Goal: Task Accomplishment & Management: Use online tool/utility

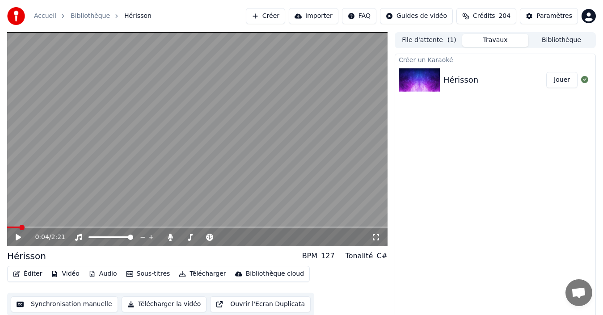
scroll to position [6, 0]
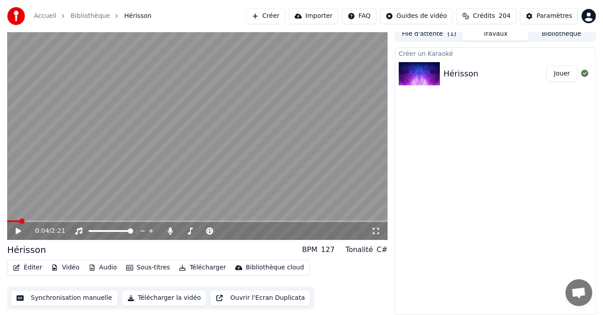
click at [44, 302] on button "Synchronisation manuelle" at bounding box center [64, 298] width 107 height 16
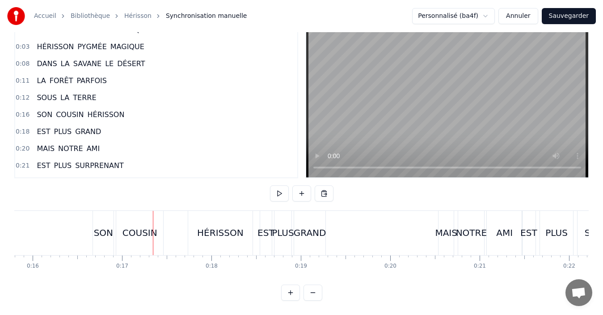
scroll to position [0, 1504]
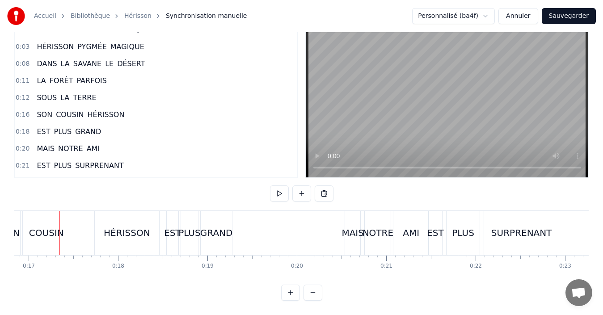
click at [80, 264] on div "HÉRISSON PYGMÉE D’AFRIQUE HÉRISSON PYGMÉE MAGIQUE DANS LA SAVANE LE DÉSERT LA F…" at bounding box center [301, 243] width 574 height 67
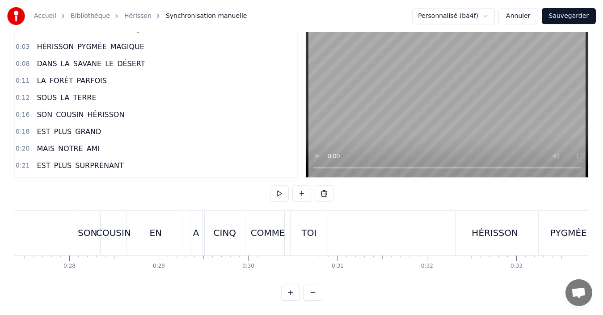
scroll to position [0, 2440]
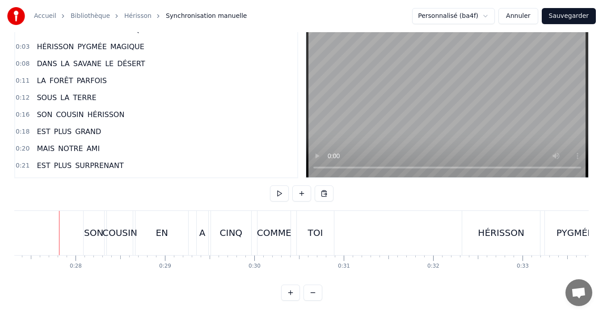
click at [92, 227] on div "SON" at bounding box center [93, 232] width 19 height 13
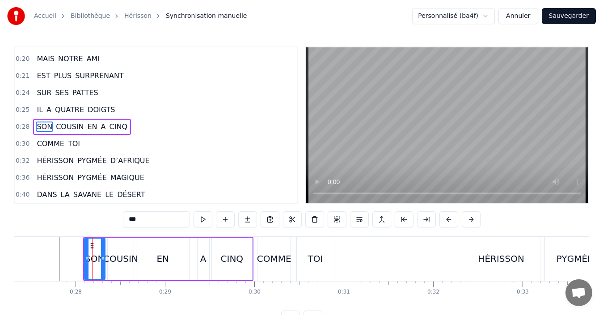
scroll to position [117, 0]
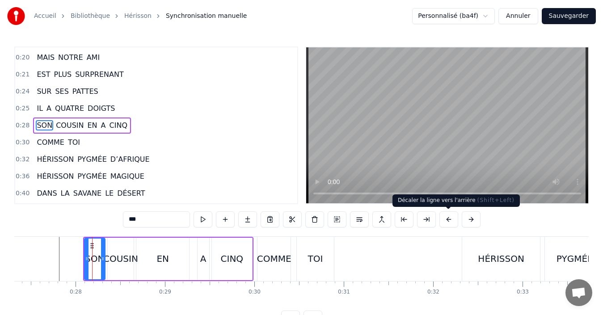
click at [447, 223] on button at bounding box center [448, 219] width 19 height 16
click at [447, 223] on div "***" at bounding box center [301, 219] width 357 height 16
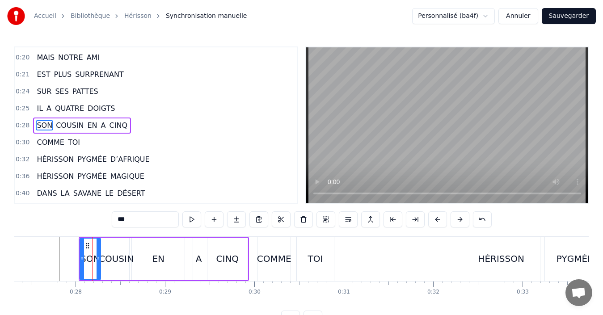
click at [447, 223] on div "***" at bounding box center [302, 219] width 380 height 16
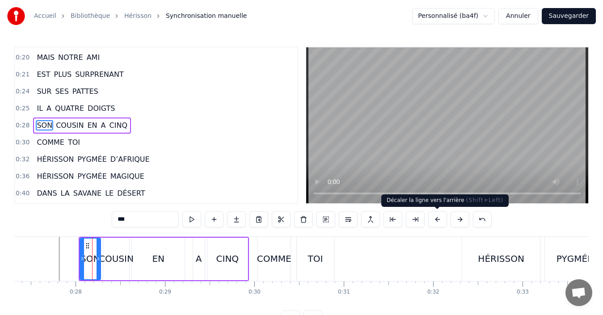
click at [436, 219] on button at bounding box center [437, 219] width 19 height 16
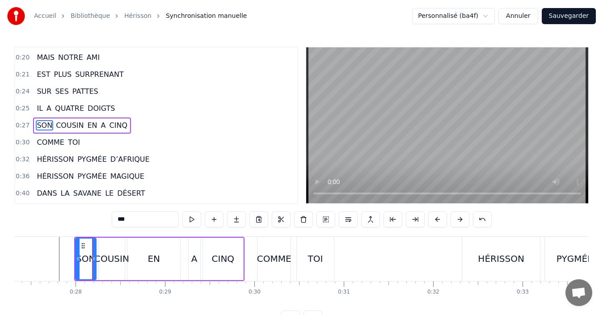
click at [436, 219] on button at bounding box center [437, 219] width 19 height 16
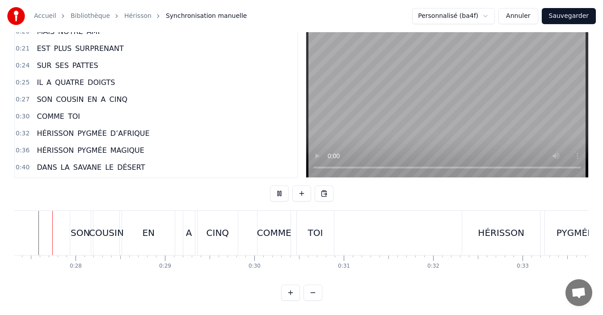
scroll to position [0, 2420]
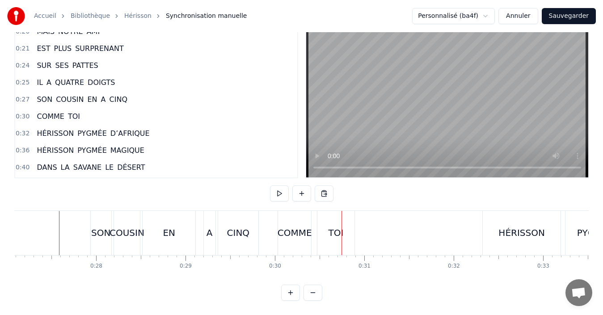
click at [292, 232] on div "COMME" at bounding box center [294, 233] width 33 height 44
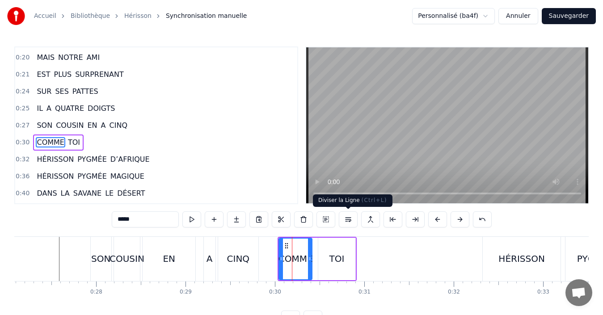
scroll to position [134, 0]
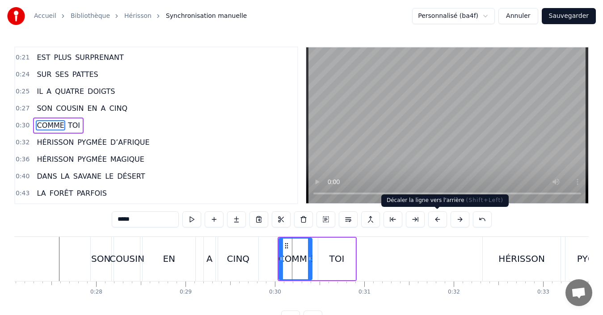
click at [438, 219] on button at bounding box center [437, 219] width 19 height 16
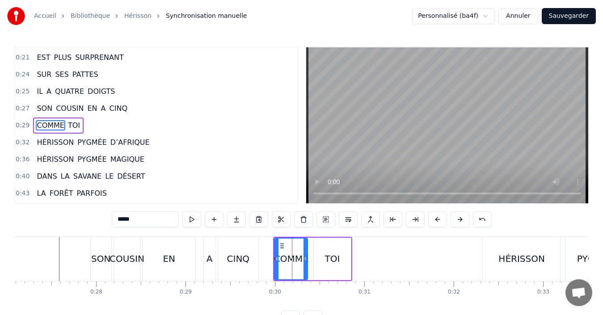
click at [438, 219] on button at bounding box center [437, 219] width 19 height 16
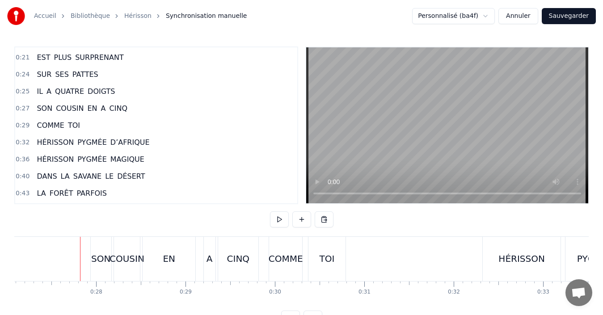
scroll to position [34, 0]
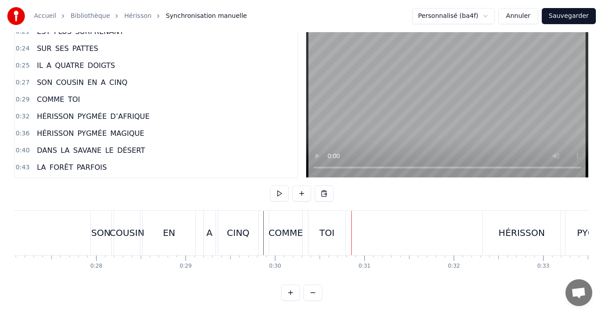
click at [284, 226] on div "COMME" at bounding box center [285, 232] width 34 height 13
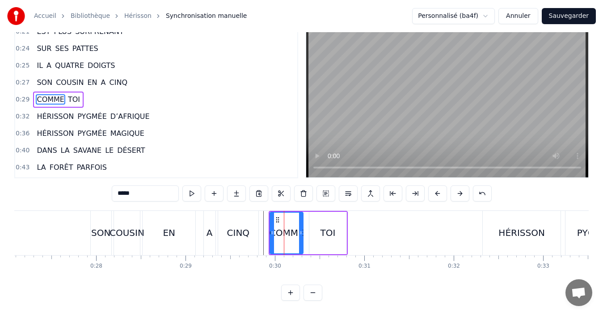
scroll to position [0, 0]
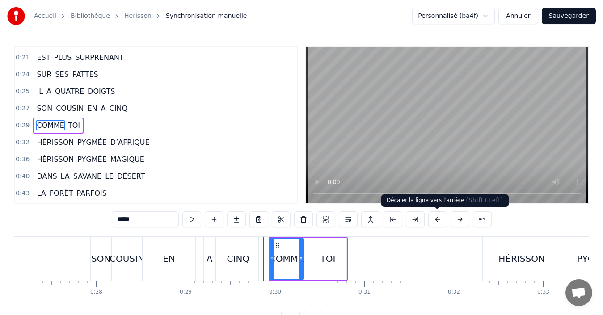
click at [433, 222] on button at bounding box center [437, 219] width 19 height 16
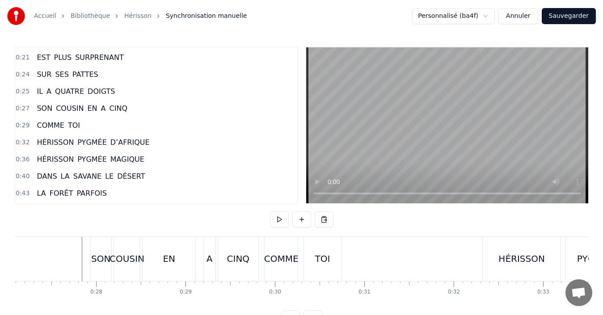
scroll to position [34, 0]
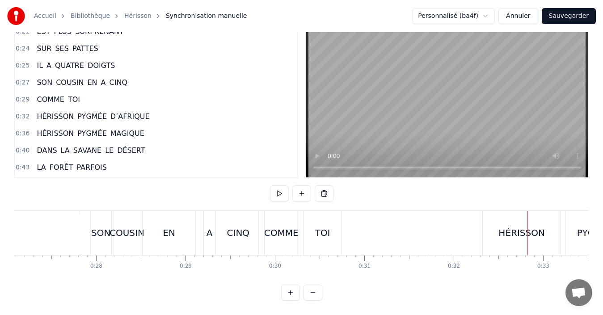
click at [516, 226] on div "HÉRISSON" at bounding box center [521, 232] width 46 height 13
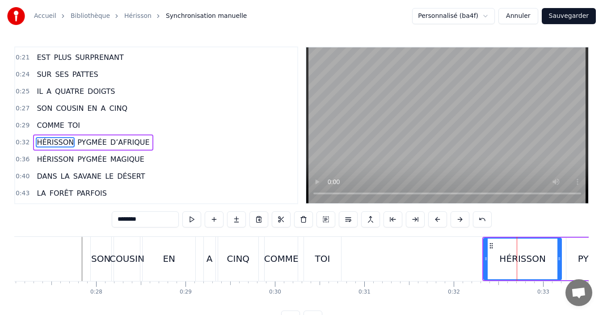
scroll to position [151, 0]
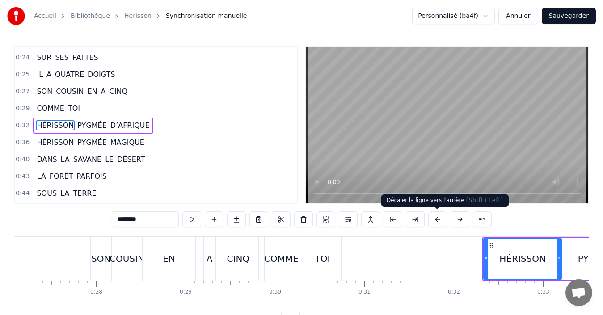
click at [439, 223] on button at bounding box center [437, 219] width 19 height 16
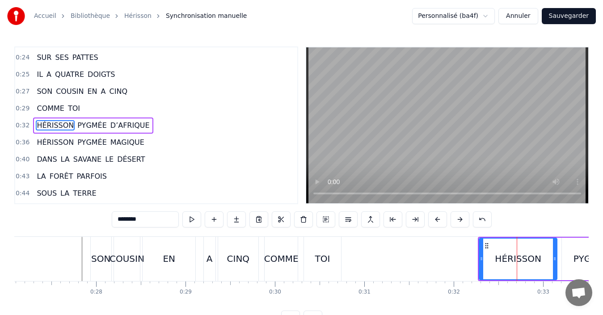
click at [439, 223] on button at bounding box center [437, 219] width 19 height 16
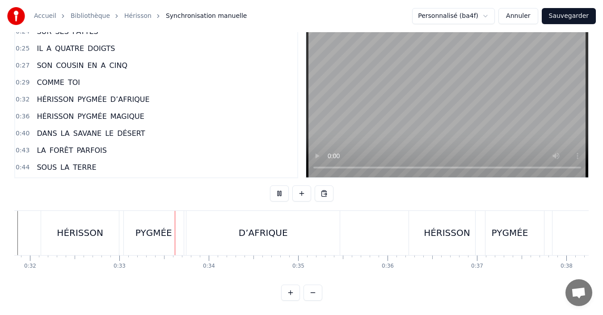
scroll to position [0, 2919]
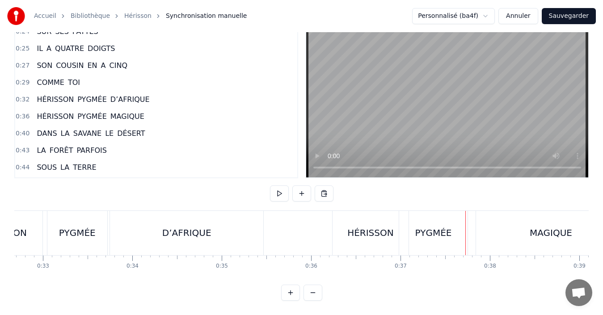
click at [366, 230] on div "HÉRISSON" at bounding box center [370, 232] width 46 height 13
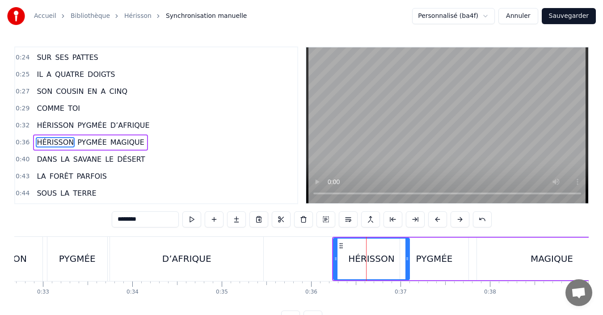
scroll to position [168, 0]
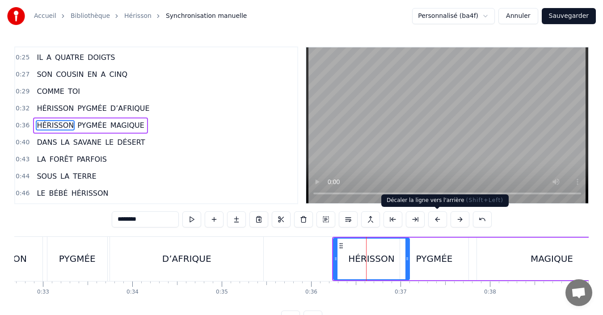
click at [439, 219] on button at bounding box center [437, 219] width 19 height 16
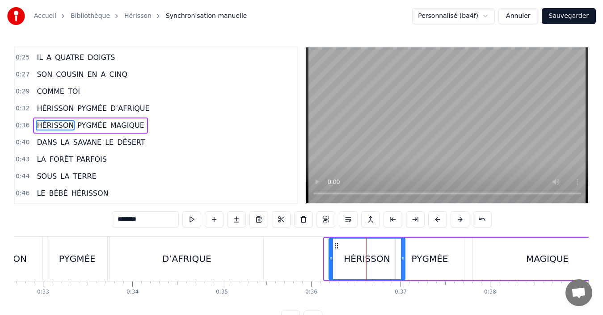
click at [439, 220] on button at bounding box center [437, 219] width 19 height 16
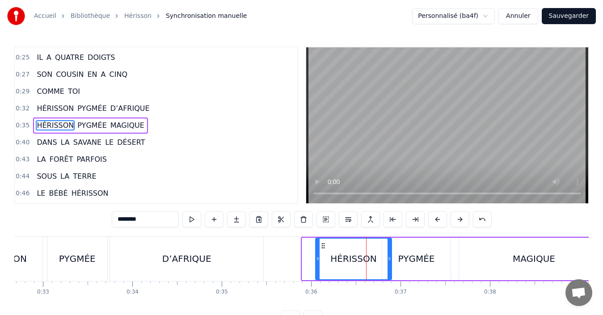
click at [439, 220] on button at bounding box center [437, 219] width 19 height 16
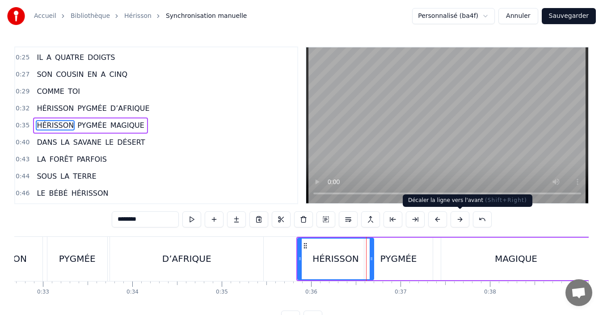
click at [463, 224] on button at bounding box center [459, 219] width 19 height 16
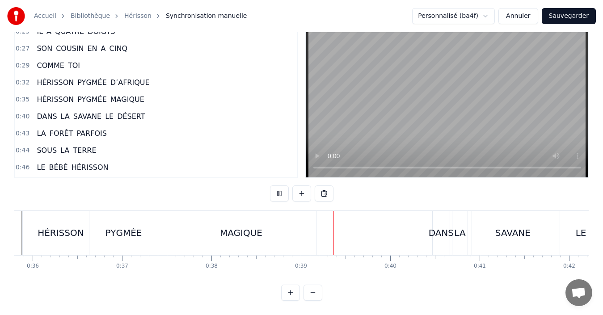
scroll to position [0, 3426]
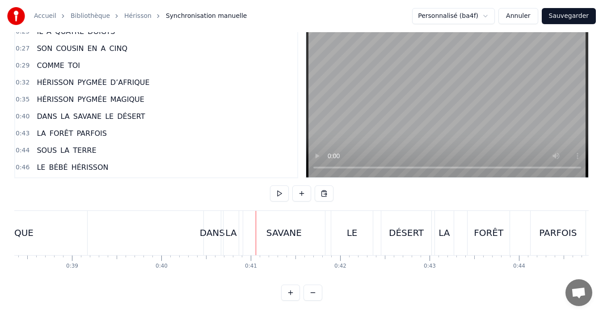
click at [210, 229] on div "DANS" at bounding box center [212, 232] width 25 height 13
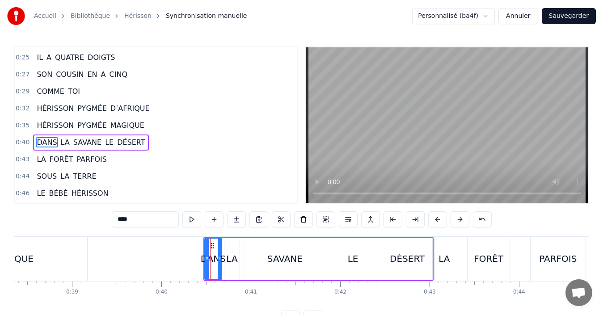
scroll to position [185, 0]
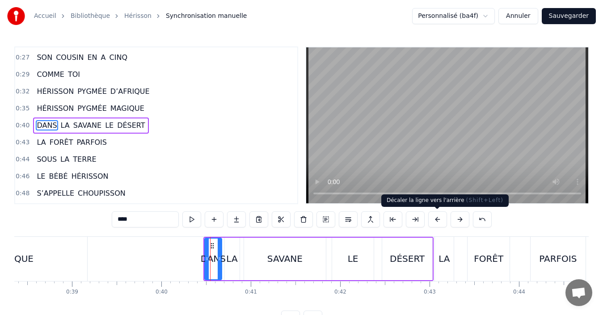
click at [434, 224] on button at bounding box center [437, 219] width 19 height 16
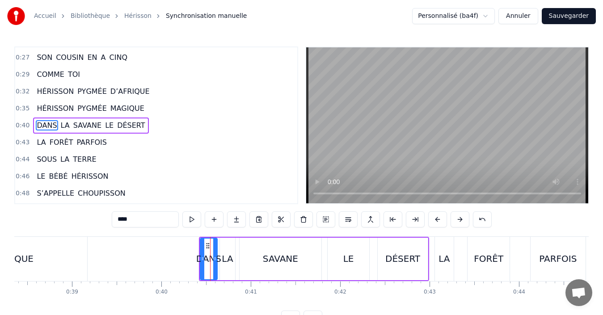
click at [434, 224] on button at bounding box center [437, 219] width 19 height 16
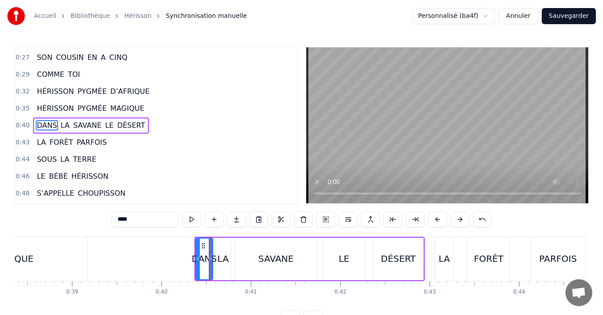
click at [435, 224] on button at bounding box center [437, 219] width 19 height 16
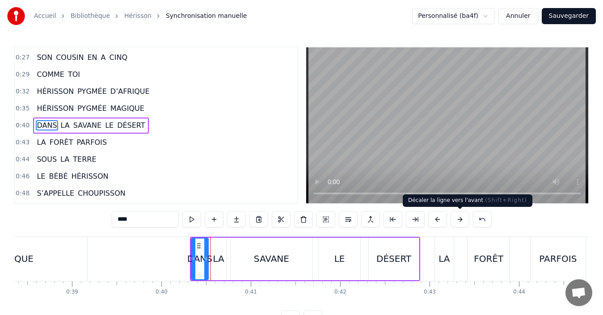
click at [453, 224] on button at bounding box center [459, 219] width 19 height 16
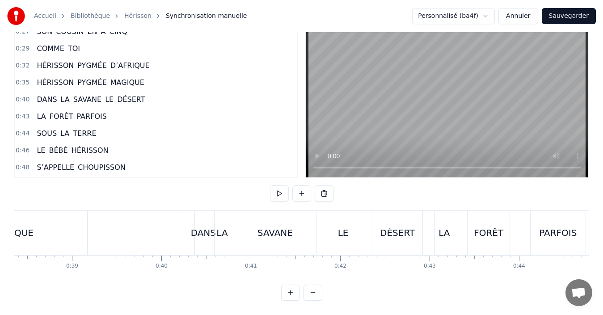
scroll to position [34, 0]
click at [412, 230] on div "DÉSERT" at bounding box center [397, 233] width 50 height 44
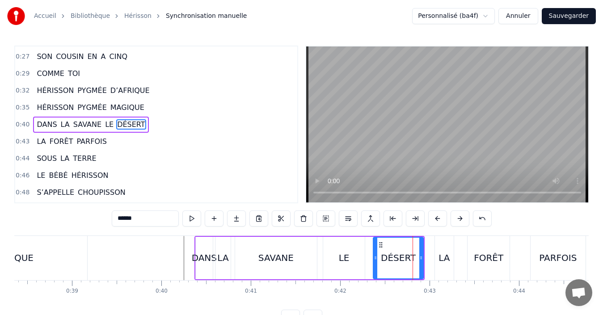
scroll to position [0, 0]
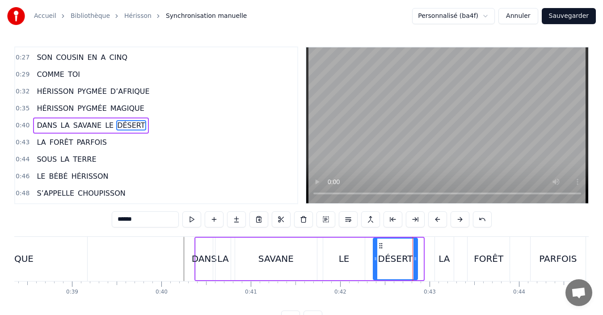
drag, startPoint x: 421, startPoint y: 264, endPoint x: 415, endPoint y: 264, distance: 5.8
click at [415, 264] on div at bounding box center [415, 259] width 4 height 41
click at [448, 264] on div "LA" at bounding box center [443, 258] width 11 height 13
type input "**"
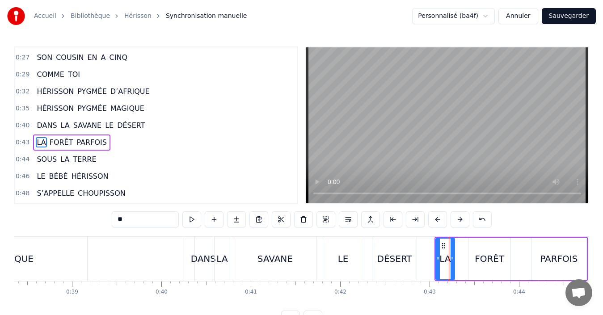
scroll to position [202, 0]
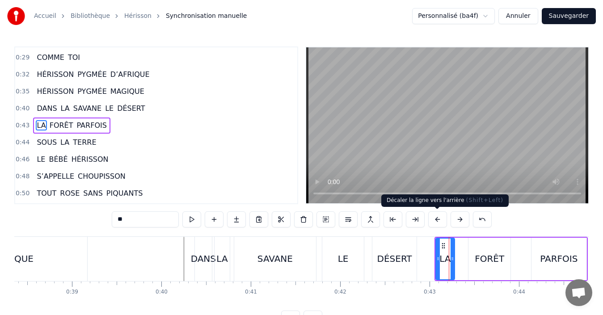
click at [436, 222] on button at bounding box center [437, 219] width 19 height 16
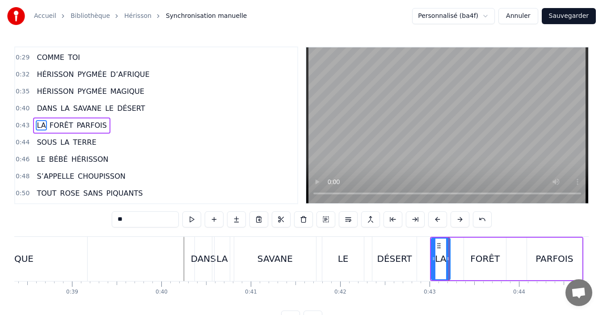
click at [436, 222] on button at bounding box center [437, 219] width 19 height 16
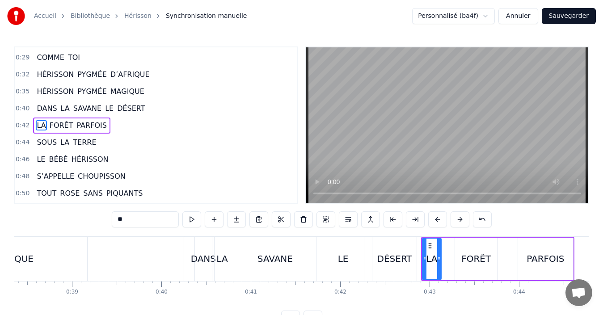
click at [436, 222] on button at bounding box center [437, 219] width 19 height 16
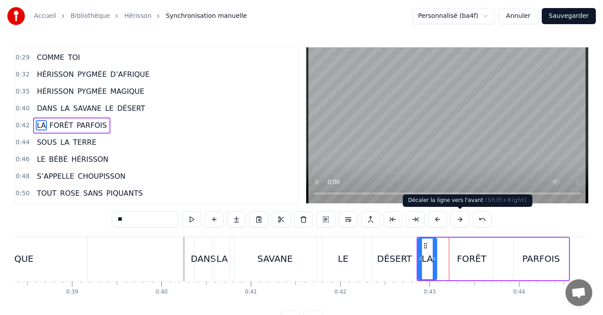
click at [451, 225] on button at bounding box center [459, 219] width 19 height 16
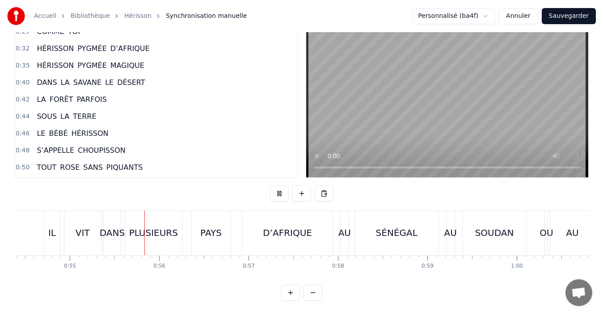
scroll to position [0, 4904]
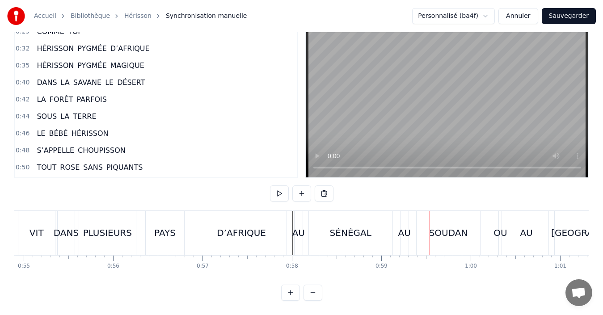
click at [400, 238] on div "AU" at bounding box center [404, 233] width 8 height 44
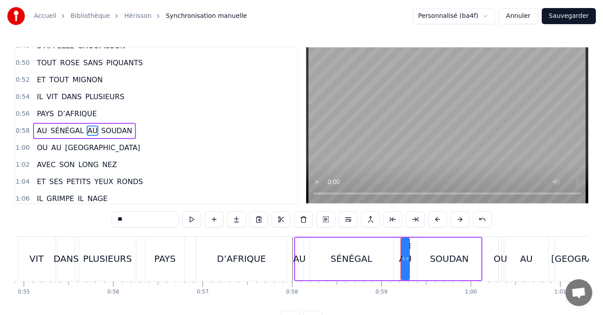
scroll to position [338, 0]
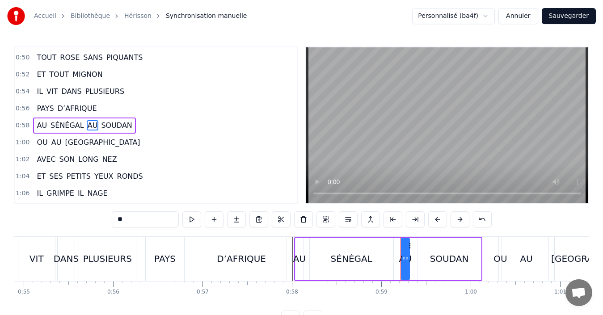
click at [379, 267] on div "SÉNÉGAL" at bounding box center [352, 259] width 84 height 42
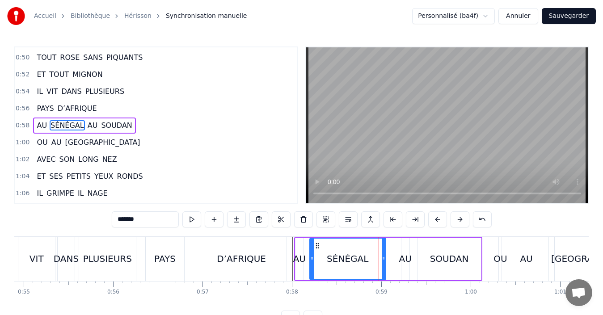
drag, startPoint x: 389, startPoint y: 260, endPoint x: 382, endPoint y: 261, distance: 7.6
click at [382, 261] on icon at bounding box center [383, 258] width 4 height 7
click at [409, 260] on div "AU" at bounding box center [405, 258] width 13 height 13
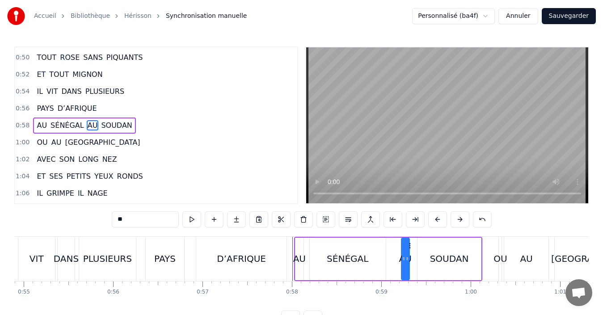
click at [465, 271] on div "SOUDAN" at bounding box center [449, 259] width 64 height 42
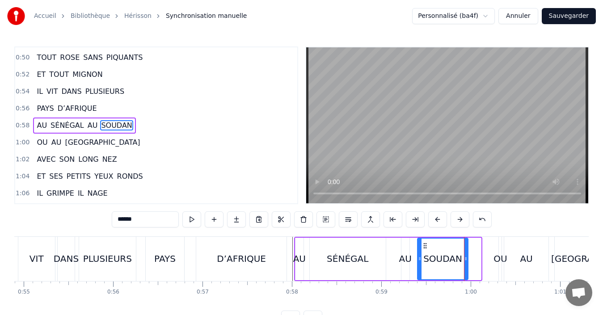
drag, startPoint x: 479, startPoint y: 263, endPoint x: 466, endPoint y: 264, distance: 13.0
click at [466, 264] on div at bounding box center [466, 259] width 4 height 41
click at [285, 258] on div "D’AFRIQUE" at bounding box center [241, 259] width 90 height 44
type input "*********"
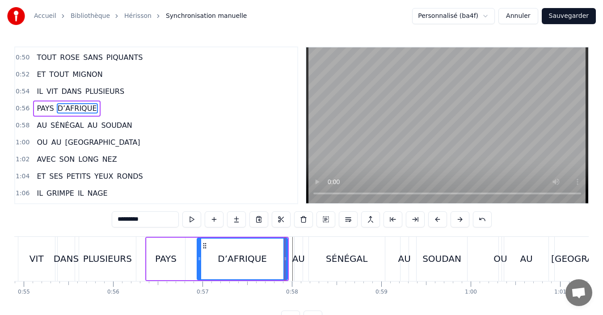
scroll to position [321, 0]
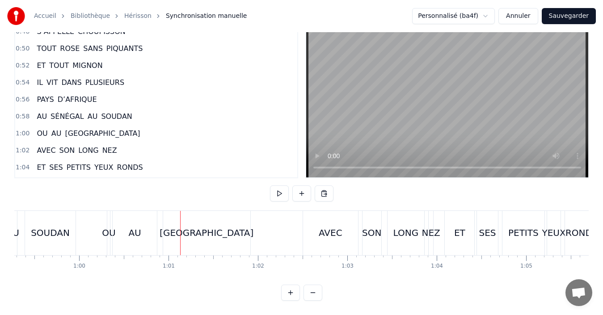
scroll to position [0, 5275]
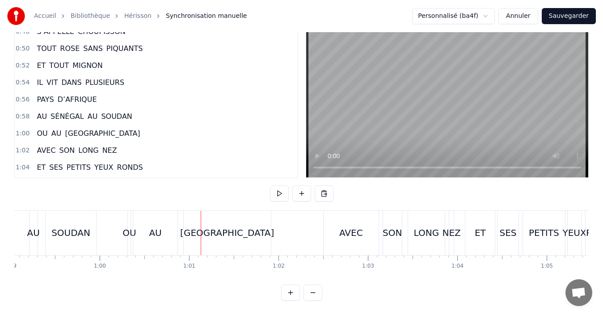
click at [126, 231] on div "OU" at bounding box center [128, 232] width 13 height 13
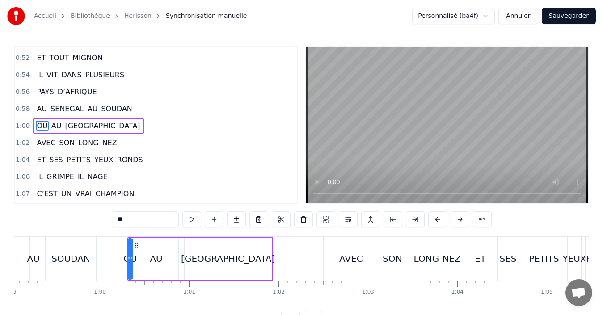
scroll to position [355, 0]
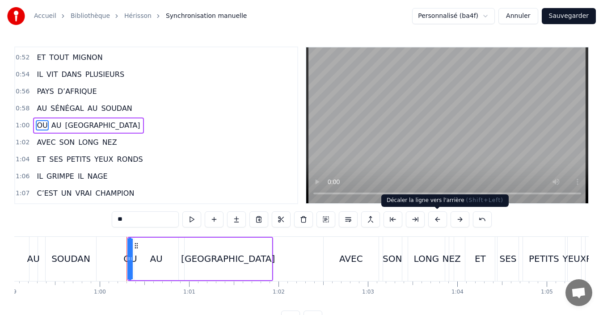
click at [436, 223] on button at bounding box center [437, 219] width 19 height 16
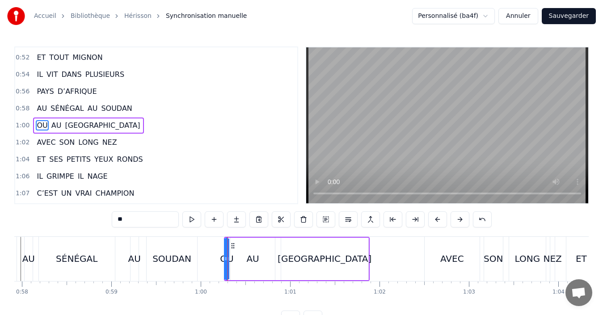
scroll to position [0, 5093]
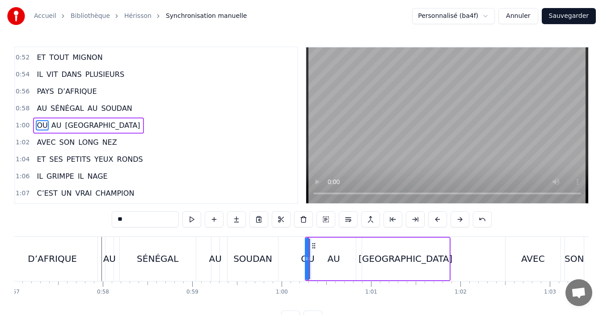
click at [208, 272] on div "AU SÉNÉGAL AU SOUDAN" at bounding box center [193, 259] width 176 height 44
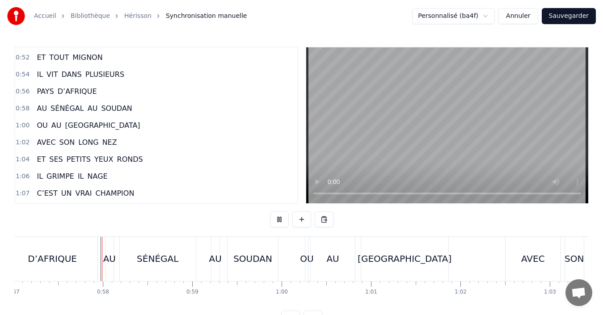
scroll to position [34, 0]
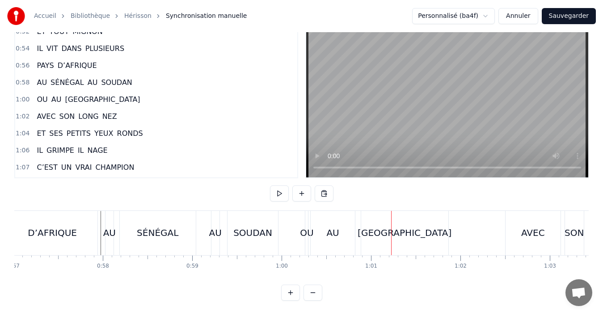
click at [314, 231] on div "AU" at bounding box center [332, 233] width 44 height 44
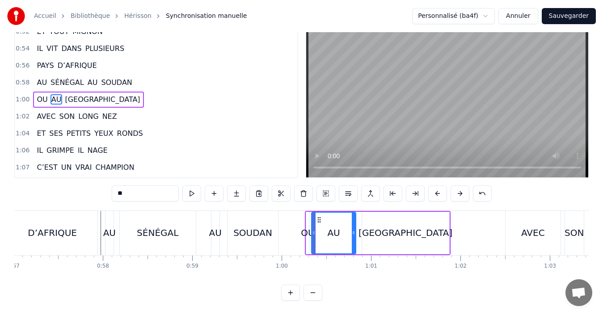
scroll to position [0, 0]
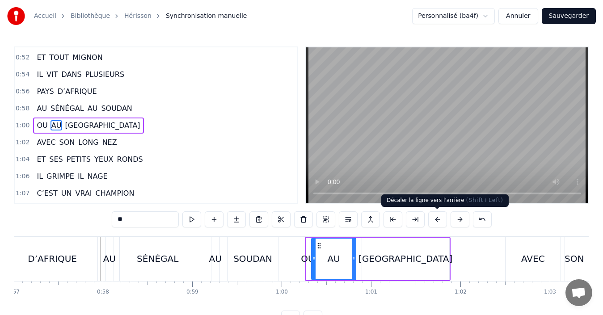
click at [437, 225] on button at bounding box center [437, 219] width 19 height 16
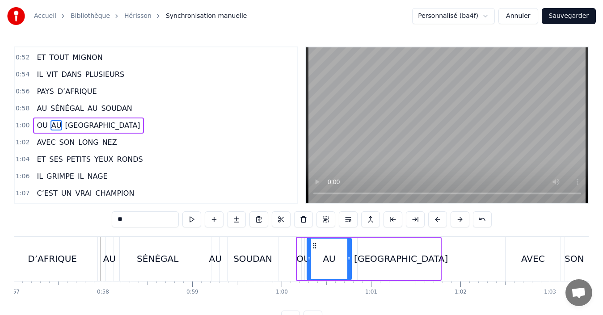
click at [437, 225] on button at bounding box center [437, 219] width 19 height 16
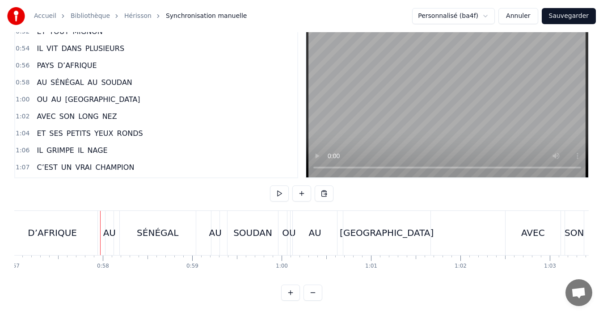
scroll to position [34, 0]
click at [213, 230] on div "AU" at bounding box center [215, 232] width 13 height 13
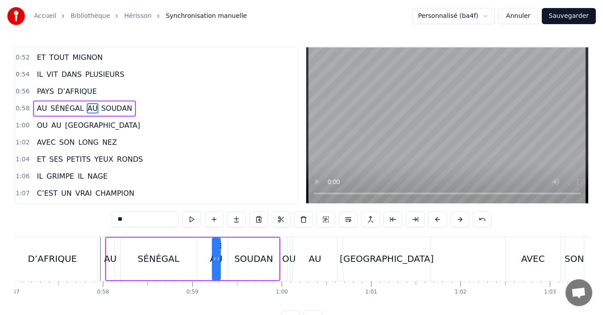
scroll to position [338, 0]
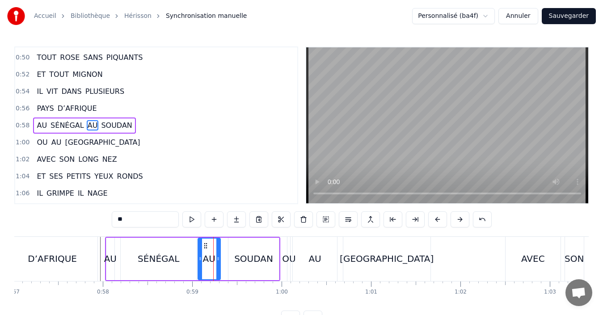
drag, startPoint x: 212, startPoint y: 265, endPoint x: 198, endPoint y: 267, distance: 14.4
click at [198, 267] on div at bounding box center [200, 259] width 4 height 41
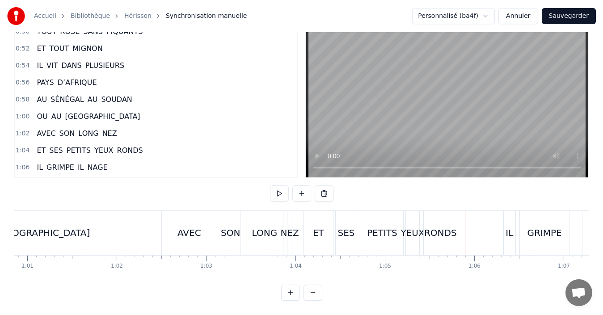
scroll to position [0, 5416]
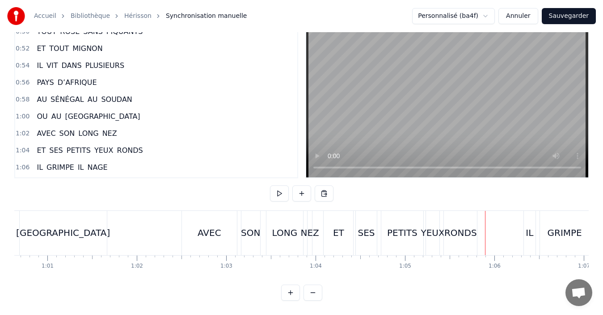
click at [218, 228] on div "AVEC" at bounding box center [209, 232] width 24 height 13
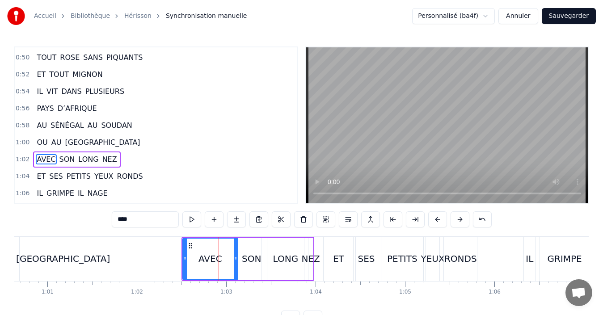
scroll to position [372, 0]
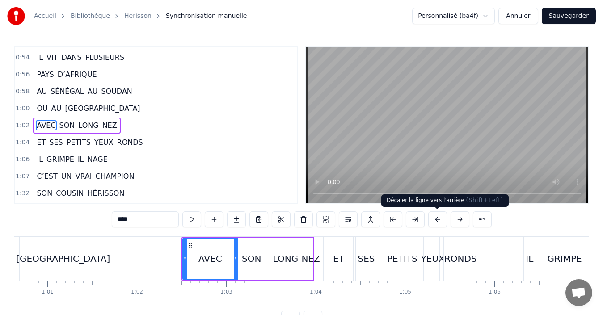
click at [435, 220] on button at bounding box center [437, 219] width 19 height 16
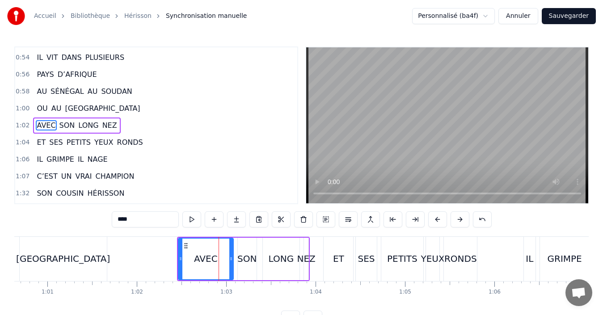
click at [341, 263] on div "ET" at bounding box center [338, 258] width 11 height 13
type input "**"
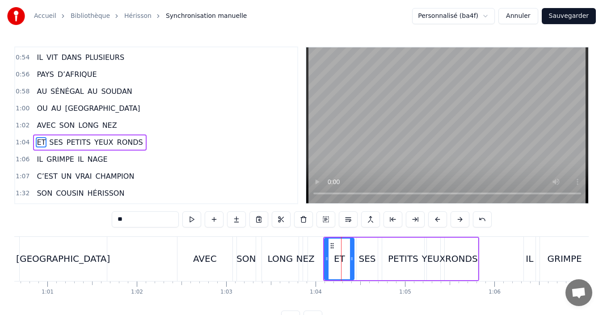
scroll to position [389, 0]
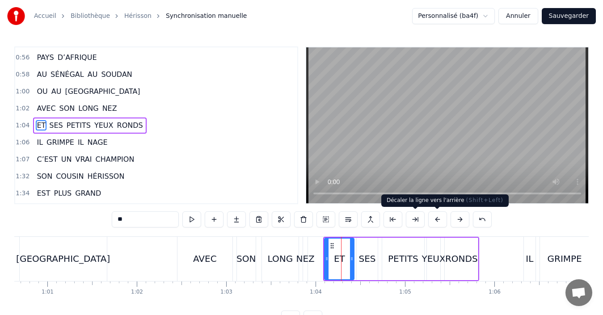
click at [436, 224] on button at bounding box center [437, 219] width 19 height 16
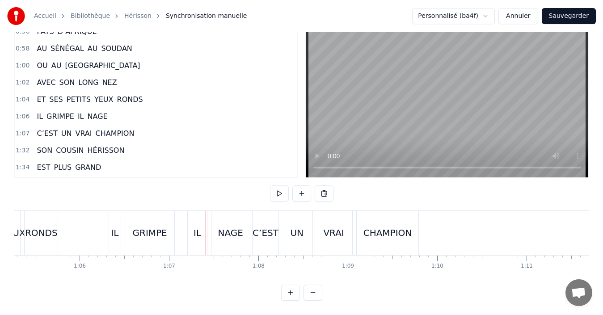
scroll to position [0, 5790]
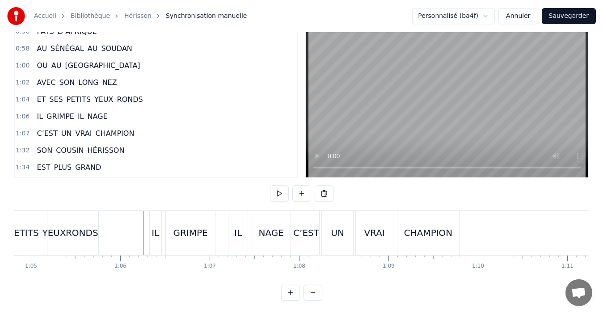
click at [153, 232] on div "IL" at bounding box center [156, 233] width 12 height 44
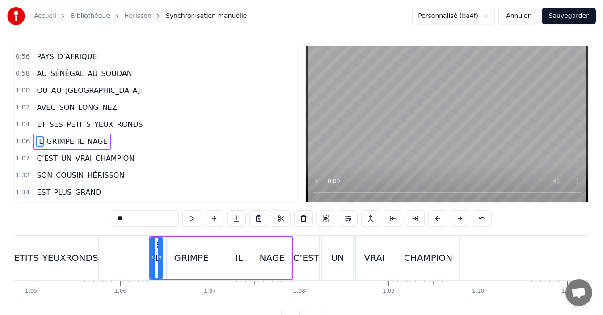
scroll to position [406, 0]
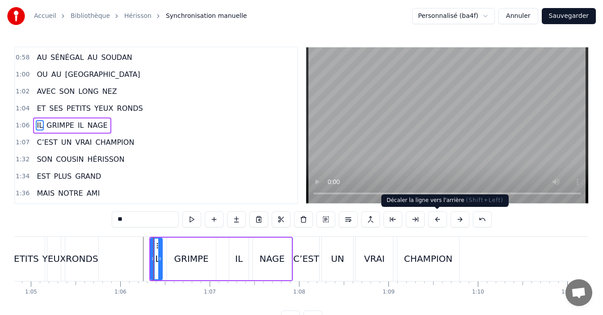
click at [437, 225] on button at bounding box center [437, 219] width 19 height 16
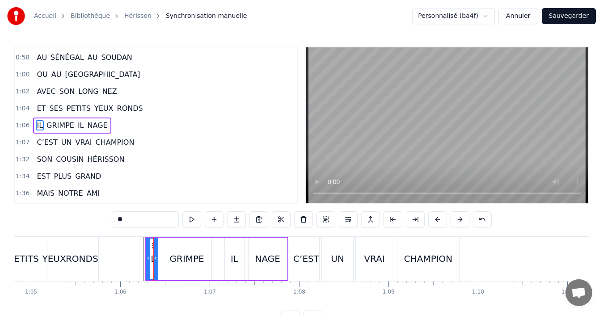
click at [436, 225] on button at bounding box center [437, 219] width 19 height 16
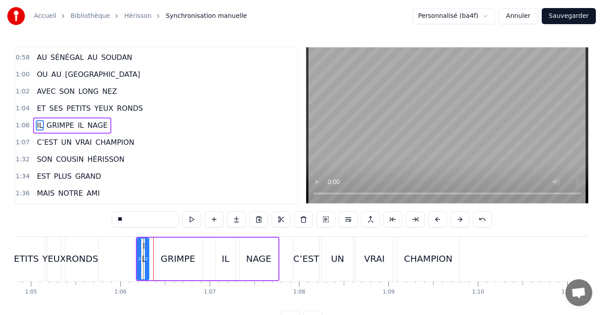
click at [117, 259] on div at bounding box center [544, 259] width 12640 height 44
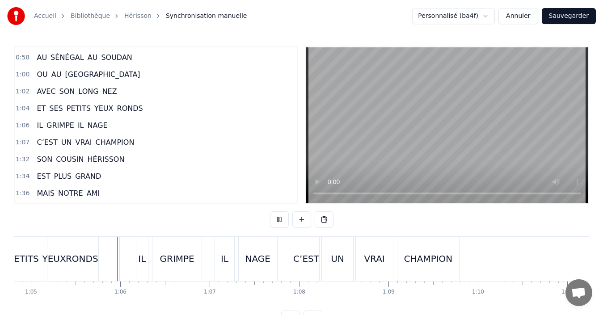
scroll to position [34, 0]
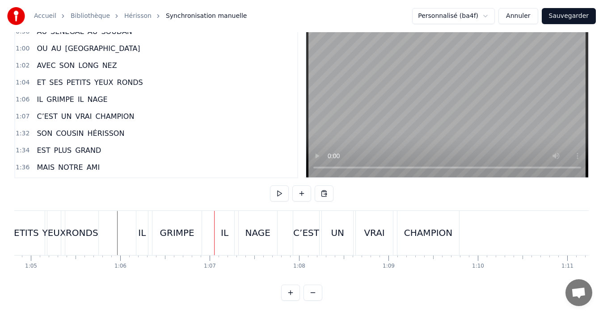
click at [115, 229] on div at bounding box center [544, 233] width 12640 height 44
click at [113, 229] on div at bounding box center [544, 233] width 12640 height 44
click at [226, 228] on div "IL" at bounding box center [225, 232] width 8 height 13
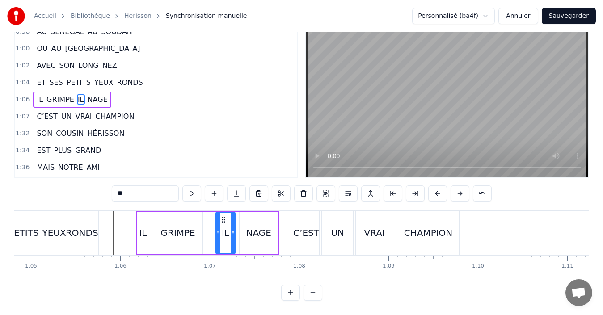
scroll to position [0, 0]
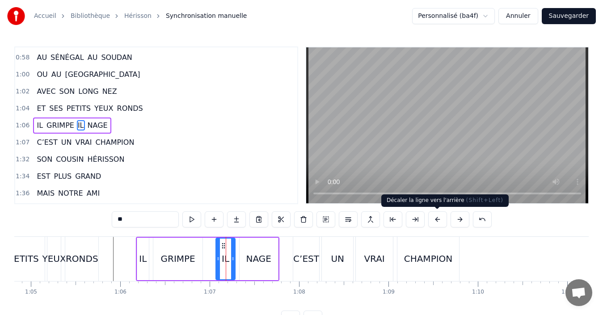
click at [436, 220] on button at bounding box center [437, 219] width 19 height 16
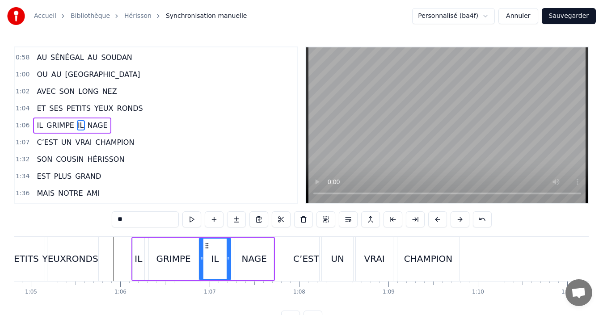
drag, startPoint x: 214, startPoint y: 266, endPoint x: 202, endPoint y: 266, distance: 12.1
click at [202, 266] on div at bounding box center [202, 259] width 4 height 41
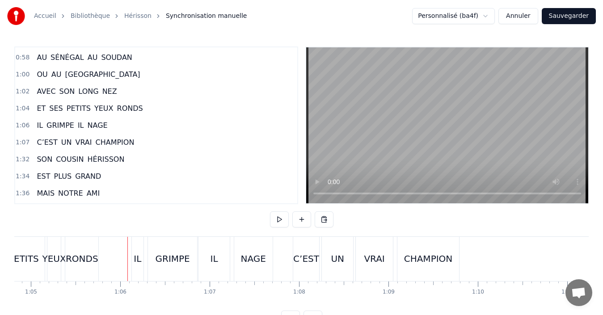
click at [121, 264] on div at bounding box center [544, 259] width 12640 height 44
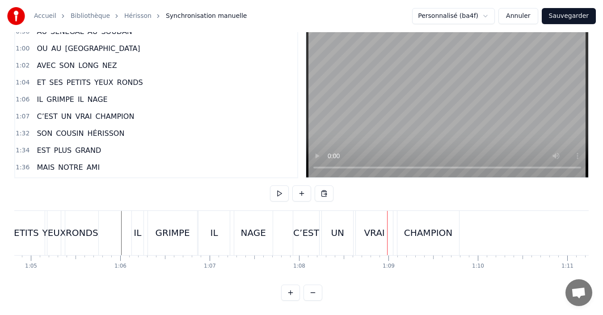
click at [306, 230] on div "C’EST" at bounding box center [306, 232] width 26 height 13
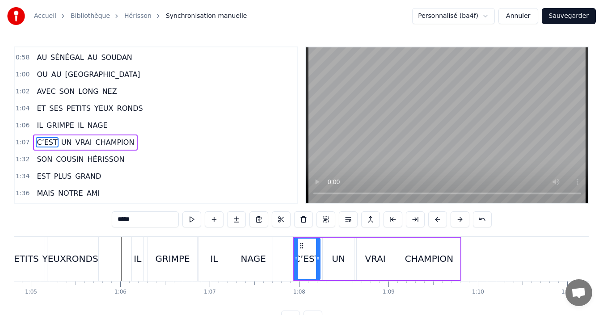
scroll to position [423, 0]
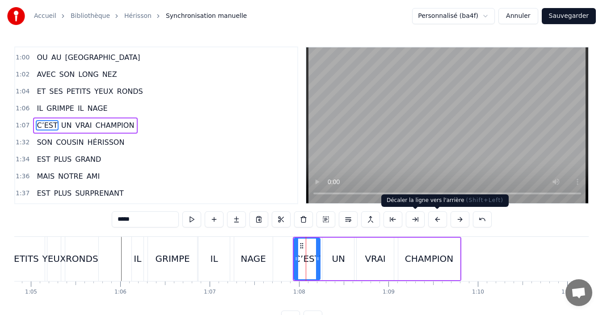
click at [436, 222] on button at bounding box center [437, 219] width 19 height 16
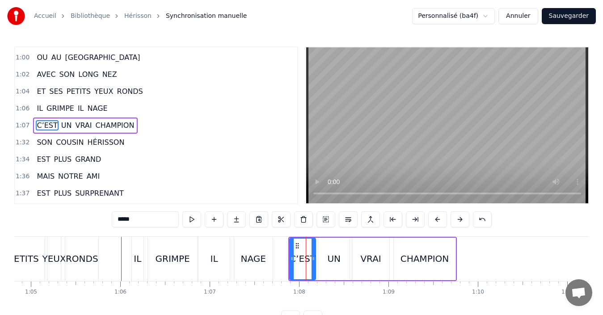
click at [436, 222] on button at bounding box center [437, 219] width 19 height 16
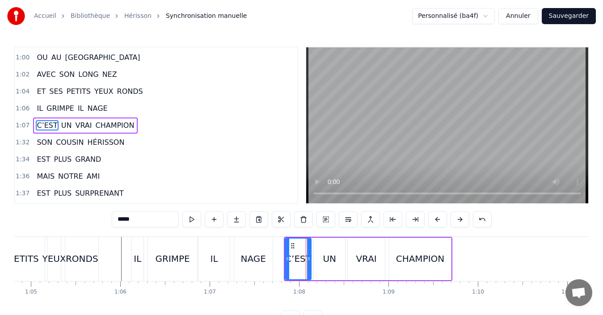
click at [436, 222] on button at bounding box center [437, 219] width 19 height 16
click at [255, 265] on div "NAGE" at bounding box center [253, 258] width 25 height 13
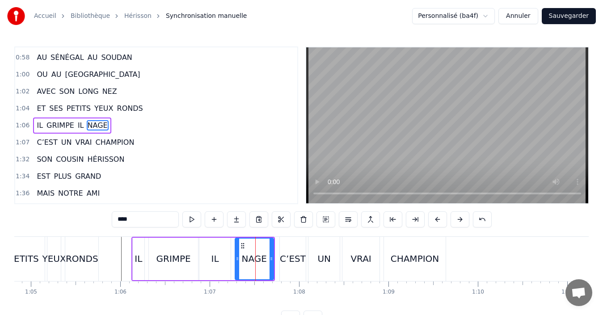
click at [286, 267] on div "C’EST" at bounding box center [293, 259] width 26 height 44
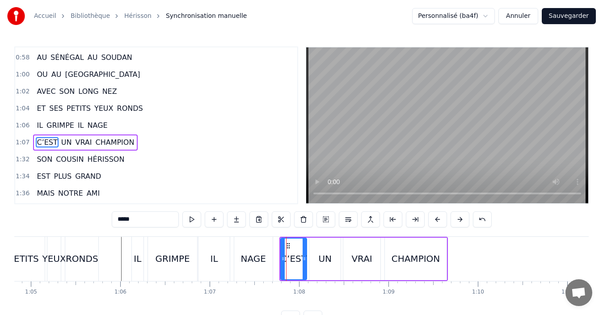
scroll to position [423, 0]
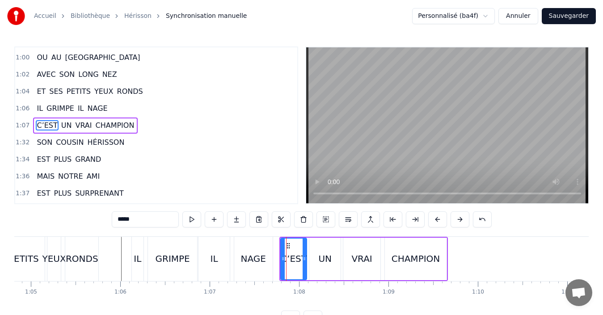
click at [253, 260] on div "NAGE" at bounding box center [253, 258] width 25 height 13
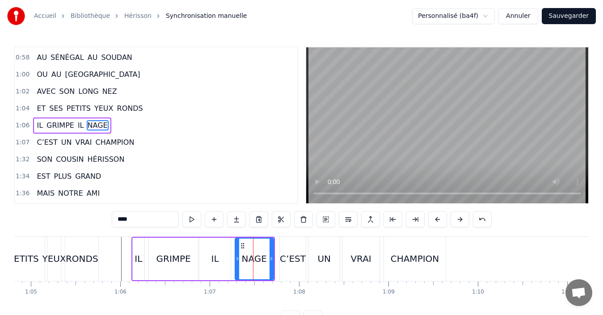
click at [283, 260] on div "C’EST" at bounding box center [293, 258] width 26 height 13
type input "*****"
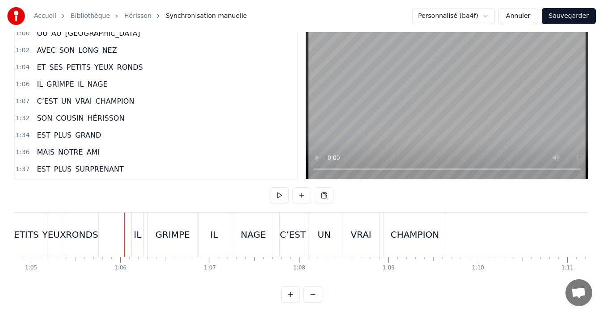
scroll to position [34, 0]
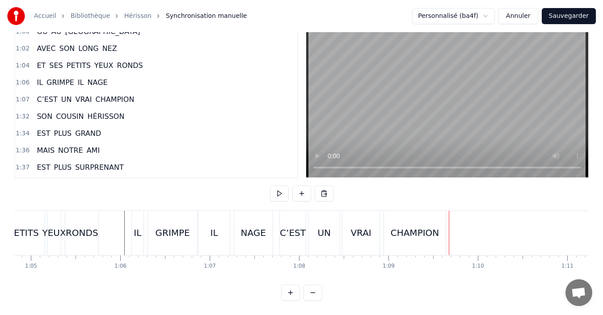
click at [201, 231] on div "IL" at bounding box center [213, 233] width 31 height 44
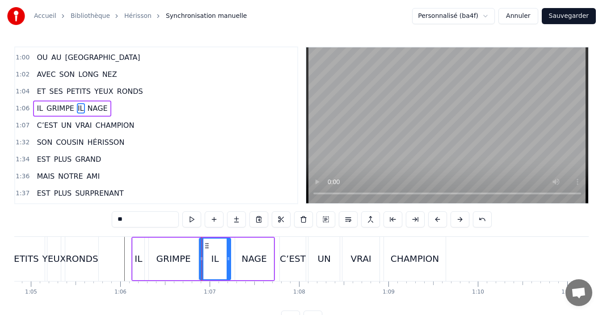
scroll to position [406, 0]
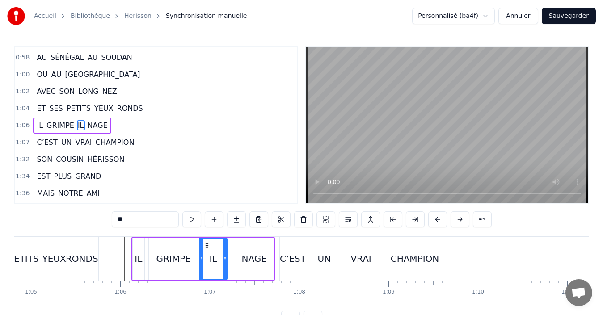
click at [223, 264] on div at bounding box center [225, 259] width 4 height 41
click at [255, 262] on div "NAGE" at bounding box center [254, 258] width 25 height 13
type input "****"
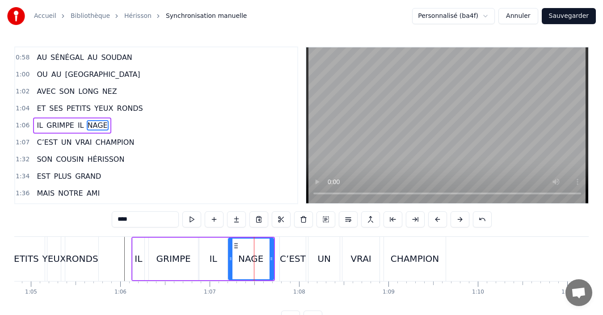
drag, startPoint x: 236, startPoint y: 262, endPoint x: 230, endPoint y: 262, distance: 6.7
click at [230, 262] on icon at bounding box center [231, 258] width 4 height 7
drag, startPoint x: 270, startPoint y: 264, endPoint x: 264, endPoint y: 264, distance: 6.7
click at [264, 264] on div at bounding box center [265, 259] width 4 height 41
click at [121, 255] on div at bounding box center [544, 259] width 12640 height 44
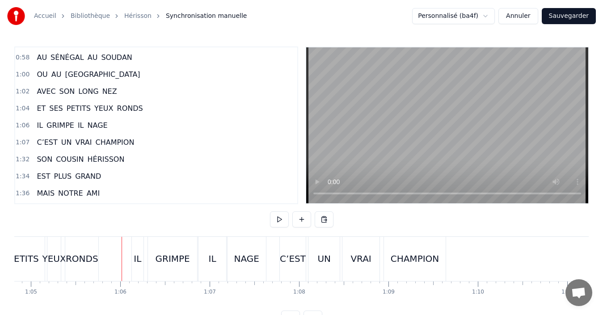
scroll to position [34, 0]
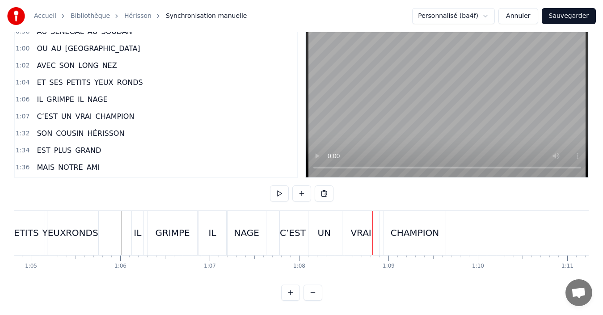
click at [289, 226] on div "C’EST" at bounding box center [293, 232] width 26 height 13
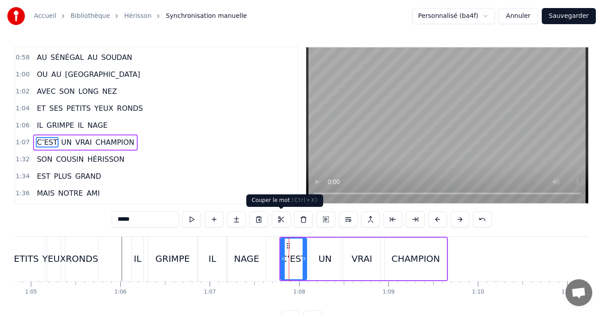
scroll to position [423, 0]
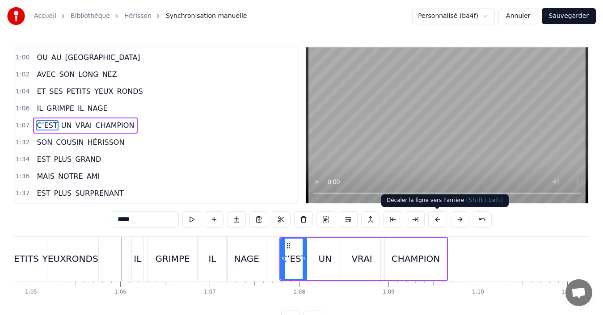
click at [438, 222] on button at bounding box center [437, 219] width 19 height 16
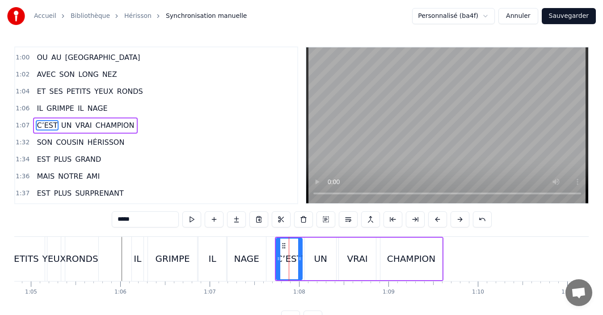
click at [438, 222] on button at bounding box center [437, 219] width 19 height 16
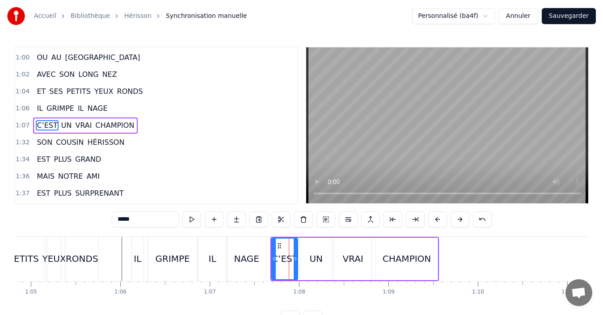
click at [438, 222] on button at bounding box center [437, 219] width 19 height 16
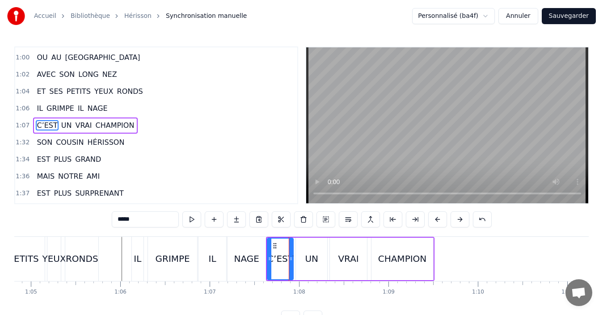
click at [247, 265] on div "NAGE" at bounding box center [246, 258] width 25 height 13
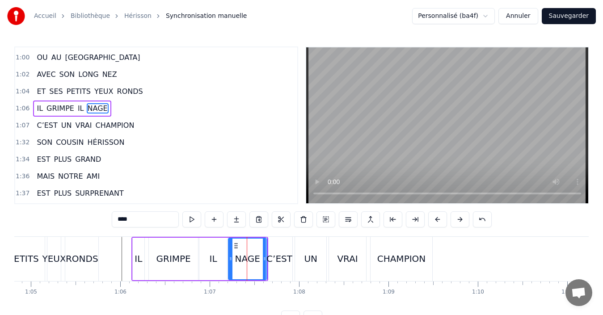
scroll to position [406, 0]
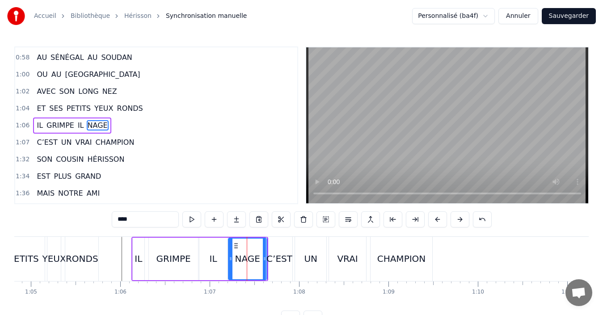
click at [281, 264] on div "C’EST" at bounding box center [279, 258] width 26 height 13
type input "*****"
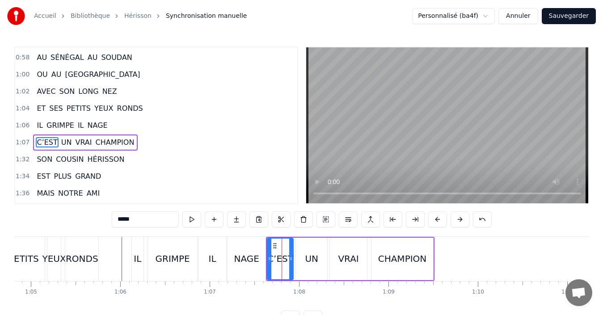
scroll to position [423, 0]
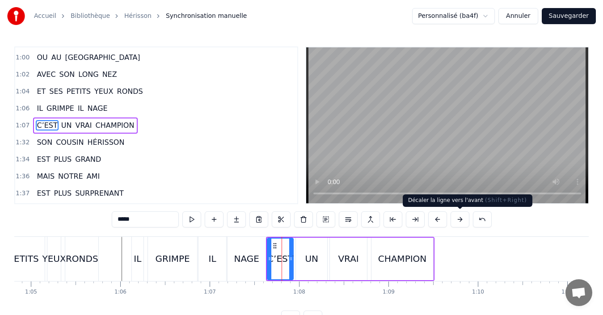
click at [462, 220] on button at bounding box center [459, 219] width 19 height 16
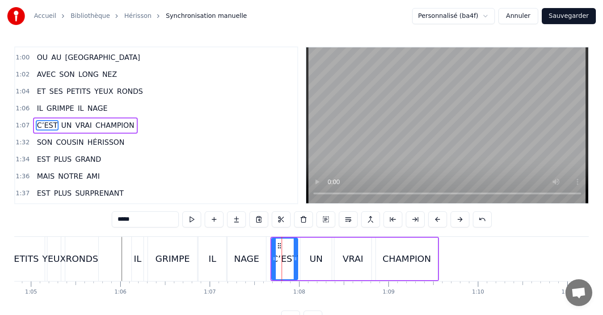
click at [104, 259] on div at bounding box center [544, 259] width 12640 height 44
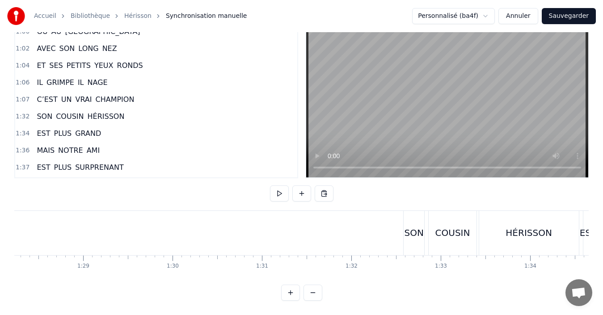
scroll to position [0, 7933]
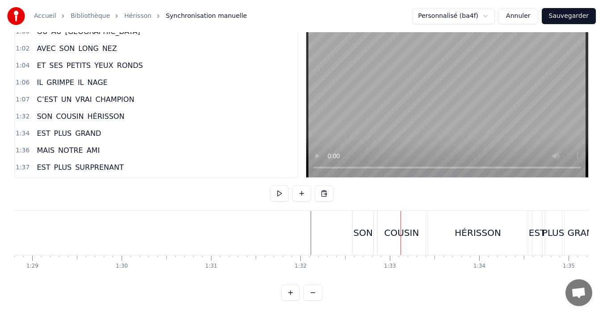
click at [361, 226] on div "SON" at bounding box center [362, 232] width 19 height 13
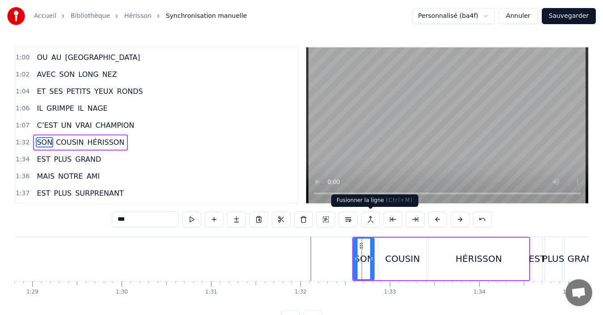
scroll to position [440, 0]
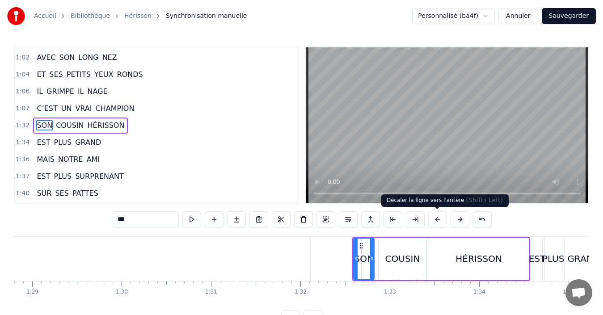
click at [436, 222] on button at bounding box center [437, 219] width 19 height 16
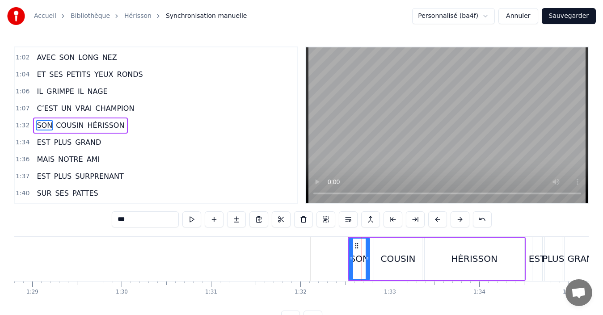
click at [436, 222] on button at bounding box center [437, 219] width 19 height 16
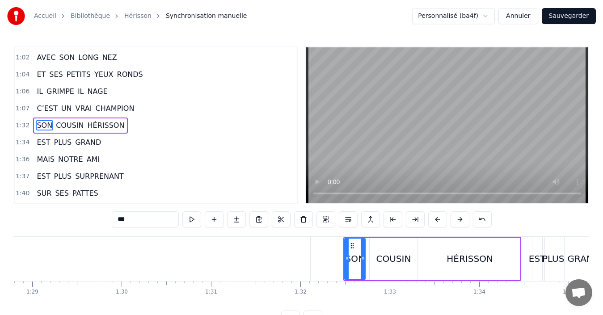
click at [436, 222] on button at bounding box center [437, 219] width 19 height 16
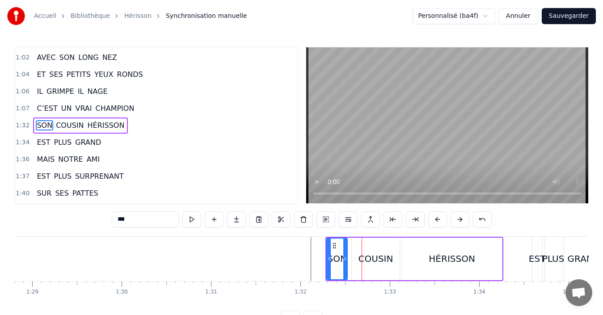
click at [436, 222] on button at bounding box center [437, 219] width 19 height 16
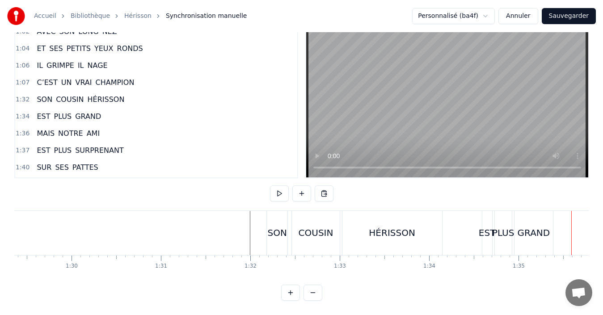
scroll to position [0, 8024]
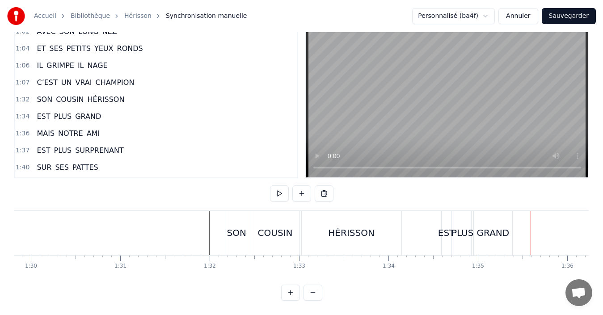
click at [359, 231] on div "HÉRISSON" at bounding box center [351, 232] width 46 height 13
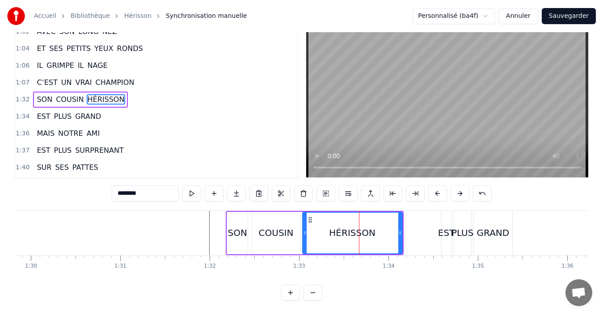
scroll to position [0, 0]
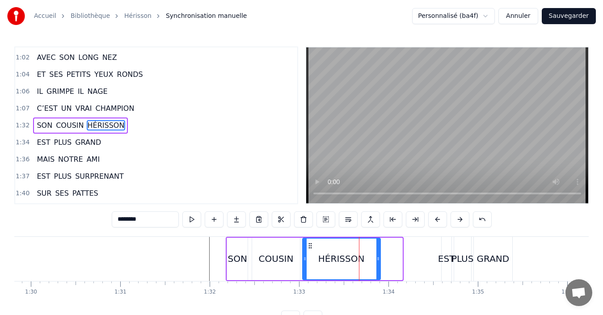
drag, startPoint x: 401, startPoint y: 257, endPoint x: 379, endPoint y: 261, distance: 22.3
click at [379, 261] on icon at bounding box center [378, 258] width 4 height 7
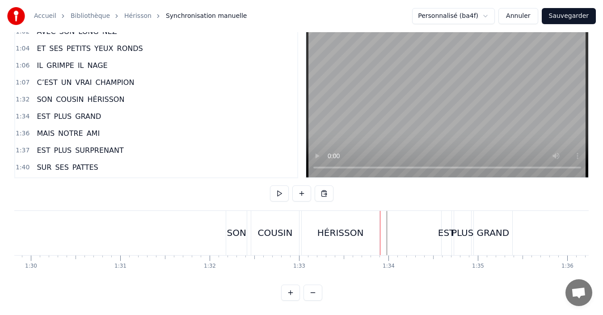
click at [371, 232] on div "HÉRISSON" at bounding box center [341, 233] width 78 height 44
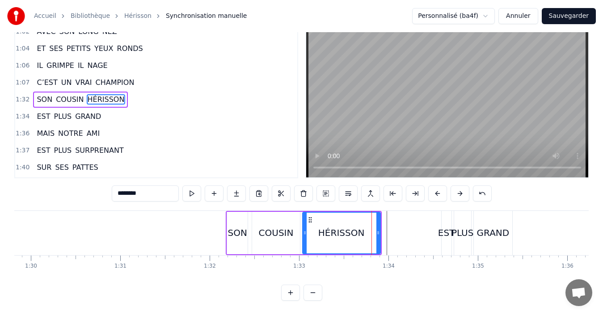
scroll to position [0, 0]
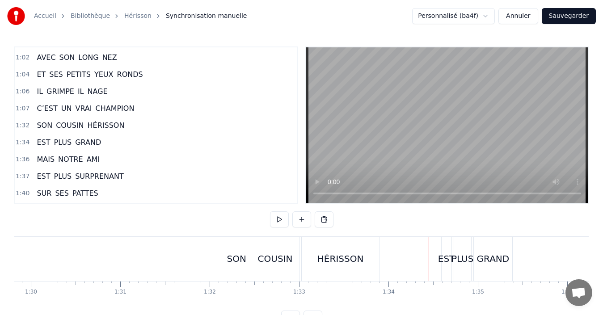
click at [446, 264] on div "EST" at bounding box center [446, 258] width 17 height 13
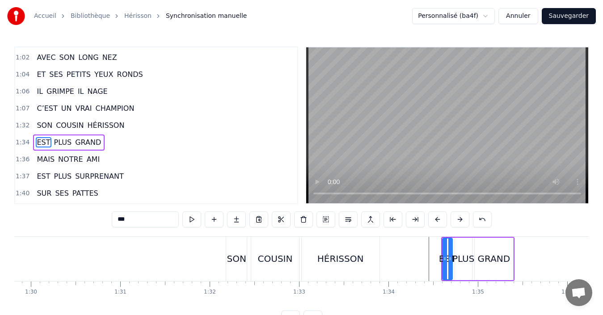
scroll to position [457, 0]
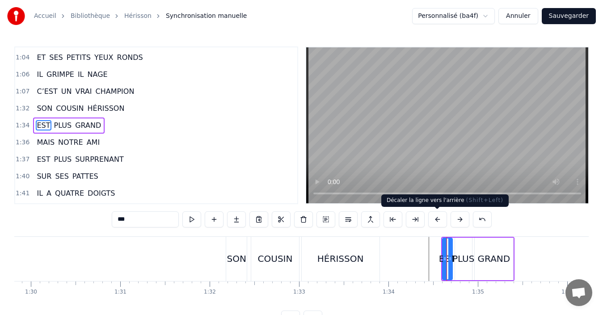
click at [432, 223] on button at bounding box center [437, 219] width 19 height 16
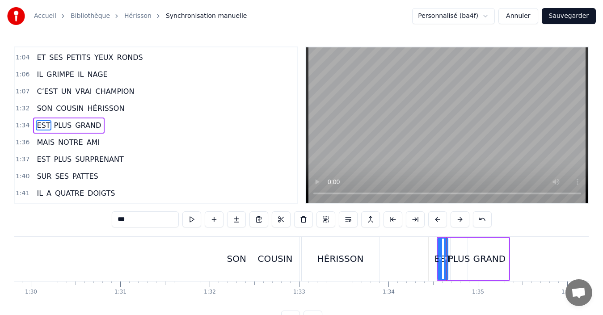
click at [433, 223] on button at bounding box center [437, 219] width 19 height 16
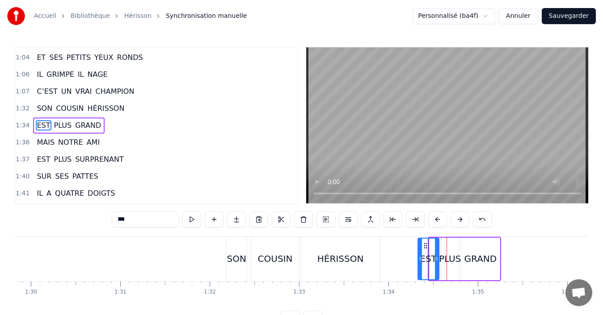
drag, startPoint x: 430, startPoint y: 262, endPoint x: 419, endPoint y: 262, distance: 11.2
click at [419, 262] on div at bounding box center [420, 259] width 4 height 41
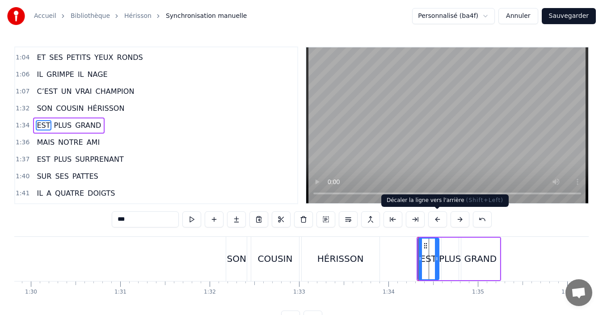
click at [436, 226] on button at bounding box center [437, 219] width 19 height 16
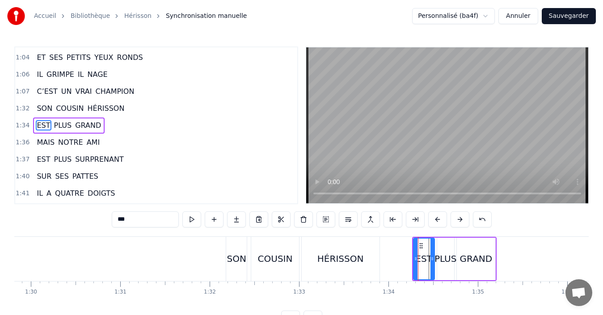
click at [436, 226] on button at bounding box center [437, 219] width 19 height 16
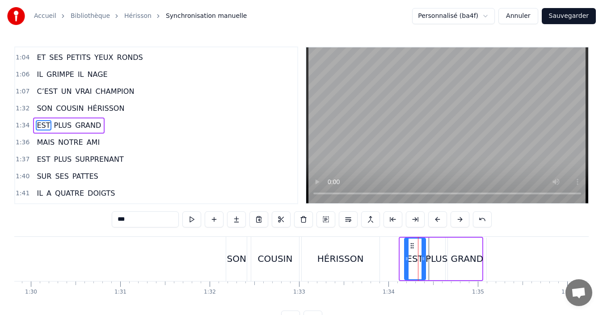
click at [436, 226] on button at bounding box center [437, 219] width 19 height 16
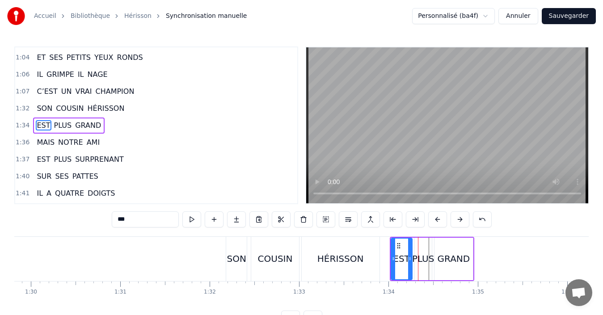
click at [436, 226] on button at bounding box center [437, 219] width 19 height 16
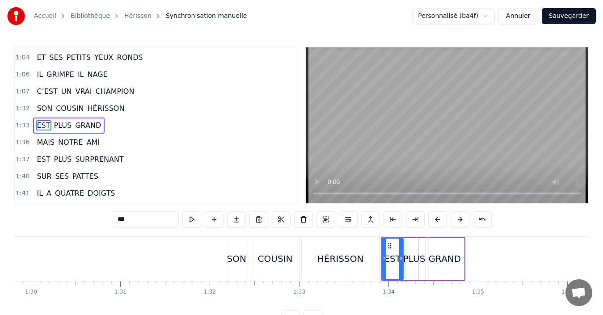
click at [335, 266] on div "HÉRISSON" at bounding box center [341, 259] width 78 height 44
type input "********"
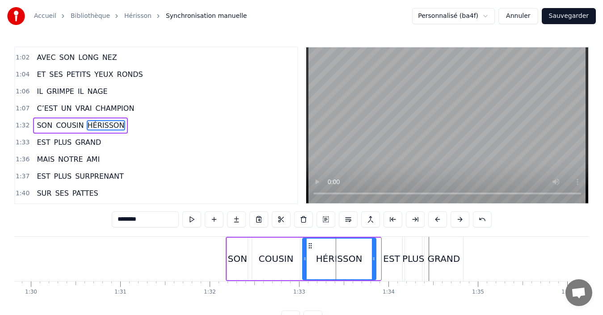
drag, startPoint x: 377, startPoint y: 258, endPoint x: 373, endPoint y: 260, distance: 4.8
click at [373, 260] on icon at bounding box center [374, 258] width 4 height 7
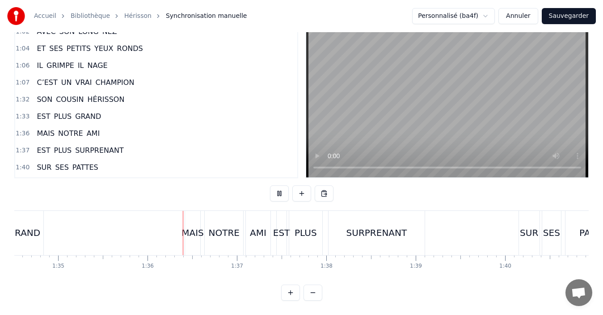
scroll to position [0, 8515]
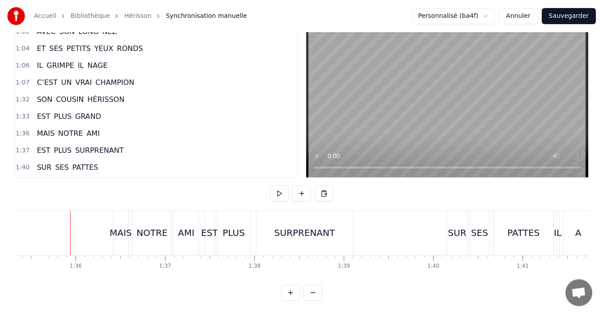
click at [126, 228] on div "MAIS" at bounding box center [120, 232] width 22 height 13
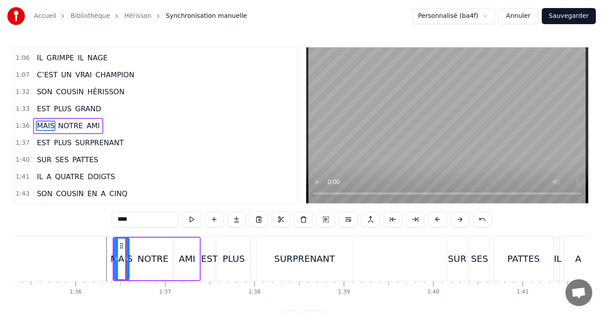
scroll to position [473, 0]
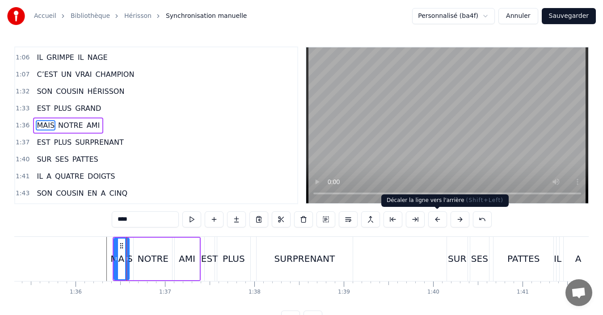
click at [435, 221] on button at bounding box center [437, 219] width 19 height 16
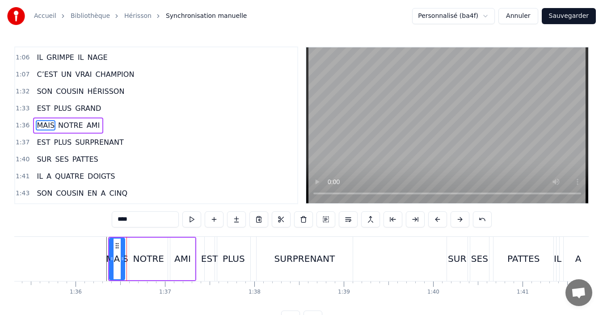
click at [436, 221] on button at bounding box center [437, 219] width 19 height 16
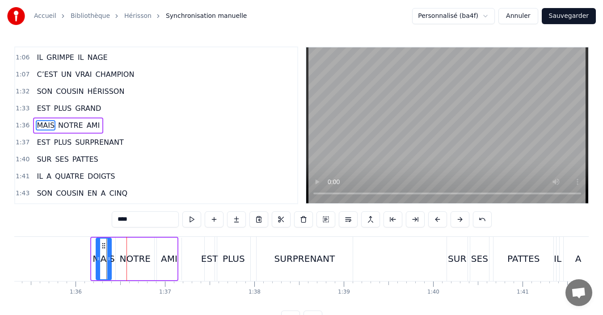
click at [436, 221] on button at bounding box center [437, 219] width 19 height 16
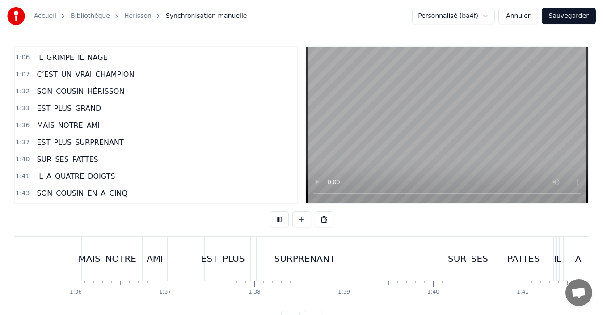
scroll to position [34, 0]
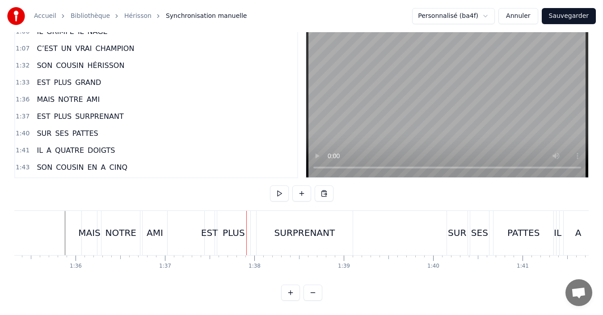
click at [207, 226] on div "EST" at bounding box center [209, 232] width 17 height 13
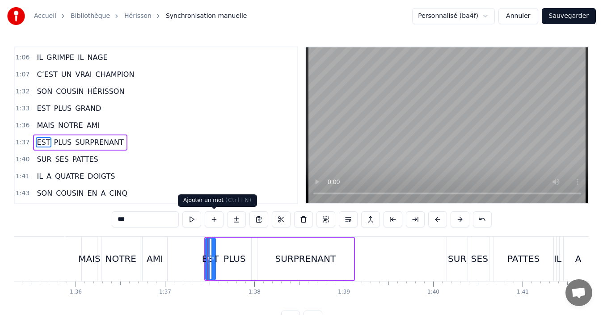
scroll to position [490, 0]
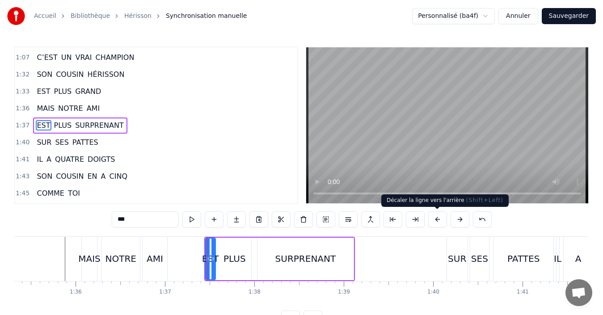
click at [436, 217] on button at bounding box center [437, 219] width 19 height 16
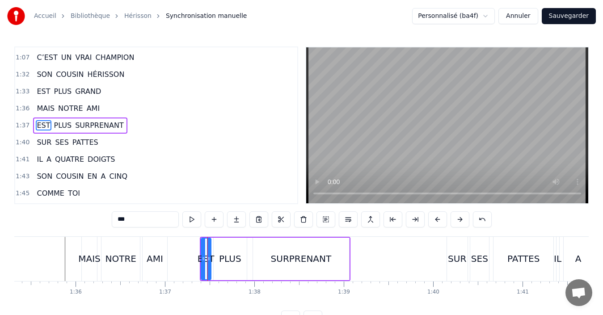
click at [436, 217] on button at bounding box center [437, 219] width 19 height 16
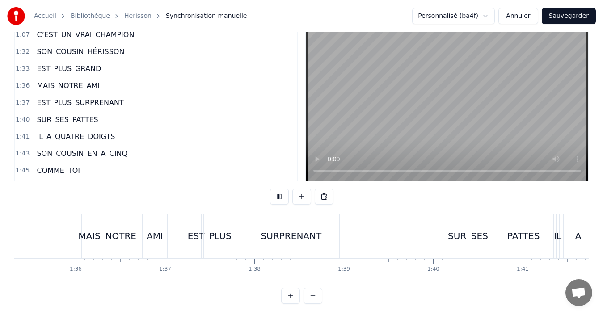
scroll to position [34, 0]
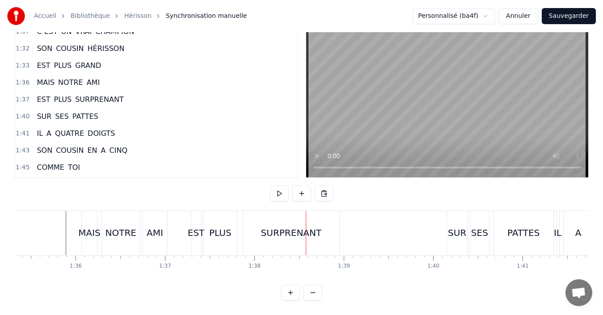
click at [201, 228] on div "EST" at bounding box center [196, 232] width 17 height 13
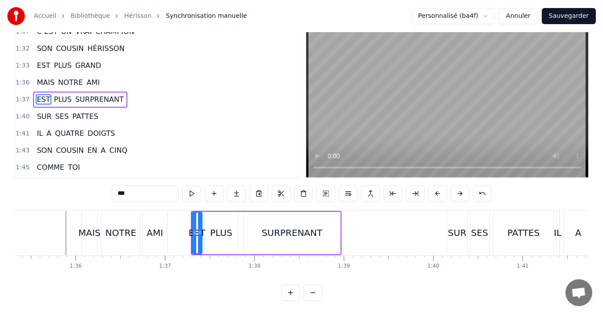
scroll to position [0, 0]
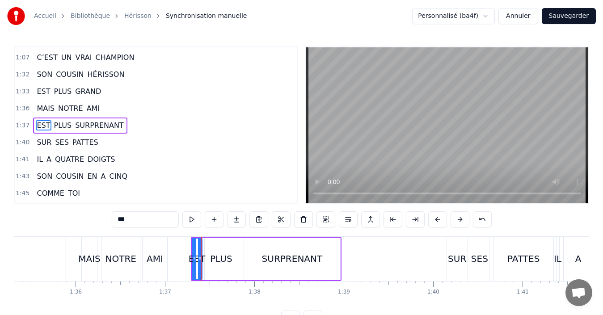
click at [156, 261] on div "AMI" at bounding box center [155, 258] width 17 height 13
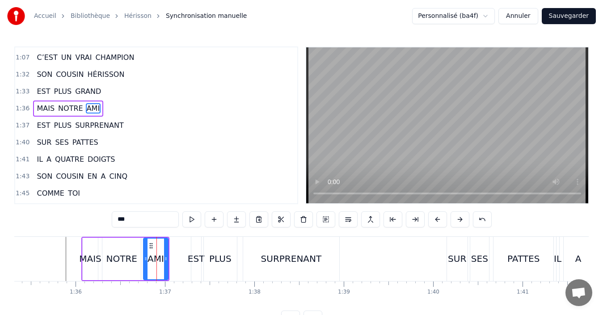
scroll to position [473, 0]
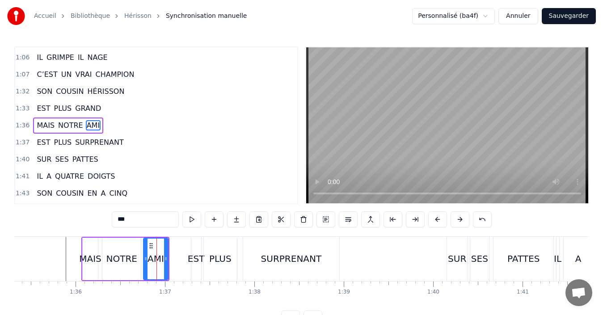
click at [193, 264] on div "EST" at bounding box center [196, 258] width 17 height 13
type input "***"
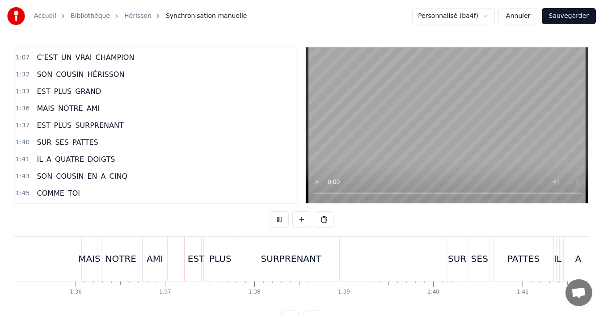
scroll to position [34, 0]
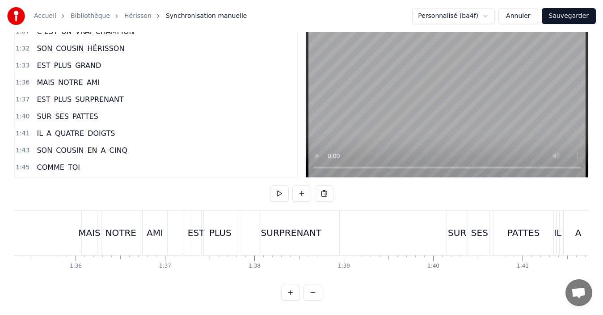
click at [168, 226] on div "MAIS NOTRE AMI" at bounding box center [125, 233] width 88 height 44
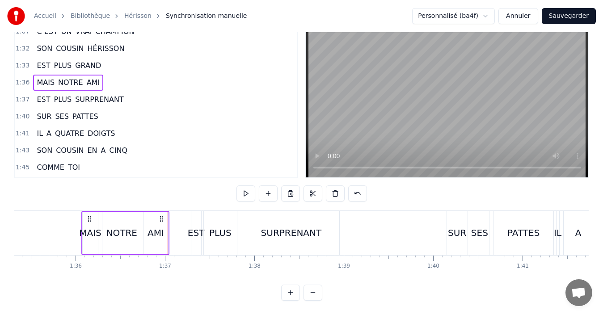
click at [112, 228] on div "NOTRE" at bounding box center [121, 232] width 31 height 13
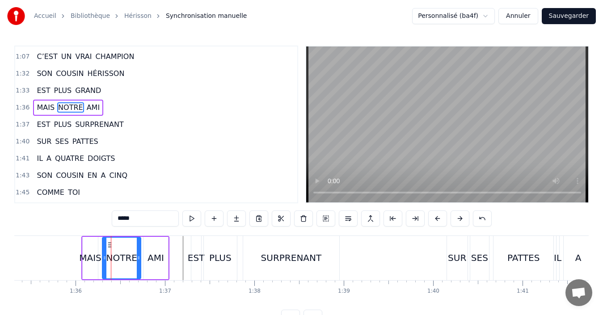
scroll to position [473, 0]
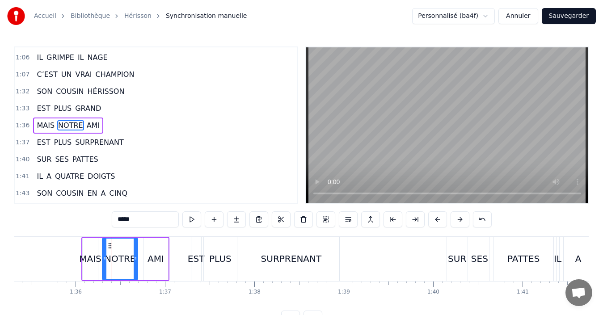
click at [135, 259] on circle at bounding box center [135, 259] width 0 height 0
click at [145, 259] on div "AMI" at bounding box center [155, 259] width 24 height 42
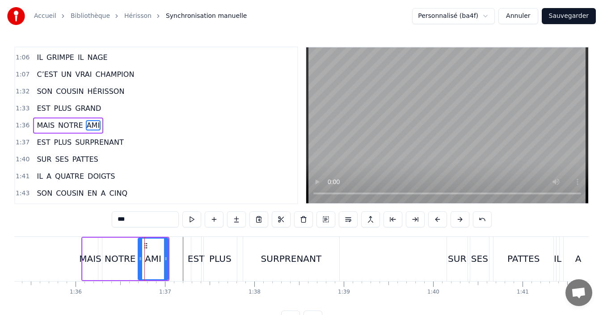
drag, startPoint x: 145, startPoint y: 261, endPoint x: 140, endPoint y: 261, distance: 5.4
click at [140, 261] on icon at bounding box center [140, 258] width 4 height 7
drag, startPoint x: 167, startPoint y: 259, endPoint x: 162, endPoint y: 259, distance: 4.9
click at [162, 259] on icon at bounding box center [161, 258] width 4 height 7
click at [192, 260] on div "EST" at bounding box center [196, 258] width 17 height 13
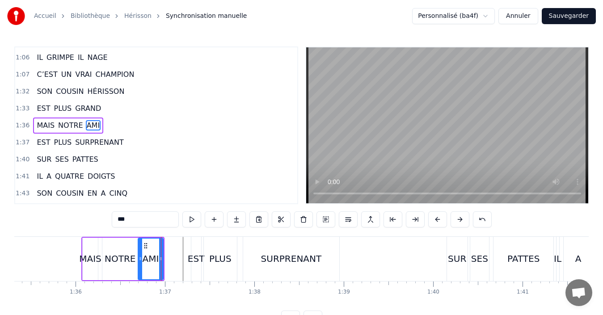
type input "***"
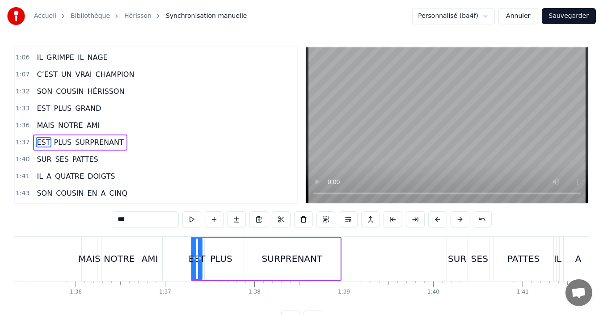
scroll to position [490, 0]
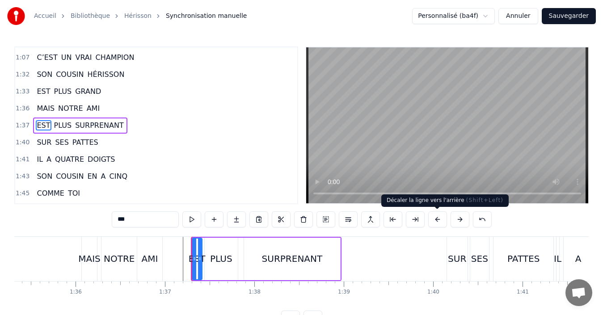
click at [437, 221] on button at bounding box center [437, 219] width 19 height 16
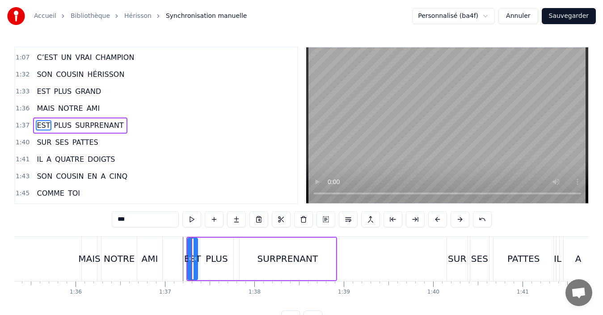
click at [437, 221] on button at bounding box center [437, 219] width 19 height 16
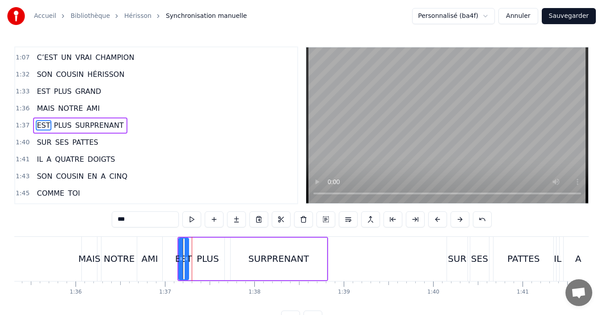
click at [437, 221] on button at bounding box center [437, 219] width 19 height 16
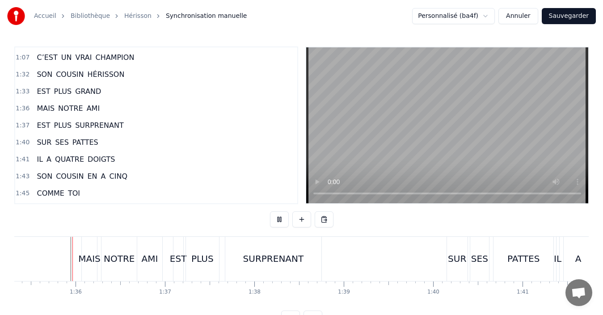
scroll to position [34, 0]
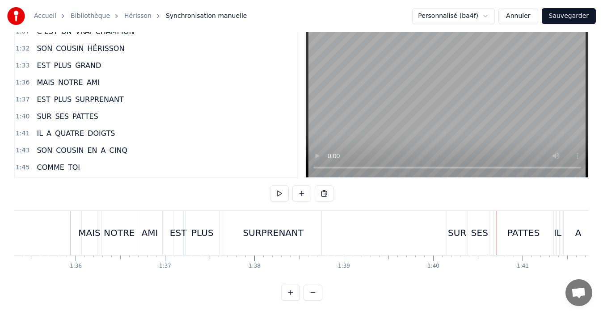
click at [452, 226] on div "SUR" at bounding box center [457, 232] width 18 height 13
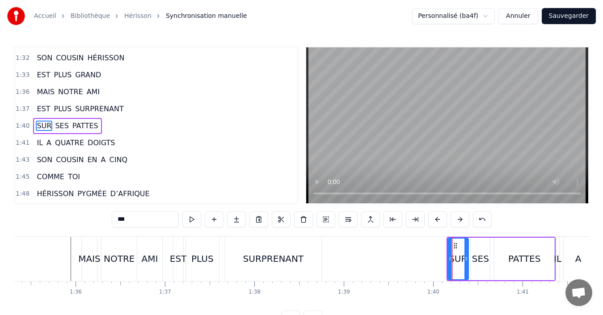
scroll to position [507, 0]
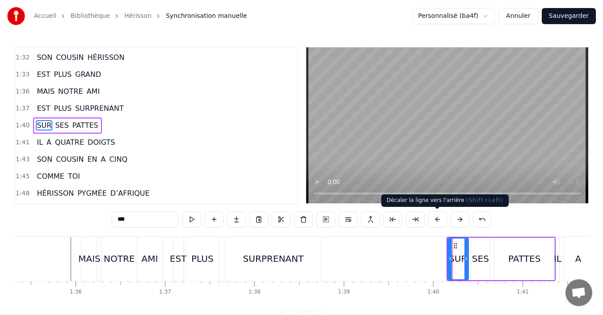
click at [440, 223] on button at bounding box center [437, 219] width 19 height 16
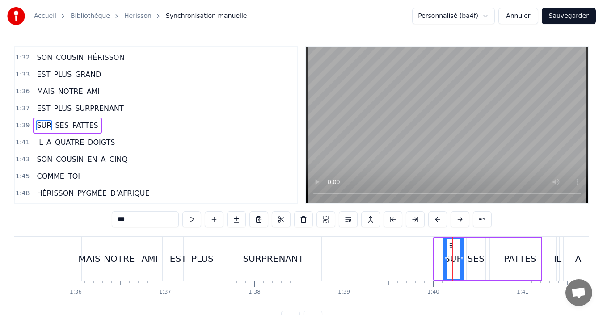
click at [440, 223] on button at bounding box center [437, 219] width 19 height 16
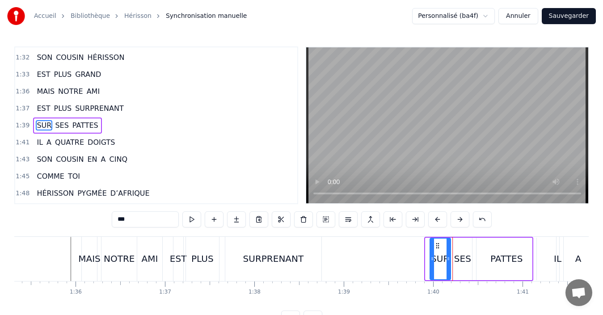
click at [440, 223] on button at bounding box center [437, 219] width 19 height 16
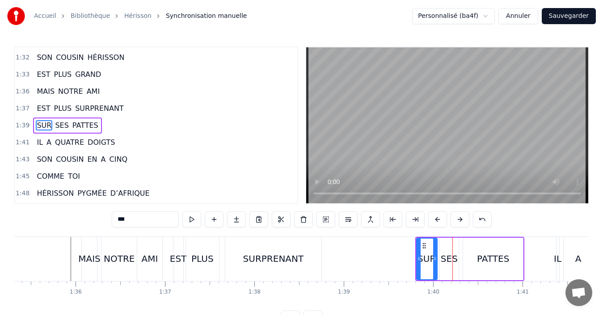
click at [440, 223] on button at bounding box center [437, 219] width 19 height 16
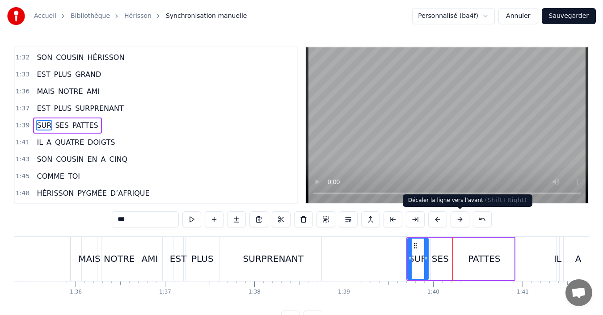
click at [459, 222] on button at bounding box center [459, 219] width 19 height 16
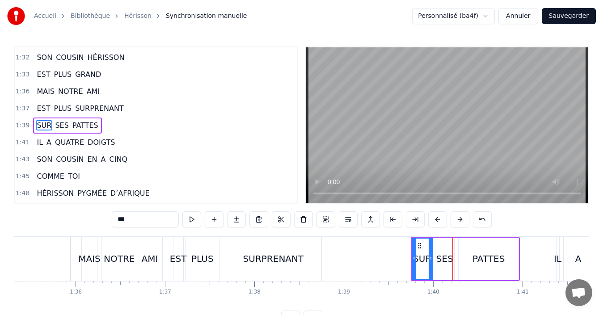
click at [476, 256] on div "PATTES" at bounding box center [488, 258] width 32 height 13
type input "******"
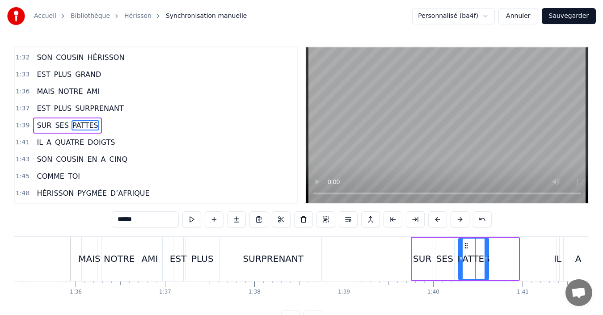
drag, startPoint x: 515, startPoint y: 259, endPoint x: 485, endPoint y: 261, distance: 30.0
click at [485, 261] on icon at bounding box center [486, 258] width 4 height 7
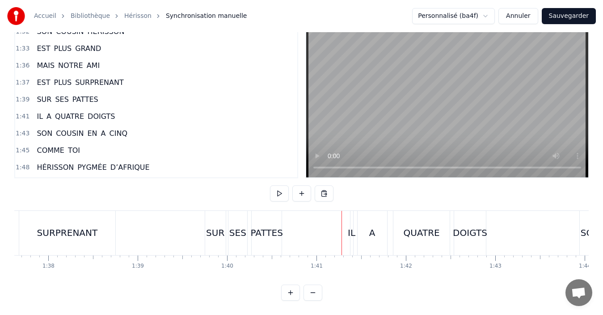
scroll to position [0, 8711]
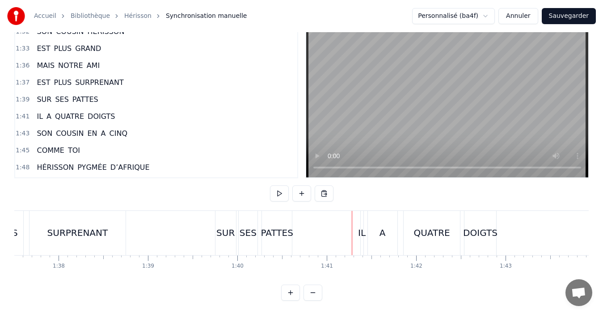
click at [362, 226] on div "IL" at bounding box center [362, 232] width 8 height 13
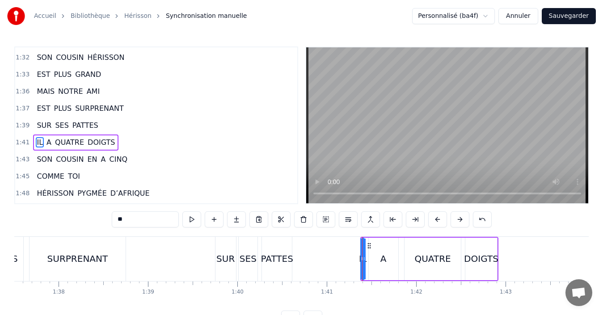
scroll to position [524, 0]
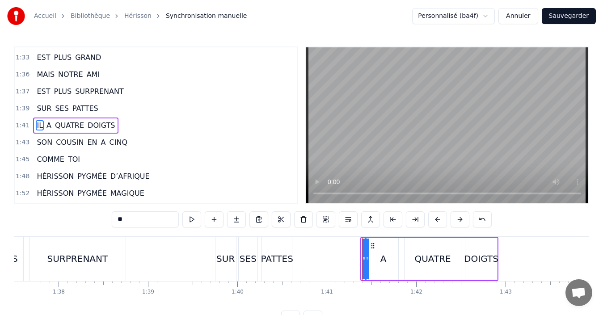
click at [373, 261] on div "IL A QUATRE DOIGTS" at bounding box center [429, 259] width 138 height 44
click at [385, 255] on div "A" at bounding box center [383, 258] width 6 height 13
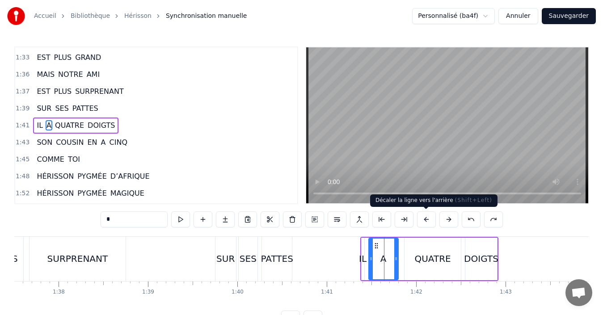
click at [424, 219] on button at bounding box center [426, 219] width 19 height 16
click at [413, 219] on button at bounding box center [403, 219] width 19 height 16
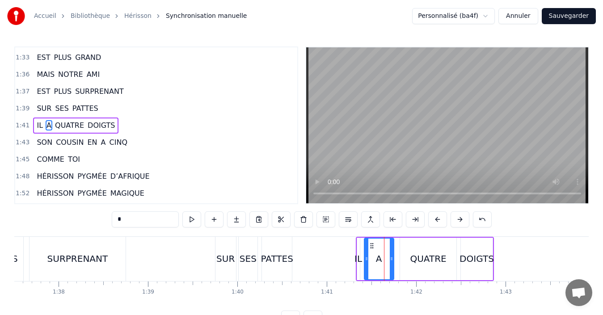
click at [424, 219] on button at bounding box center [415, 219] width 19 height 16
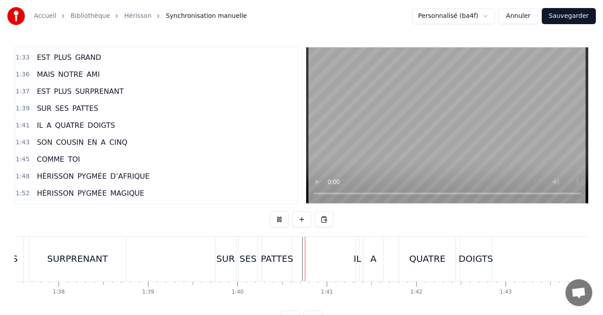
scroll to position [34, 0]
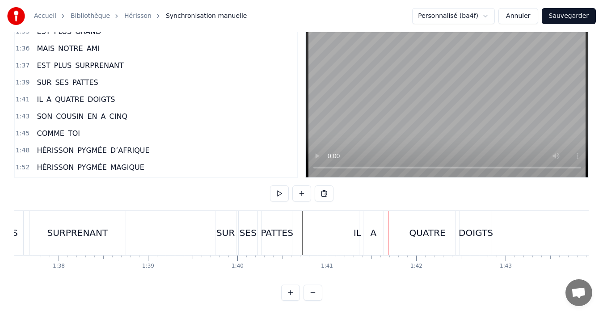
click at [356, 228] on div "IL" at bounding box center [357, 232] width 8 height 13
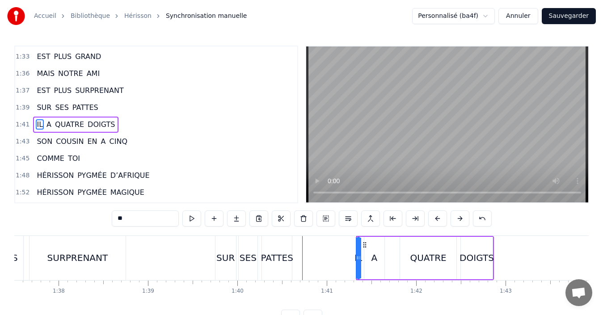
scroll to position [0, 0]
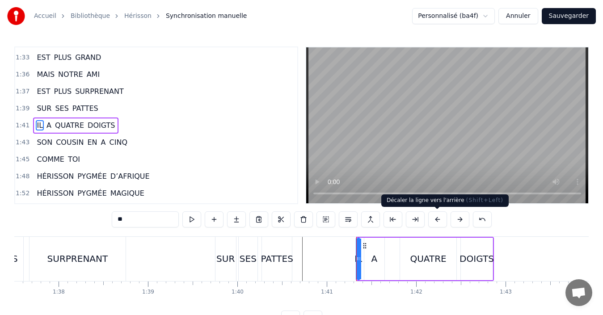
click at [432, 224] on button at bounding box center [437, 219] width 19 height 16
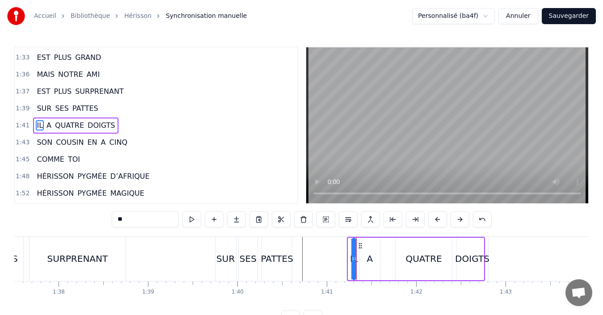
click at [432, 224] on button at bounding box center [437, 219] width 19 height 16
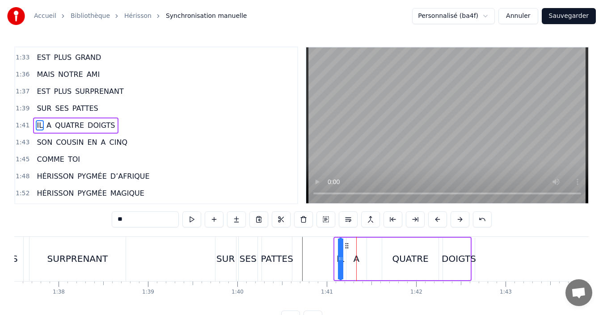
click at [432, 224] on button at bounding box center [437, 219] width 19 height 16
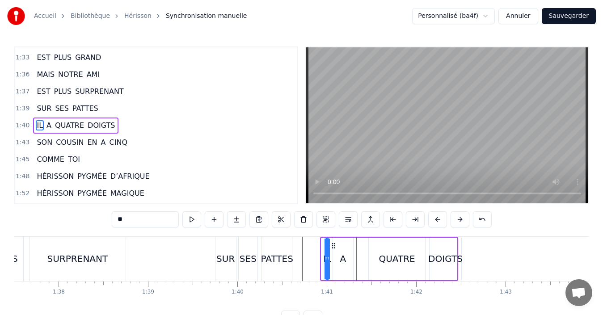
click at [432, 224] on button at bounding box center [437, 219] width 19 height 16
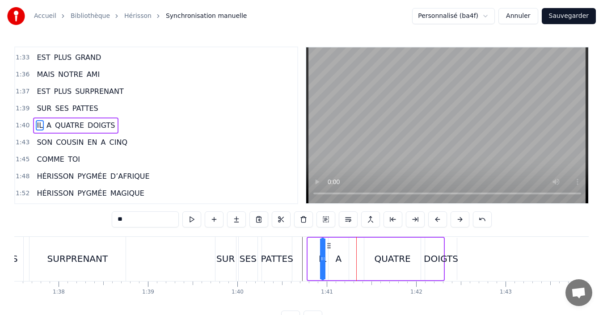
click at [432, 224] on button at bounding box center [437, 219] width 19 height 16
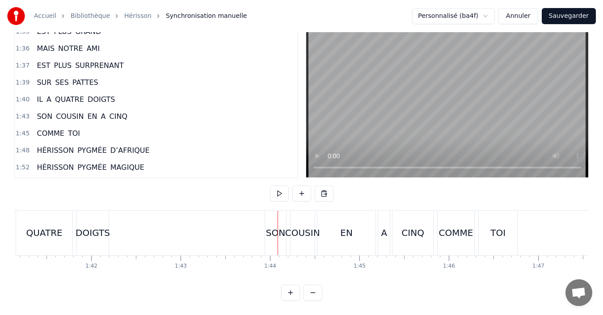
scroll to position [0, 9212]
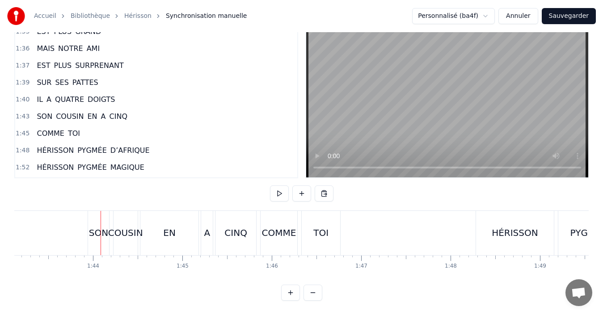
click at [104, 228] on div "SON" at bounding box center [98, 232] width 19 height 13
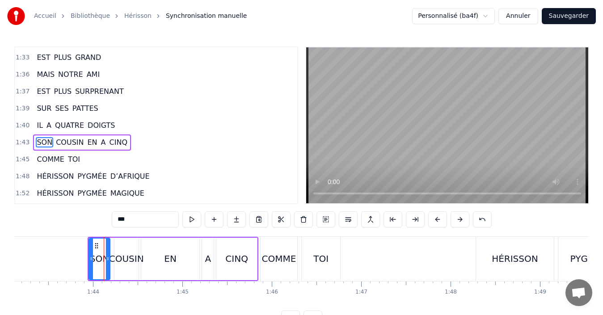
scroll to position [541, 0]
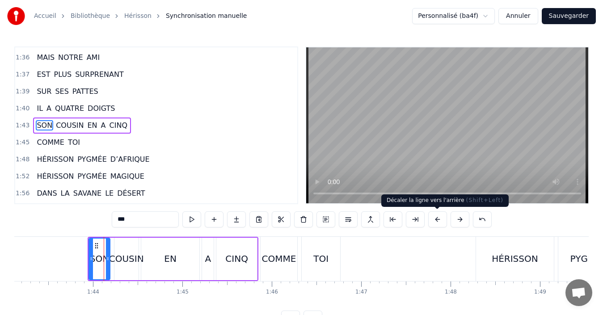
click at [439, 222] on button at bounding box center [437, 219] width 19 height 16
click at [440, 222] on button at bounding box center [437, 219] width 19 height 16
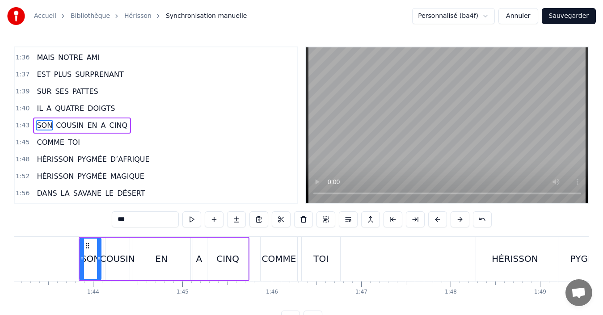
click at [440, 222] on button at bounding box center [437, 219] width 19 height 16
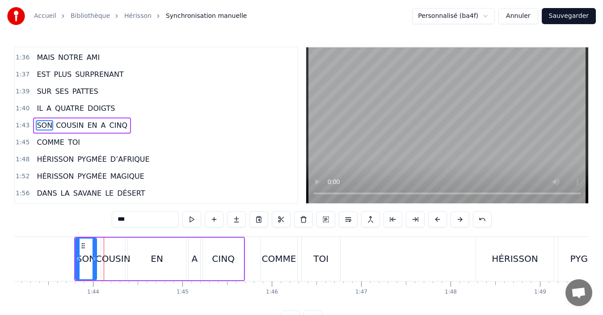
click at [440, 222] on button at bounding box center [437, 219] width 19 height 16
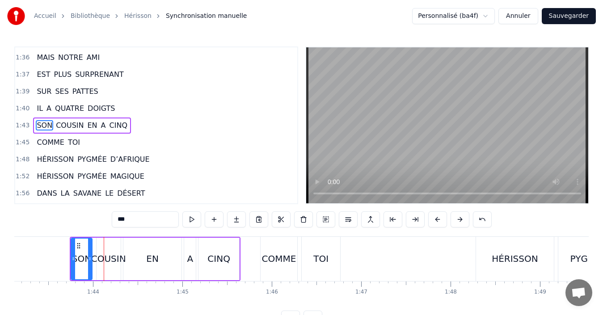
click at [440, 222] on button at bounding box center [437, 219] width 19 height 16
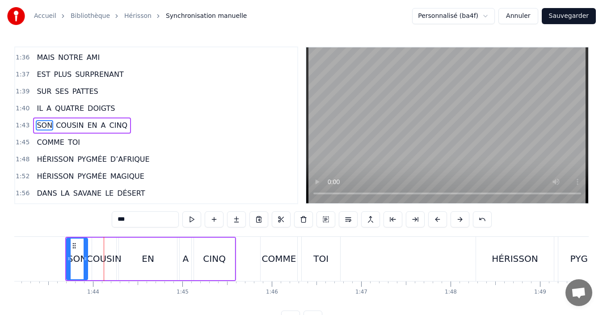
click at [440, 222] on button at bounding box center [437, 219] width 19 height 16
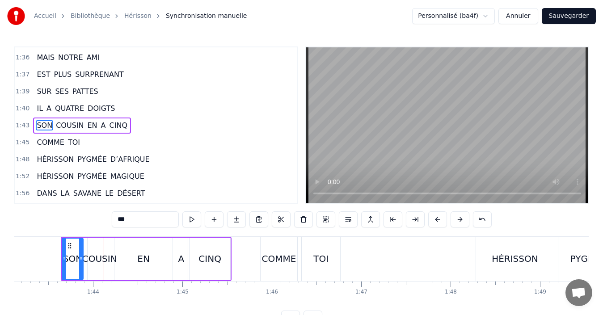
click at [440, 222] on button at bounding box center [437, 219] width 19 height 16
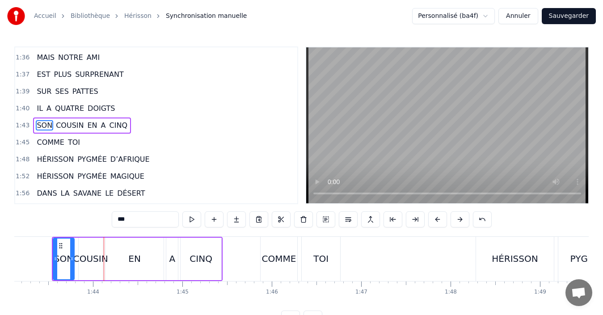
click at [440, 222] on button at bounding box center [437, 219] width 19 height 16
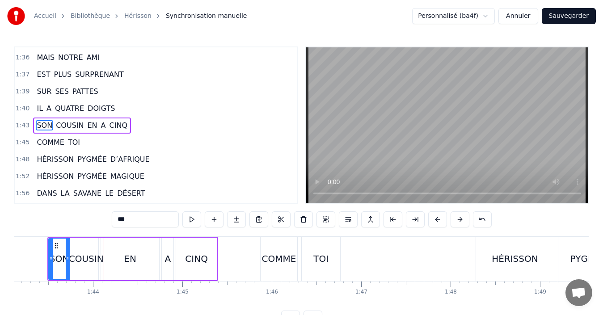
click at [440, 222] on button at bounding box center [437, 219] width 19 height 16
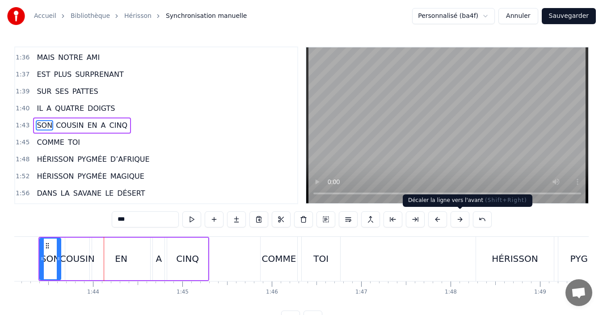
click at [462, 224] on button at bounding box center [459, 219] width 19 height 16
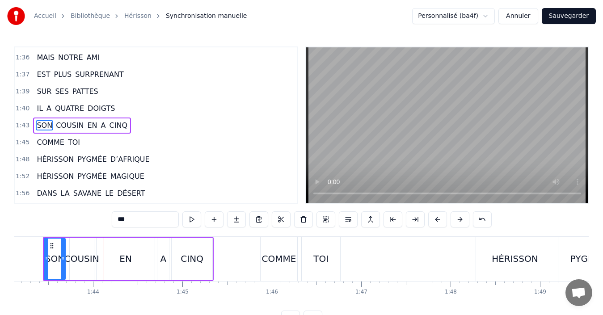
click at [462, 224] on button at bounding box center [459, 219] width 19 height 16
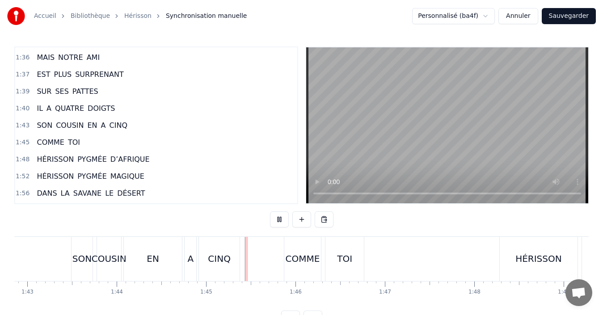
scroll to position [34, 0]
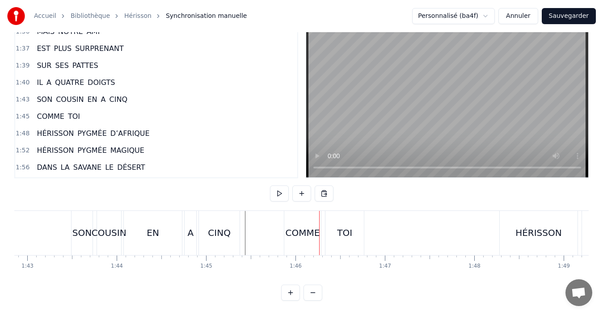
click at [302, 226] on div "COMME" at bounding box center [302, 232] width 34 height 13
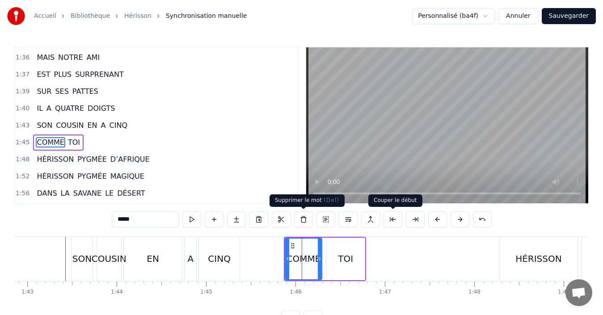
scroll to position [558, 0]
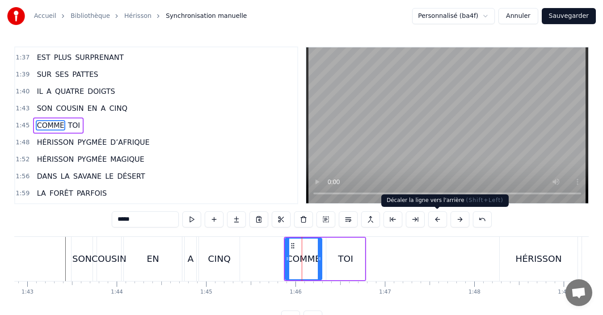
click at [440, 222] on button at bounding box center [437, 219] width 19 height 16
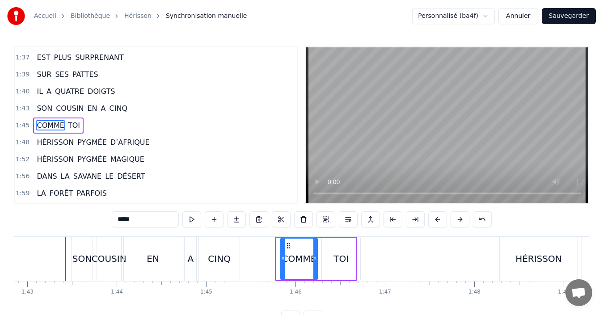
click at [440, 222] on button at bounding box center [437, 219] width 19 height 16
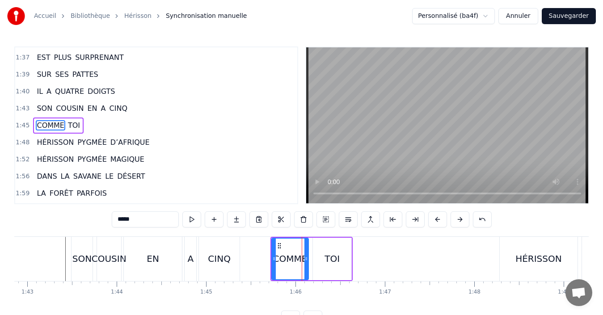
click at [440, 222] on button at bounding box center [437, 219] width 19 height 16
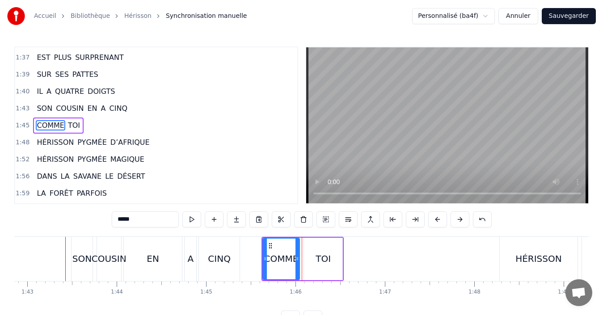
click at [440, 222] on button at bounding box center [437, 219] width 19 height 16
click at [441, 223] on button at bounding box center [437, 219] width 19 height 16
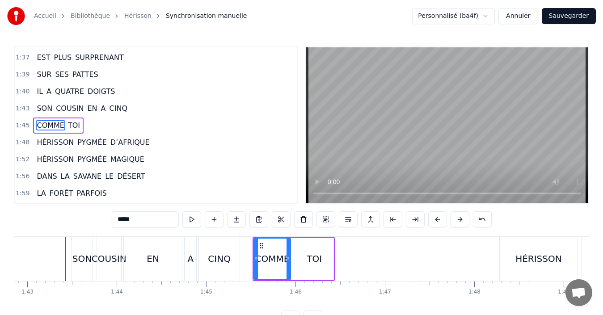
click at [442, 223] on button at bounding box center [437, 219] width 19 height 16
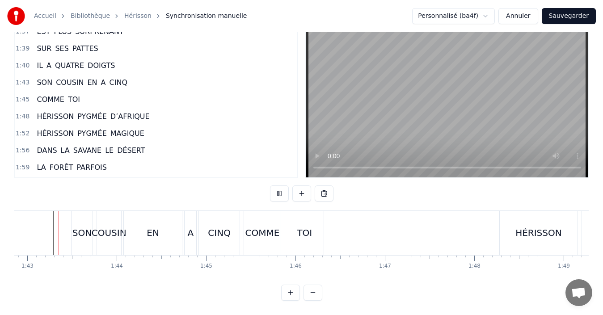
scroll to position [0, 9183]
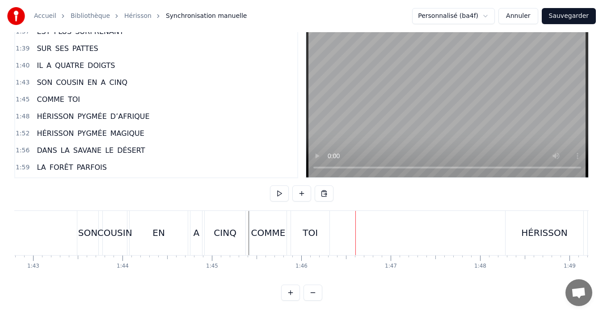
click at [310, 235] on div "TOI" at bounding box center [310, 233] width 38 height 44
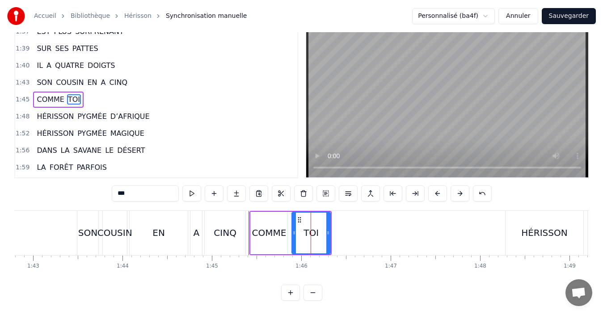
scroll to position [0, 0]
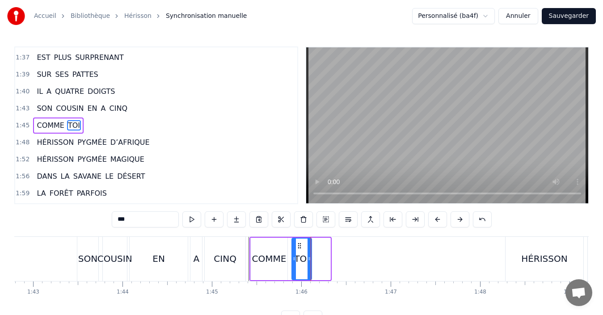
drag, startPoint x: 328, startPoint y: 259, endPoint x: 309, endPoint y: 260, distance: 18.8
click at [309, 260] on icon at bounding box center [309, 258] width 4 height 7
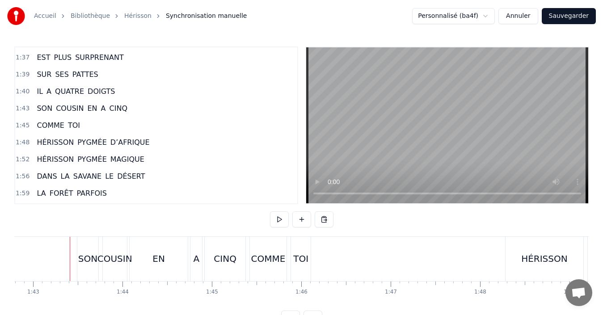
scroll to position [34, 0]
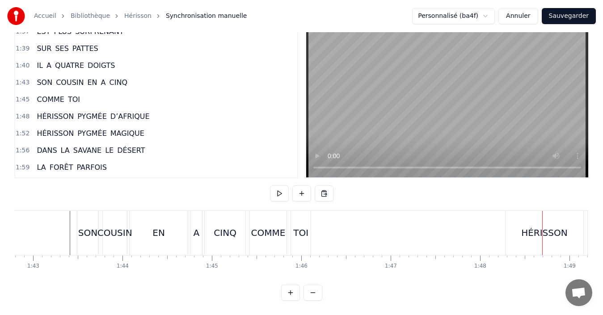
click at [526, 226] on div "HÉRISSON" at bounding box center [544, 232] width 46 height 13
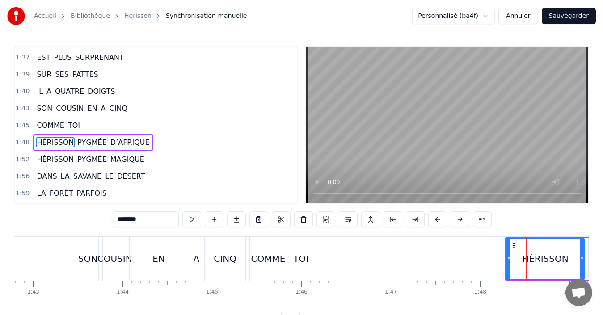
scroll to position [575, 0]
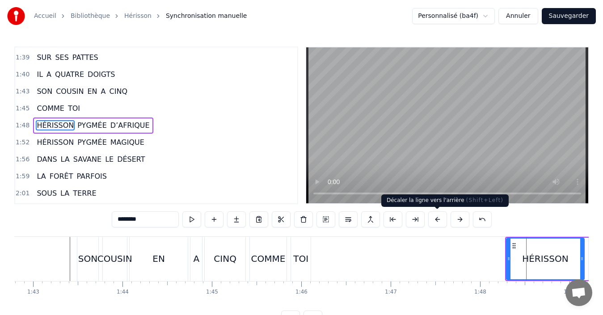
click at [442, 220] on button at bounding box center [437, 219] width 19 height 16
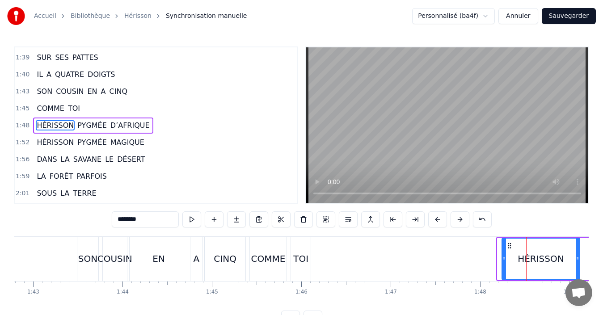
click at [442, 220] on button at bounding box center [437, 219] width 19 height 16
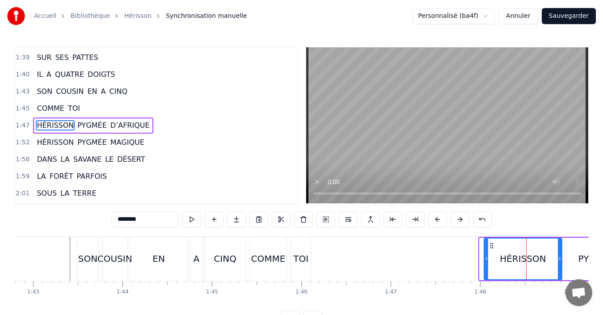
click at [442, 220] on button at bounding box center [437, 219] width 19 height 16
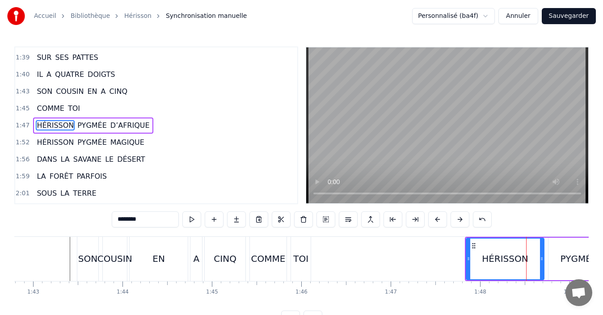
click at [442, 220] on button at bounding box center [437, 219] width 19 height 16
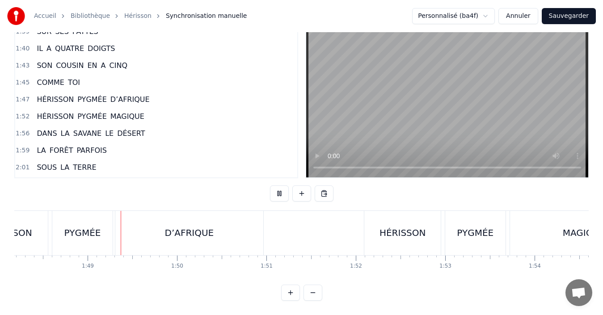
scroll to position [0, 9668]
click at [388, 228] on div "HÉRISSON" at bounding box center [399, 232] width 46 height 13
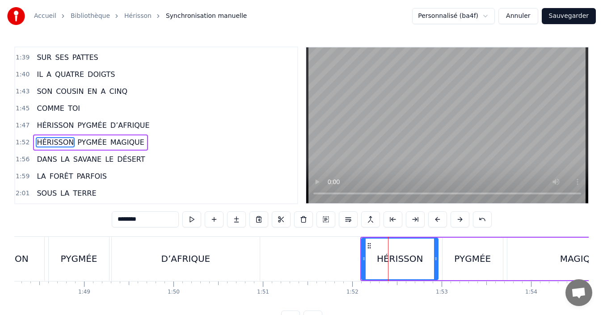
scroll to position [592, 0]
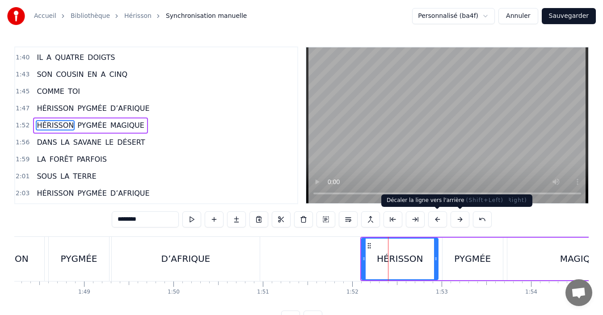
click at [436, 219] on button at bounding box center [437, 219] width 19 height 16
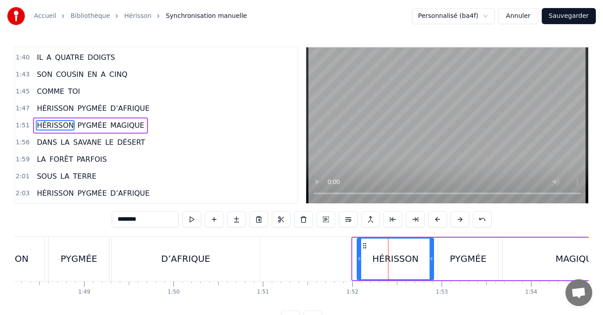
click at [436, 219] on button at bounding box center [437, 219] width 19 height 16
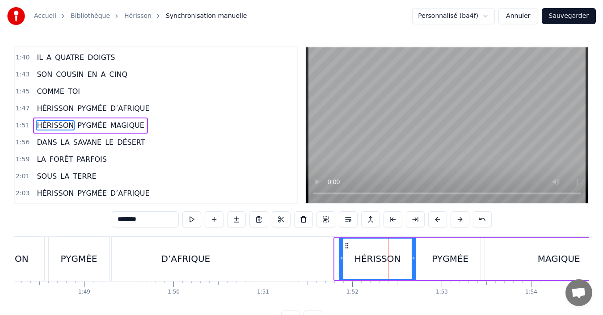
click at [436, 219] on button at bounding box center [437, 219] width 19 height 16
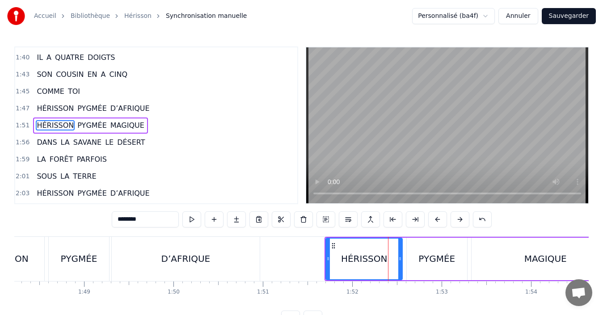
click at [436, 219] on button at bounding box center [437, 219] width 19 height 16
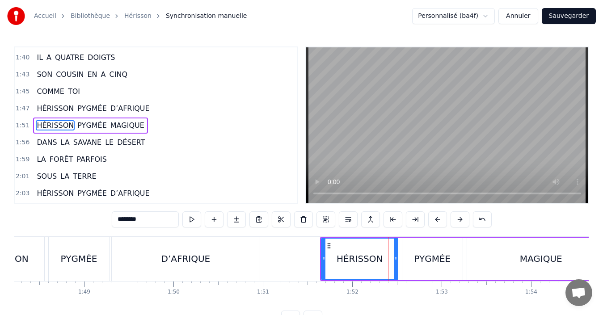
click at [436, 219] on button at bounding box center [437, 219] width 19 height 16
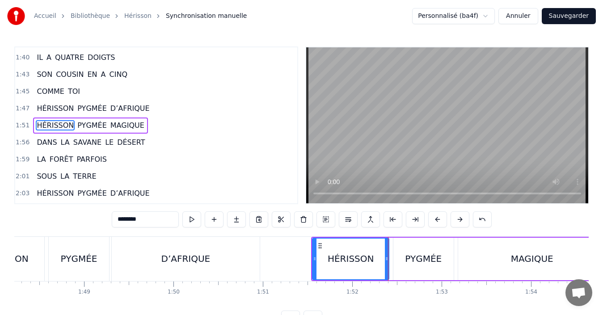
click at [436, 219] on button at bounding box center [437, 219] width 19 height 16
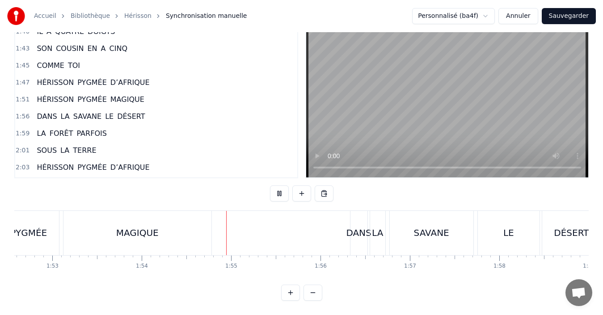
scroll to position [0, 10172]
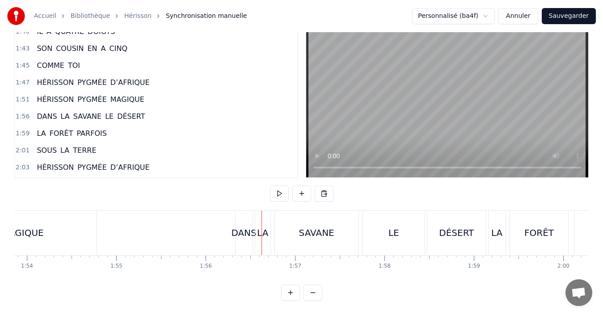
click at [240, 231] on div "DANS" at bounding box center [243, 232] width 25 height 13
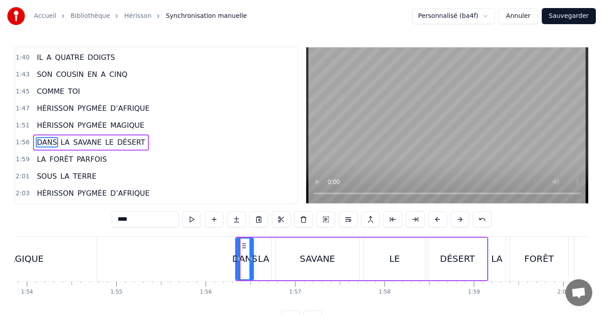
scroll to position [608, 0]
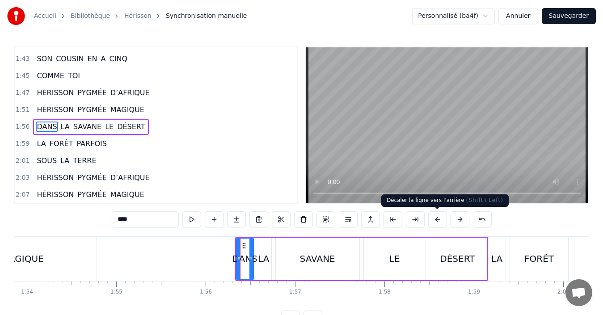
click at [439, 221] on button at bounding box center [437, 219] width 19 height 16
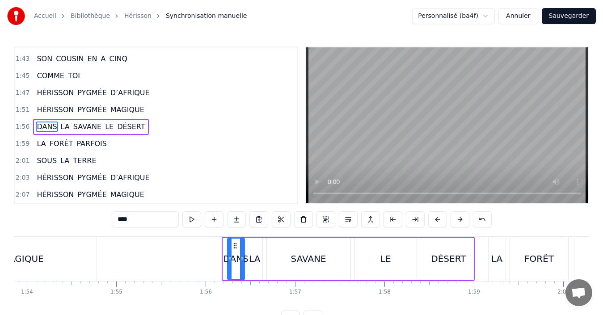
click at [439, 221] on button at bounding box center [437, 219] width 19 height 16
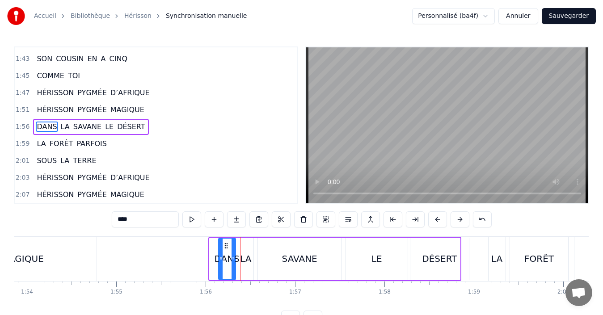
click at [439, 221] on button at bounding box center [437, 219] width 19 height 16
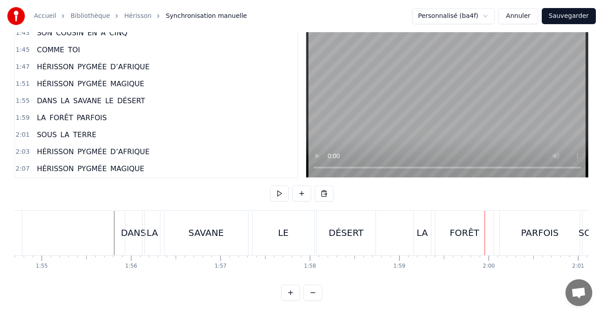
scroll to position [0, 10206]
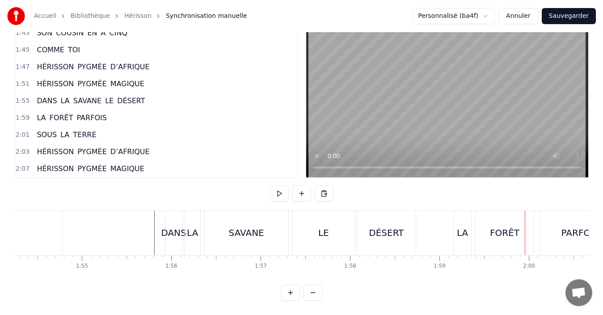
click at [345, 232] on div "LE" at bounding box center [324, 233] width 62 height 44
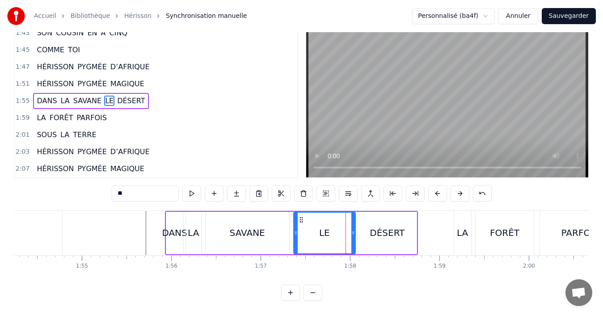
scroll to position [0, 0]
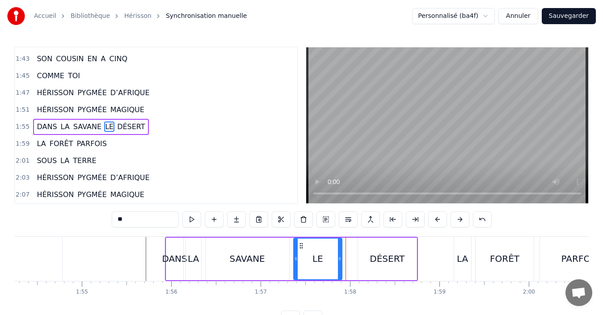
drag, startPoint x: 352, startPoint y: 263, endPoint x: 336, endPoint y: 263, distance: 15.2
click at [338, 263] on div at bounding box center [340, 259] width 4 height 41
click at [369, 254] on div "DÉSERT" at bounding box center [387, 259] width 58 height 42
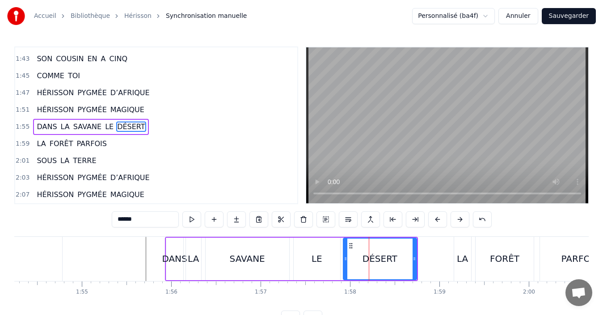
drag, startPoint x: 358, startPoint y: 267, endPoint x: 349, endPoint y: 261, distance: 11.3
click at [343, 267] on div at bounding box center [345, 259] width 4 height 41
click at [352, 258] on div "DÉSERT" at bounding box center [379, 259] width 72 height 41
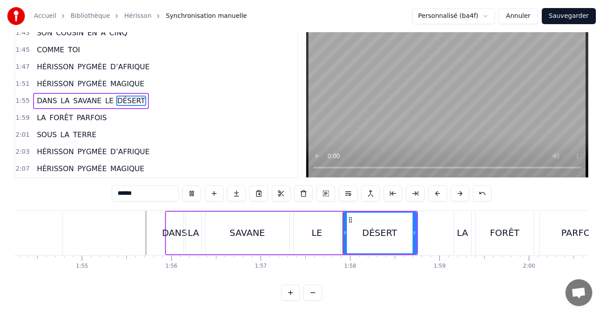
click at [325, 231] on div "LE" at bounding box center [316, 233] width 47 height 42
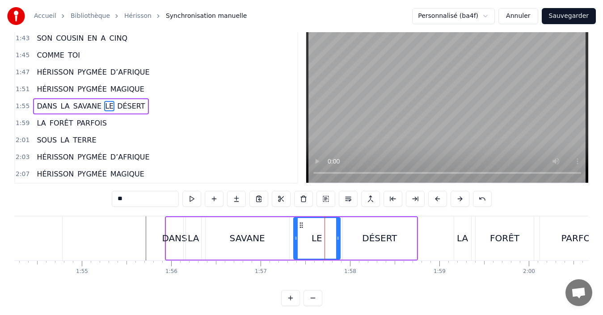
scroll to position [0, 0]
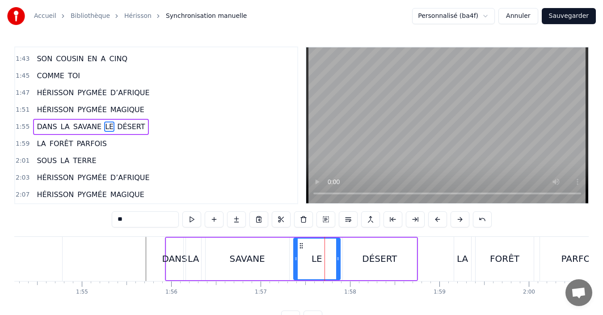
click at [300, 263] on div "LE" at bounding box center [317, 259] width 46 height 41
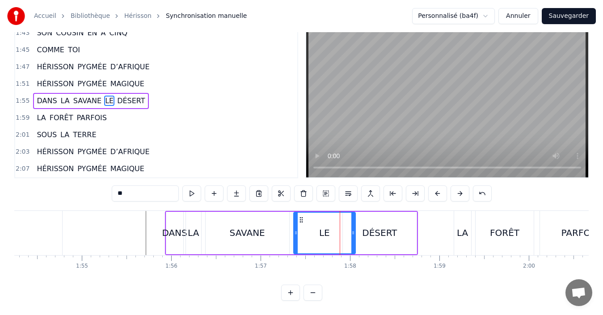
drag, startPoint x: 343, startPoint y: 236, endPoint x: 354, endPoint y: 242, distance: 12.6
click at [354, 242] on div at bounding box center [353, 233] width 4 height 41
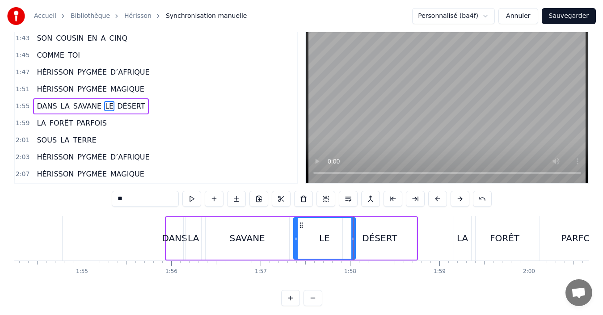
scroll to position [0, 0]
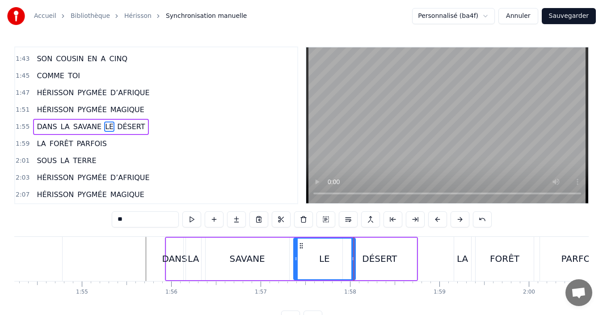
click at [358, 263] on div "DÉSERT" at bounding box center [379, 259] width 73 height 42
type input "******"
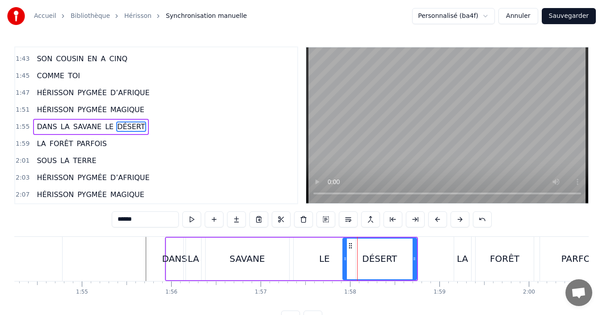
click at [352, 264] on div "DÉSERT" at bounding box center [379, 259] width 72 height 41
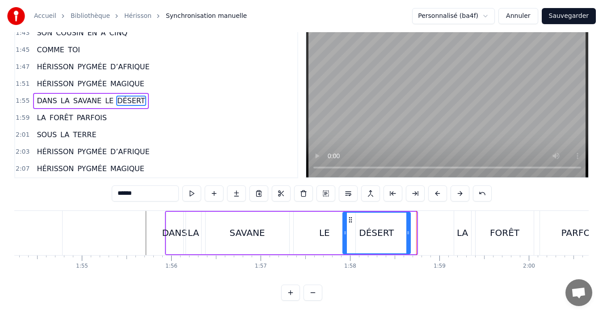
drag, startPoint x: 413, startPoint y: 227, endPoint x: 407, endPoint y: 228, distance: 6.3
click at [407, 229] on icon at bounding box center [408, 232] width 4 height 7
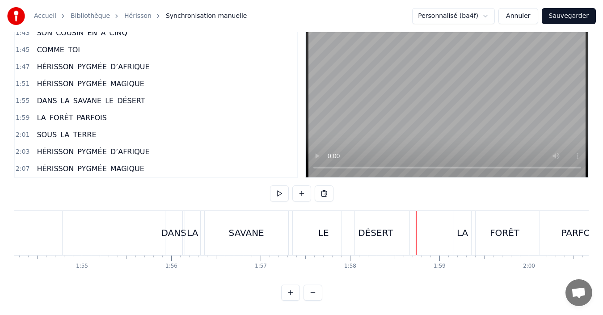
click at [410, 235] on div "DANS LA SAVANE LE DÉSERT" at bounding box center [288, 233] width 247 height 44
click at [462, 233] on div "LA" at bounding box center [462, 233] width 17 height 44
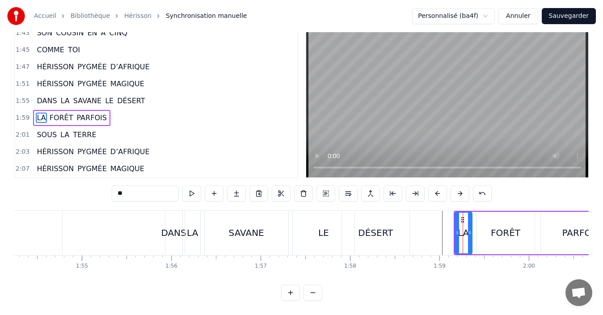
scroll to position [0, 0]
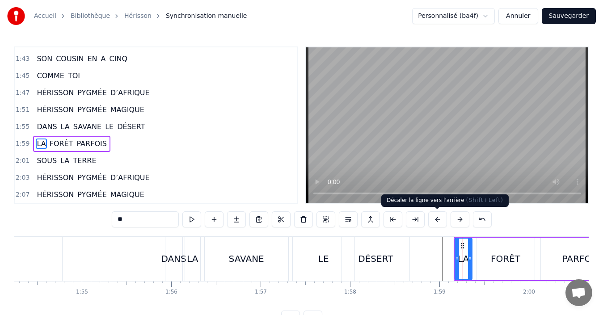
click at [439, 223] on button at bounding box center [437, 219] width 19 height 16
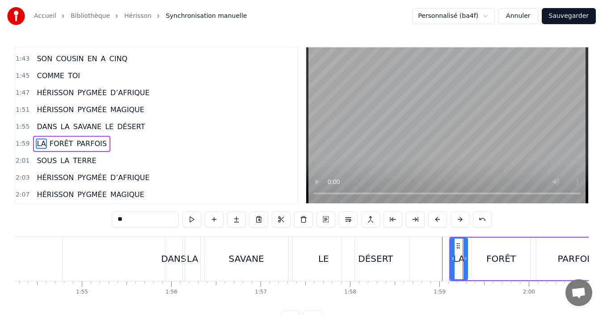
click at [439, 223] on button at bounding box center [437, 219] width 19 height 16
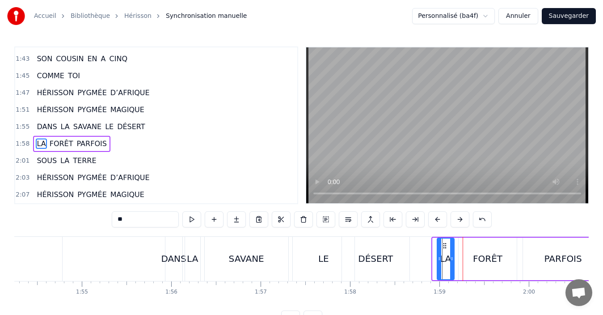
click at [439, 223] on button at bounding box center [437, 219] width 19 height 16
click at [392, 271] on div "DÉSERT" at bounding box center [375, 259] width 67 height 44
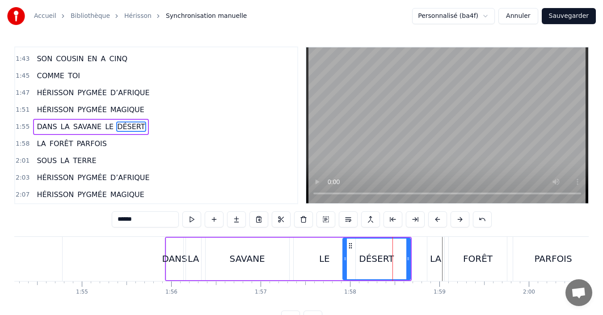
click at [431, 262] on div "LA" at bounding box center [435, 258] width 11 height 13
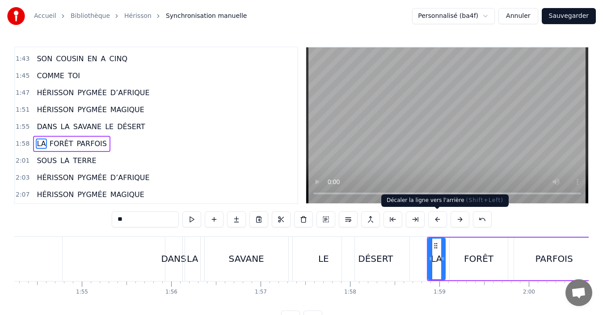
click at [435, 220] on button at bounding box center [437, 219] width 19 height 16
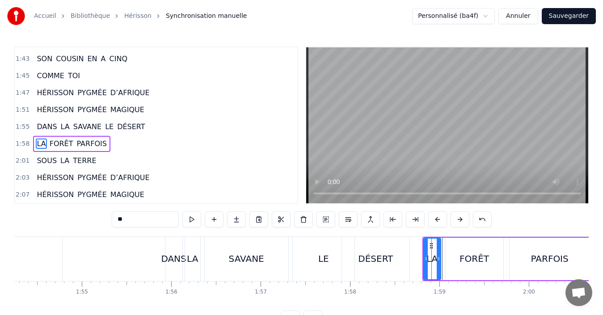
click at [435, 221] on button at bounding box center [437, 219] width 19 height 16
click at [402, 253] on div "DÉSERT" at bounding box center [375, 259] width 67 height 44
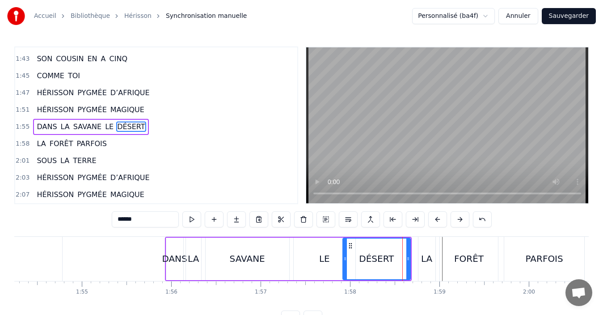
click at [426, 250] on div "LA" at bounding box center [426, 259] width 17 height 44
type input "**"
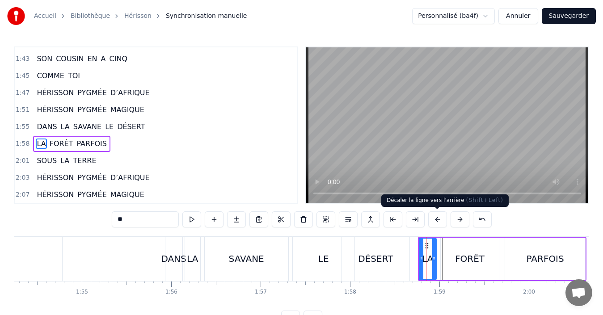
click at [436, 222] on button at bounding box center [437, 219] width 19 height 16
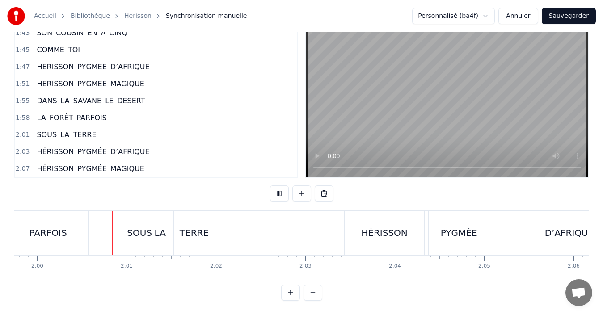
scroll to position [0, 10699]
click at [142, 235] on div "SOUS" at bounding box center [138, 233] width 17 height 44
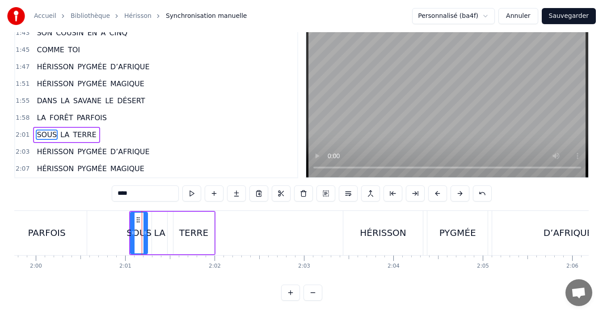
scroll to position [3, 0]
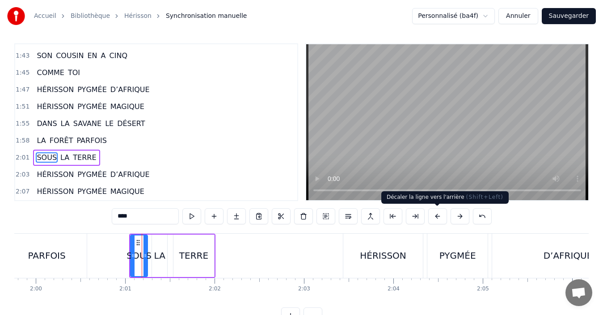
click at [433, 219] on button at bounding box center [437, 216] width 19 height 16
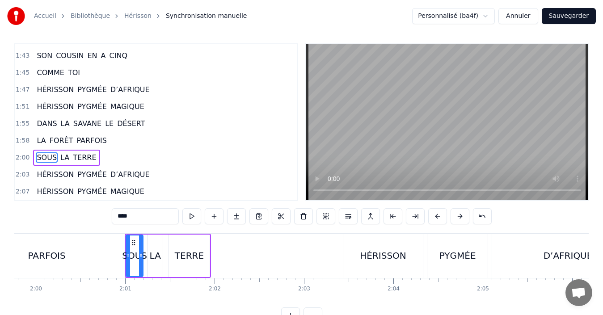
click at [433, 219] on button at bounding box center [437, 216] width 19 height 16
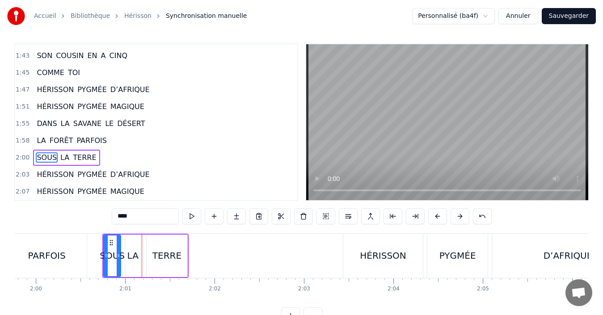
click at [433, 219] on button at bounding box center [437, 216] width 19 height 16
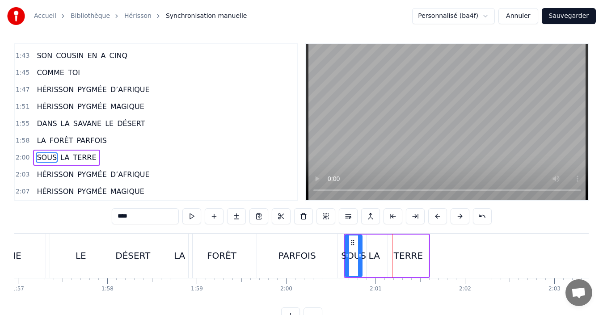
scroll to position [0, 10428]
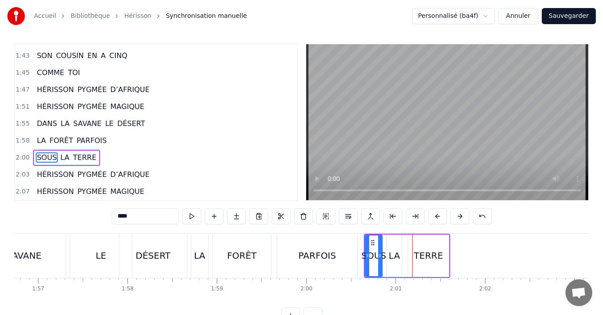
click at [355, 261] on div "PARFOIS" at bounding box center [317, 256] width 80 height 44
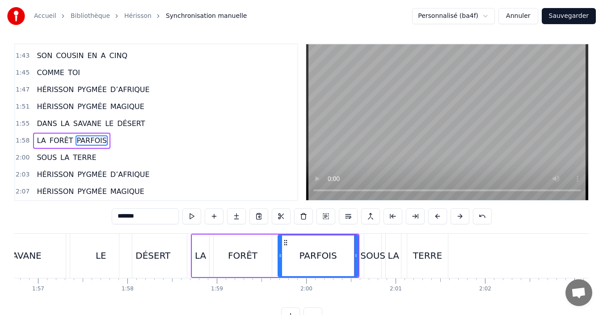
scroll to position [0, 0]
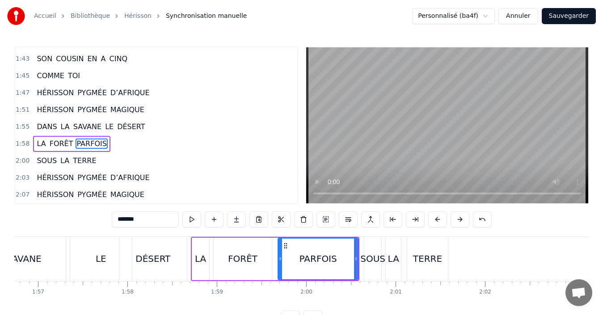
click at [370, 266] on div "SOUS" at bounding box center [372, 259] width 17 height 44
type input "****"
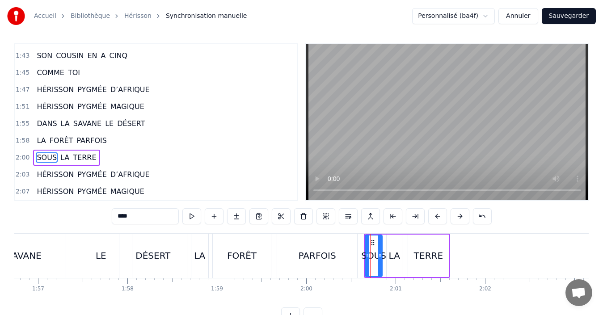
scroll to position [34, 0]
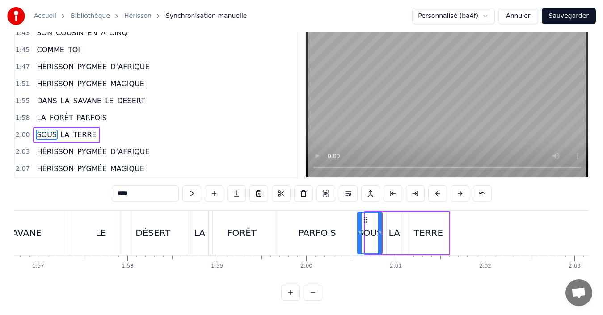
drag, startPoint x: 367, startPoint y: 234, endPoint x: 360, endPoint y: 234, distance: 7.6
click at [360, 234] on div at bounding box center [360, 233] width 4 height 41
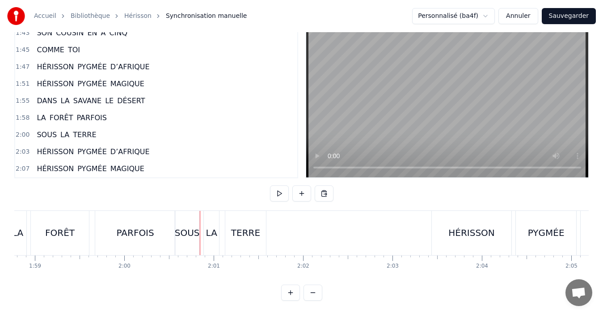
scroll to position [0, 10580]
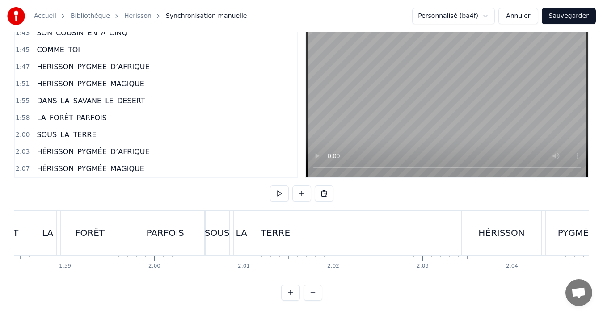
click at [218, 230] on div "SOUS" at bounding box center [217, 232] width 25 height 13
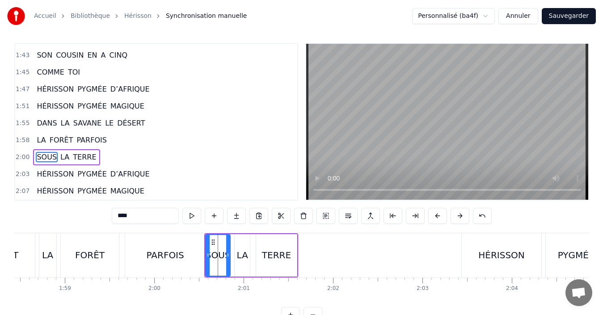
scroll to position [3, 0]
click at [203, 258] on div "PARFOIS" at bounding box center [165, 256] width 80 height 44
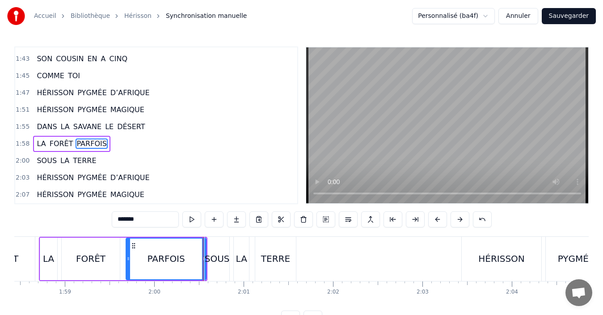
click at [224, 262] on div "SOUS" at bounding box center [217, 258] width 25 height 13
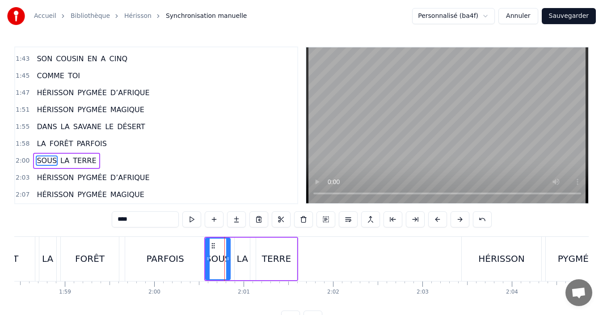
scroll to position [3, 0]
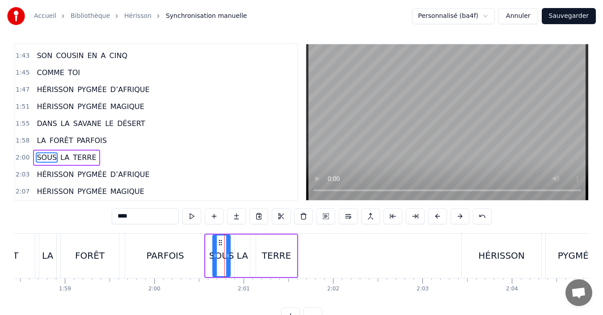
drag, startPoint x: 209, startPoint y: 256, endPoint x: 193, endPoint y: 258, distance: 16.6
click at [216, 258] on icon at bounding box center [215, 255] width 4 height 7
click at [169, 256] on div "PARFOIS" at bounding box center [166, 255] width 38 height 13
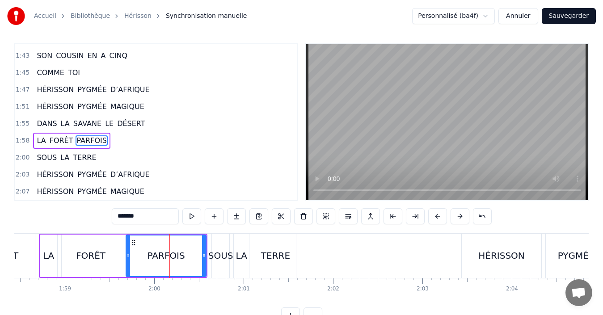
scroll to position [0, 0]
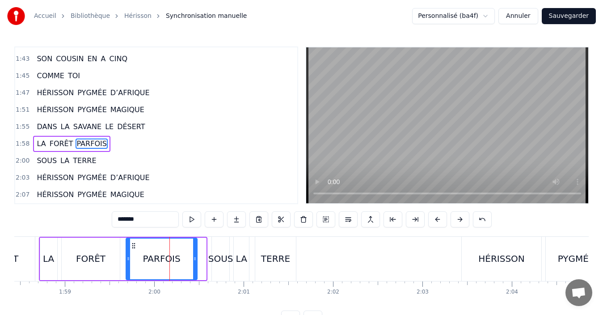
drag, startPoint x: 203, startPoint y: 262, endPoint x: 194, endPoint y: 262, distance: 8.9
click at [194, 262] on div at bounding box center [195, 259] width 4 height 41
click at [211, 262] on div "SOUS" at bounding box center [220, 258] width 25 height 13
type input "****"
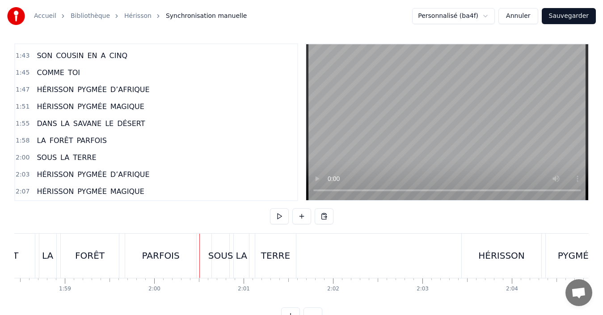
scroll to position [34, 0]
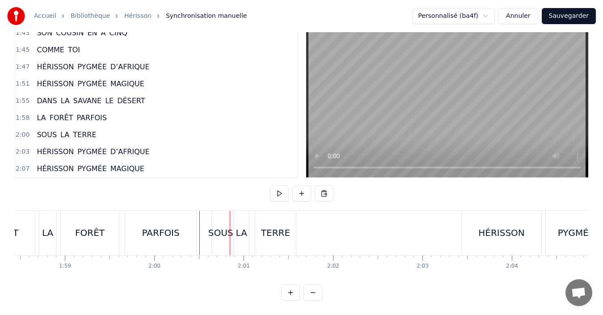
click at [213, 230] on div "SOUS" at bounding box center [220, 232] width 25 height 13
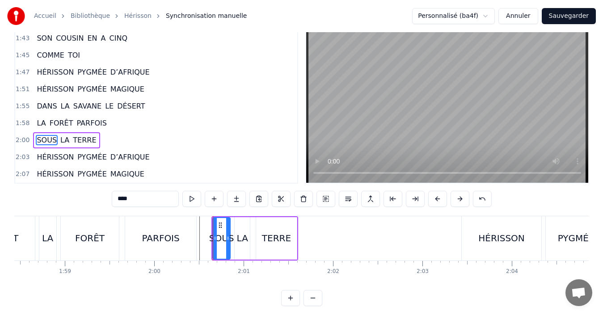
scroll to position [3, 0]
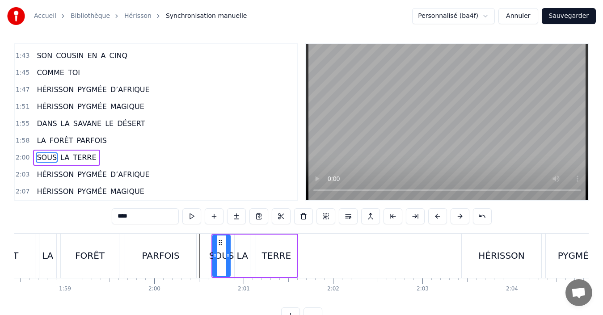
click at [211, 257] on div "SOUS" at bounding box center [221, 255] width 25 height 13
drag, startPoint x: 215, startPoint y: 258, endPoint x: 205, endPoint y: 258, distance: 10.3
click at [205, 258] on icon at bounding box center [205, 255] width 4 height 7
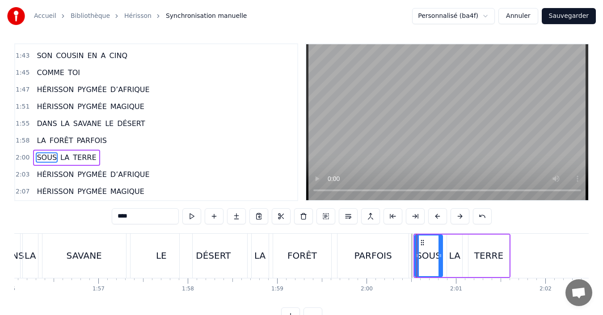
scroll to position [0, 10297]
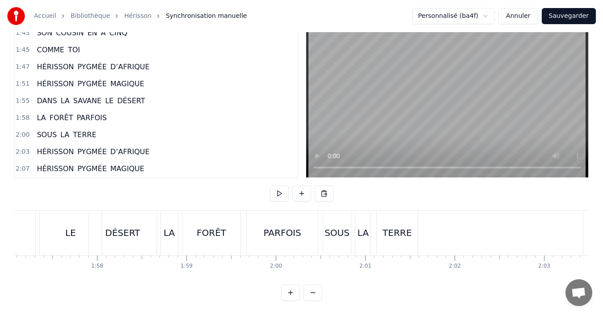
scroll to position [0, 10449]
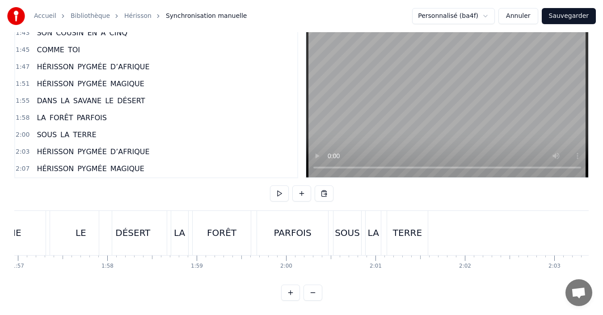
click at [308, 226] on div "PARFOIS" at bounding box center [293, 232] width 38 height 13
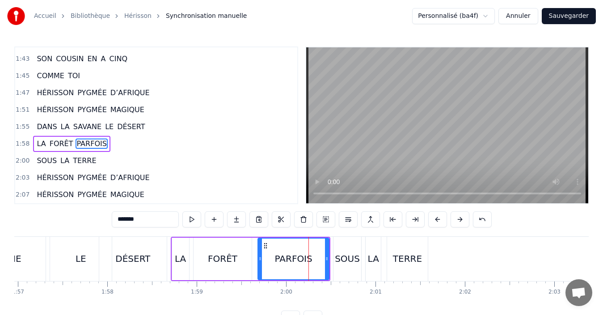
scroll to position [34, 0]
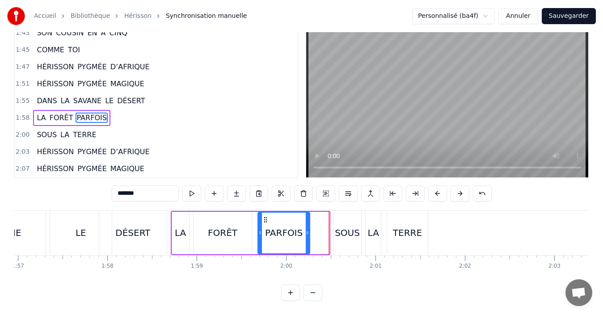
drag, startPoint x: 325, startPoint y: 230, endPoint x: 306, endPoint y: 230, distance: 19.2
click at [306, 230] on div at bounding box center [308, 233] width 4 height 41
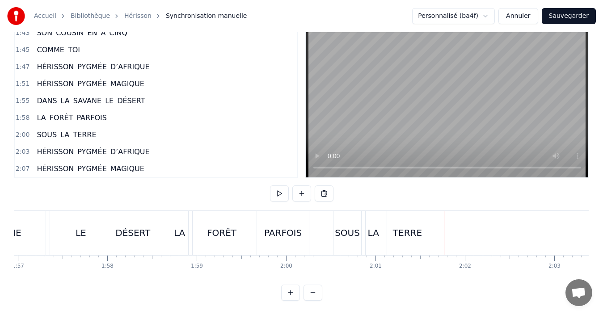
click at [351, 231] on div "SOUS" at bounding box center [347, 232] width 25 height 13
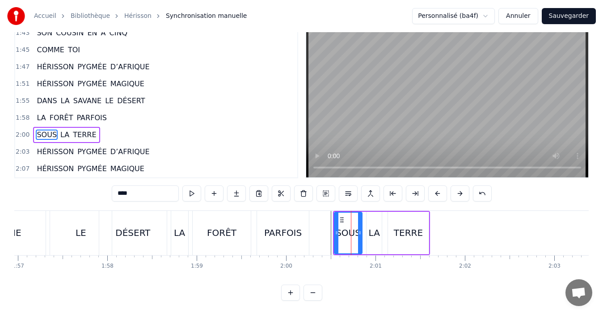
scroll to position [3, 0]
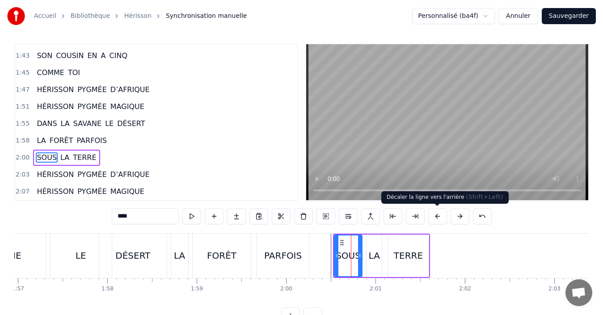
click at [439, 215] on button at bounding box center [437, 216] width 19 height 16
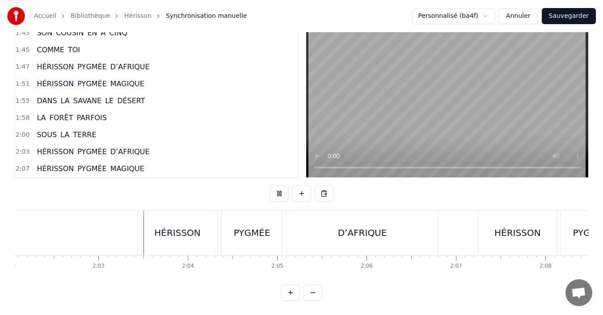
scroll to position [0, 10955]
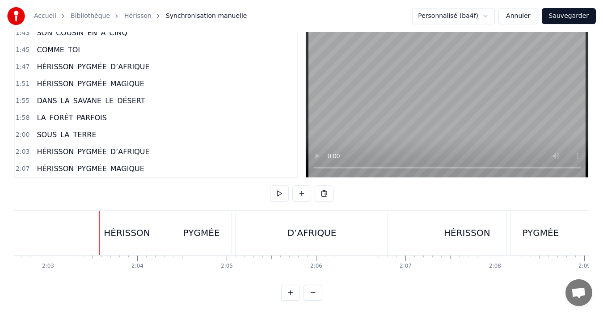
click at [111, 232] on div "HÉRISSON" at bounding box center [127, 233] width 80 height 44
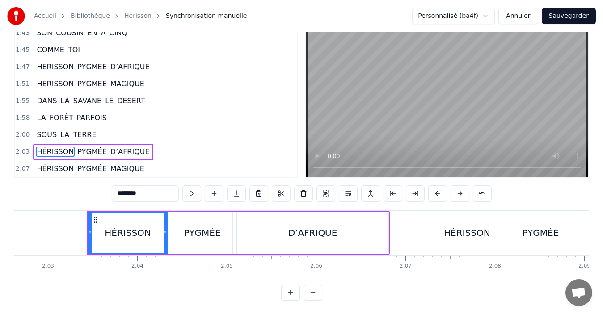
scroll to position [20, 0]
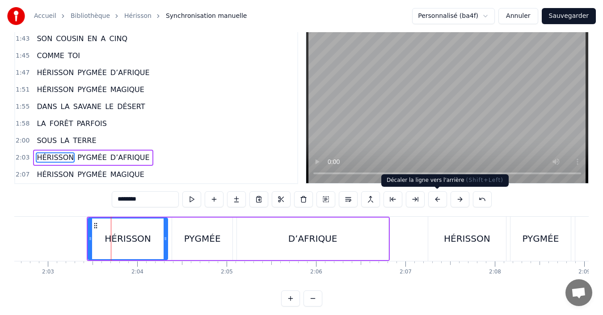
click at [438, 201] on button at bounding box center [437, 199] width 19 height 16
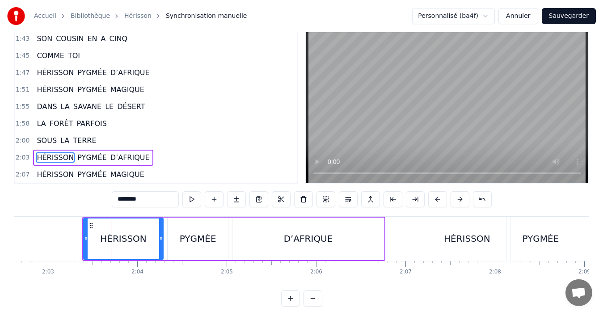
click at [439, 201] on button at bounding box center [437, 199] width 19 height 16
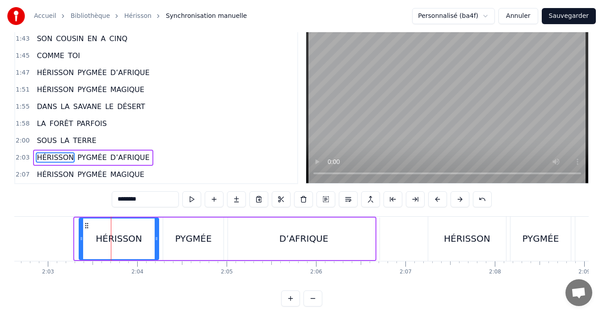
click at [440, 201] on button at bounding box center [437, 199] width 19 height 16
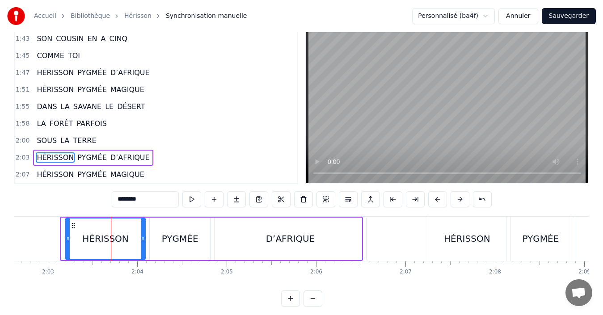
click at [440, 201] on button at bounding box center [437, 199] width 19 height 16
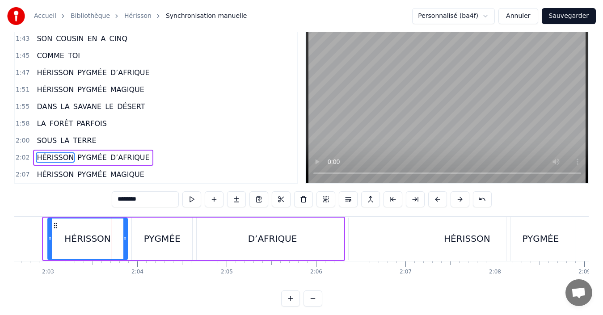
click at [440, 201] on button at bounding box center [437, 199] width 19 height 16
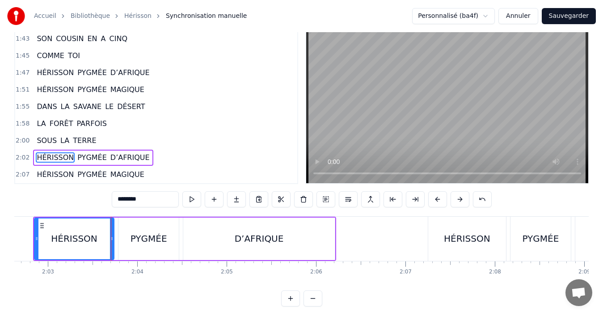
click at [440, 201] on button at bounding box center [437, 199] width 19 height 16
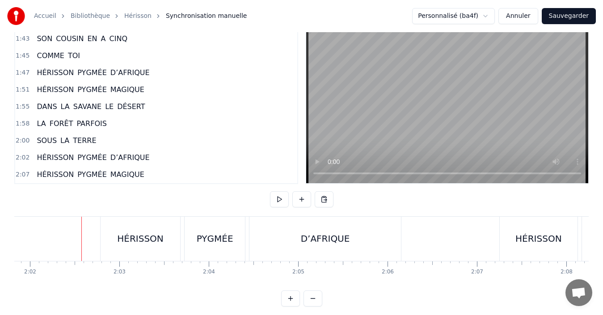
scroll to position [34, 0]
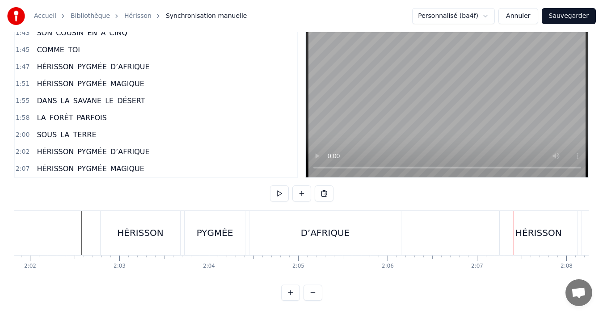
click at [526, 228] on div "HÉRISSON" at bounding box center [538, 232] width 46 height 13
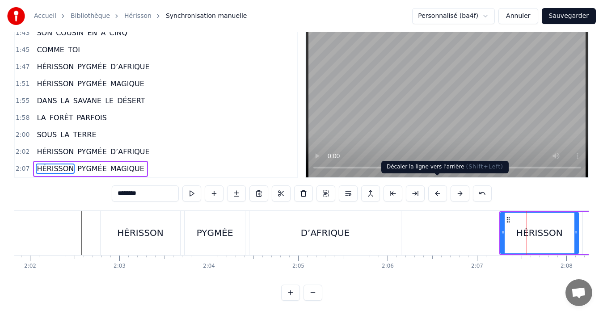
click at [436, 185] on button at bounding box center [437, 193] width 19 height 16
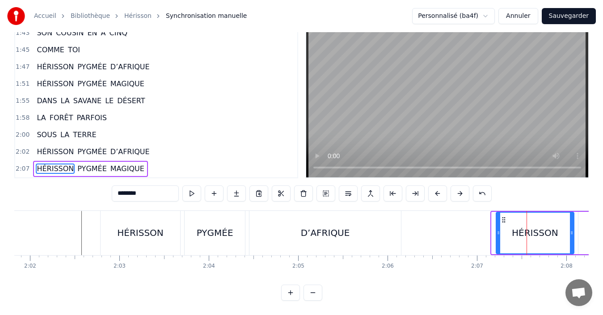
click at [436, 185] on button at bounding box center [437, 193] width 19 height 16
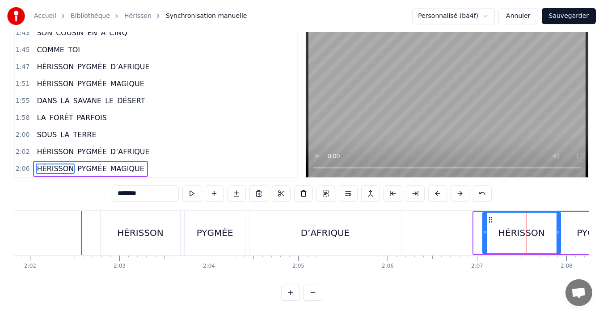
click at [436, 185] on button at bounding box center [437, 193] width 19 height 16
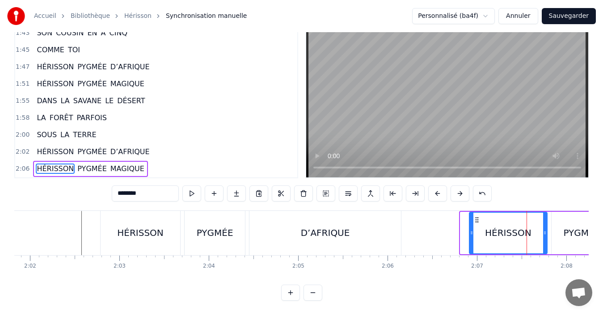
click at [436, 185] on button at bounding box center [437, 193] width 19 height 16
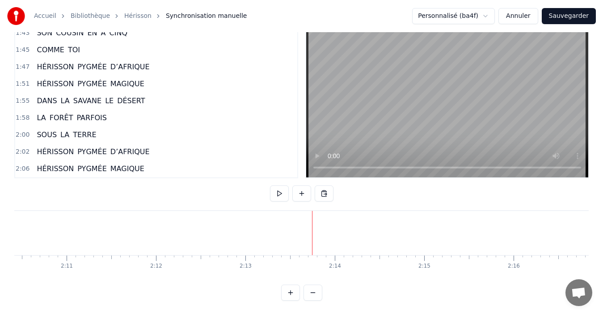
scroll to position [0, 11873]
click at [581, 17] on button "Sauvegarder" at bounding box center [568, 16] width 54 height 16
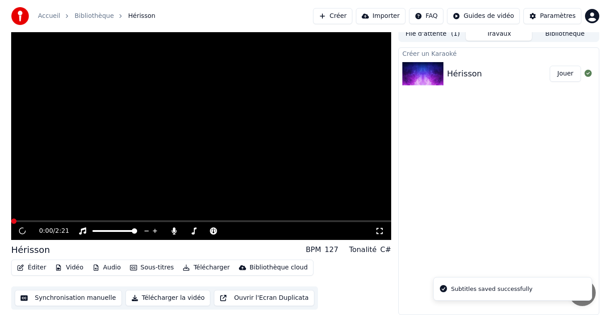
scroll to position [6, 0]
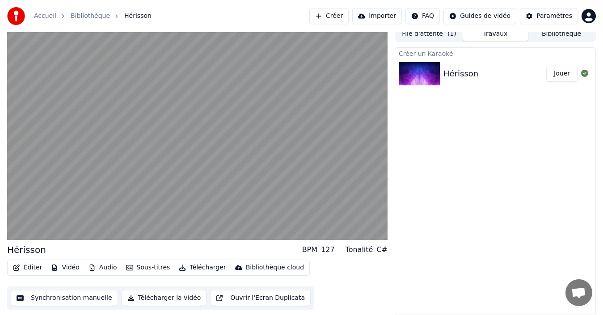
click at [60, 272] on button "Vidéo" at bounding box center [64, 267] width 35 height 13
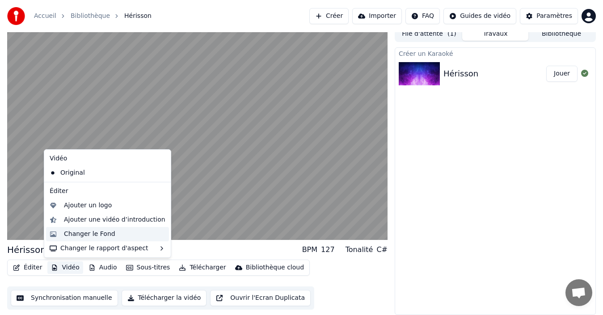
click at [97, 233] on div "Changer le Fond" at bounding box center [89, 234] width 51 height 9
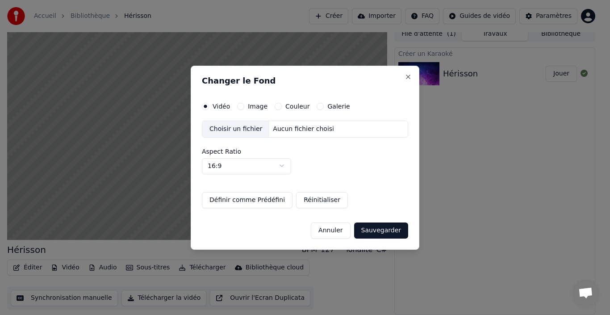
click at [276, 105] on button "Couleur" at bounding box center [278, 106] width 7 height 7
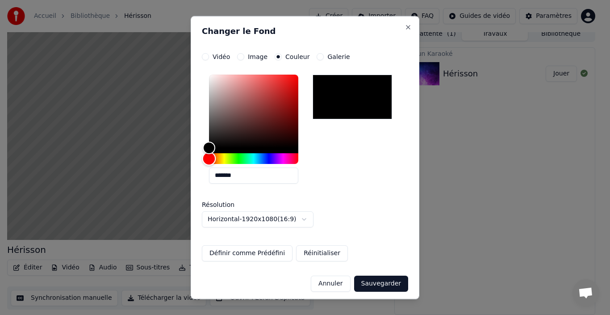
click at [242, 159] on div "Hue" at bounding box center [253, 158] width 89 height 11
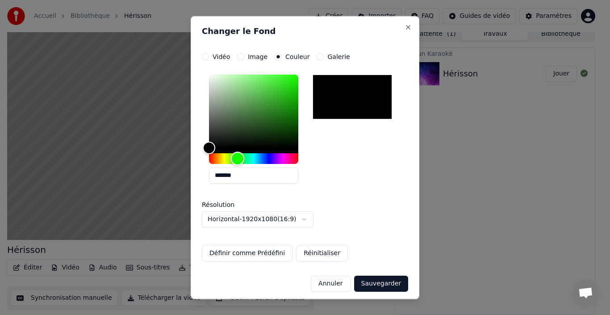
click at [238, 158] on div "Hue" at bounding box center [238, 158] width 14 height 14
click at [289, 113] on div "Color" at bounding box center [253, 110] width 89 height 73
type input "*******"
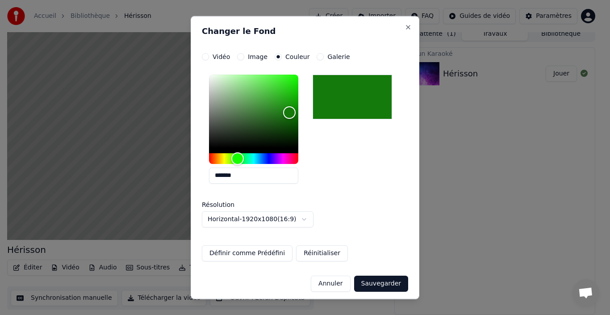
click at [375, 281] on button "Sauvegarder" at bounding box center [381, 283] width 54 height 16
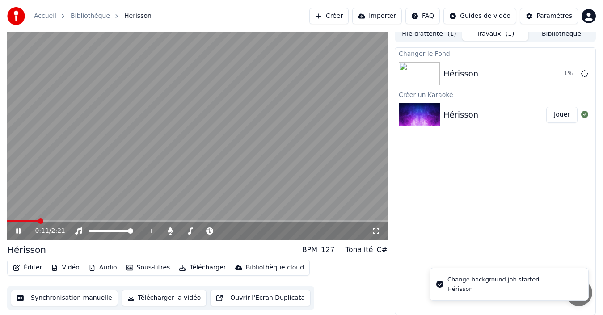
click at [14, 233] on div "0:11 / 2:21" at bounding box center [197, 230] width 373 height 9
click at [17, 234] on icon at bounding box center [24, 230] width 21 height 7
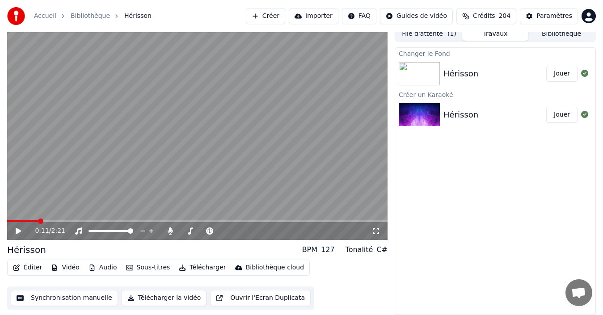
click at [284, 19] on button "Créer" at bounding box center [265, 16] width 39 height 16
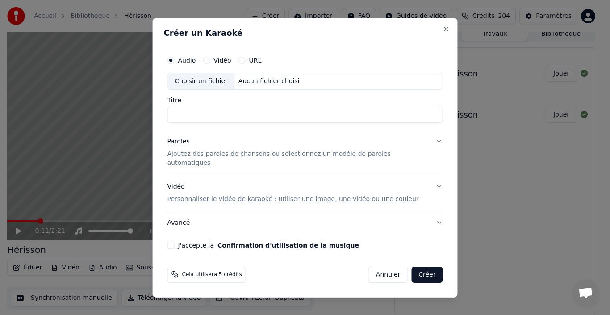
click at [215, 87] on div "Choisir un fichier" at bounding box center [201, 81] width 67 height 16
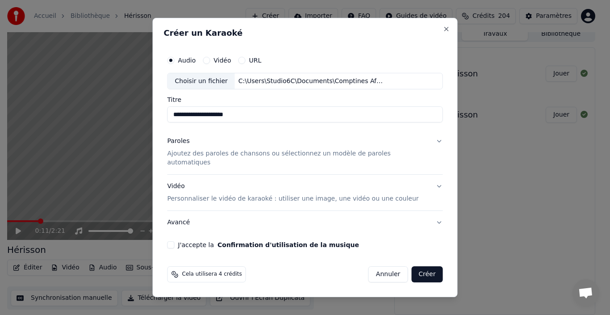
drag, startPoint x: 265, startPoint y: 121, endPoint x: 212, endPoint y: 118, distance: 53.7
click at [212, 118] on input "**********" at bounding box center [306, 115] width 276 height 16
type input "******"
click at [223, 153] on div "Paroles Ajoutez des paroles de chansons ou sélectionnez un modèle de paroles au…" at bounding box center [298, 152] width 261 height 30
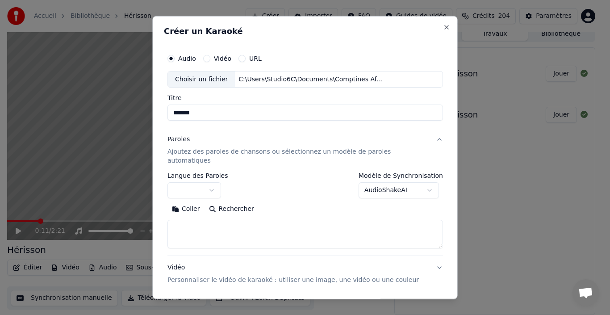
click at [218, 184] on button "button" at bounding box center [195, 190] width 54 height 16
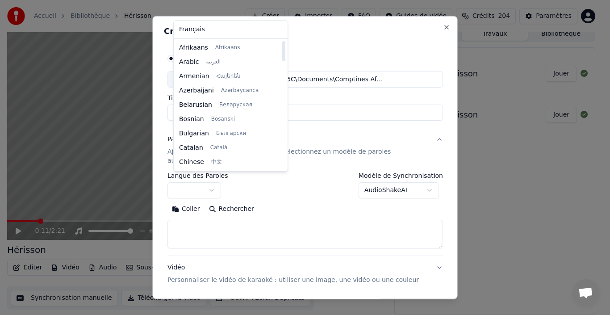
select select "**"
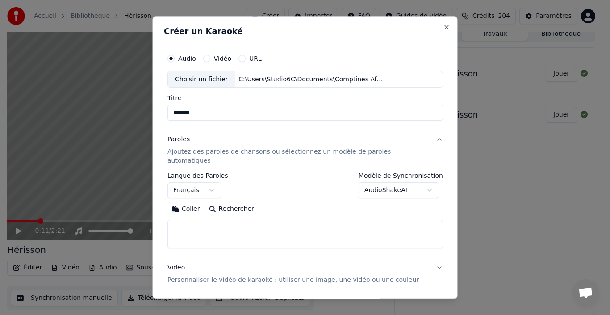
click at [226, 223] on textarea at bounding box center [306, 234] width 276 height 29
paste textarea "**********"
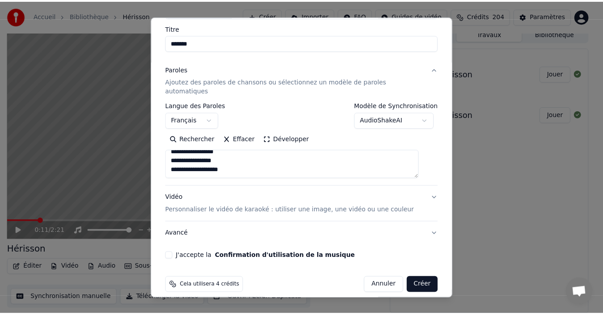
scroll to position [70, 0]
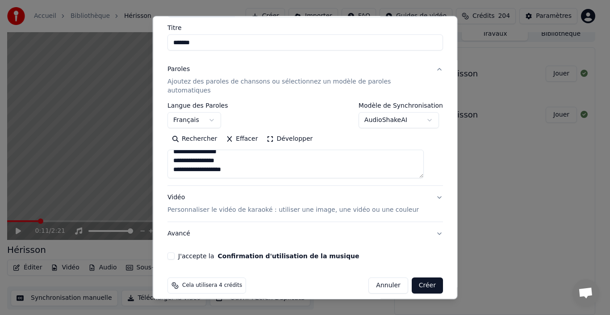
type textarea "**********"
click at [175, 252] on button "J'accepte la Confirmation d'utilisation de la musique" at bounding box center [171, 255] width 7 height 7
click at [417, 277] on button "Créer" at bounding box center [426, 285] width 31 height 16
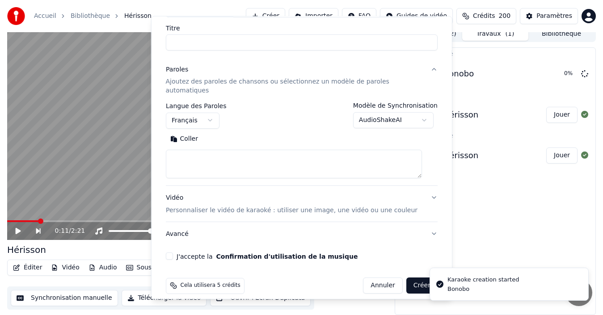
scroll to position [0, 0]
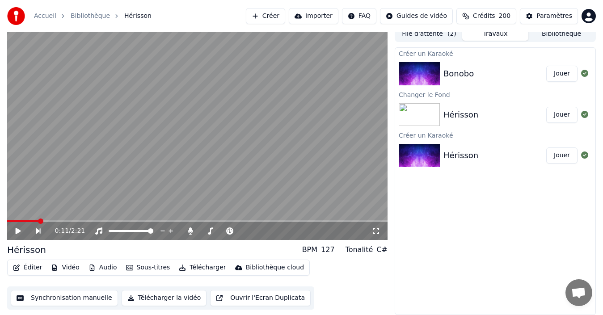
click at [61, 271] on button "Vidéo" at bounding box center [64, 267] width 35 height 13
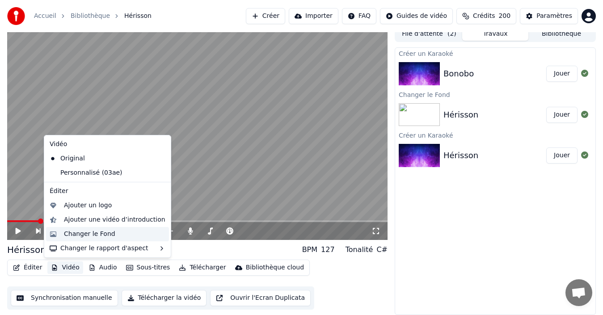
click at [94, 234] on div "Changer le Fond" at bounding box center [89, 234] width 51 height 9
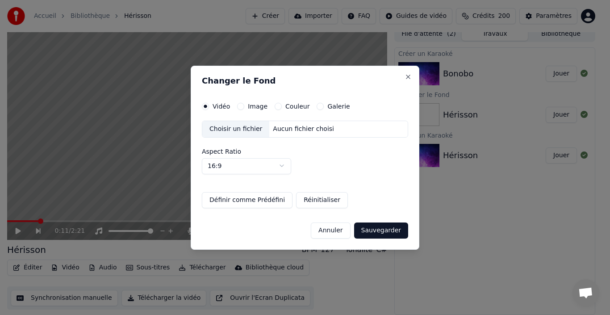
click at [279, 106] on button "Couleur" at bounding box center [278, 106] width 7 height 7
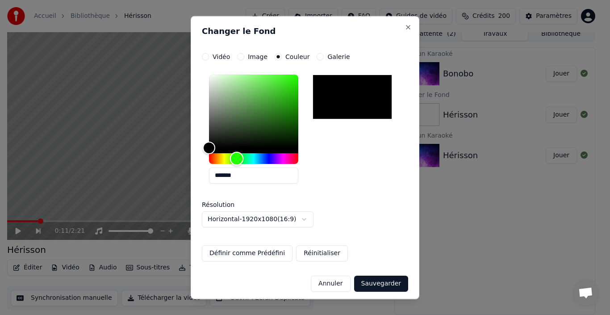
click at [237, 159] on div "Hue" at bounding box center [253, 158] width 89 height 11
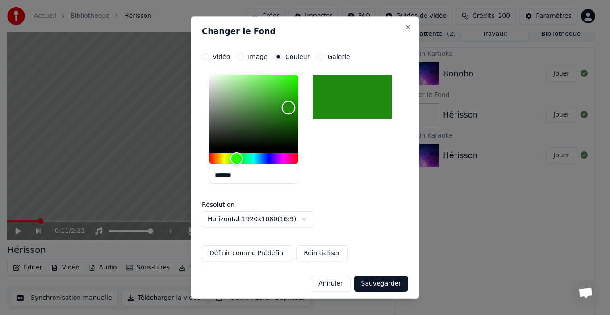
click at [289, 108] on div "Color" at bounding box center [253, 110] width 89 height 73
type input "*******"
click at [289, 107] on div "Color" at bounding box center [289, 108] width 14 height 14
click at [388, 287] on button "Sauvegarder" at bounding box center [381, 283] width 54 height 16
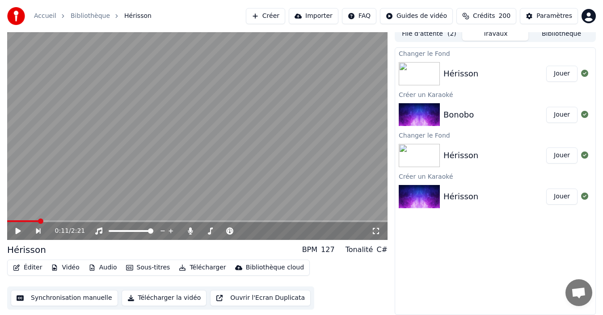
click at [62, 302] on button "Synchronisation manuelle" at bounding box center [64, 298] width 107 height 16
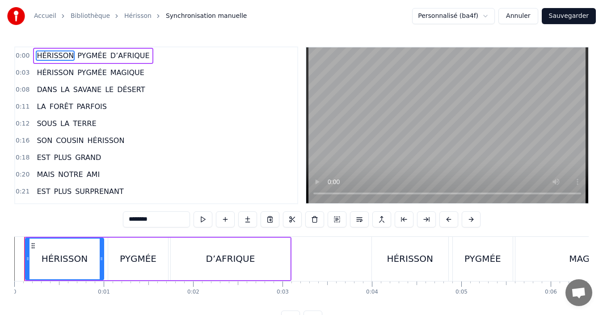
click at [519, 18] on button "Annuler" at bounding box center [517, 16] width 39 height 16
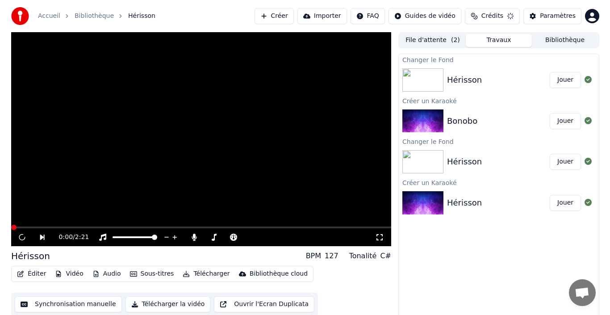
scroll to position [6, 0]
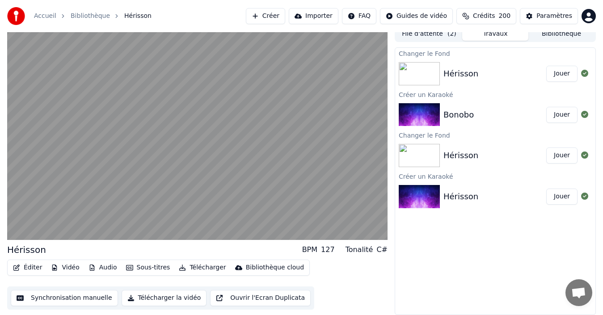
click at [477, 110] on div "Bonobo" at bounding box center [494, 115] width 103 height 13
click at [478, 117] on div "Bonobo" at bounding box center [494, 115] width 103 height 13
click at [568, 113] on button "Jouer" at bounding box center [561, 115] width 31 height 16
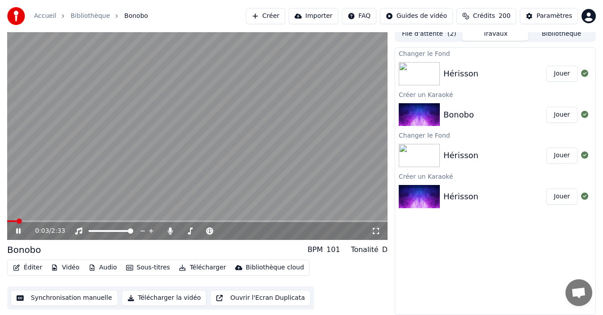
click at [19, 232] on icon at bounding box center [24, 230] width 21 height 7
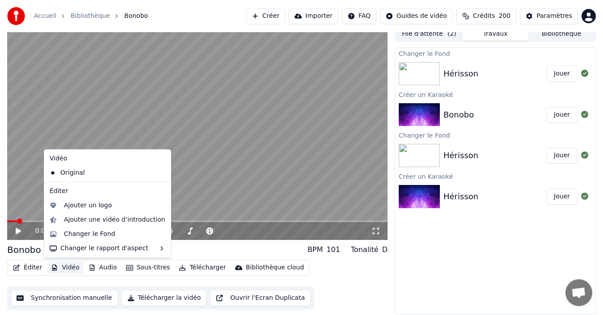
click at [58, 267] on button "Vidéo" at bounding box center [64, 267] width 35 height 13
click at [98, 235] on div "Changer le Fond" at bounding box center [89, 234] width 51 height 9
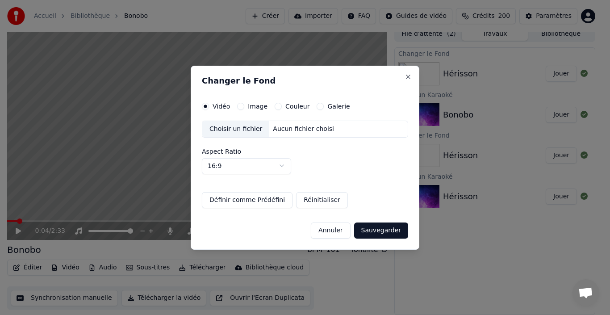
click at [277, 107] on button "Couleur" at bounding box center [278, 106] width 7 height 7
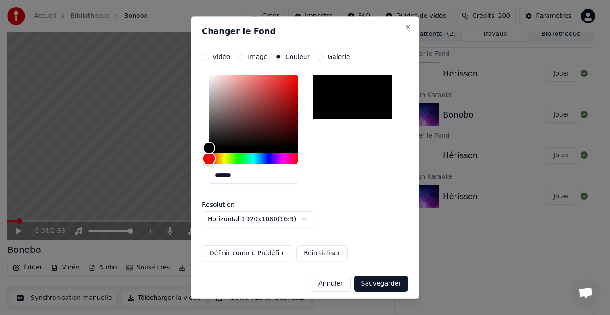
click at [236, 160] on div "Hue" at bounding box center [253, 158] width 89 height 11
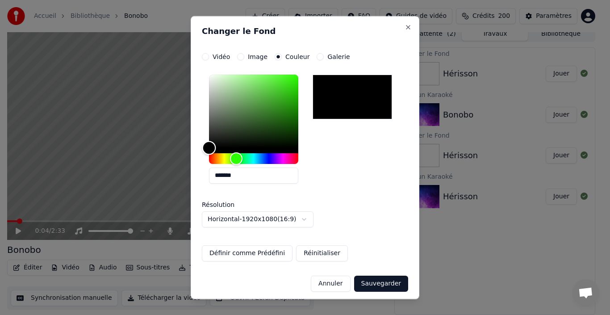
click at [277, 114] on div "Color" at bounding box center [253, 110] width 89 height 73
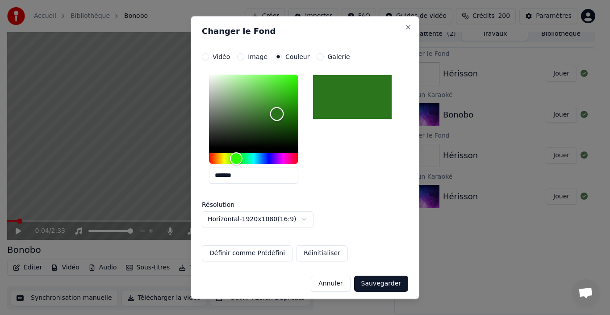
type input "*******"
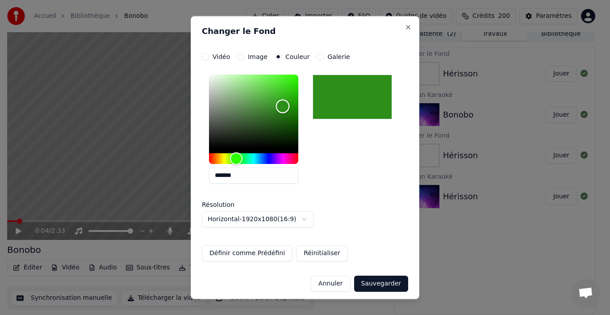
click at [283, 106] on div "Color" at bounding box center [253, 110] width 89 height 73
click at [385, 280] on button "Sauvegarder" at bounding box center [381, 283] width 54 height 16
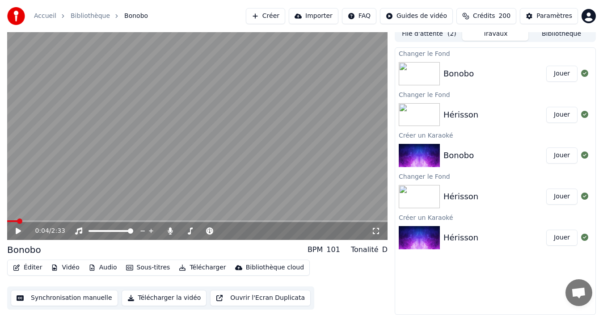
click at [561, 78] on button "Jouer" at bounding box center [561, 74] width 31 height 16
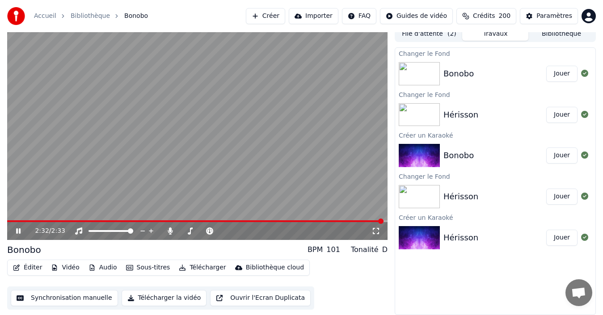
click at [16, 229] on icon at bounding box center [24, 230] width 21 height 7
click at [284, 19] on button "Créer" at bounding box center [265, 16] width 39 height 16
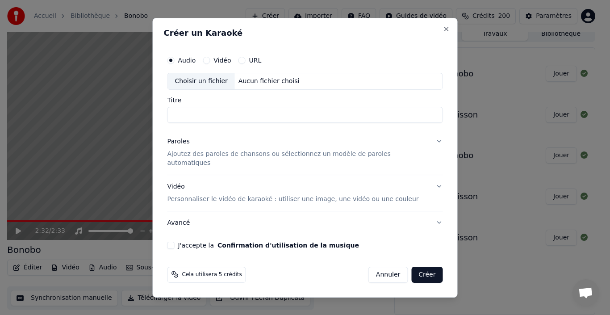
click at [207, 84] on div "Choisir un fichier" at bounding box center [201, 81] width 67 height 16
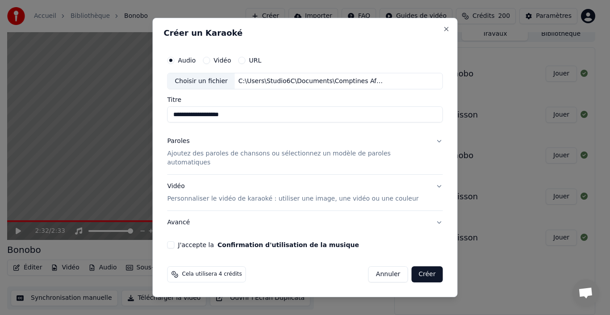
click at [191, 120] on input "**********" at bounding box center [306, 115] width 276 height 16
click at [194, 121] on input "**********" at bounding box center [306, 115] width 276 height 16
click at [248, 120] on input "**********" at bounding box center [306, 115] width 276 height 16
type input "**********"
click at [217, 162] on p "Ajoutez des paroles de chansons ou sélectionnez un modèle de paroles automatiqu…" at bounding box center [298, 159] width 261 height 18
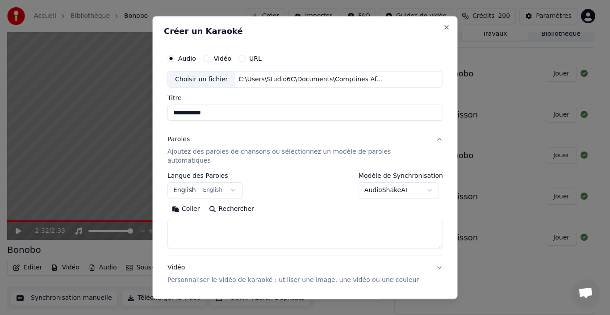
click at [203, 182] on button "English English" at bounding box center [205, 190] width 75 height 16
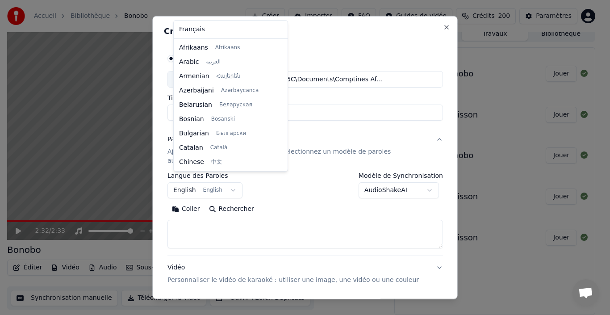
scroll to position [71, 0]
select select "**"
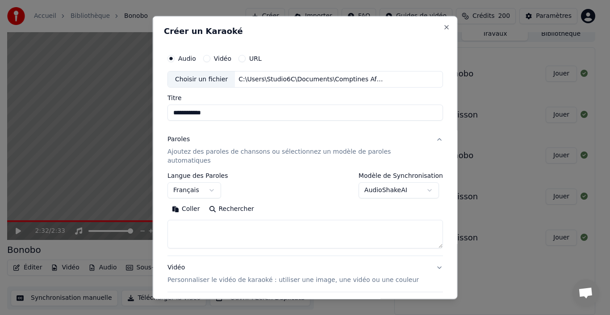
click at [223, 220] on textarea at bounding box center [306, 234] width 276 height 29
paste textarea "**********"
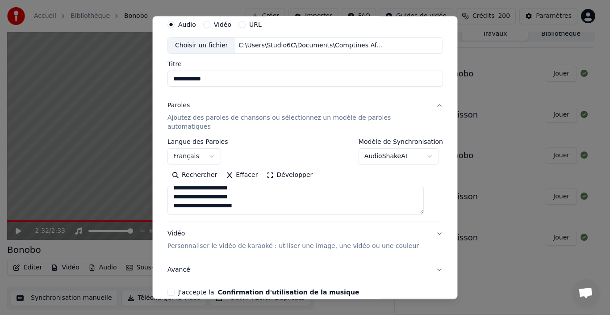
scroll to position [70, 0]
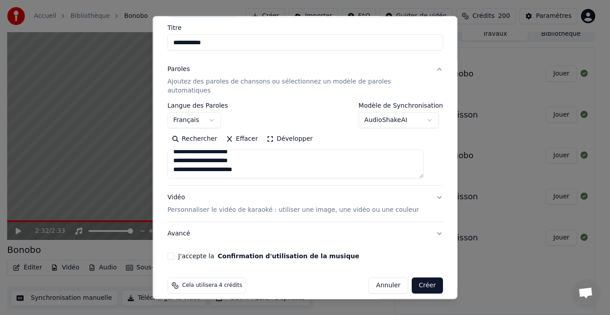
type textarea "**********"
click at [175, 252] on button "J'accepte la Confirmation d'utilisation de la musique" at bounding box center [171, 255] width 7 height 7
click at [415, 279] on button "Créer" at bounding box center [426, 285] width 31 height 16
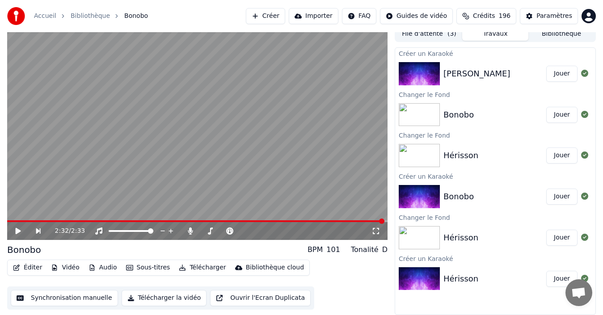
click at [565, 72] on button "Jouer" at bounding box center [561, 74] width 31 height 16
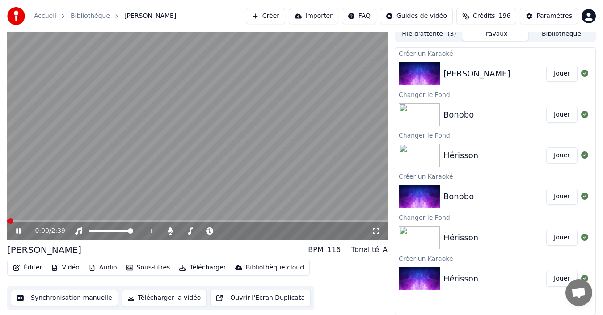
click at [19, 232] on icon at bounding box center [18, 230] width 4 height 5
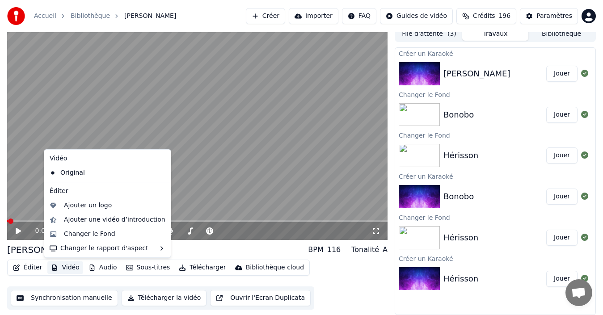
click at [55, 266] on icon "button" at bounding box center [54, 267] width 7 height 6
click at [81, 233] on div "Changer le Fond" at bounding box center [89, 234] width 51 height 9
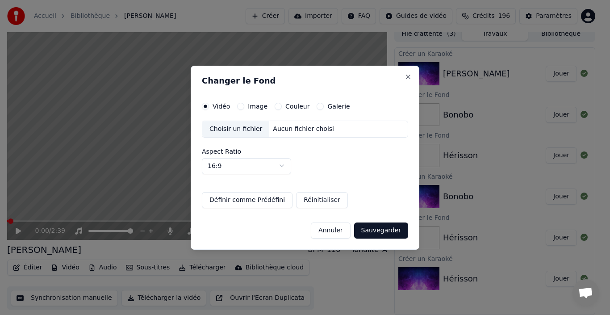
click at [279, 108] on div "Couleur" at bounding box center [292, 106] width 35 height 7
click at [276, 106] on button "Couleur" at bounding box center [278, 106] width 7 height 7
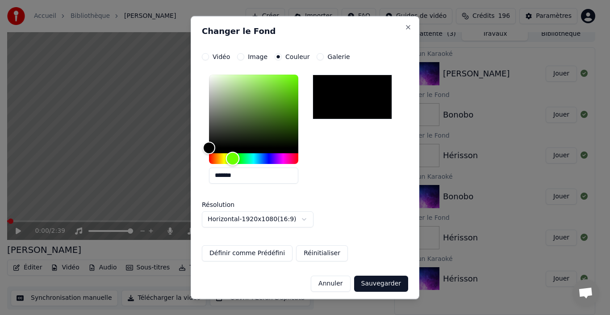
click at [233, 159] on div "Hue" at bounding box center [253, 158] width 89 height 11
type input "*******"
click at [289, 108] on div "Color" at bounding box center [253, 110] width 89 height 73
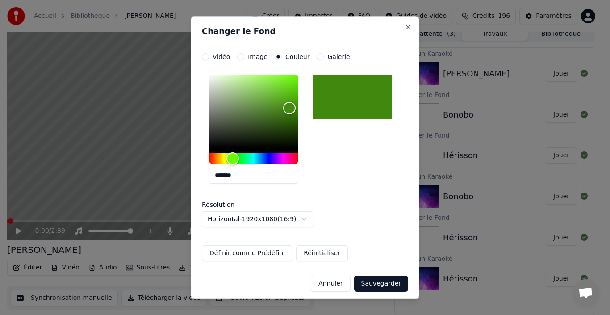
click at [391, 286] on button "Sauvegarder" at bounding box center [381, 283] width 54 height 16
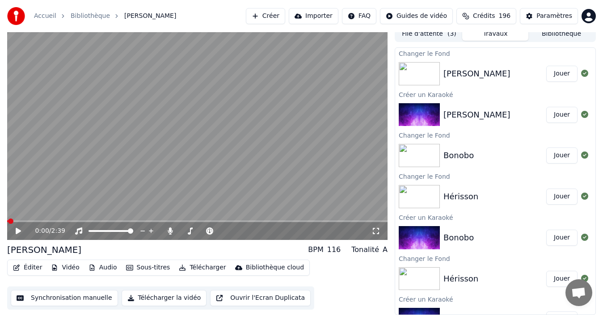
click at [558, 75] on button "Jouer" at bounding box center [561, 74] width 31 height 16
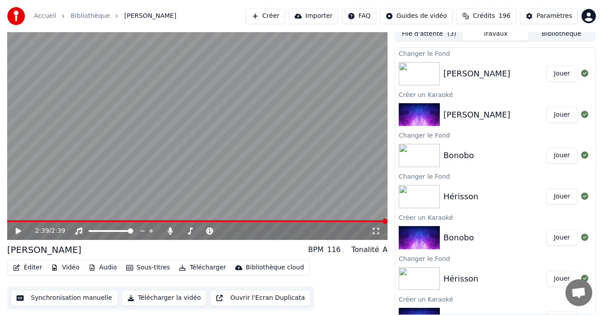
click at [285, 17] on button "Créer" at bounding box center [265, 16] width 39 height 16
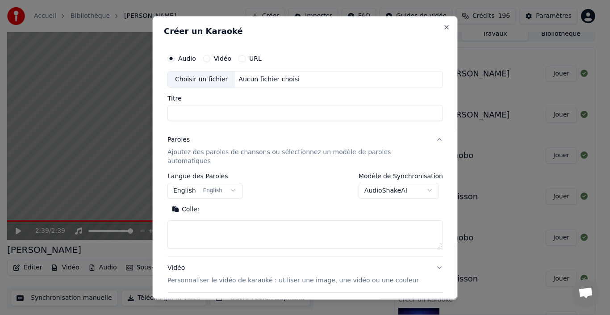
click at [205, 83] on div "Choisir un fichier" at bounding box center [201, 79] width 67 height 16
type input "**********"
click at [290, 78] on div "C:\Users\Studio6C\Documents\Comptines Africaines\Chansons CA\21. Bubale Roux DE…" at bounding box center [311, 79] width 152 height 9
click at [443, 29] on button "Close" at bounding box center [446, 26] width 7 height 7
select select
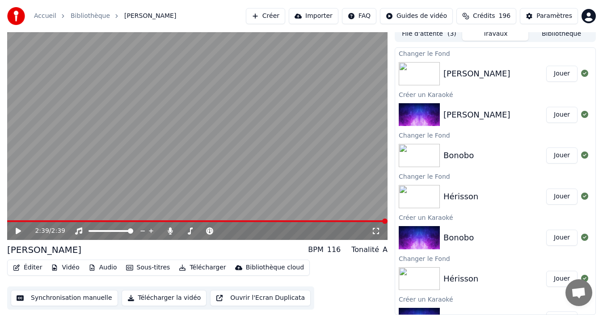
click at [281, 19] on button "Créer" at bounding box center [265, 16] width 39 height 16
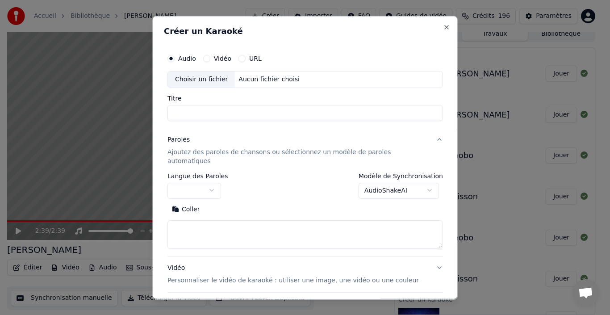
click at [203, 83] on div "Choisir un fichier" at bounding box center [201, 79] width 67 height 16
click at [188, 114] on input "**********" at bounding box center [306, 113] width 276 height 16
click at [242, 112] on input "**********" at bounding box center [306, 113] width 276 height 16
type input "**********"
click at [220, 182] on button "button" at bounding box center [195, 190] width 54 height 16
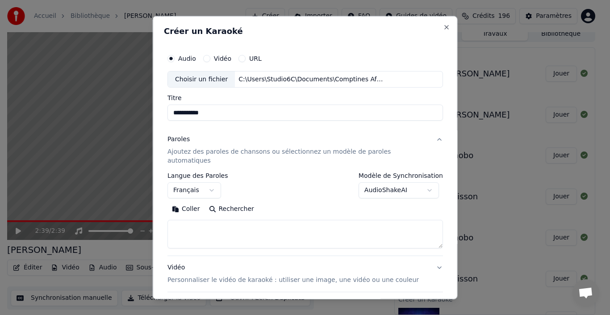
click at [221, 222] on textarea at bounding box center [306, 234] width 276 height 29
paste textarea "**********"
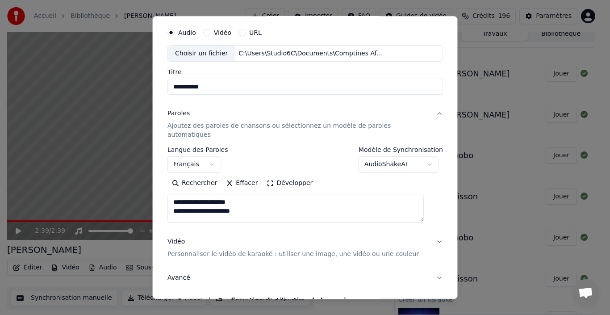
scroll to position [70, 0]
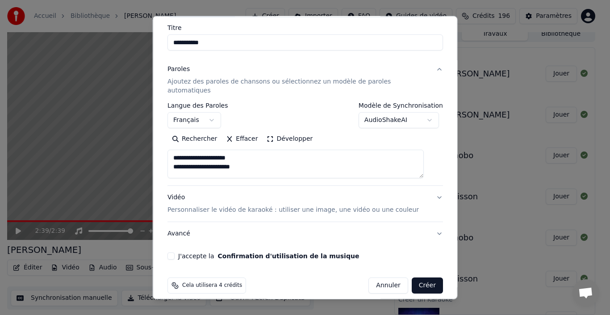
type textarea "**********"
click at [175, 252] on button "J'accepte la Confirmation d'utilisation de la musique" at bounding box center [171, 255] width 7 height 7
click at [414, 279] on button "Créer" at bounding box center [426, 285] width 31 height 16
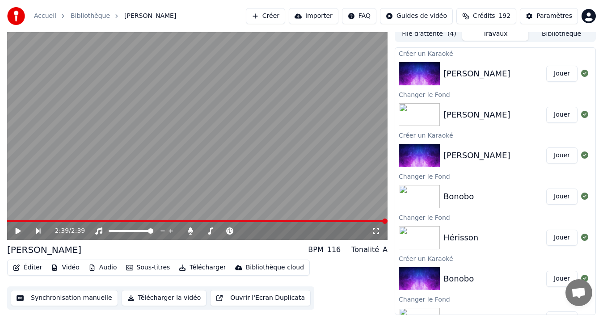
click at [285, 23] on button "Créer" at bounding box center [265, 16] width 39 height 16
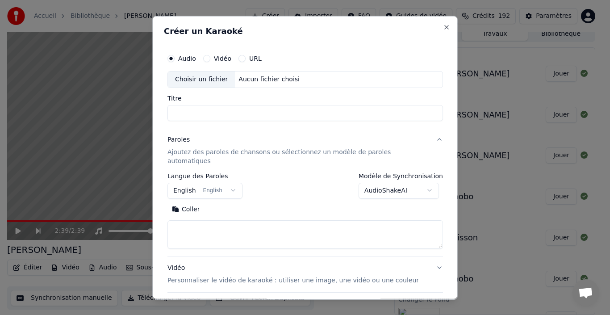
click at [212, 81] on div "Choisir un fichier" at bounding box center [201, 79] width 67 height 16
type input "**********"
click at [200, 182] on button "English English" at bounding box center [205, 190] width 75 height 16
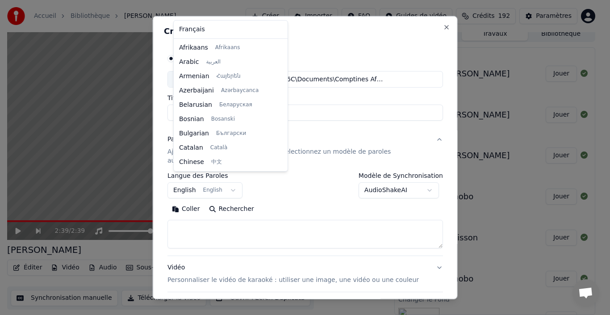
scroll to position [71, 0]
select select "**"
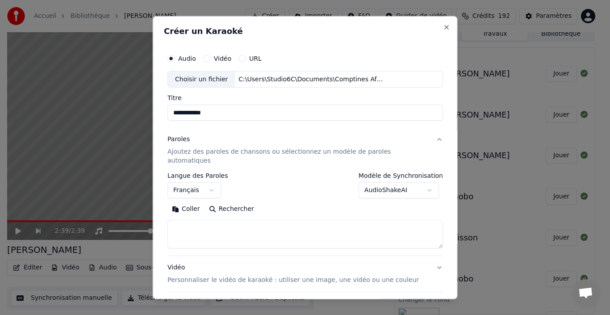
click at [221, 220] on textarea at bounding box center [306, 234] width 276 height 29
paste textarea "**********"
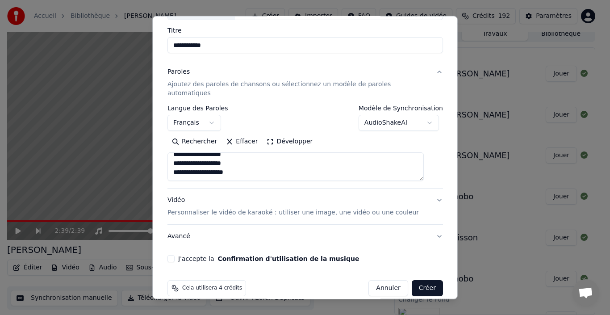
scroll to position [70, 0]
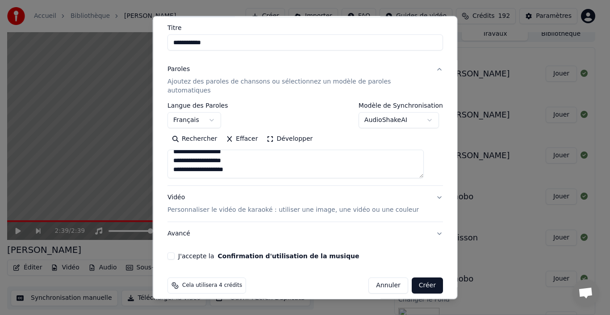
type textarea "**********"
click at [427, 186] on button "Vidéo Personnaliser le vidéo de karaoké : utiliser une image, une vidéo ou une …" at bounding box center [306, 204] width 276 height 36
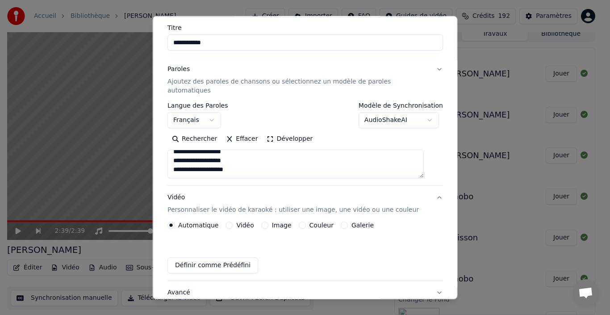
scroll to position [46, 0]
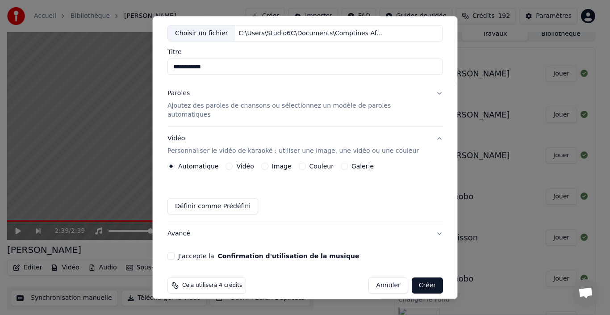
click at [305, 163] on button "Couleur" at bounding box center [301, 166] width 7 height 7
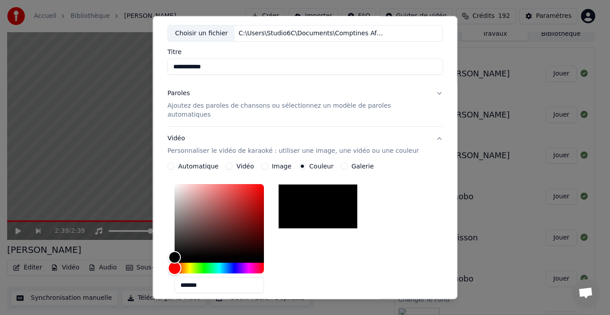
click at [213, 263] on div "Hue" at bounding box center [219, 268] width 89 height 11
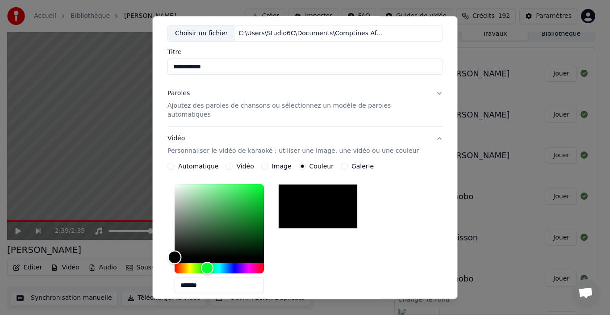
type input "*******"
click at [259, 199] on div "Color" at bounding box center [219, 220] width 89 height 73
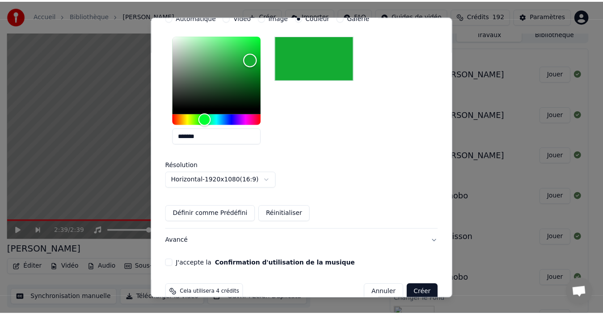
scroll to position [202, 0]
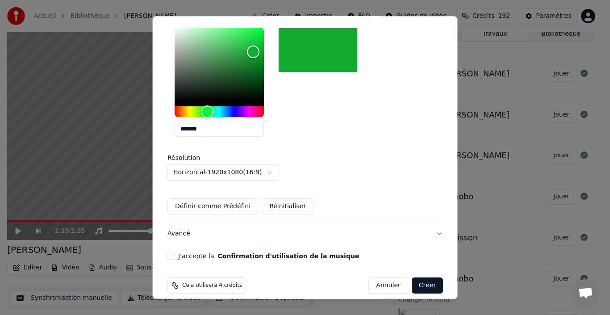
click at [175, 252] on button "J'accepte la Confirmation d'utilisation de la musique" at bounding box center [171, 255] width 7 height 7
click at [414, 280] on button "Créer" at bounding box center [426, 285] width 31 height 16
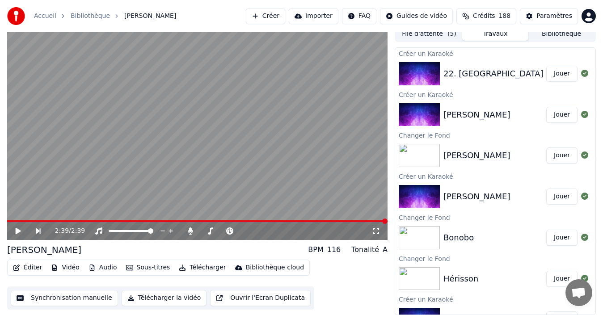
scroll to position [0, 0]
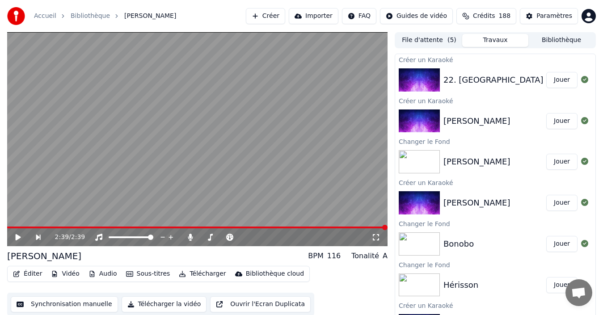
click at [557, 80] on button "Jouer" at bounding box center [561, 80] width 31 height 16
click at [68, 305] on button "Synchronisation manuelle" at bounding box center [64, 304] width 107 height 16
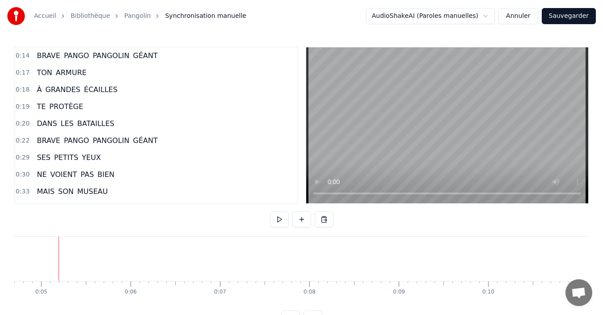
scroll to position [0, 419]
click at [280, 221] on button at bounding box center [279, 219] width 19 height 16
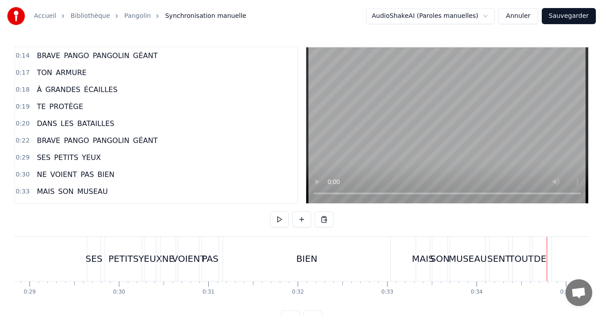
scroll to position [0, 2563]
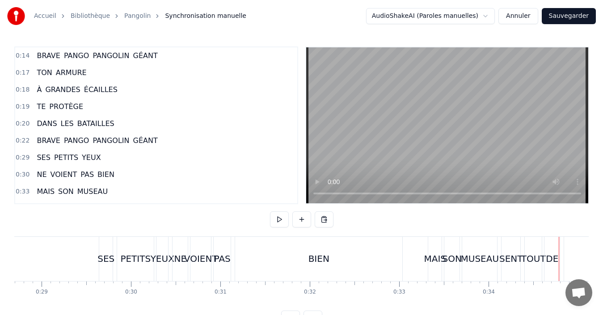
click at [96, 234] on div "0:14 BRAVE PANGO PANGOLIN GÉANT 0:17 TON ARMURE 0:18 À GRANDES ÉCAILLES 0:19 TE…" at bounding box center [301, 186] width 574 height 280
click at [104, 264] on div "SES" at bounding box center [105, 258] width 17 height 13
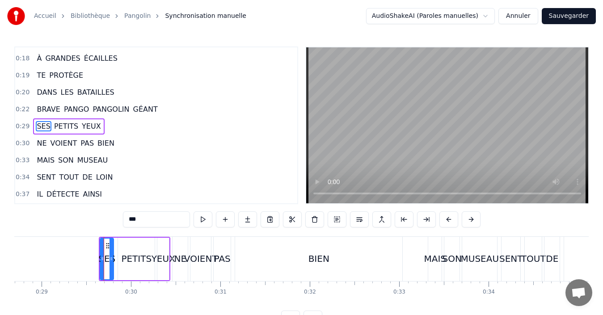
scroll to position [32, 0]
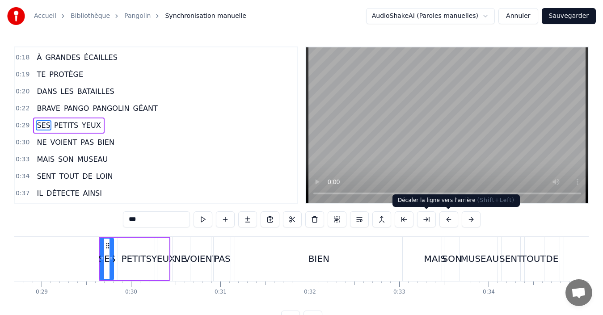
click at [446, 221] on button at bounding box center [448, 219] width 19 height 16
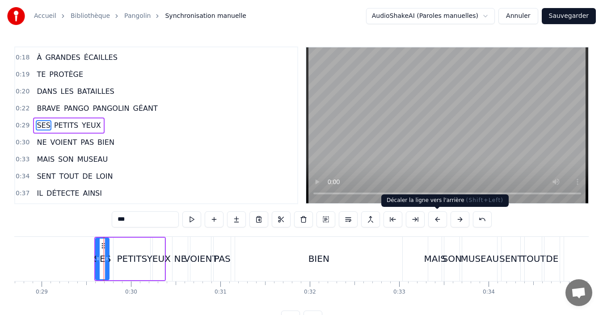
click at [439, 222] on button at bounding box center [437, 219] width 19 height 16
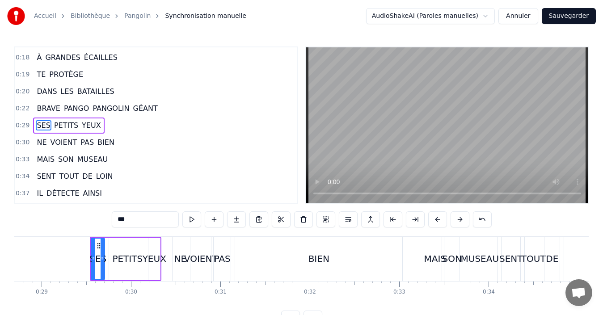
click at [180, 258] on div "NE" at bounding box center [180, 258] width 13 height 13
type input "**"
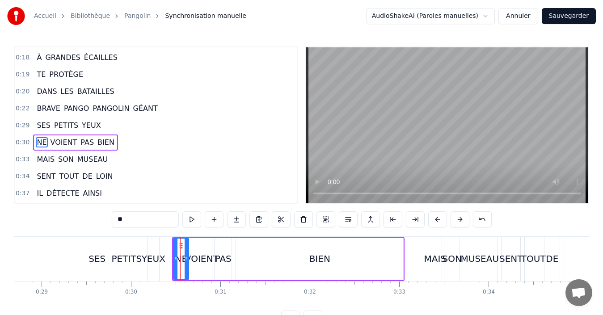
scroll to position [49, 0]
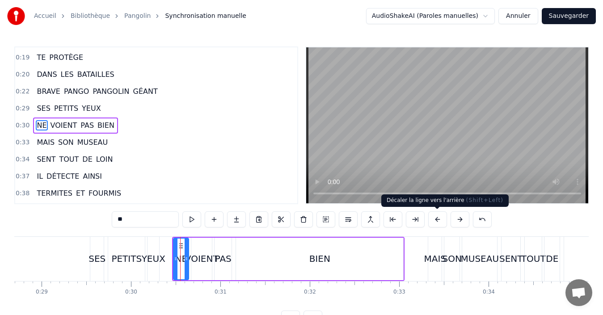
click at [434, 222] on button at bounding box center [437, 219] width 19 height 16
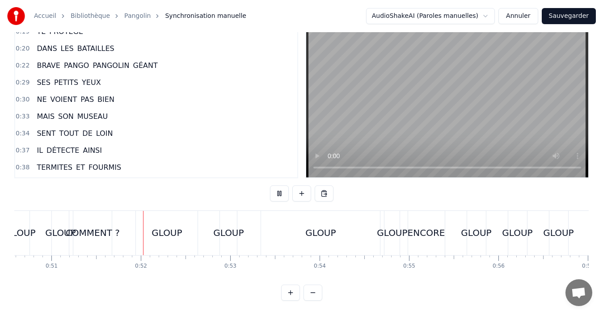
scroll to position [0, 4548]
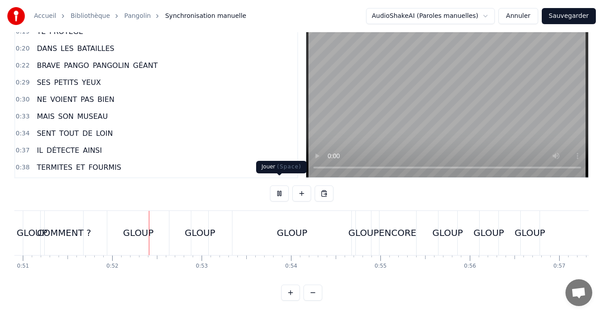
click at [275, 189] on button at bounding box center [279, 193] width 19 height 16
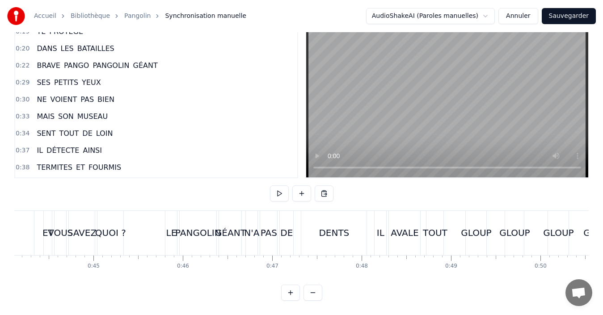
scroll to position [0, 3917]
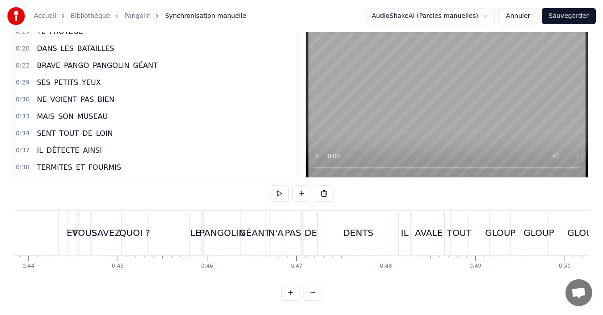
click at [220, 228] on div "PANGOLIN" at bounding box center [222, 232] width 46 height 13
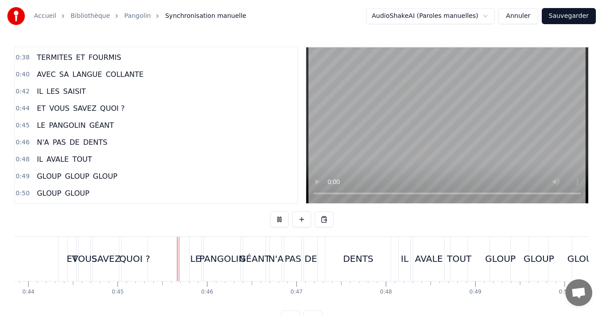
scroll to position [34, 0]
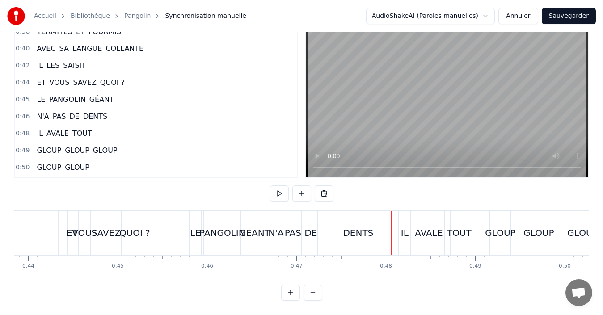
click at [344, 226] on div "DENTS" at bounding box center [357, 233] width 65 height 44
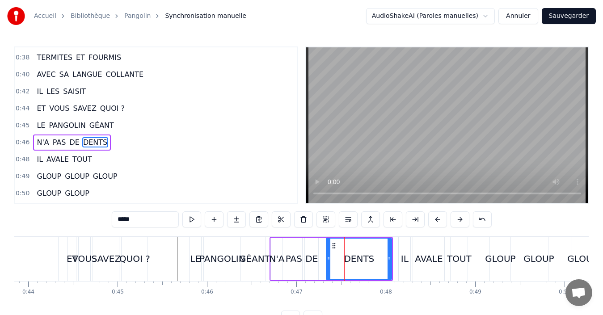
scroll to position [202, 0]
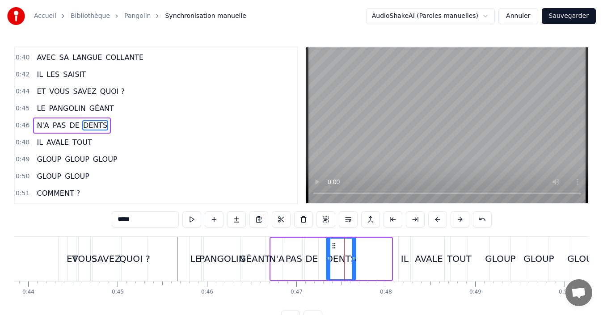
drag, startPoint x: 389, startPoint y: 263, endPoint x: 354, endPoint y: 265, distance: 35.8
click at [354, 265] on div at bounding box center [354, 259] width 4 height 41
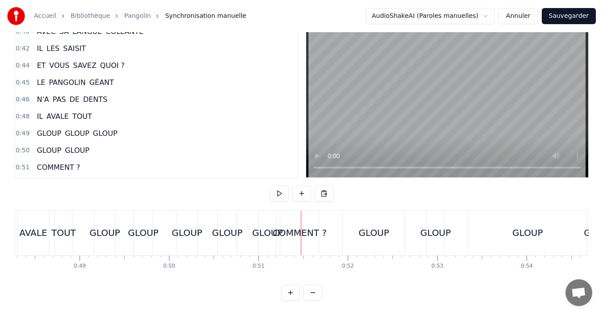
scroll to position [0, 4276]
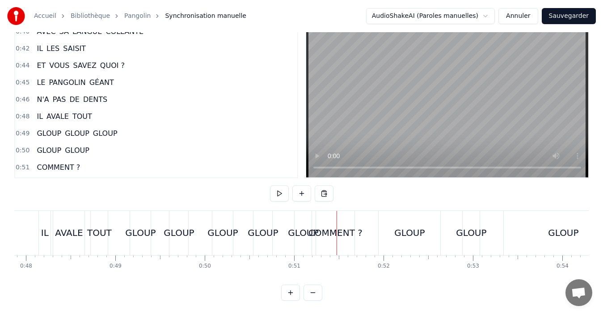
click at [297, 227] on div "GLOUP" at bounding box center [303, 232] width 30 height 13
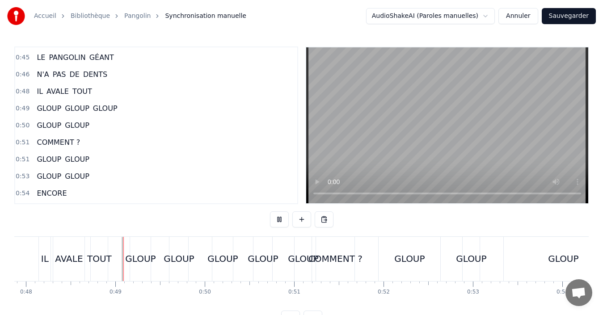
scroll to position [34, 0]
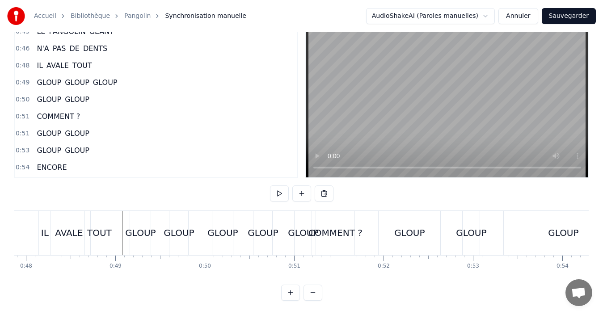
click at [286, 239] on div "GLOUP GLOUP" at bounding box center [283, 233] width 61 height 44
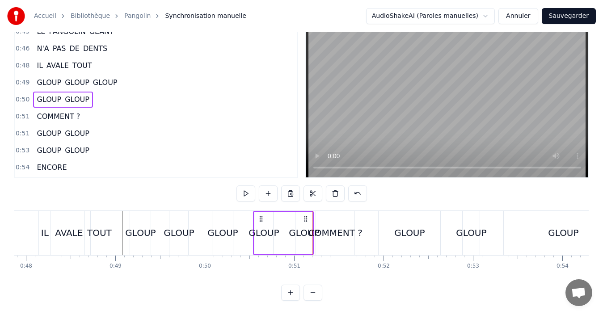
click at [199, 235] on div "GLOUP GLOUP GLOUP" at bounding box center [182, 233] width 105 height 44
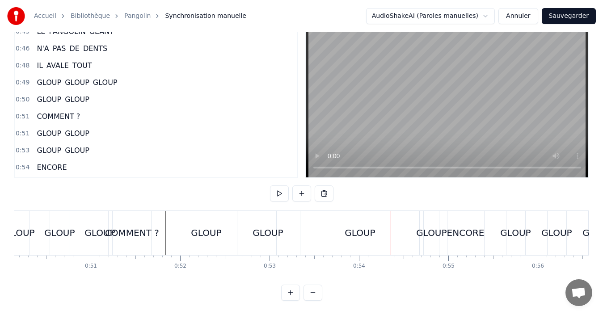
scroll to position [0, 4444]
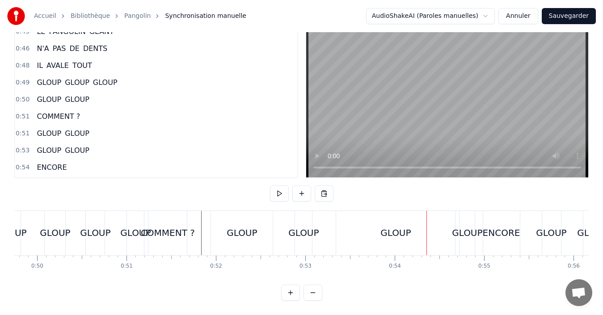
click at [252, 218] on div "GLOUP" at bounding box center [242, 233] width 62 height 44
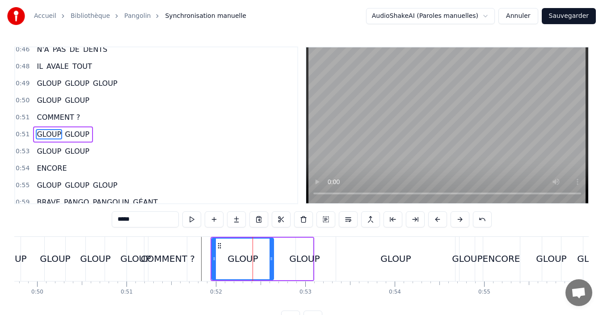
scroll to position [287, 0]
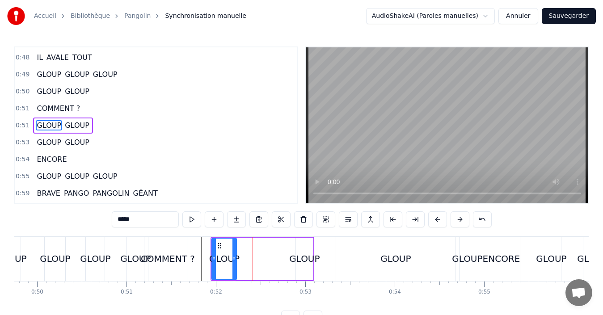
drag, startPoint x: 270, startPoint y: 259, endPoint x: 233, endPoint y: 262, distance: 37.2
click at [233, 262] on icon at bounding box center [234, 258] width 4 height 7
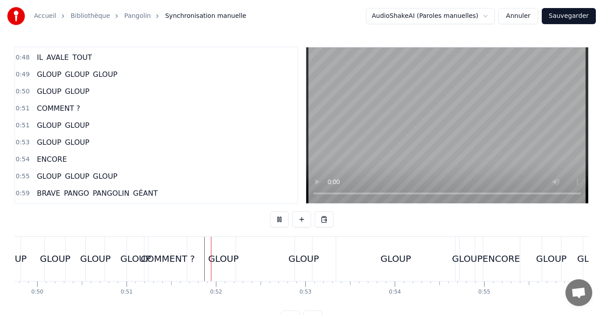
scroll to position [34, 0]
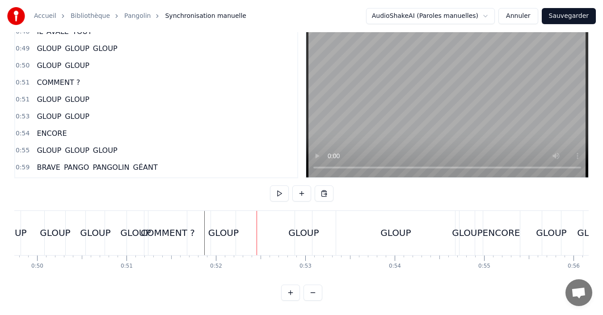
click at [305, 232] on div "GLOUP" at bounding box center [303, 233] width 17 height 44
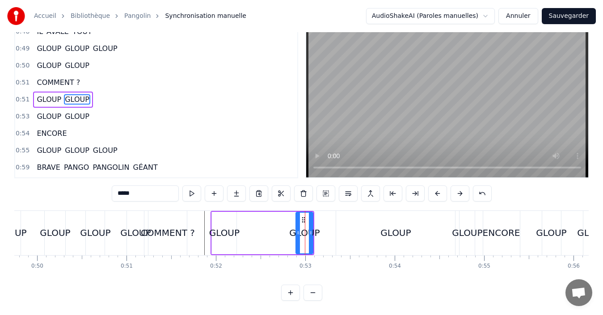
scroll to position [0, 0]
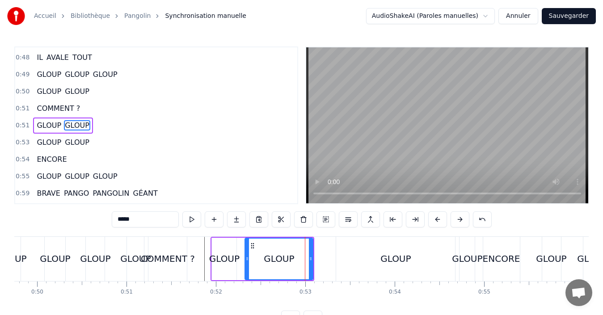
drag, startPoint x: 297, startPoint y: 264, endPoint x: 247, endPoint y: 272, distance: 51.6
click at [247, 272] on div at bounding box center [247, 259] width 4 height 41
drag, startPoint x: 311, startPoint y: 259, endPoint x: 276, endPoint y: 261, distance: 34.5
click at [276, 261] on icon at bounding box center [276, 258] width 4 height 7
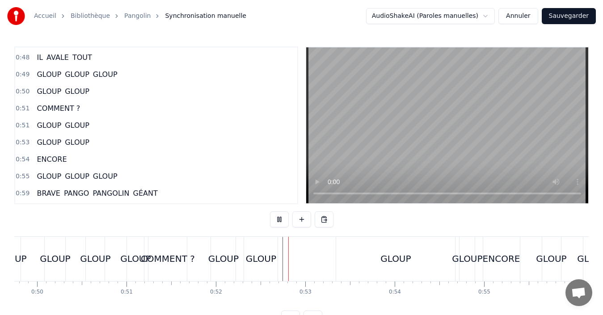
scroll to position [34, 0]
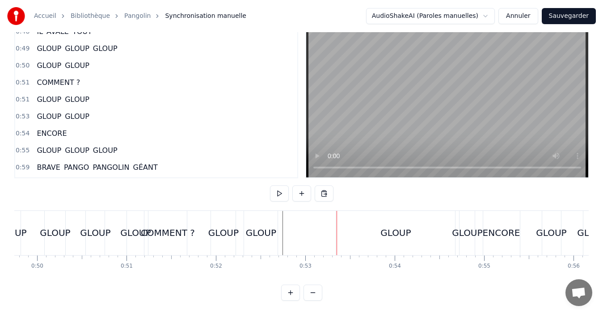
click at [405, 226] on div "GLOUP" at bounding box center [395, 232] width 30 height 13
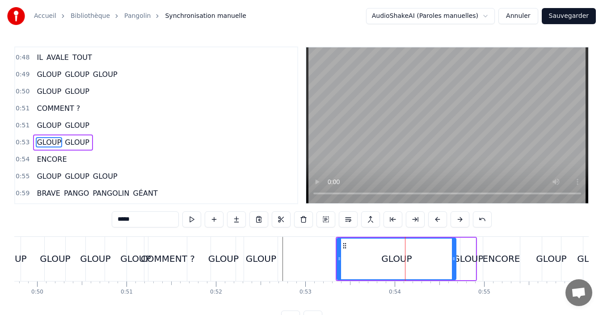
scroll to position [304, 0]
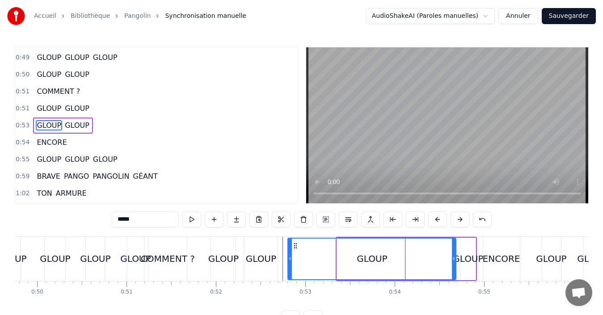
drag, startPoint x: 339, startPoint y: 258, endPoint x: 290, endPoint y: 269, distance: 50.4
click at [290, 269] on div at bounding box center [290, 259] width 4 height 41
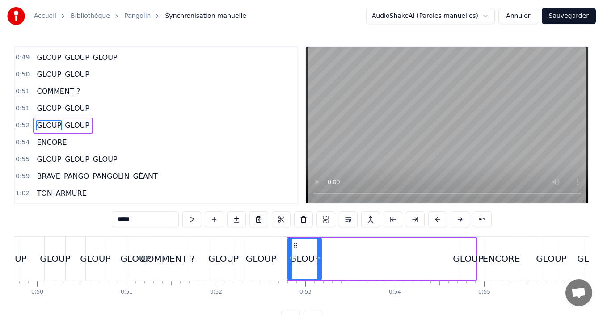
drag, startPoint x: 455, startPoint y: 268, endPoint x: 320, endPoint y: 262, distance: 134.6
click at [320, 262] on div at bounding box center [319, 259] width 4 height 41
click at [463, 275] on div "GLOUP" at bounding box center [467, 259] width 15 height 42
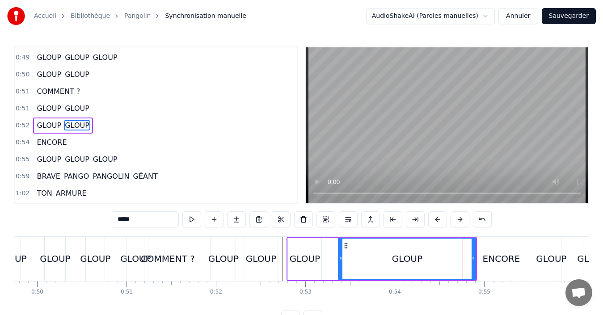
drag, startPoint x: 462, startPoint y: 273, endPoint x: 340, endPoint y: 276, distance: 122.0
click at [340, 276] on div at bounding box center [341, 259] width 4 height 41
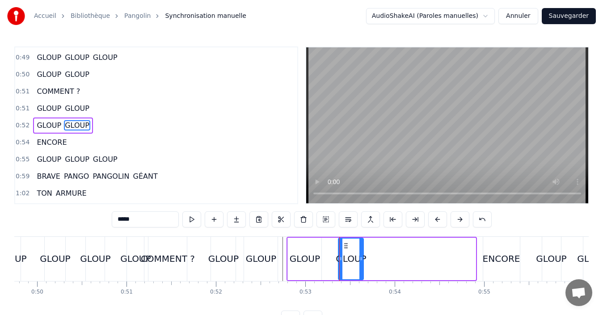
drag, startPoint x: 474, startPoint y: 271, endPoint x: 362, endPoint y: 272, distance: 112.1
click at [362, 272] on div at bounding box center [361, 259] width 4 height 41
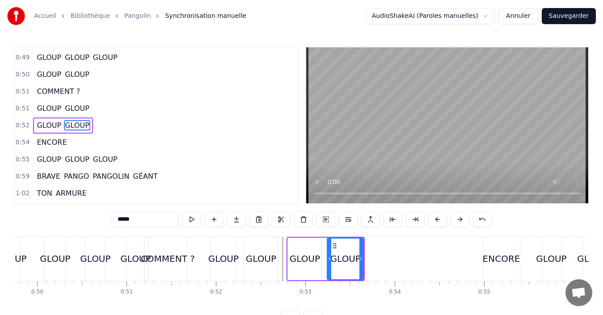
drag, startPoint x: 340, startPoint y: 268, endPoint x: 329, endPoint y: 269, distance: 11.3
click at [329, 269] on div at bounding box center [329, 259] width 4 height 41
drag, startPoint x: 363, startPoint y: 266, endPoint x: 357, endPoint y: 267, distance: 5.4
click at [357, 267] on div at bounding box center [356, 259] width 4 height 41
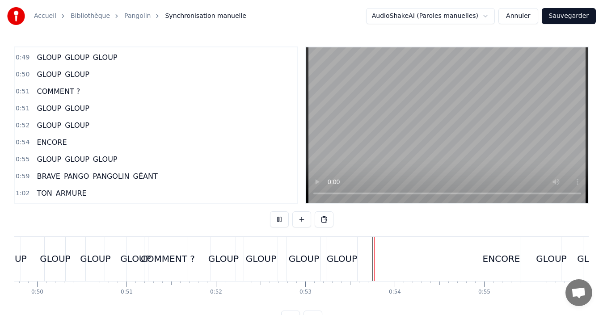
scroll to position [34, 0]
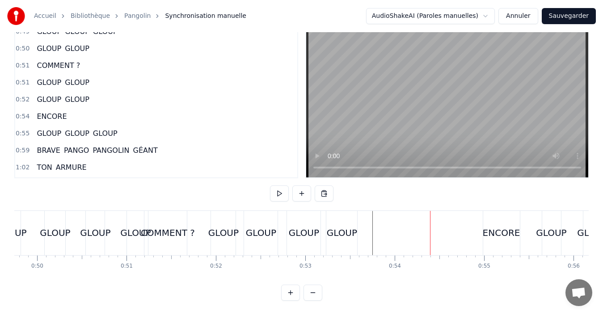
click at [499, 226] on div "ENCORE" at bounding box center [501, 232] width 38 height 13
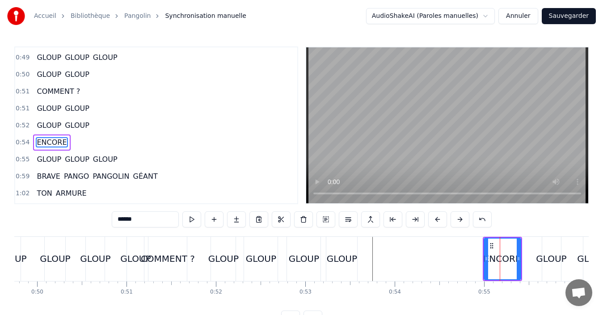
scroll to position [321, 0]
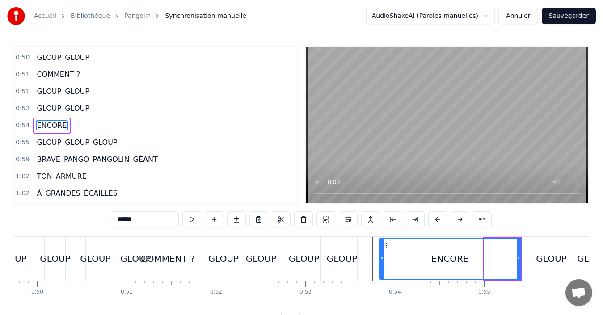
drag, startPoint x: 485, startPoint y: 263, endPoint x: 381, endPoint y: 273, distance: 105.1
click at [381, 273] on div at bounding box center [382, 259] width 4 height 41
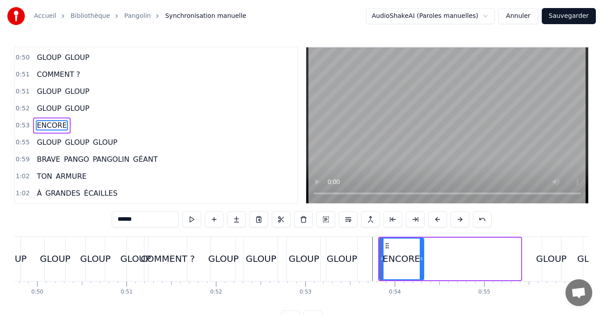
drag, startPoint x: 519, startPoint y: 260, endPoint x: 422, endPoint y: 261, distance: 96.9
click at [422, 261] on icon at bounding box center [421, 258] width 4 height 7
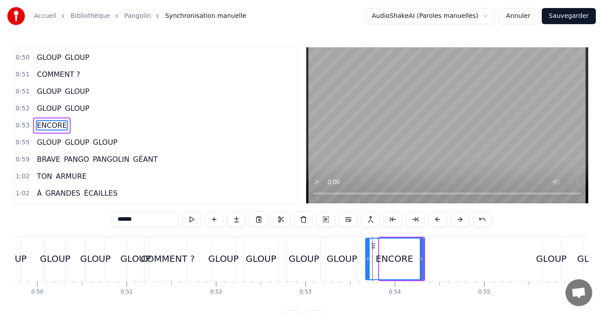
drag, startPoint x: 380, startPoint y: 260, endPoint x: 366, endPoint y: 261, distance: 14.0
click at [366, 261] on icon at bounding box center [368, 258] width 4 height 7
drag, startPoint x: 422, startPoint y: 261, endPoint x: 401, endPoint y: 261, distance: 21.0
click at [401, 261] on icon at bounding box center [400, 258] width 4 height 7
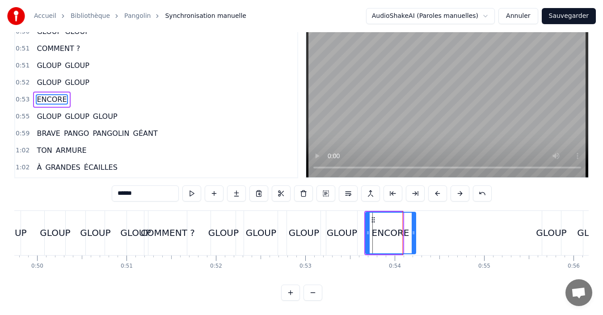
drag, startPoint x: 400, startPoint y: 234, endPoint x: 413, endPoint y: 235, distance: 13.0
click at [413, 235] on div at bounding box center [413, 233] width 4 height 41
drag, startPoint x: 414, startPoint y: 232, endPoint x: 423, endPoint y: 233, distance: 8.6
click at [427, 233] on div at bounding box center [426, 233] width 4 height 41
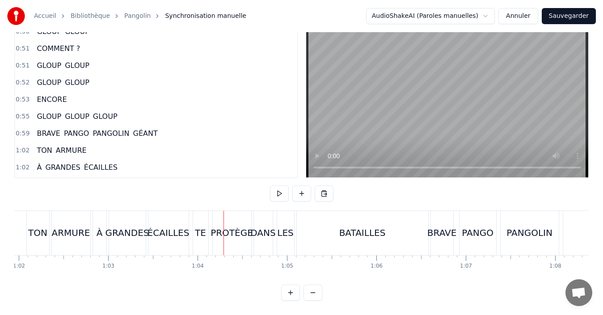
scroll to position [0, 5403]
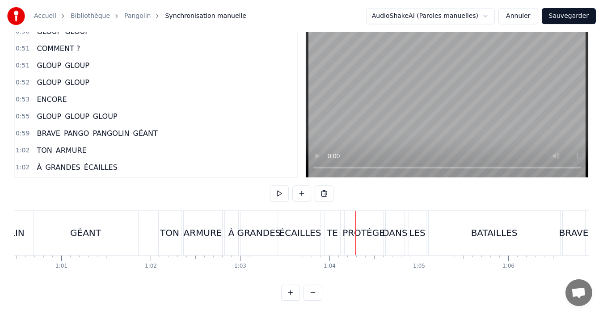
click at [163, 230] on div "TON" at bounding box center [169, 232] width 19 height 13
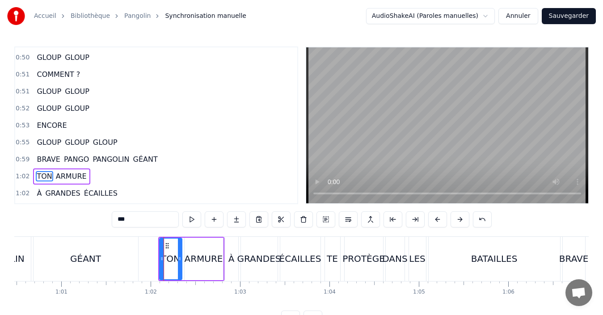
scroll to position [372, 0]
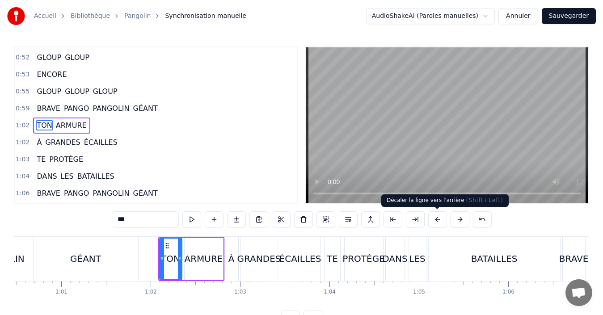
click at [436, 221] on button at bounding box center [437, 219] width 19 height 16
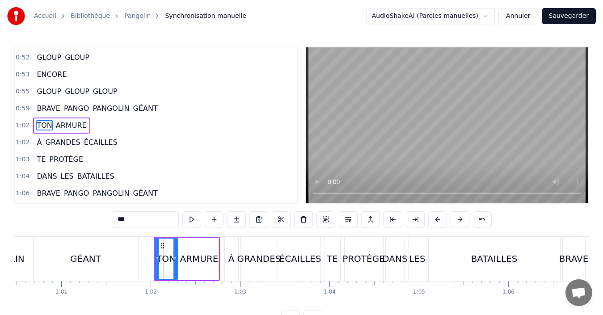
click at [229, 260] on div "À" at bounding box center [231, 258] width 6 height 13
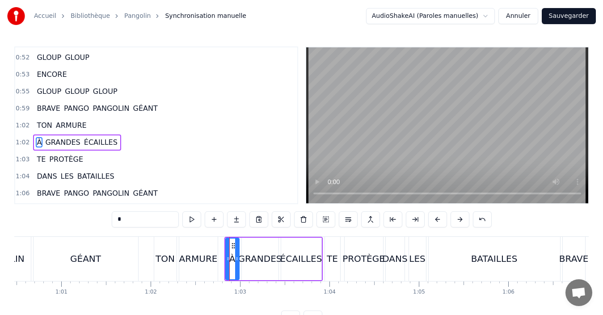
type input "*"
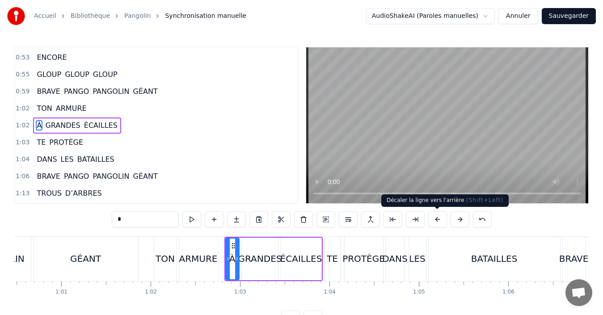
click at [439, 223] on button at bounding box center [437, 219] width 19 height 16
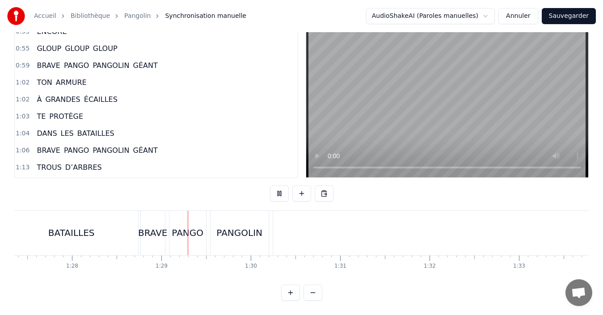
scroll to position [0, 7898]
click at [316, 292] on button at bounding box center [312, 293] width 19 height 16
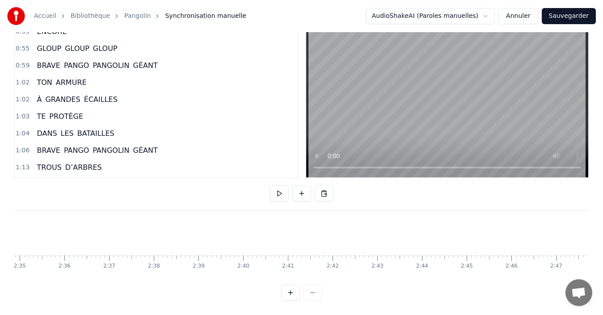
click at [314, 295] on div at bounding box center [301, 293] width 41 height 16
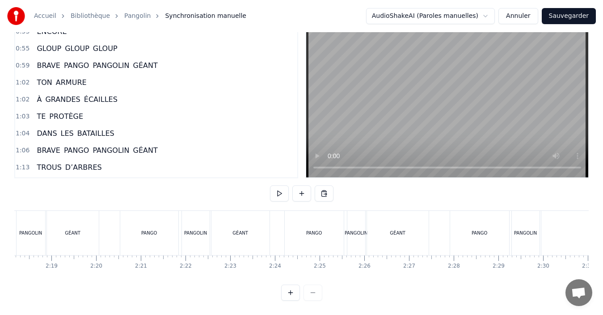
scroll to position [0, 4113]
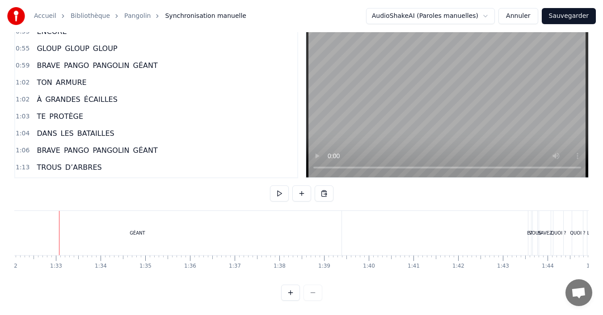
click at [314, 295] on div at bounding box center [301, 293] width 41 height 16
click at [136, 230] on div "GÉANT" at bounding box center [138, 233] width 16 height 7
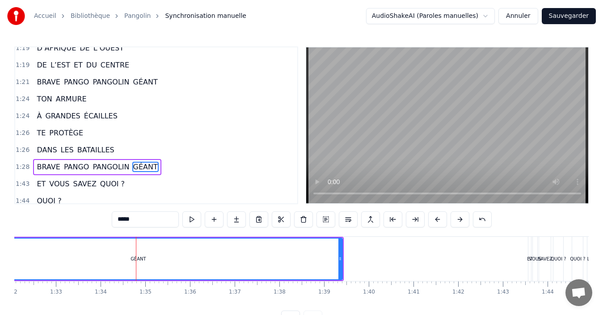
scroll to position [677, 0]
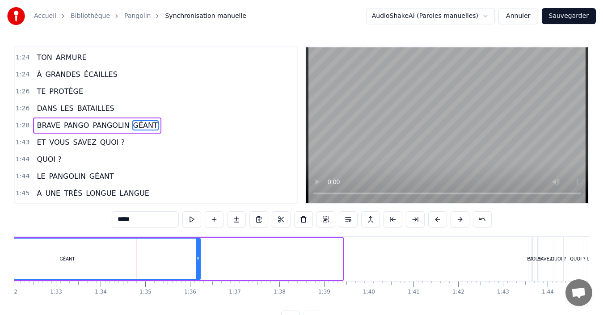
drag, startPoint x: 339, startPoint y: 262, endPoint x: 197, endPoint y: 269, distance: 142.2
click at [197, 269] on div at bounding box center [198, 259] width 4 height 41
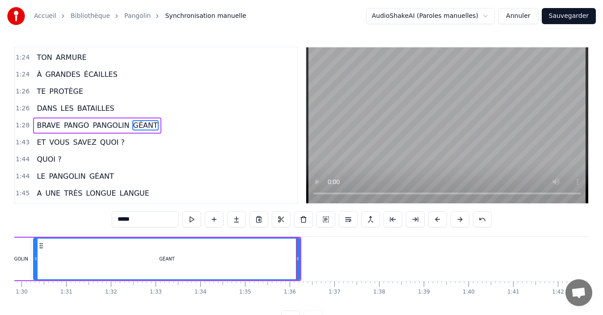
scroll to position [0, 3953]
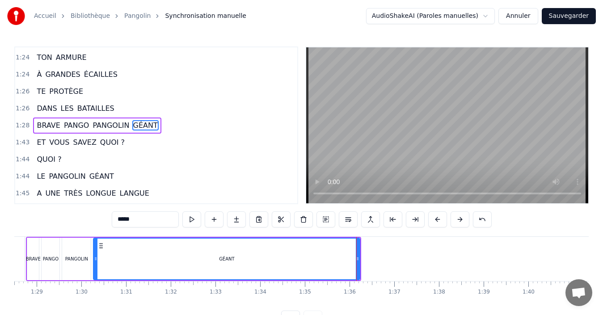
click at [113, 263] on div "GÉANT" at bounding box center [226, 259] width 265 height 41
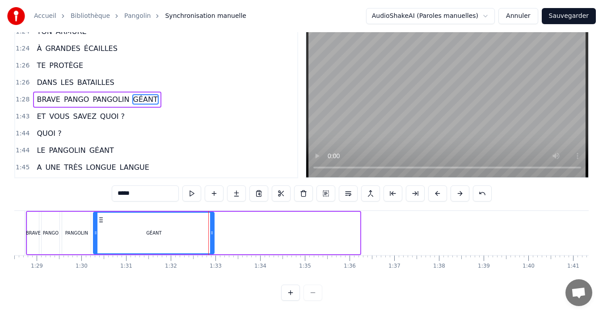
drag, startPoint x: 358, startPoint y: 228, endPoint x: 212, endPoint y: 225, distance: 145.6
click at [212, 229] on icon at bounding box center [212, 232] width 4 height 7
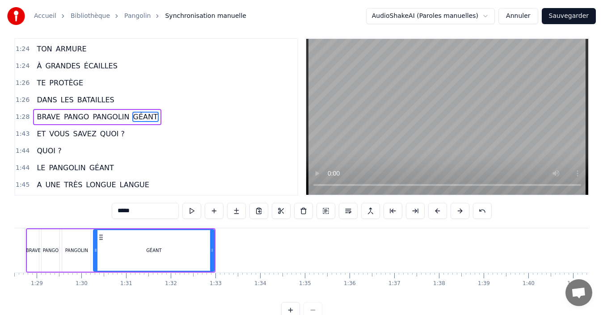
scroll to position [0, 0]
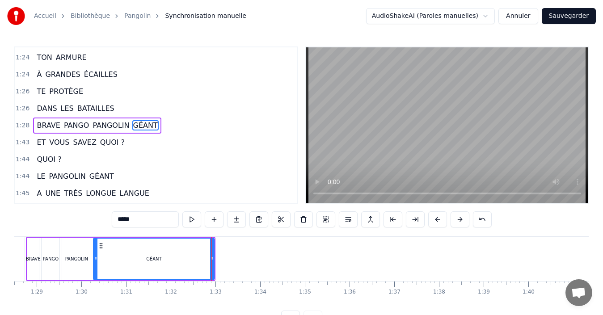
click at [113, 260] on div "GÉANT" at bounding box center [154, 259] width 120 height 41
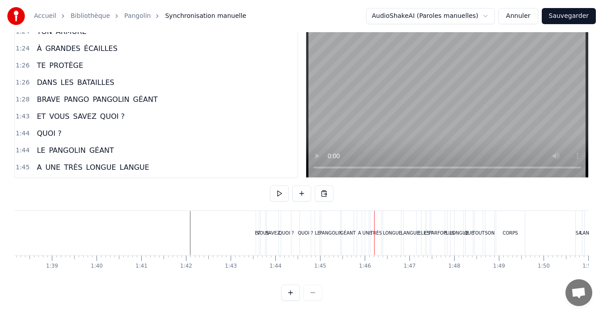
scroll to position [0, 4343]
click at [344, 230] on div "QUOI ?" at bounding box center [347, 233] width 16 height 7
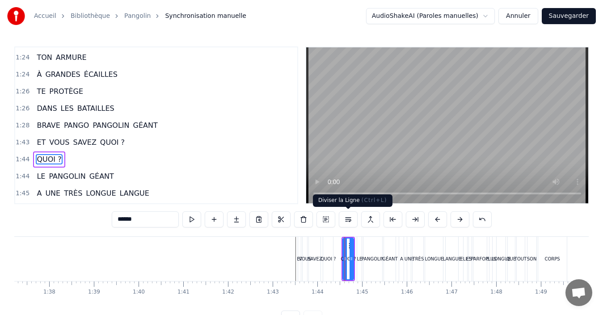
scroll to position [711, 0]
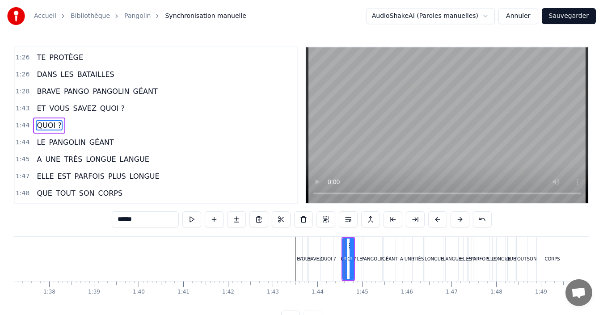
type input "**"
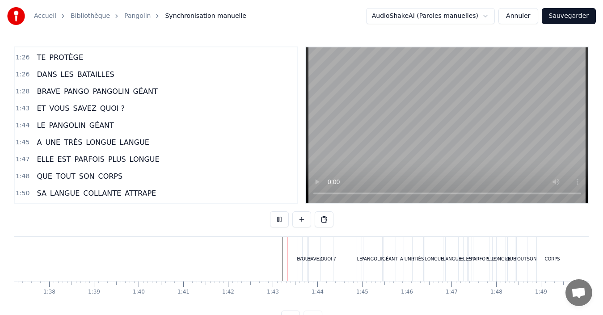
scroll to position [34, 0]
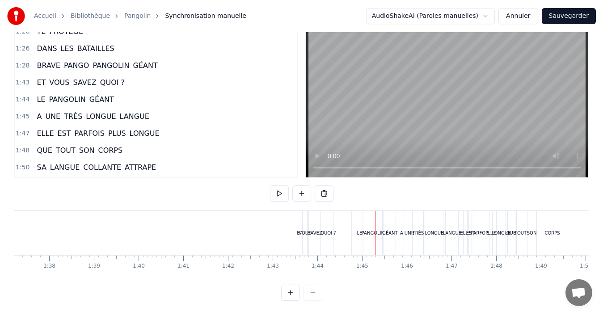
click at [360, 230] on div "LE" at bounding box center [358, 233] width 5 height 7
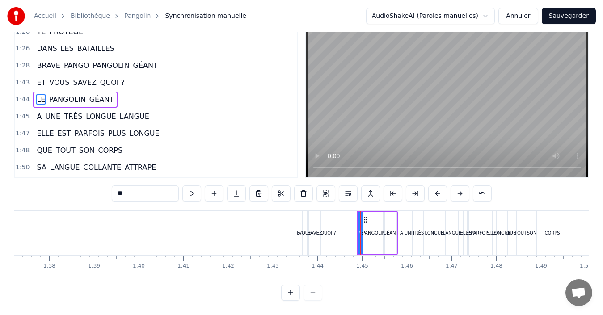
scroll to position [0, 0]
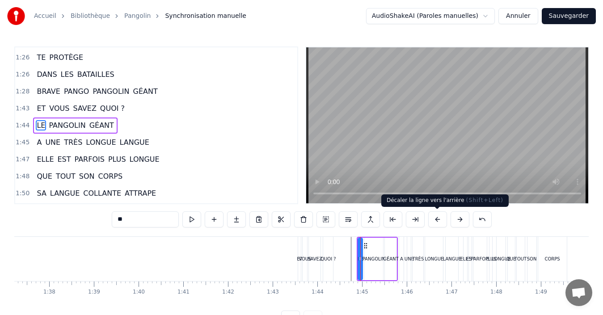
click at [436, 223] on button at bounding box center [437, 219] width 19 height 16
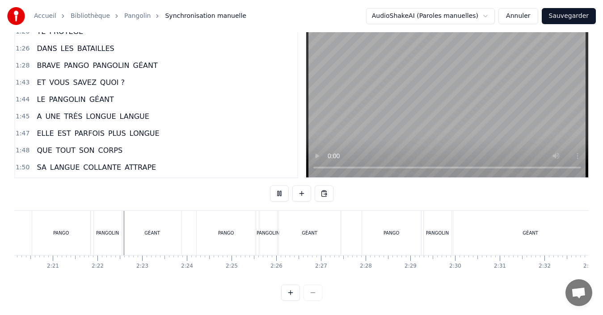
scroll to position [0, 6304]
click at [412, 235] on div "GÉANT" at bounding box center [485, 233] width 155 height 44
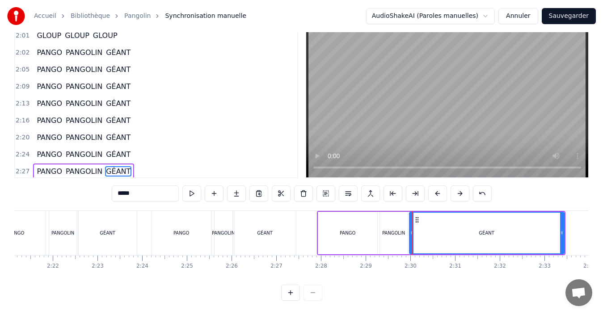
scroll to position [1015, 0]
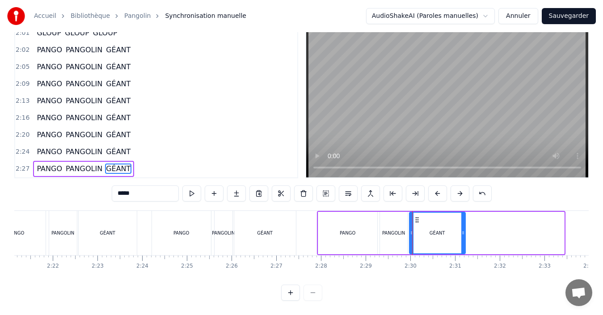
drag, startPoint x: 559, startPoint y: 232, endPoint x: 461, endPoint y: 238, distance: 98.0
click at [461, 238] on div at bounding box center [463, 233] width 4 height 41
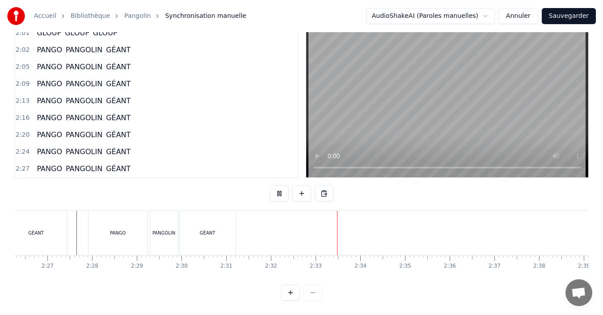
scroll to position [0, 6790]
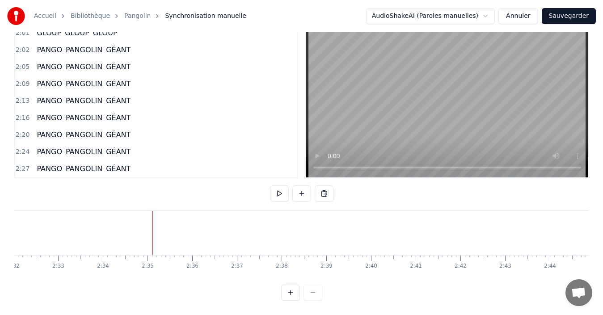
click at [570, 15] on button "Sauvegarder" at bounding box center [568, 16] width 54 height 16
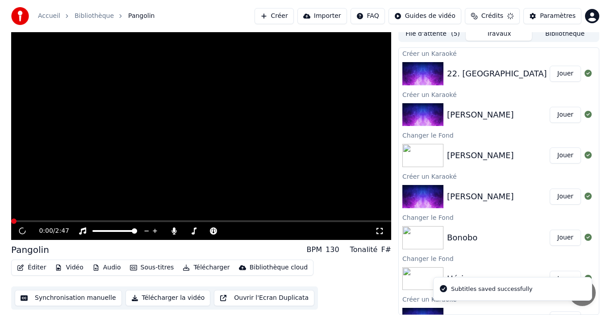
scroll to position [6, 0]
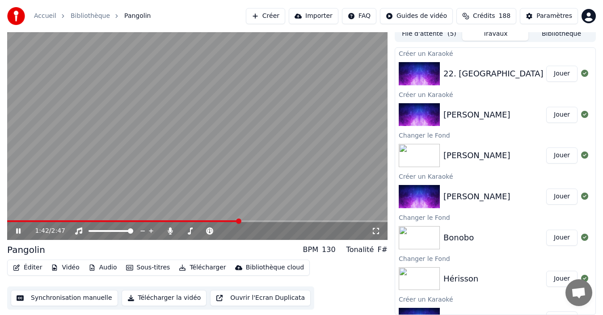
click at [12, 230] on div "1:42 / 2:47" at bounding box center [197, 230] width 373 height 9
click at [19, 234] on icon at bounding box center [24, 230] width 21 height 7
click at [276, 19] on button "Créer" at bounding box center [265, 16] width 39 height 16
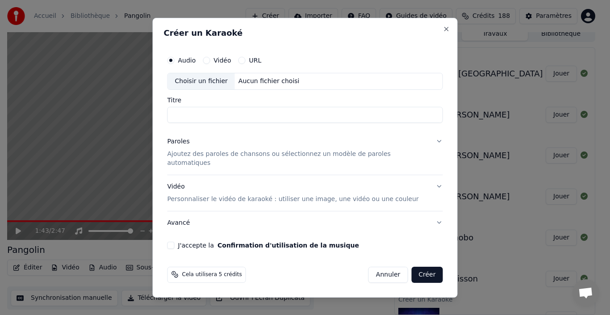
click at [219, 89] on div "Choisir un fichier" at bounding box center [201, 81] width 67 height 16
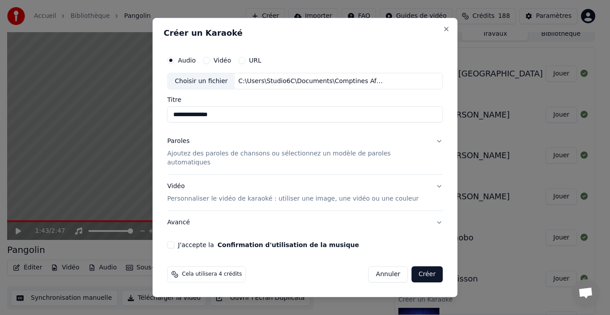
click at [193, 120] on input "**********" at bounding box center [306, 115] width 276 height 16
click at [222, 123] on input "**********" at bounding box center [306, 115] width 276 height 16
type input "*********"
click at [196, 163] on button "Paroles Ajoutez des paroles de chansons ou sélectionnez un modèle de paroles au…" at bounding box center [306, 152] width 276 height 45
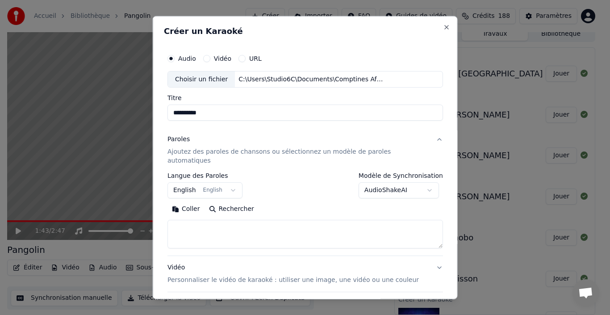
click at [228, 183] on button "English English" at bounding box center [205, 190] width 75 height 16
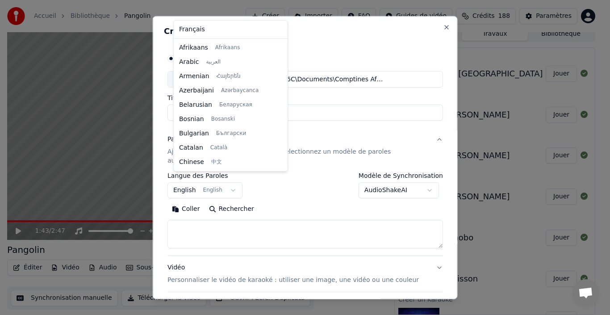
scroll to position [71, 0]
select select "**"
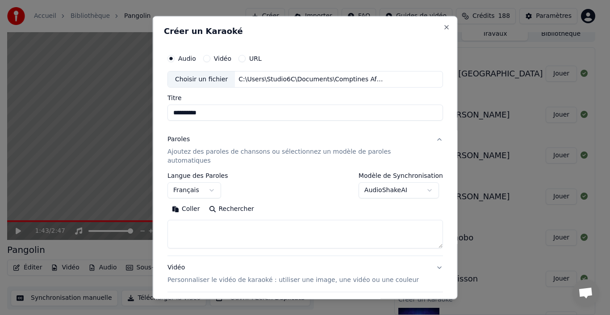
click at [214, 222] on textarea at bounding box center [306, 234] width 276 height 29
paste textarea "**********"
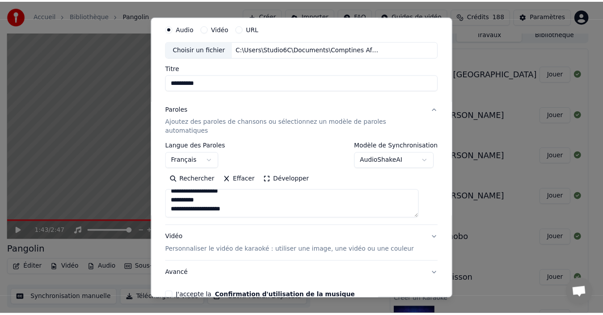
scroll to position [70, 0]
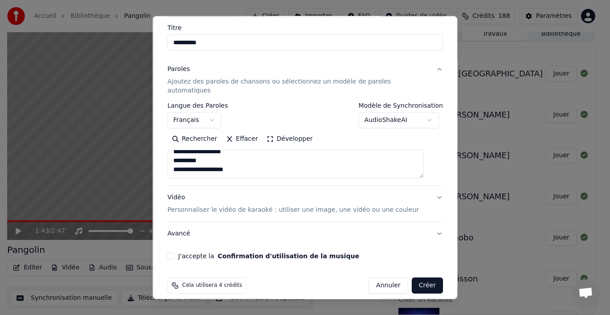
type textarea "**********"
click at [175, 252] on button "J'accepte la Confirmation d'utilisation de la musique" at bounding box center [171, 255] width 7 height 7
click at [416, 277] on button "Créer" at bounding box center [426, 285] width 31 height 16
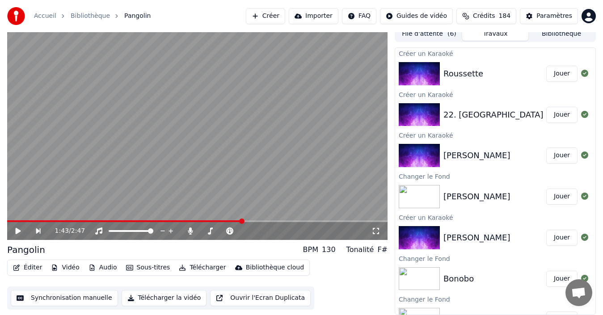
click at [555, 75] on button "Jouer" at bounding box center [561, 74] width 31 height 16
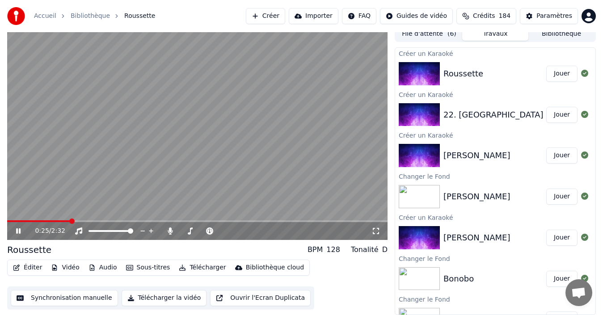
click at [19, 230] on icon at bounding box center [24, 230] width 21 height 7
click at [21, 221] on span at bounding box center [38, 221] width 63 height 2
click at [15, 230] on icon at bounding box center [24, 230] width 21 height 7
click at [23, 233] on icon at bounding box center [24, 230] width 21 height 7
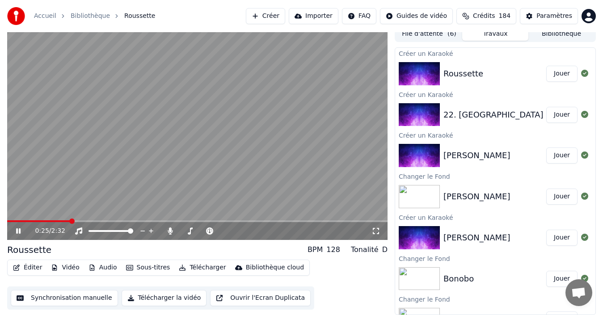
click at [19, 232] on icon at bounding box center [18, 230] width 4 height 5
click at [65, 272] on button "Vidéo" at bounding box center [64, 267] width 35 height 13
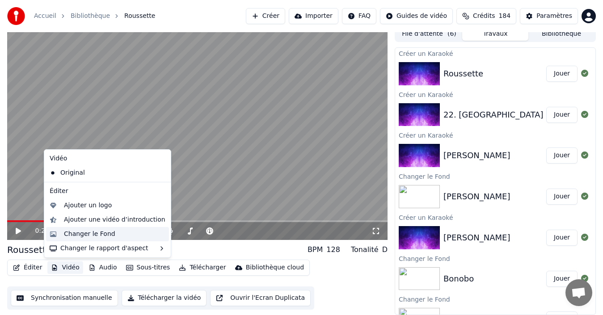
click at [108, 236] on div "Changer le Fond" at bounding box center [89, 234] width 51 height 9
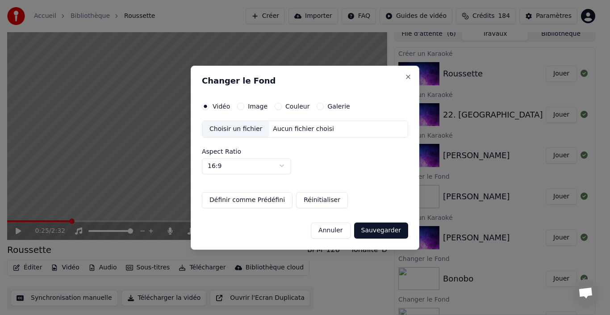
click at [275, 107] on button "Couleur" at bounding box center [278, 106] width 7 height 7
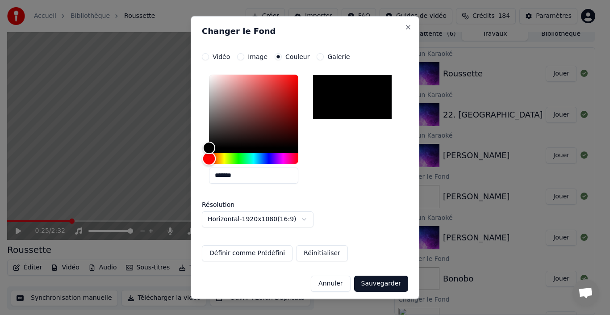
click at [237, 158] on div "Hue" at bounding box center [253, 158] width 89 height 11
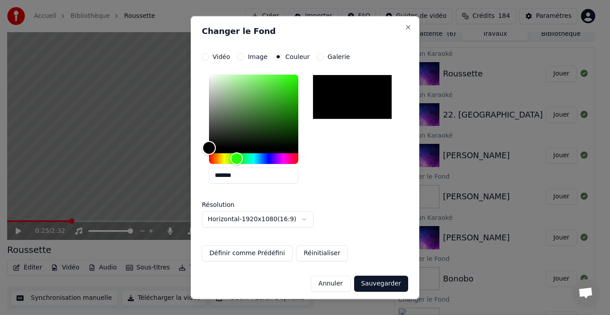
click at [288, 119] on div "Color" at bounding box center [253, 110] width 89 height 73
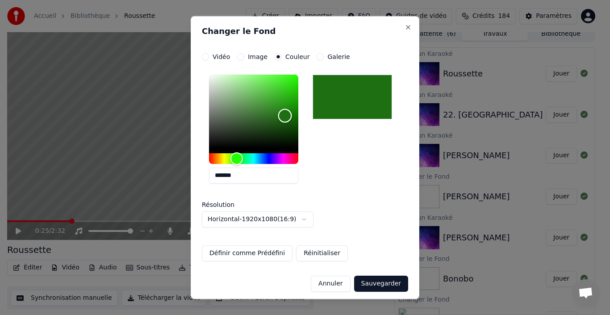
type input "*******"
click at [287, 117] on div "Color" at bounding box center [287, 117] width 14 height 14
click at [378, 285] on button "Sauvegarder" at bounding box center [381, 283] width 54 height 16
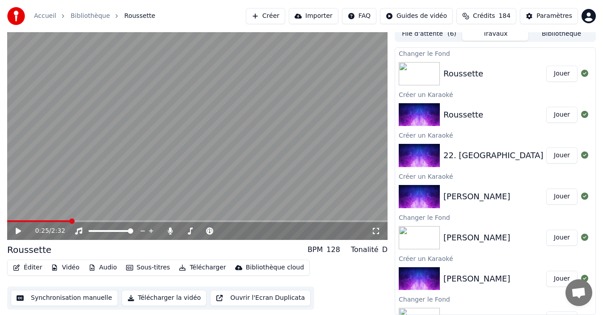
click at [14, 230] on icon at bounding box center [24, 230] width 21 height 7
click at [15, 230] on icon at bounding box center [24, 230] width 21 height 7
click at [553, 77] on button "Jouer" at bounding box center [561, 74] width 31 height 16
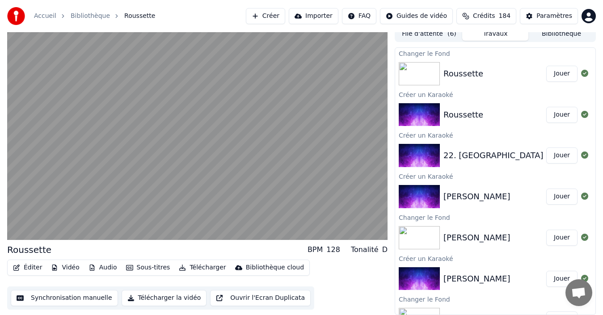
click at [546, 66] on button "Jouer" at bounding box center [561, 74] width 31 height 16
click at [552, 77] on button "Jouer" at bounding box center [561, 74] width 31 height 16
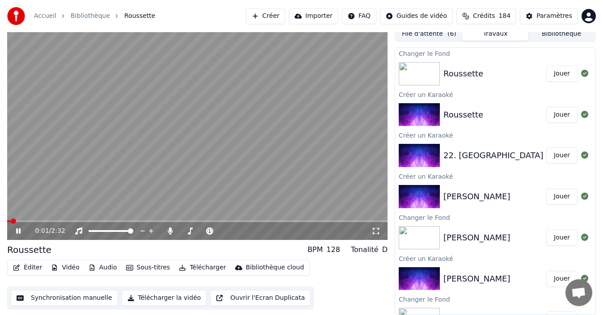
click at [18, 230] on icon at bounding box center [18, 230] width 4 height 5
click at [18, 230] on icon at bounding box center [18, 231] width 5 height 6
click at [18, 230] on icon at bounding box center [24, 230] width 21 height 7
click at [63, 297] on button "Synchronisation manuelle" at bounding box center [64, 298] width 107 height 16
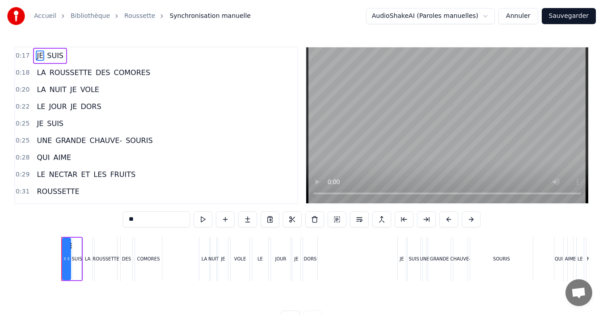
scroll to position [0, 750]
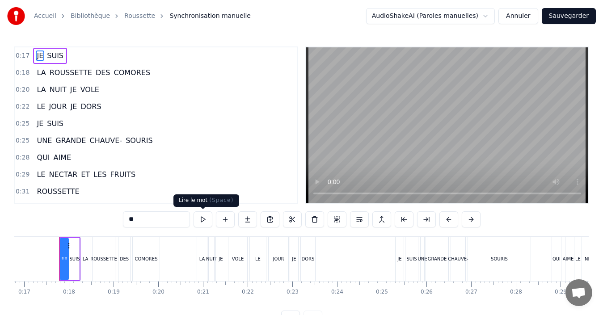
click at [201, 223] on button at bounding box center [202, 219] width 19 height 16
click at [38, 232] on div "0:17 JE SUIS 0:18 LA ROUSSETTE DES COMORES 0:20 LA NUIT JE VOLE 0:22 LE JOUR JE…" at bounding box center [301, 186] width 574 height 280
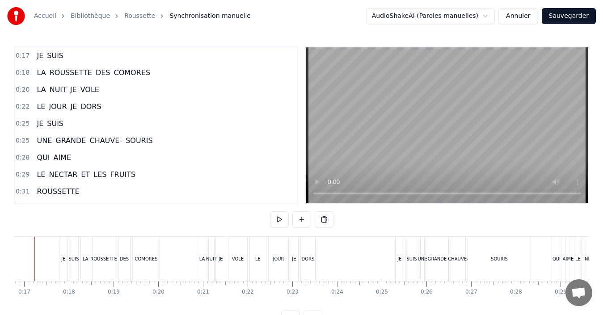
scroll to position [0, 436]
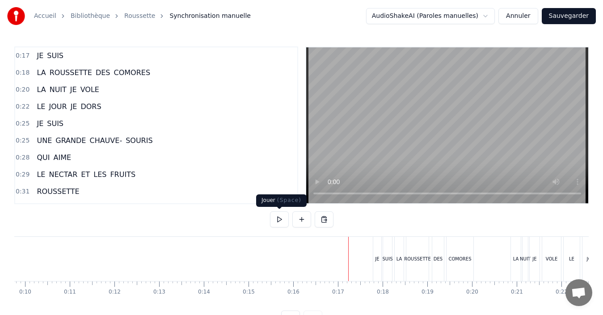
click at [279, 220] on button at bounding box center [279, 219] width 19 height 16
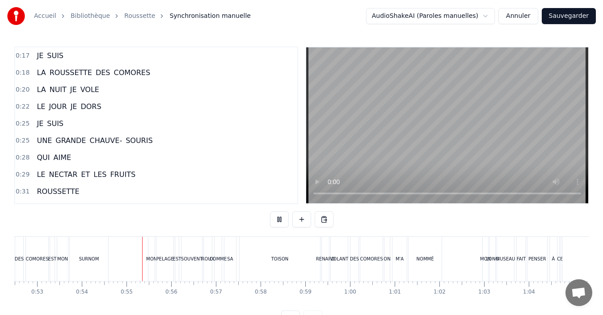
scroll to position [0, 2399]
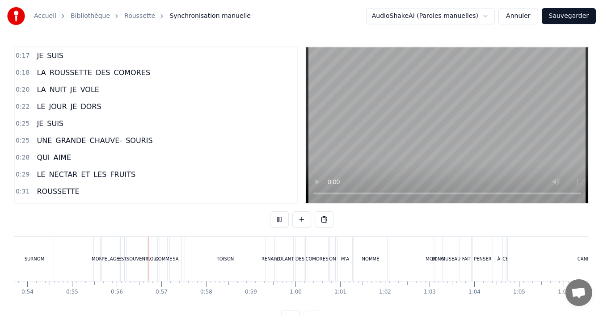
click at [270, 211] on button at bounding box center [279, 219] width 19 height 16
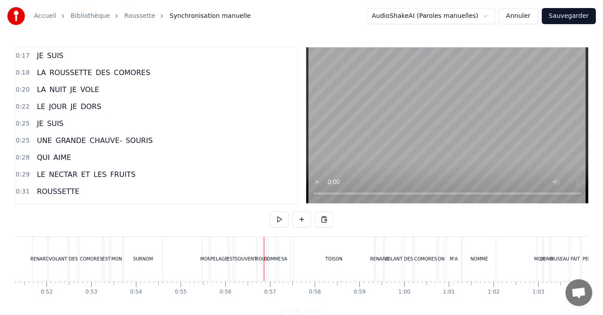
scroll to position [0, 2154]
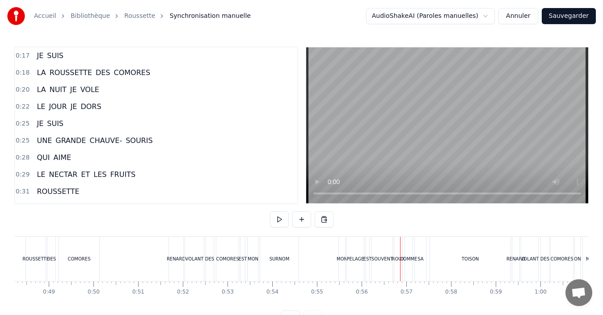
click at [269, 264] on div "SURNOM" at bounding box center [279, 259] width 38 height 44
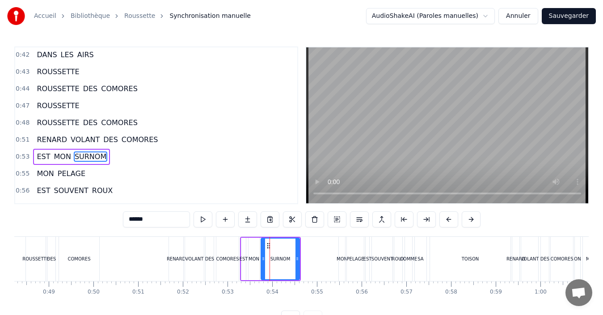
scroll to position [270, 0]
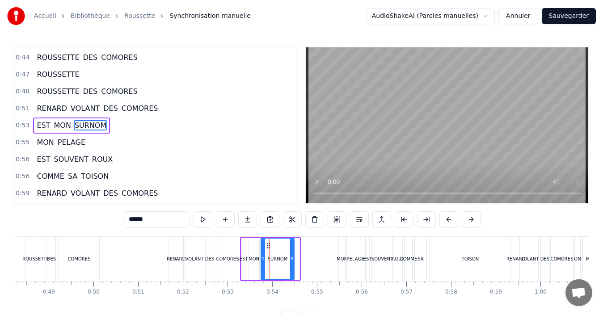
drag, startPoint x: 296, startPoint y: 259, endPoint x: 291, endPoint y: 261, distance: 5.8
click at [291, 261] on icon at bounding box center [292, 258] width 4 height 7
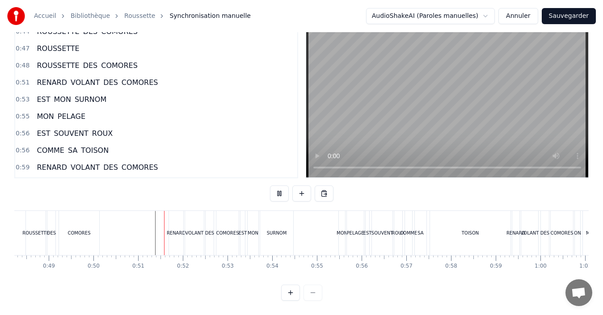
scroll to position [34, 0]
click at [445, 224] on div "TOISON" at bounding box center [470, 233] width 80 height 44
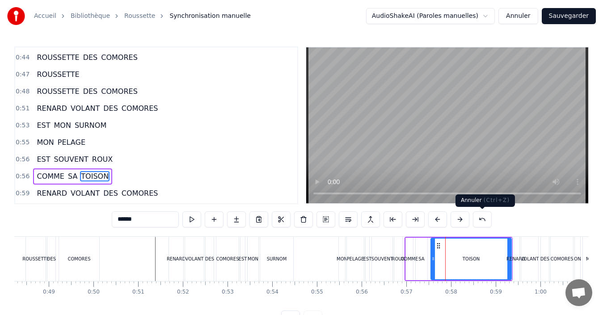
scroll to position [321, 0]
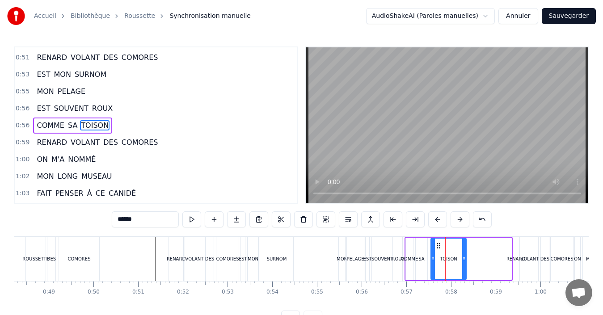
drag, startPoint x: 510, startPoint y: 264, endPoint x: 465, endPoint y: 272, distance: 45.7
click at [465, 272] on div at bounding box center [464, 259] width 4 height 41
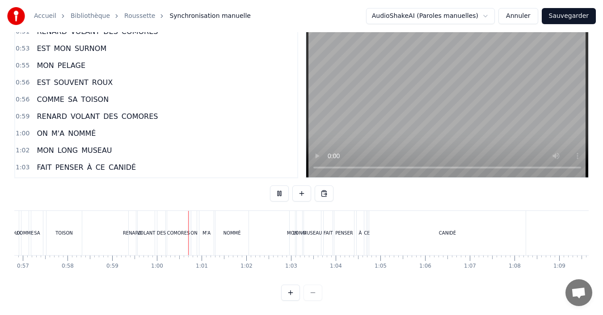
scroll to position [0, 2640]
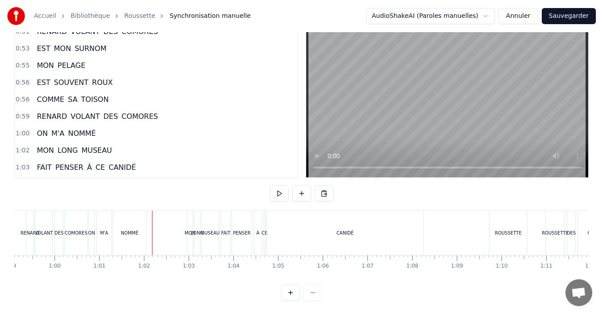
click at [133, 230] on div "NOMMÉ" at bounding box center [129, 233] width 17 height 7
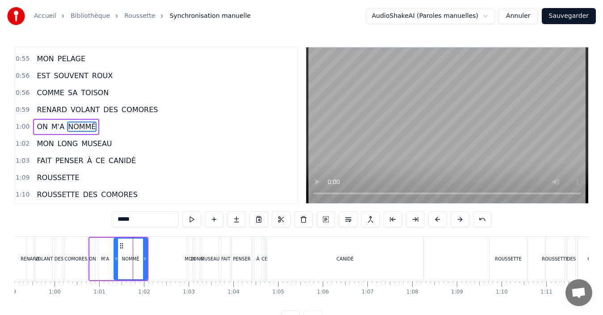
scroll to position [355, 0]
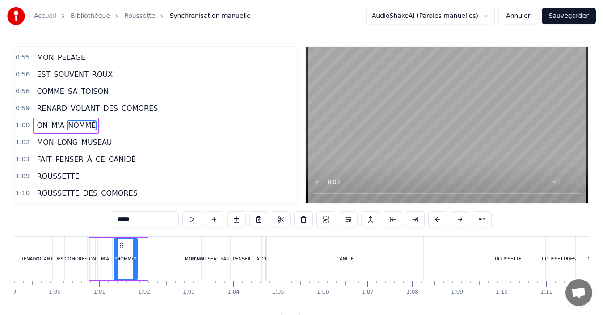
drag, startPoint x: 145, startPoint y: 263, endPoint x: 135, endPoint y: 264, distance: 9.9
click at [135, 264] on div at bounding box center [135, 259] width 4 height 41
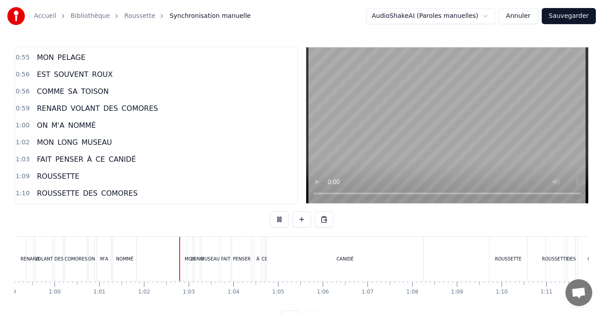
scroll to position [34, 0]
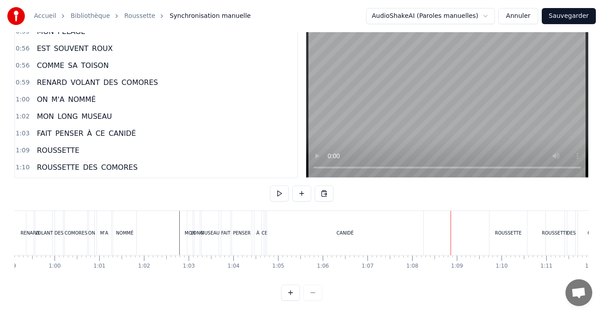
click at [360, 234] on div "CANIDÉ" at bounding box center [345, 233] width 156 height 44
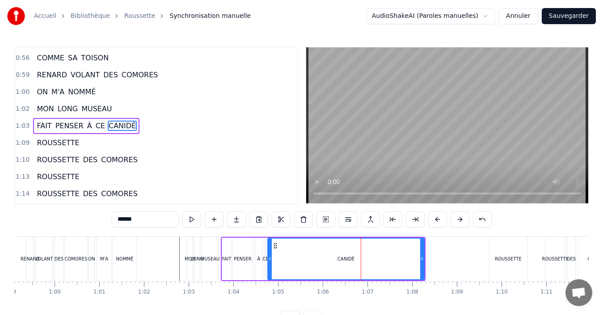
scroll to position [389, 0]
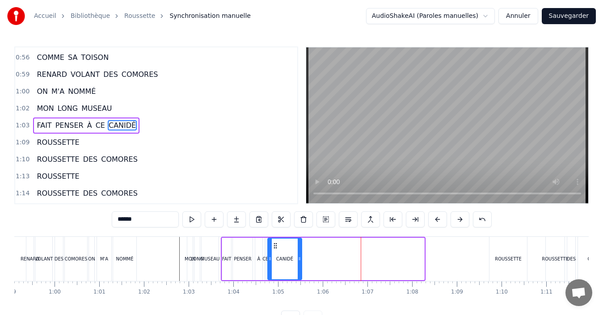
drag, startPoint x: 421, startPoint y: 256, endPoint x: 299, endPoint y: 257, distance: 122.4
click at [299, 257] on icon at bounding box center [299, 258] width 4 height 7
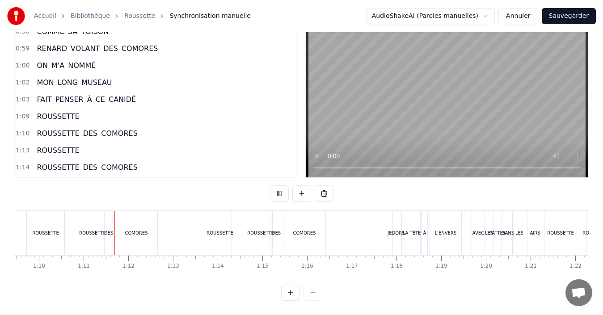
scroll to position [0, 3137]
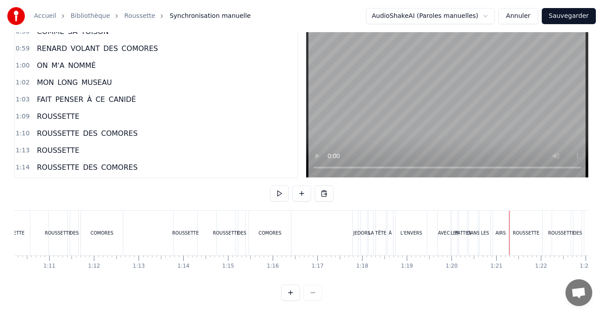
click at [431, 198] on div "0:17 JE SUIS 0:18 LA ROUSSETTE DES COMORES 0:20 LA NUIT JE VOLE 0:22 LE JOUR JE…" at bounding box center [301, 161] width 574 height 280
click at [442, 230] on div "AVEC" at bounding box center [444, 233] width 12 height 7
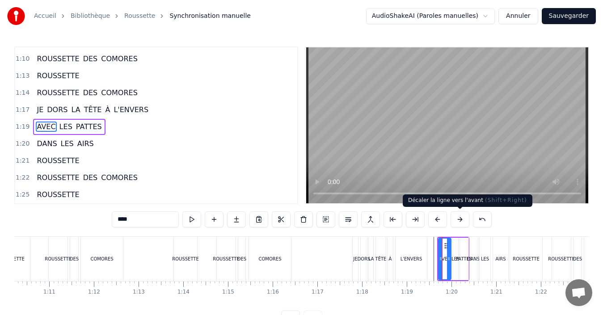
scroll to position [490, 0]
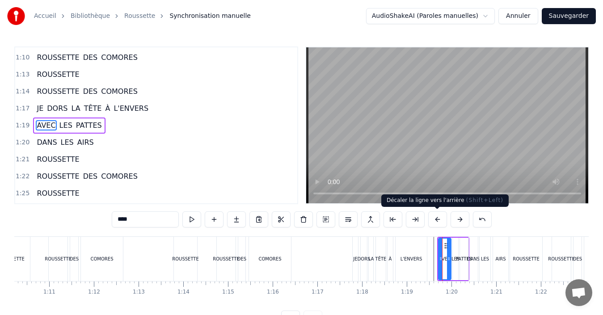
click at [434, 223] on button at bounding box center [437, 219] width 19 height 16
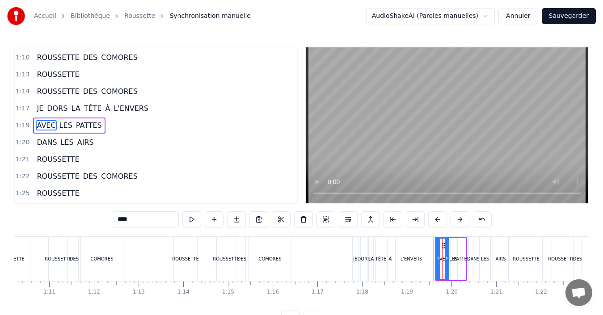
click at [333, 268] on div at bounding box center [290, 259] width 6824 height 44
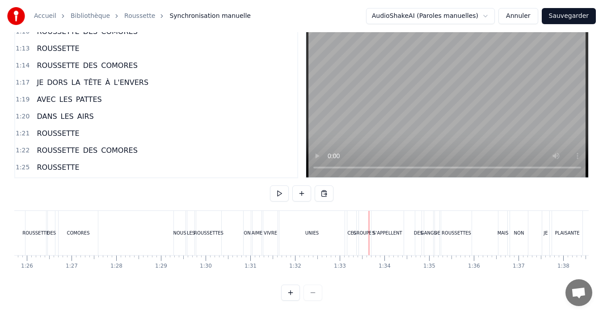
scroll to position [0, 3790]
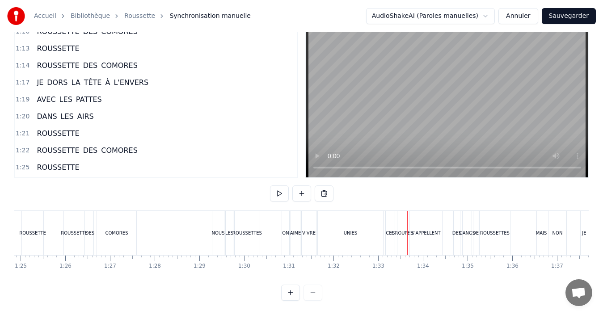
click at [328, 219] on div "UNIES" at bounding box center [350, 233] width 65 height 44
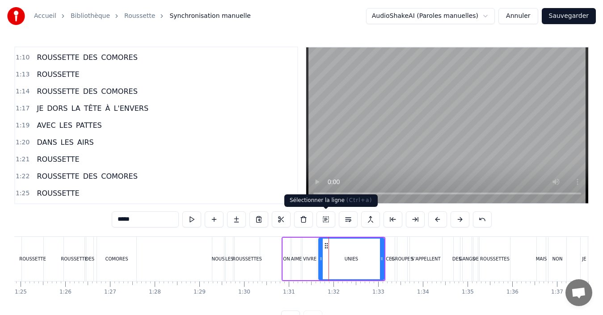
scroll to position [609, 0]
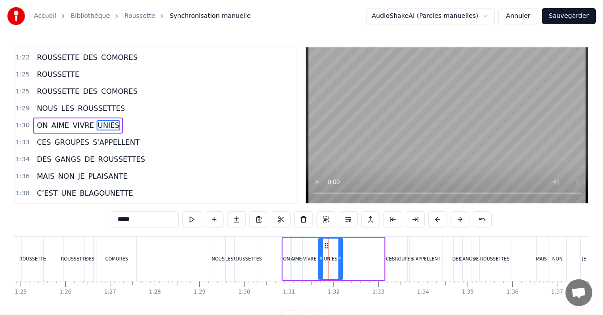
drag, startPoint x: 382, startPoint y: 261, endPoint x: 340, endPoint y: 260, distance: 41.6
click at [340, 260] on icon at bounding box center [340, 258] width 4 height 7
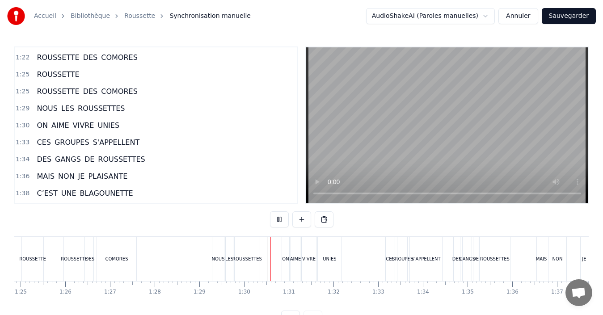
scroll to position [34, 0]
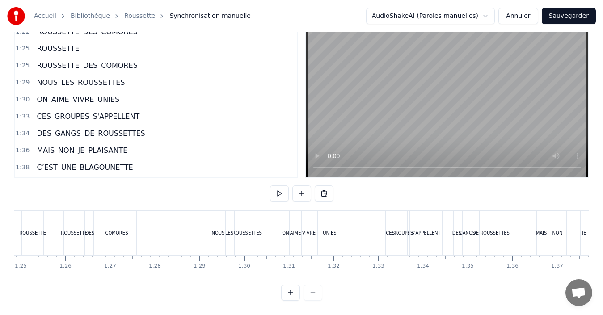
click at [320, 228] on div "UNIES" at bounding box center [330, 233] width 24 height 44
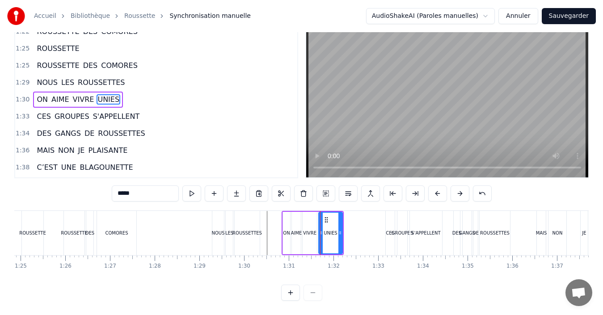
scroll to position [0, 0]
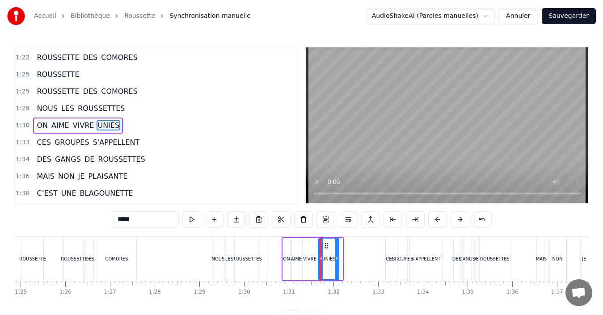
click at [335, 258] on icon at bounding box center [337, 258] width 4 height 7
click at [310, 263] on div "VIVRE" at bounding box center [309, 259] width 14 height 42
type input "*****"
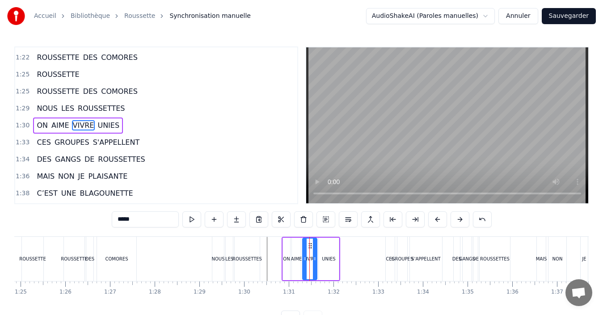
click at [290, 261] on div "ON AIME VIVRE UNIES" at bounding box center [310, 259] width 59 height 44
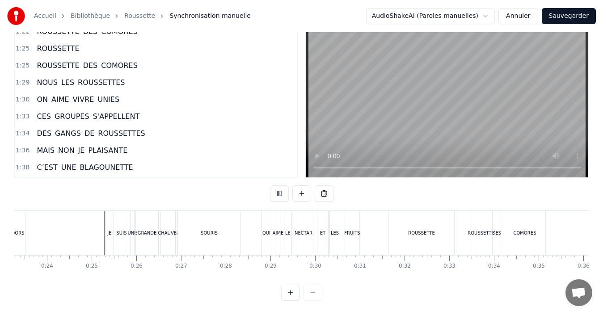
scroll to position [0, 1056]
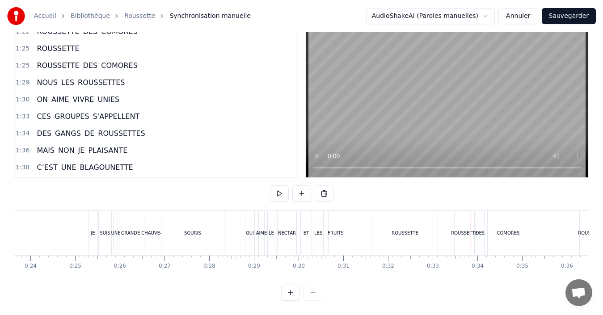
click at [396, 230] on div "ROUSSETTE" at bounding box center [404, 233] width 27 height 7
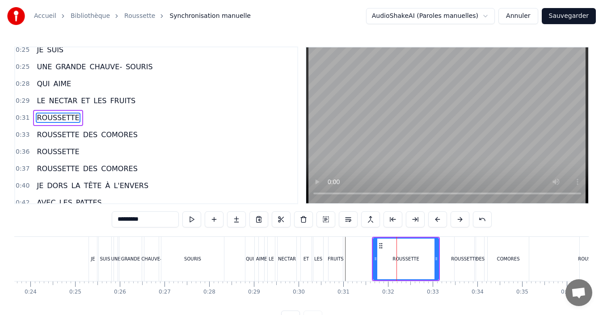
scroll to position [66, 0]
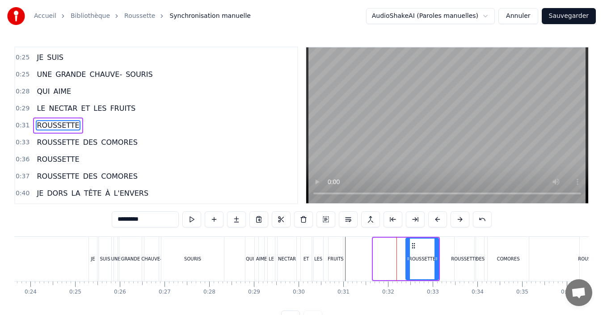
drag, startPoint x: 373, startPoint y: 260, endPoint x: 406, endPoint y: 265, distance: 33.0
click at [406, 265] on div at bounding box center [408, 259] width 4 height 41
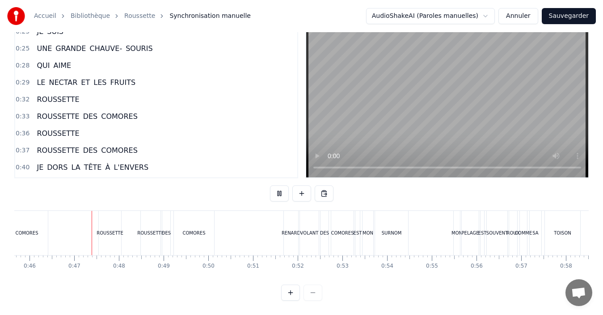
scroll to position [0, 2040]
click at [277, 188] on button at bounding box center [279, 193] width 19 height 16
click at [574, 17] on button "Sauvegarder" at bounding box center [568, 16] width 54 height 16
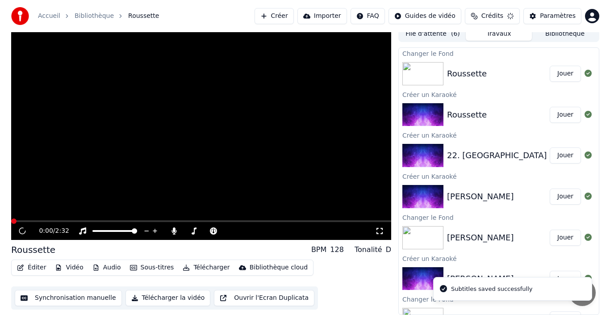
scroll to position [6, 0]
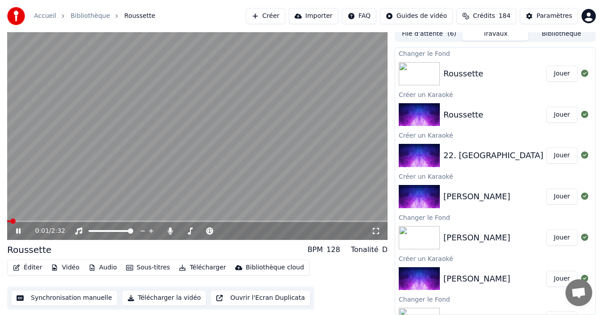
click at [20, 230] on icon at bounding box center [18, 230] width 4 height 5
click at [280, 18] on button "Créer" at bounding box center [265, 16] width 39 height 16
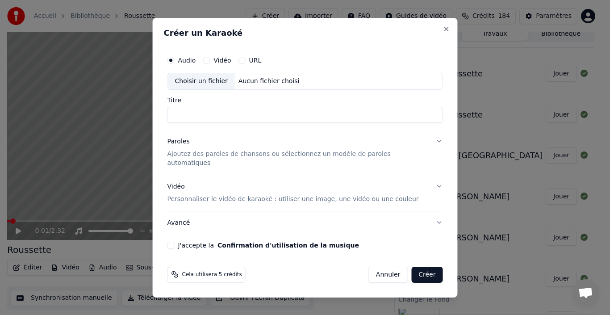
click at [219, 88] on div "Choisir un fichier" at bounding box center [201, 81] width 67 height 16
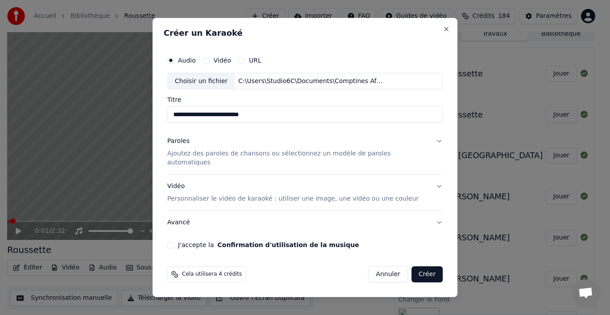
click at [195, 114] on input "**********" at bounding box center [306, 115] width 276 height 16
click at [193, 119] on input "**********" at bounding box center [306, 115] width 276 height 16
type input "**********"
click at [201, 147] on div "Paroles Ajoutez des paroles de chansons ou sélectionnez un modèle de paroles au…" at bounding box center [298, 152] width 261 height 30
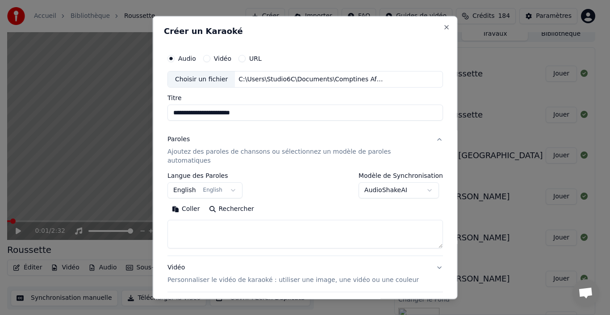
click at [223, 182] on button "English English" at bounding box center [205, 190] width 75 height 16
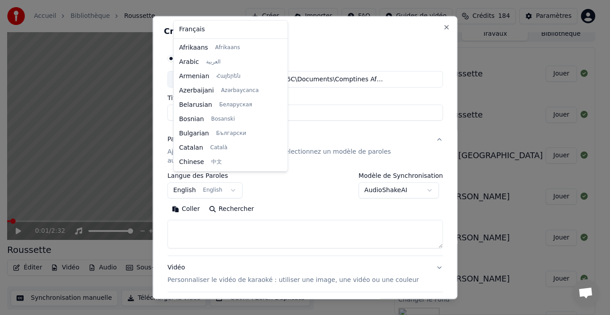
scroll to position [71, 0]
select select "**"
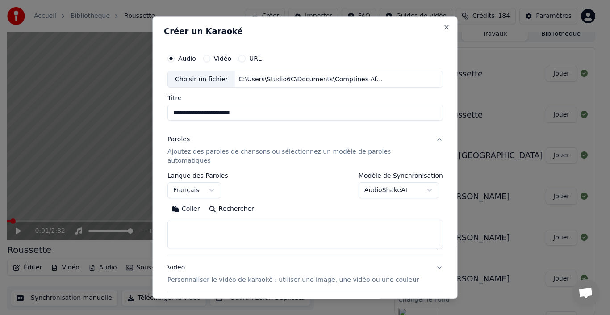
click at [201, 227] on textarea at bounding box center [306, 234] width 276 height 29
paste textarea "**********"
type textarea "**********"
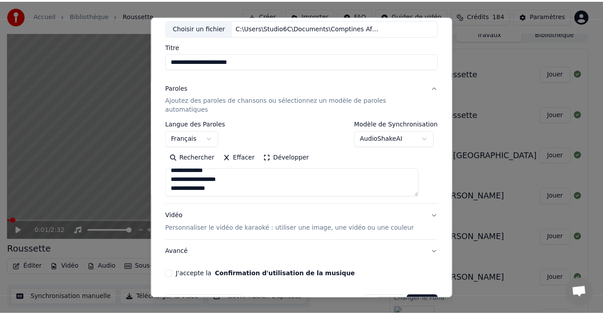
scroll to position [70, 0]
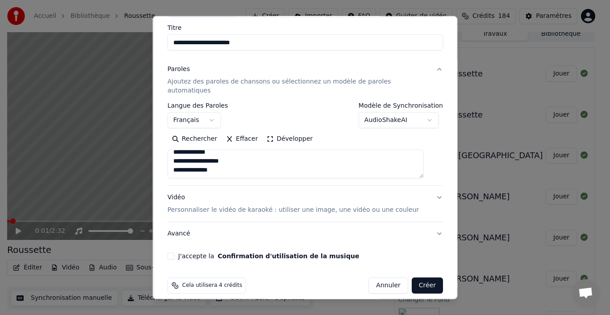
click at [179, 252] on div "**********" at bounding box center [305, 119] width 283 height 288
click at [175, 252] on button "J'accepte la Confirmation d'utilisation de la musique" at bounding box center [171, 255] width 7 height 7
click at [414, 277] on button "Créer" at bounding box center [426, 285] width 31 height 16
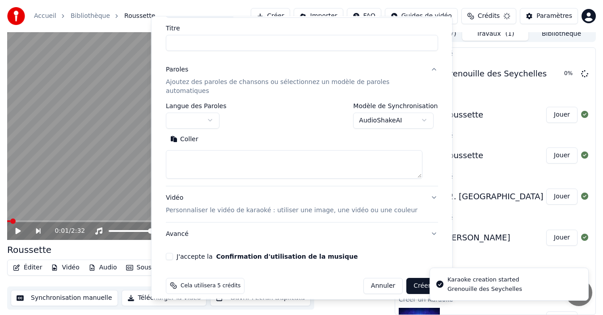
scroll to position [0, 0]
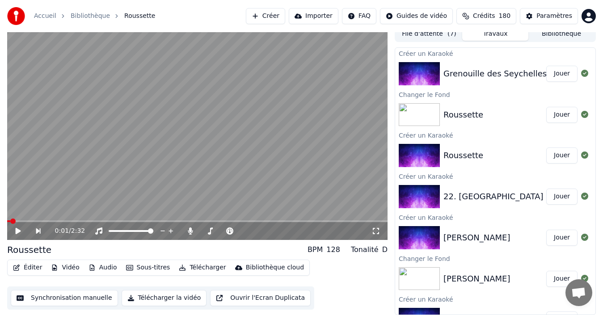
click at [548, 75] on button "Jouer" at bounding box center [561, 74] width 31 height 16
click at [11, 221] on span at bounding box center [17, 221] width 20 height 2
click at [7, 218] on span at bounding box center [9, 220] width 5 height 5
click at [17, 231] on icon at bounding box center [18, 230] width 4 height 5
click at [58, 296] on button "Synchronisation manuelle" at bounding box center [64, 298] width 107 height 16
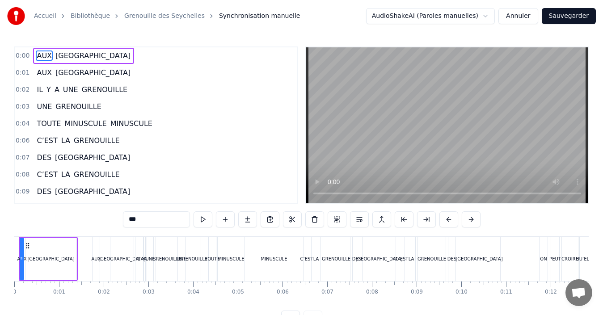
click at [30, 302] on div "0 0:01 0:02 0:03 0:04 0:05 0:06 0:07 0:08 0:09 0:10 0:11 0:12 0:13 0:14 0:15 0:…" at bounding box center [301, 292] width 574 height 22
drag, startPoint x: 30, startPoint y: 302, endPoint x: 9, endPoint y: 296, distance: 21.5
click at [9, 296] on div "Accueil Bibliothèque Grenouille des Seychelles Synchronisation manuelle AudioSh…" at bounding box center [301, 163] width 603 height 327
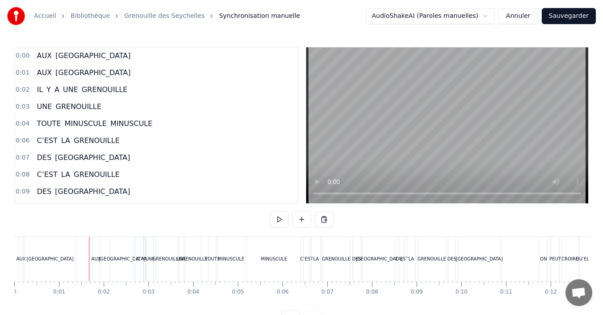
click at [74, 216] on div "0:00 AUX SEYCHELLES 0:01 AUX SEYCHELLES 0:02 IL Y A UNE GRENOUILLE 0:03 UNE GRE…" at bounding box center [301, 186] width 574 height 280
click at [13, 251] on div "Accueil Bibliothèque Grenouille des Seychelles Synchronisation manuelle AudioSh…" at bounding box center [301, 163] width 603 height 327
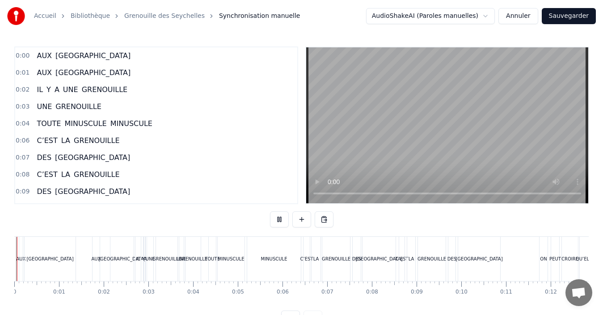
scroll to position [34, 0]
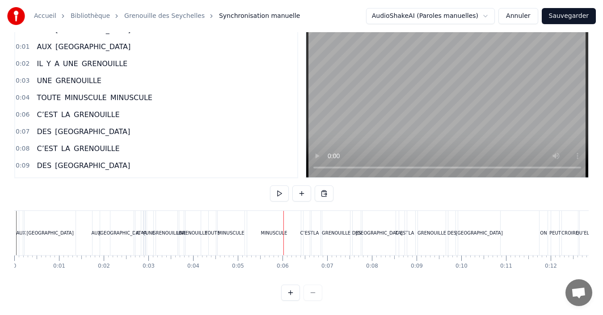
click at [12, 224] on div "Accueil Bibliothèque Grenouille des Seychelles Synchronisation manuelle AudioSh…" at bounding box center [301, 137] width 603 height 327
click at [58, 230] on div "[GEOGRAPHIC_DATA]" at bounding box center [49, 233] width 47 height 7
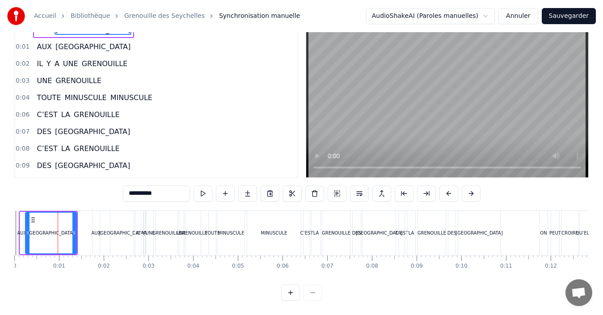
scroll to position [0, 0]
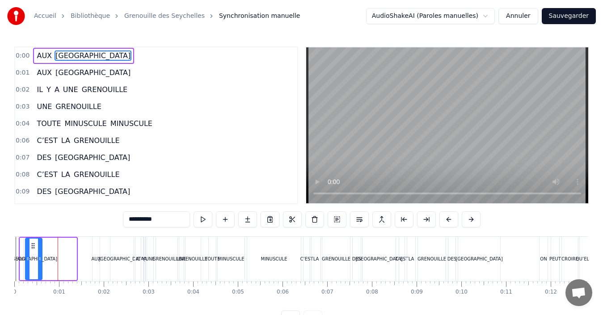
drag, startPoint x: 74, startPoint y: 258, endPoint x: 40, endPoint y: 260, distance: 34.5
click at [40, 260] on icon at bounding box center [40, 258] width 4 height 7
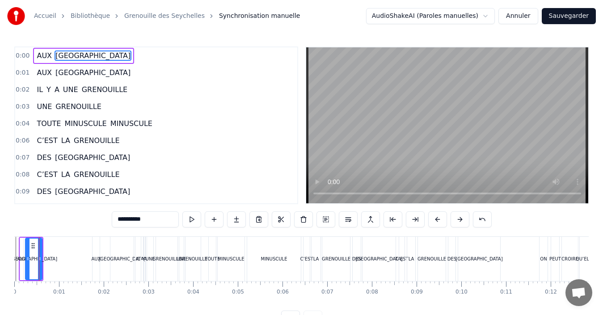
click at [109, 257] on div "AUX SEYCHELLES" at bounding box center [114, 259] width 44 height 44
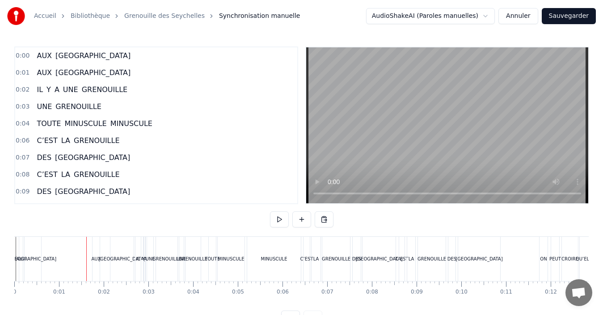
click at [104, 264] on div "AUX SEYCHELLES" at bounding box center [114, 259] width 44 height 44
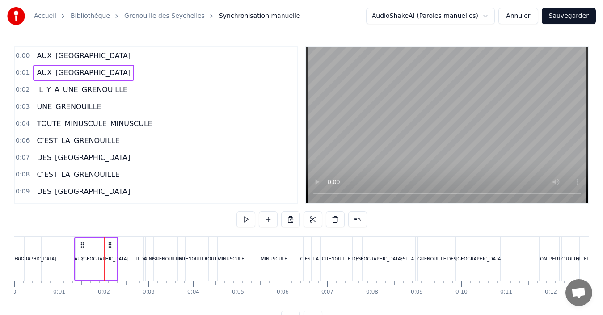
drag, startPoint x: 101, startPoint y: 244, endPoint x: 76, endPoint y: 244, distance: 25.5
click at [79, 244] on icon at bounding box center [82, 244] width 7 height 7
drag, startPoint x: 75, startPoint y: 243, endPoint x: 54, endPoint y: 242, distance: 21.0
click at [54, 242] on circle at bounding box center [54, 242] width 0 height 0
click at [56, 242] on circle at bounding box center [56, 242] width 0 height 0
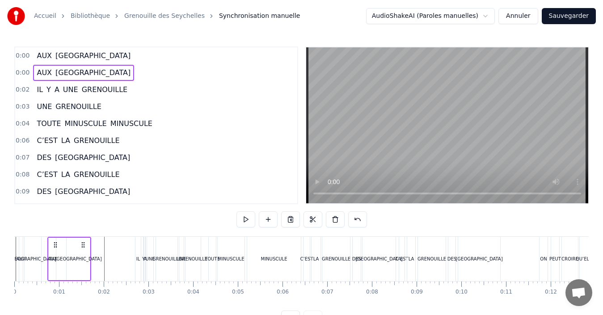
click at [33, 246] on div "[GEOGRAPHIC_DATA]" at bounding box center [33, 259] width 17 height 44
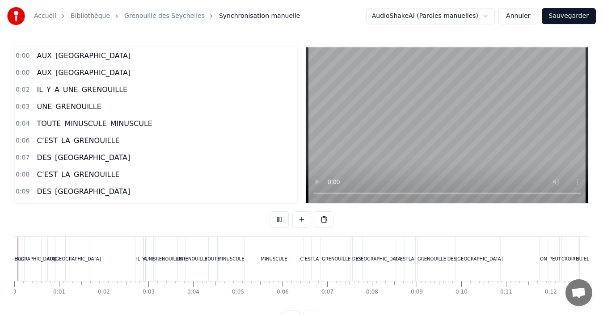
scroll to position [34, 0]
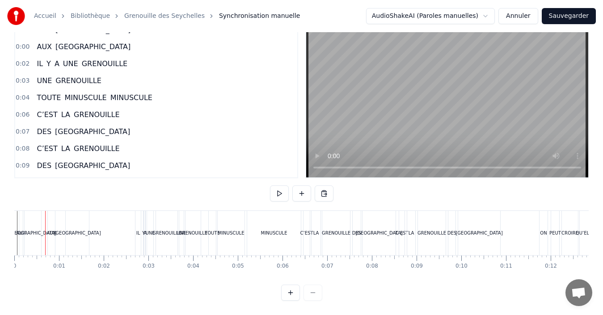
click at [8, 226] on div "Accueil Bibliothèque Grenouille des Seychelles Synchronisation manuelle AudioSh…" at bounding box center [301, 137] width 603 height 327
click at [34, 230] on div "[GEOGRAPHIC_DATA]" at bounding box center [32, 233] width 47 height 7
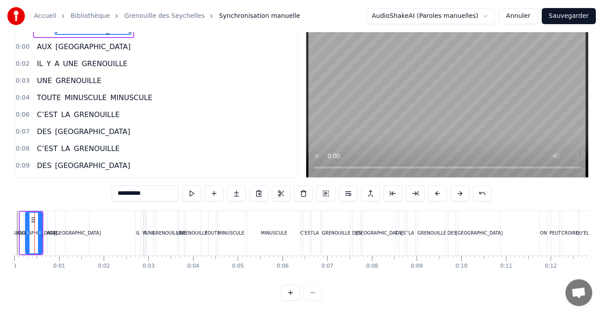
click at [294, 297] on button at bounding box center [290, 293] width 19 height 16
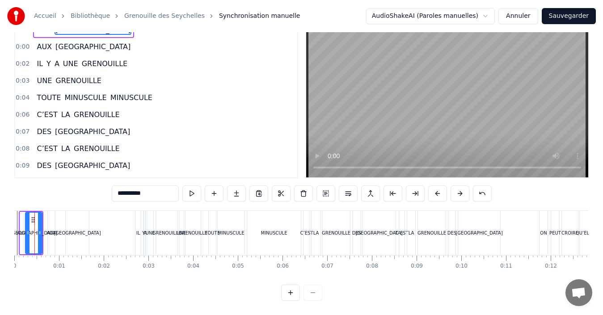
click at [294, 297] on button at bounding box center [290, 293] width 19 height 16
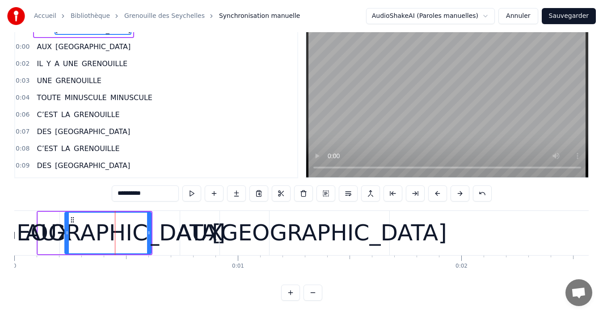
click at [295, 297] on button at bounding box center [290, 293] width 19 height 16
click at [295, 298] on button at bounding box center [290, 293] width 19 height 16
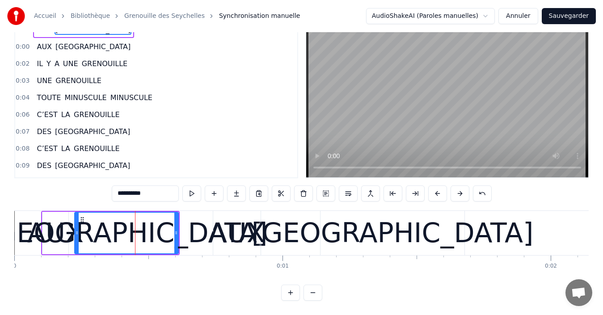
click at [48, 235] on div "AUX" at bounding box center [55, 233] width 56 height 40
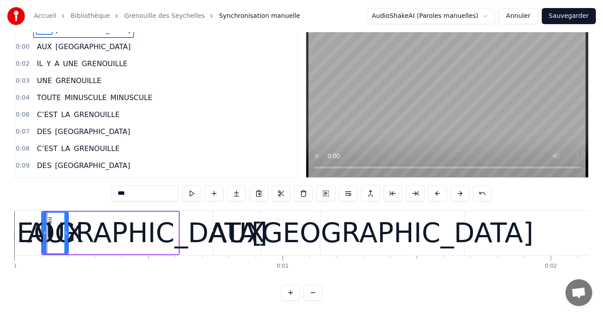
scroll to position [0, 0]
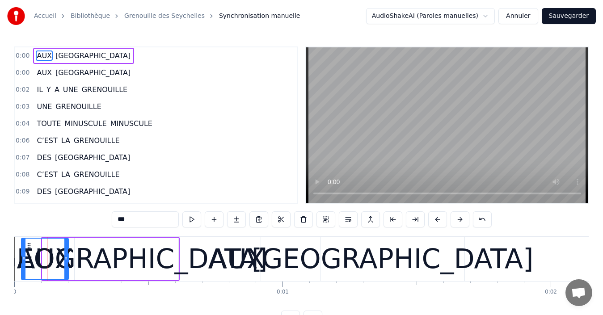
drag, startPoint x: 45, startPoint y: 261, endPoint x: 24, endPoint y: 263, distance: 21.0
click at [24, 263] on div at bounding box center [24, 259] width 4 height 41
click at [84, 265] on div "[GEOGRAPHIC_DATA]" at bounding box center [127, 259] width 282 height 40
type input "**********"
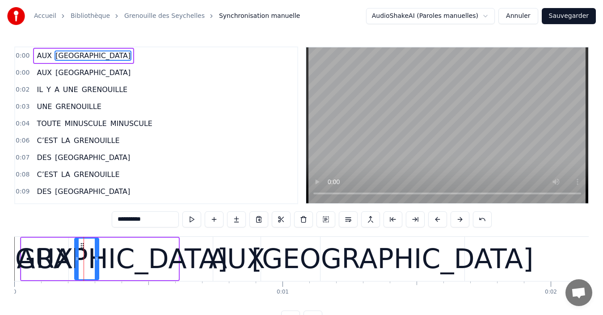
drag, startPoint x: 176, startPoint y: 262, endPoint x: 96, endPoint y: 255, distance: 79.8
click at [96, 255] on div at bounding box center [97, 259] width 4 height 41
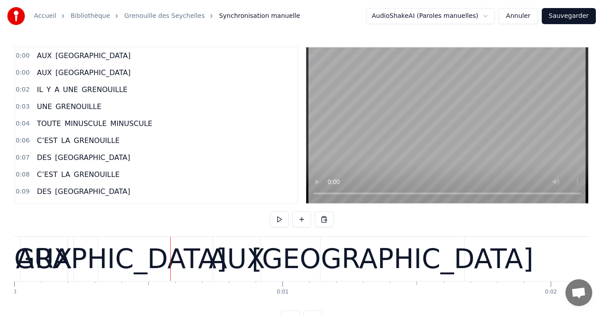
click at [18, 242] on div "[GEOGRAPHIC_DATA]" at bounding box center [86, 259] width 282 height 40
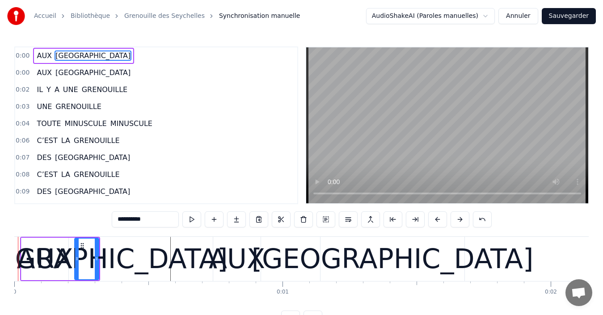
scroll to position [34, 0]
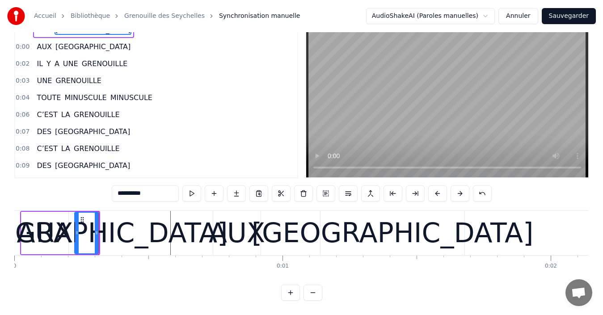
click at [45, 243] on div "[GEOGRAPHIC_DATA]" at bounding box center [87, 233] width 282 height 40
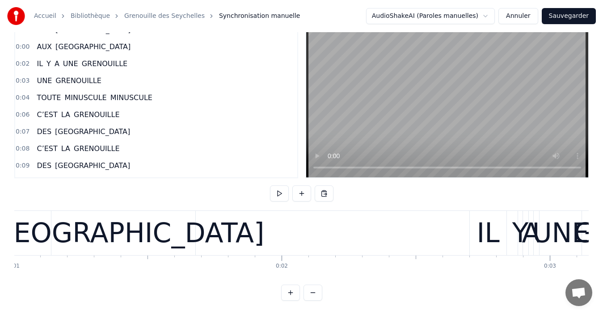
scroll to position [0, 0]
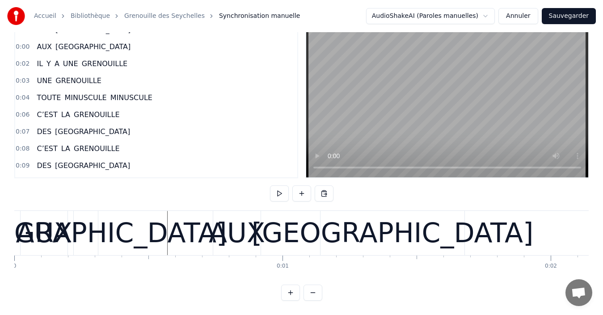
click at [88, 227] on div "[GEOGRAPHIC_DATA]" at bounding box center [86, 233] width 282 height 40
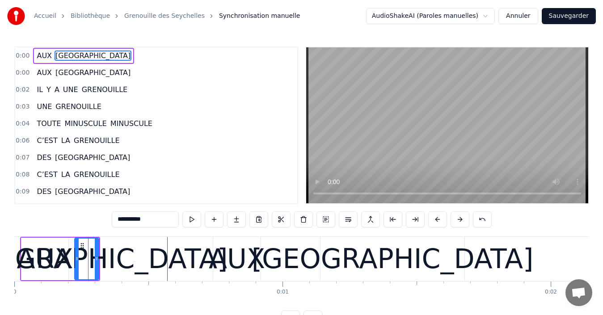
click at [255, 258] on div "AUX" at bounding box center [237, 259] width 56 height 40
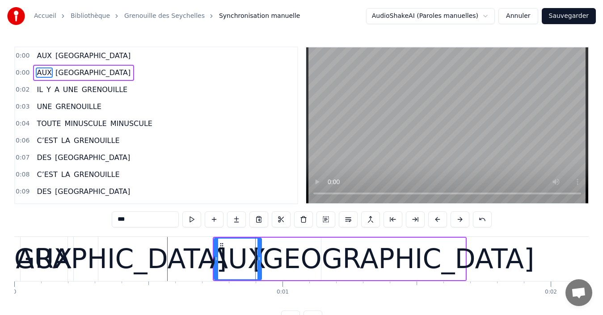
click at [457, 267] on div "[GEOGRAPHIC_DATA]" at bounding box center [393, 259] width 282 height 40
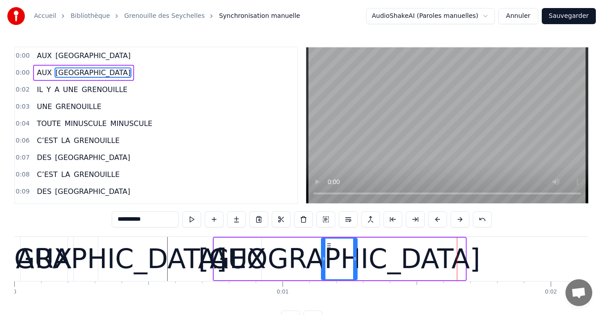
drag, startPoint x: 463, startPoint y: 259, endPoint x: 355, endPoint y: 270, distance: 108.7
click at [355, 270] on div at bounding box center [355, 259] width 4 height 41
click at [251, 257] on div "AUX" at bounding box center [237, 259] width 56 height 40
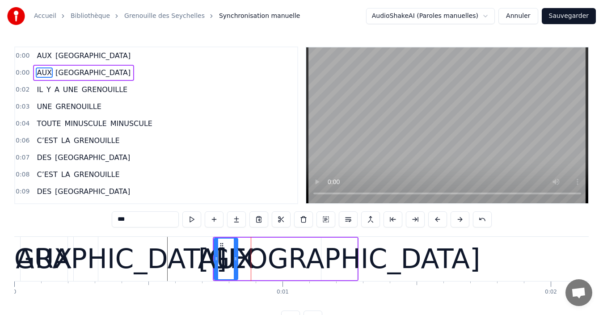
drag, startPoint x: 258, startPoint y: 260, endPoint x: 234, endPoint y: 256, distance: 23.9
click at [234, 256] on icon at bounding box center [236, 258] width 4 height 7
click at [294, 255] on div "[GEOGRAPHIC_DATA]" at bounding box center [339, 259] width 282 height 40
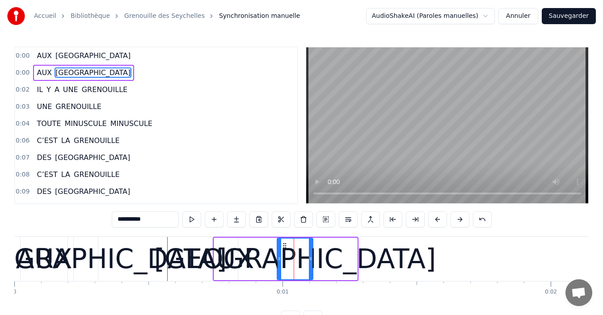
drag, startPoint x: 328, startPoint y: 247, endPoint x: 254, endPoint y: 253, distance: 74.4
click at [285, 252] on div "[GEOGRAPHIC_DATA]" at bounding box center [294, 259] width 35 height 41
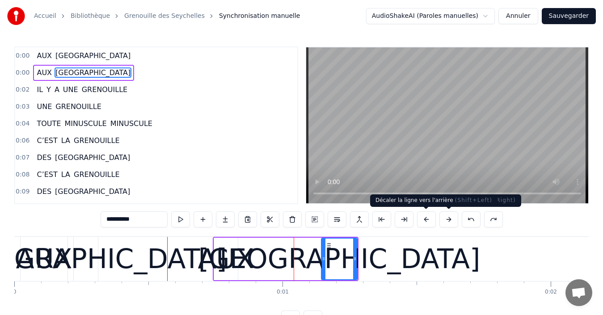
click at [431, 220] on button at bounding box center [426, 219] width 19 height 16
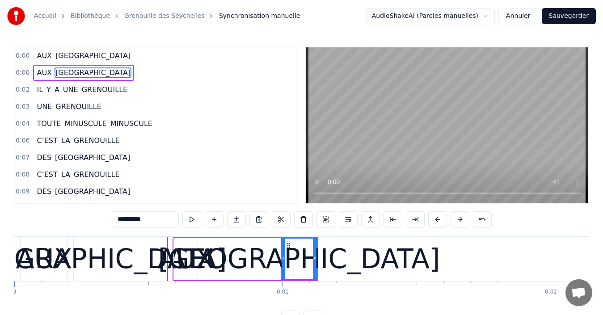
click at [431, 220] on button at bounding box center [437, 219] width 19 height 16
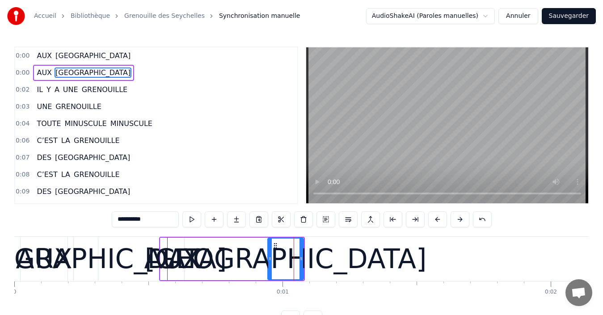
click at [135, 244] on div "[GEOGRAPHIC_DATA]" at bounding box center [86, 259] width 282 height 40
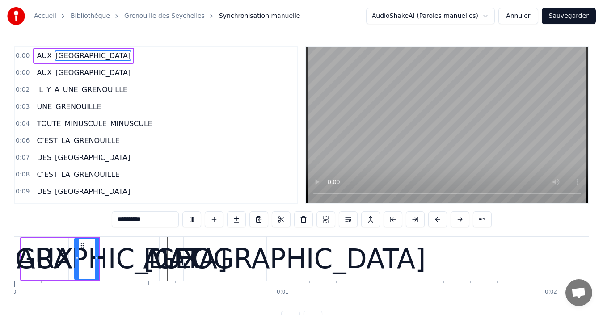
scroll to position [34, 0]
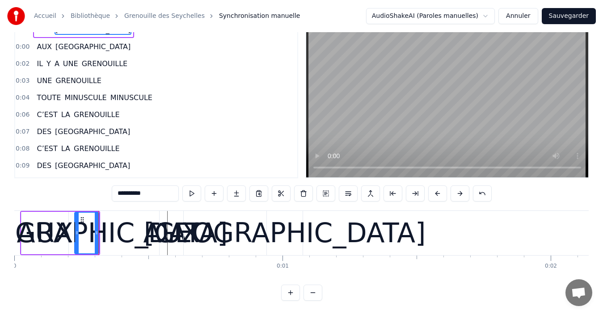
click at [133, 213] on div "[GEOGRAPHIC_DATA]" at bounding box center [87, 233] width 282 height 40
click at [162, 236] on div "AUX" at bounding box center [171, 233] width 56 height 40
type input "***"
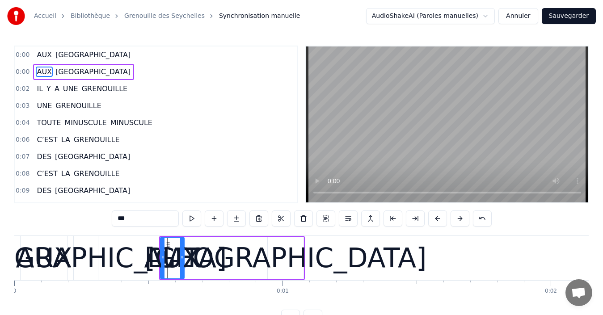
scroll to position [0, 0]
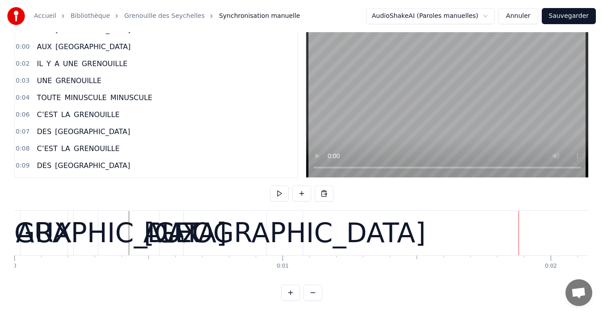
click at [29, 213] on div "[GEOGRAPHIC_DATA]" at bounding box center [86, 233] width 282 height 40
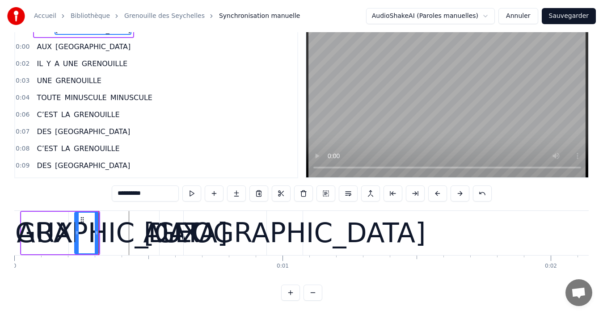
click at [40, 252] on div "AUX [GEOGRAPHIC_DATA] AUX [GEOGRAPHIC_DATA] IL Y A UNE GRENOUILLE UNE GRENOUILL…" at bounding box center [301, 243] width 574 height 67
click at [297, 232] on div "[GEOGRAPHIC_DATA]" at bounding box center [285, 233] width 282 height 40
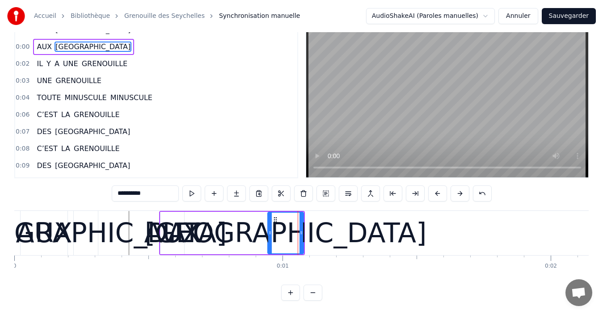
scroll to position [0, 0]
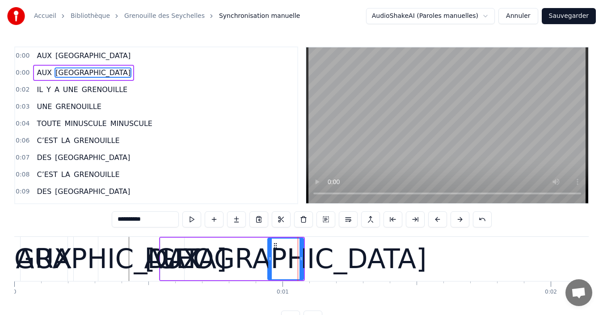
click at [347, 275] on div "[GEOGRAPHIC_DATA]" at bounding box center [286, 259] width 282 height 40
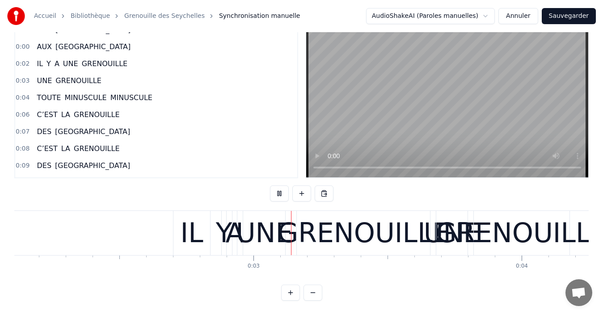
scroll to position [0, 620]
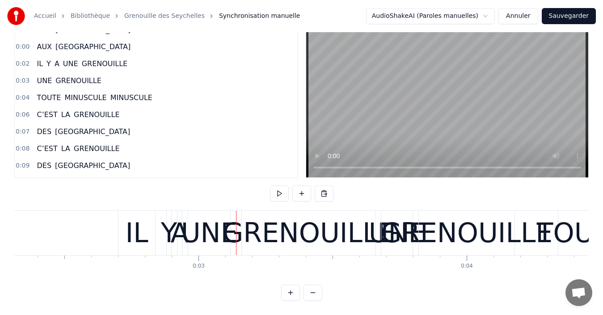
click at [12, 273] on div "Accueil Bibliothèque Grenouille des Seychelles Synchronisation manuelle AudioSh…" at bounding box center [301, 137] width 603 height 327
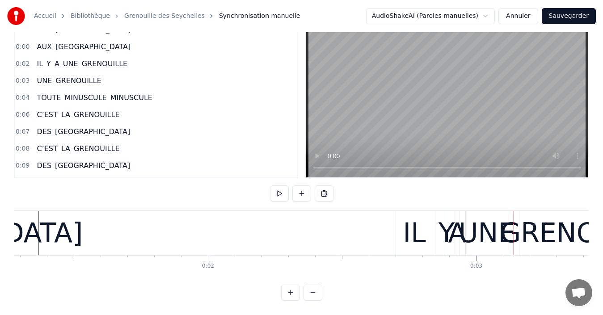
scroll to position [0, 334]
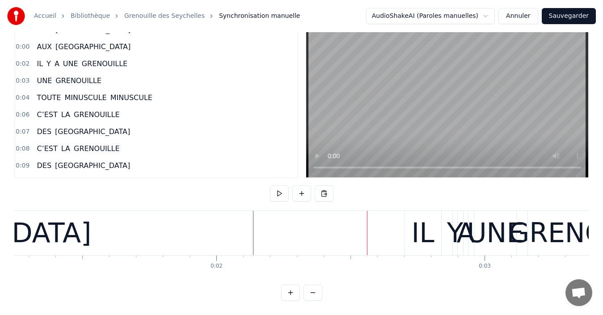
click at [424, 229] on div "IL" at bounding box center [422, 233] width 23 height 40
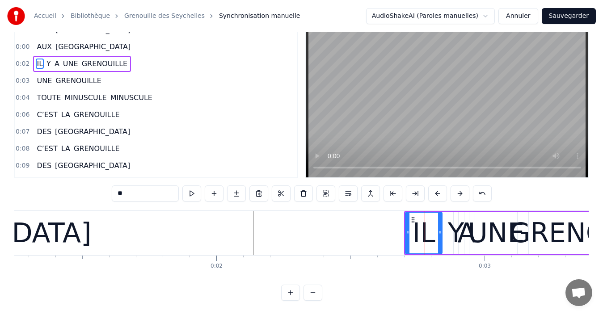
scroll to position [0, 0]
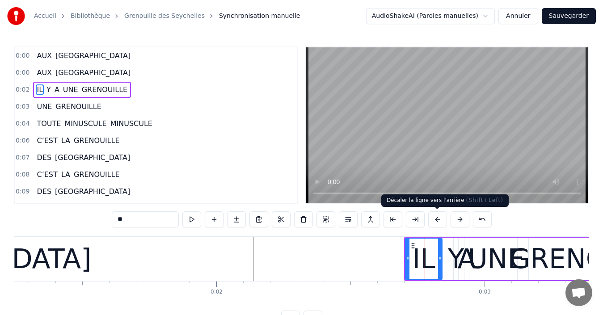
click at [440, 224] on button at bounding box center [437, 219] width 19 height 16
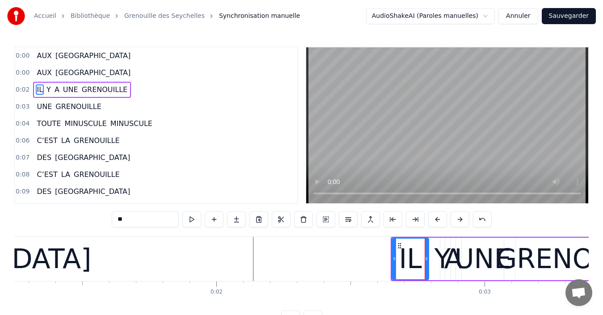
click at [440, 224] on button at bounding box center [437, 219] width 19 height 16
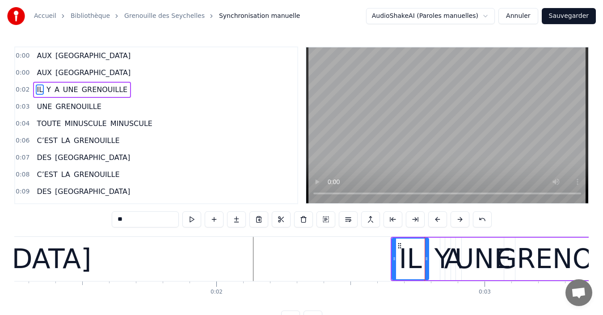
click at [440, 224] on button at bounding box center [437, 219] width 19 height 16
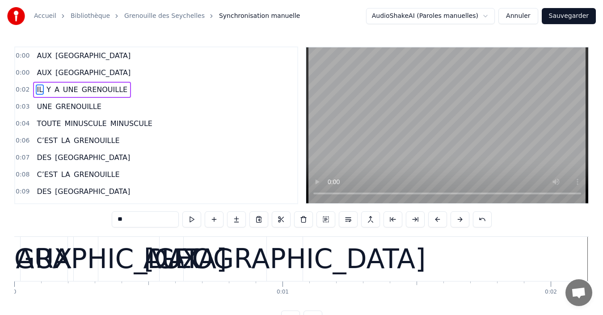
scroll to position [0, 334]
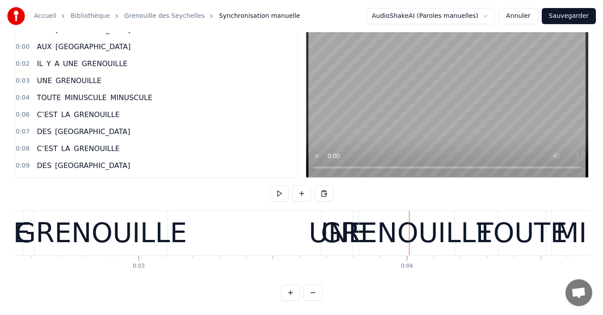
scroll to position [0, 931]
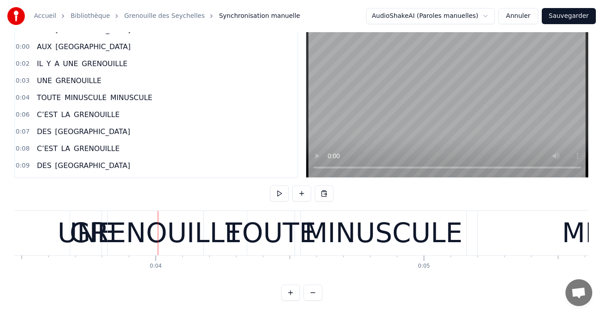
click at [40, 279] on div "0:00 AUX [GEOGRAPHIC_DATA] 0:00 AUX [GEOGRAPHIC_DATA] 0:02 IL Y A UNE GRENOUILL…" at bounding box center [301, 161] width 574 height 280
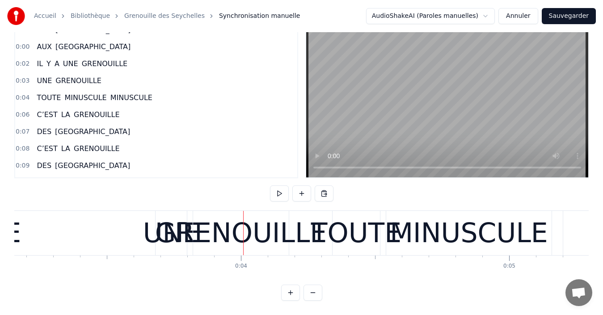
scroll to position [0, 806]
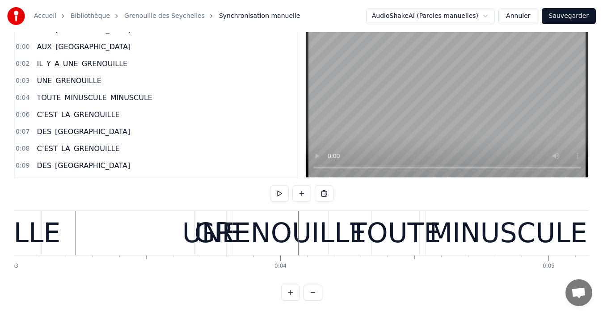
click at [188, 230] on div "UNE" at bounding box center [210, 233] width 57 height 40
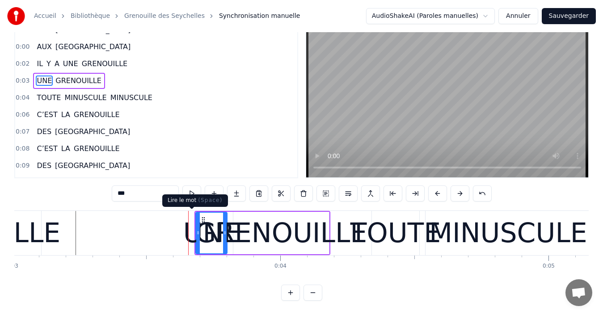
scroll to position [0, 0]
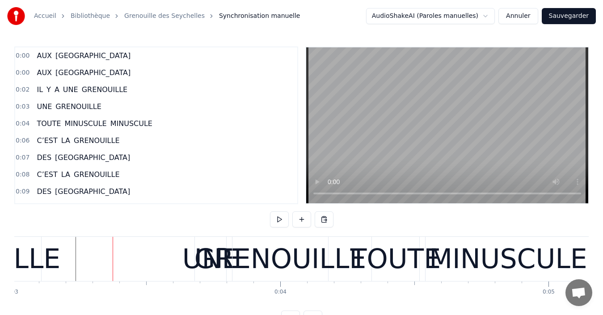
click at [218, 261] on div "GRENOUILLE" at bounding box center [280, 259] width 172 height 40
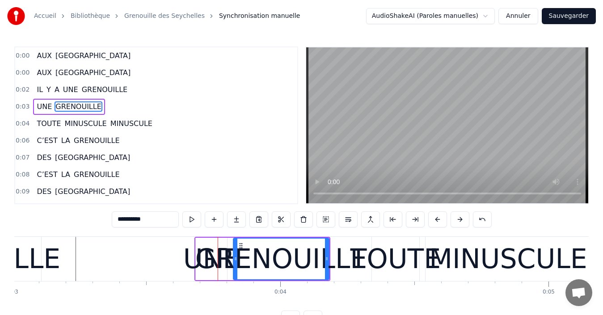
click at [200, 263] on div "UNE" at bounding box center [211, 259] width 57 height 40
type input "***"
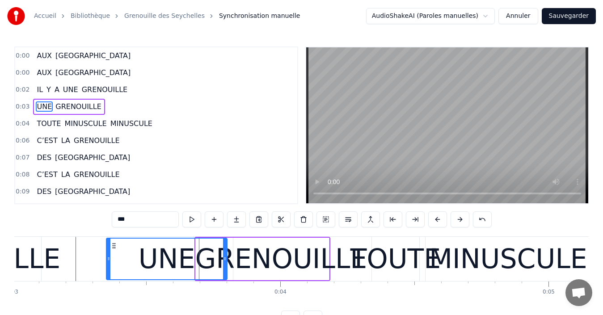
drag, startPoint x: 197, startPoint y: 258, endPoint x: 107, endPoint y: 259, distance: 89.3
click at [107, 259] on icon at bounding box center [109, 258] width 4 height 7
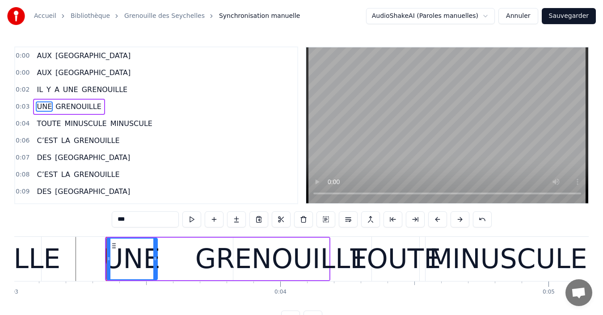
drag, startPoint x: 225, startPoint y: 258, endPoint x: 155, endPoint y: 255, distance: 69.7
click at [155, 255] on icon at bounding box center [155, 258] width 4 height 7
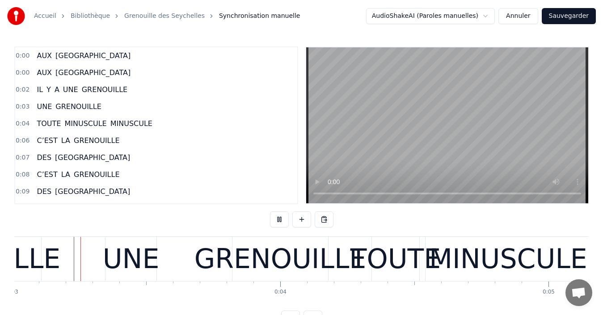
scroll to position [34, 0]
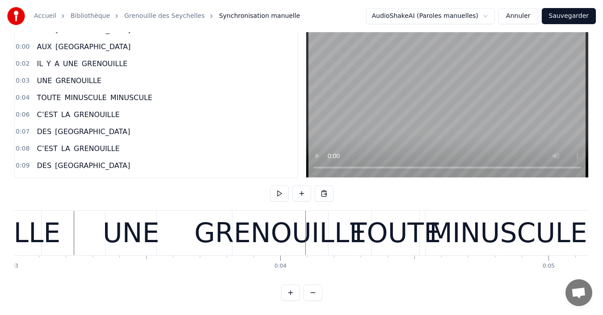
click at [122, 230] on div "UNE" at bounding box center [131, 233] width 57 height 40
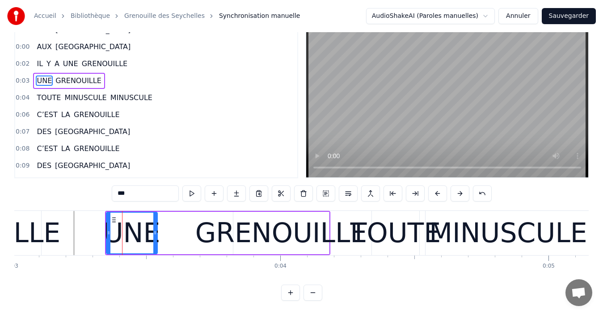
scroll to position [0, 0]
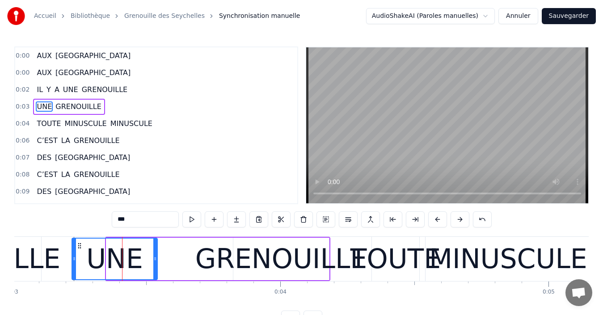
drag, startPoint x: 108, startPoint y: 257, endPoint x: 74, endPoint y: 257, distance: 34.4
click at [74, 257] on icon at bounding box center [74, 258] width 4 height 7
click at [121, 264] on div "UNE" at bounding box center [114, 259] width 57 height 40
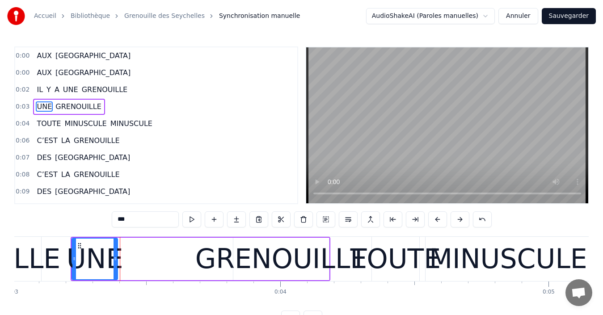
drag, startPoint x: 156, startPoint y: 264, endPoint x: 118, endPoint y: 262, distance: 37.6
click at [117, 262] on div at bounding box center [115, 259] width 4 height 41
click at [145, 264] on div "UNE GRENOUILLE" at bounding box center [201, 259] width 260 height 44
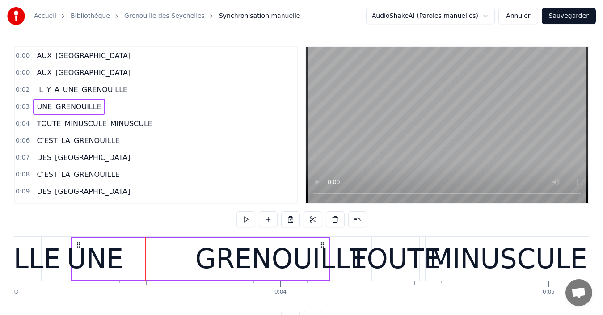
click at [73, 267] on div "UNE" at bounding box center [95, 259] width 57 height 40
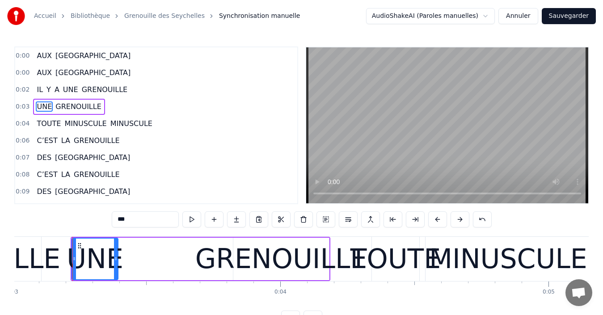
scroll to position [34, 0]
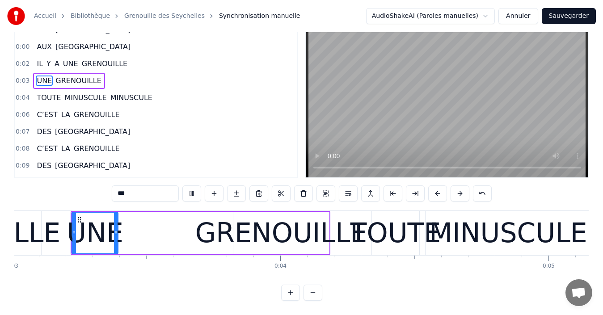
click at [78, 230] on div "UNE" at bounding box center [95, 233] width 57 height 40
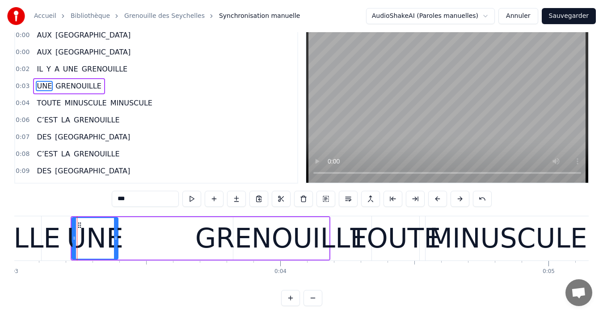
scroll to position [0, 0]
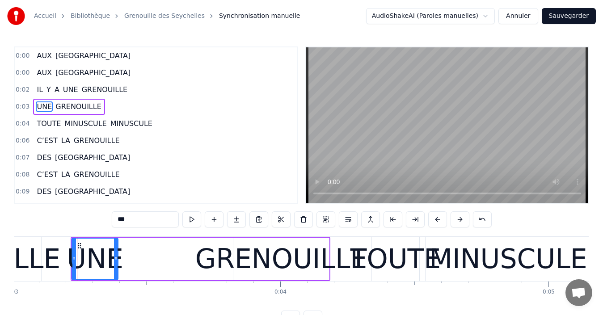
click at [234, 266] on div "GRENOUILLE" at bounding box center [281, 259] width 172 height 40
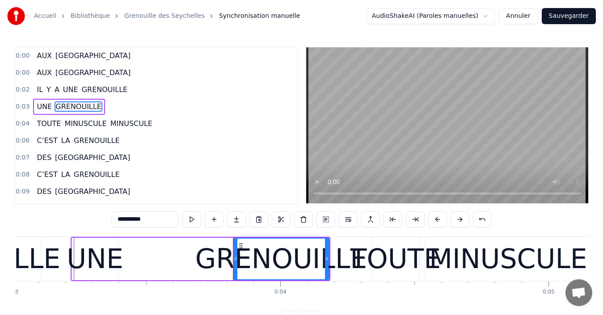
click at [219, 260] on div "GRENOUILLE" at bounding box center [281, 259] width 172 height 40
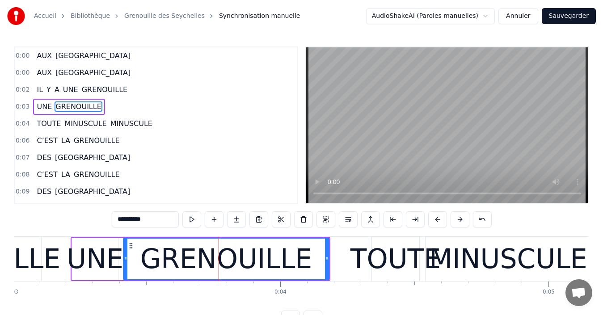
drag, startPoint x: 235, startPoint y: 261, endPoint x: 125, endPoint y: 267, distance: 110.0
click at [125, 267] on div at bounding box center [126, 259] width 4 height 41
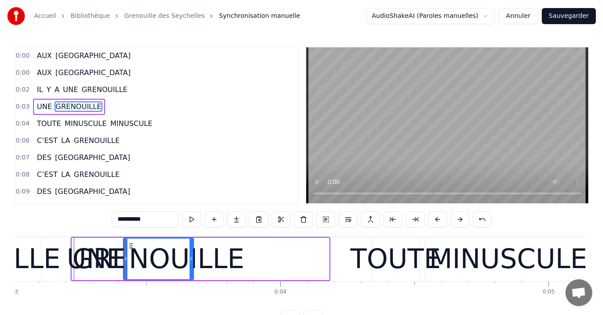
drag, startPoint x: 327, startPoint y: 257, endPoint x: 192, endPoint y: 264, distance: 135.5
click at [192, 264] on div at bounding box center [191, 259] width 4 height 41
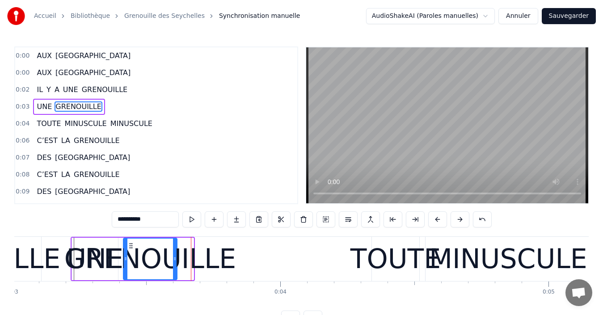
drag, startPoint x: 190, startPoint y: 259, endPoint x: 173, endPoint y: 260, distance: 16.6
click at [173, 260] on icon at bounding box center [175, 258] width 4 height 7
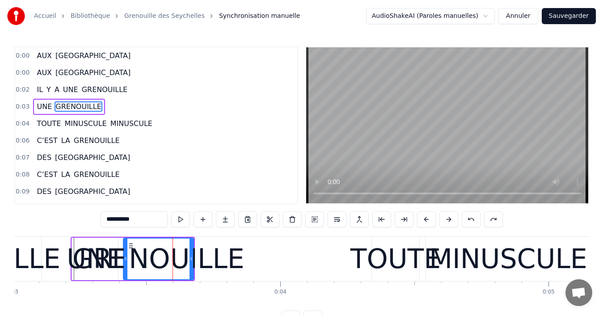
click at [73, 261] on div "UNE" at bounding box center [95, 259] width 57 height 40
type input "***"
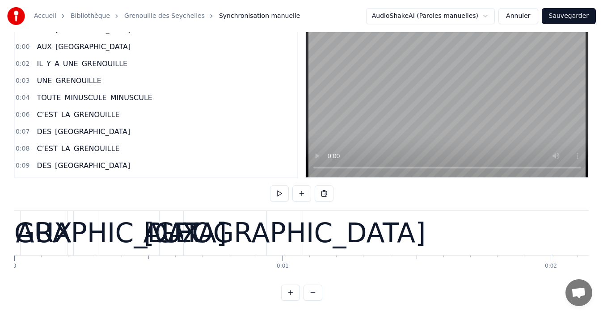
drag, startPoint x: 13, startPoint y: 238, endPoint x: 6, endPoint y: 204, distance: 34.7
click at [6, 204] on div "Accueil Bibliothèque Grenouille des Seychelles Synchronisation manuelle AudioSh…" at bounding box center [301, 137] width 603 height 327
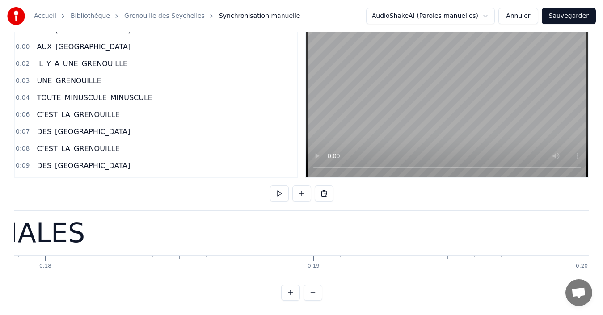
scroll to position [0, 4291]
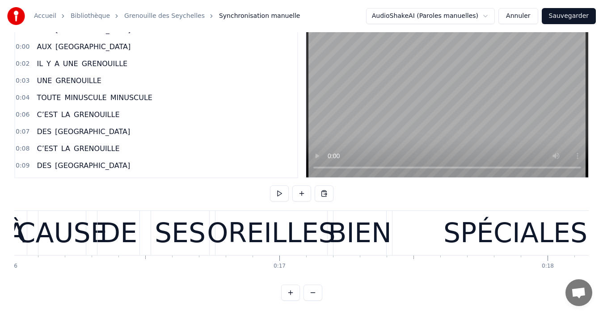
click at [45, 277] on div "AUX [GEOGRAPHIC_DATA] AUX [GEOGRAPHIC_DATA] IL Y A UNE GRENOUILLE UNE GRENOUILL…" at bounding box center [301, 243] width 574 height 67
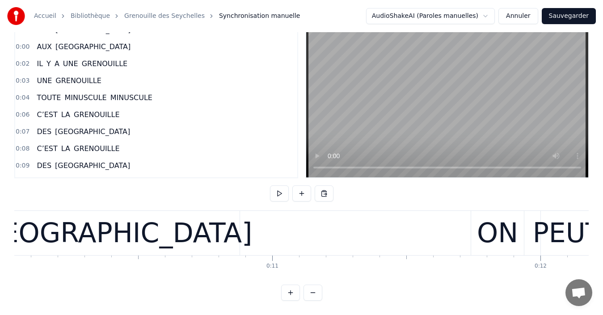
scroll to position [0, 2267]
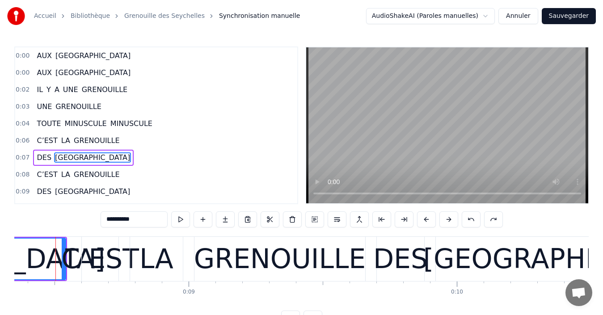
scroll to position [0, 2234]
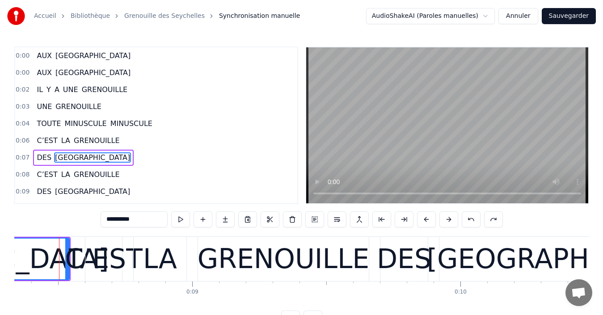
click at [75, 261] on div "C’EST" at bounding box center [104, 259] width 78 height 40
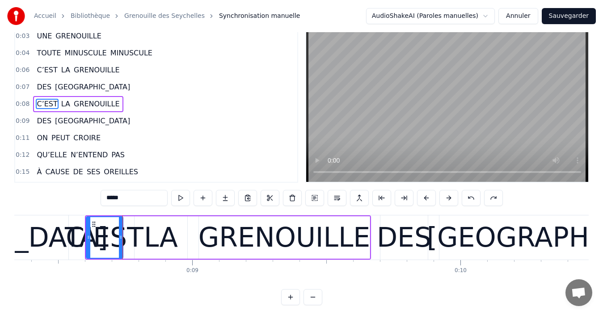
scroll to position [34, 0]
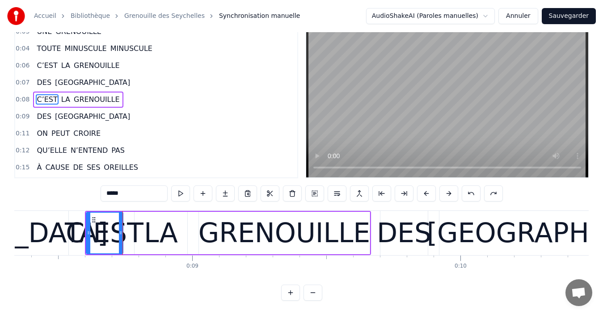
type input "**********"
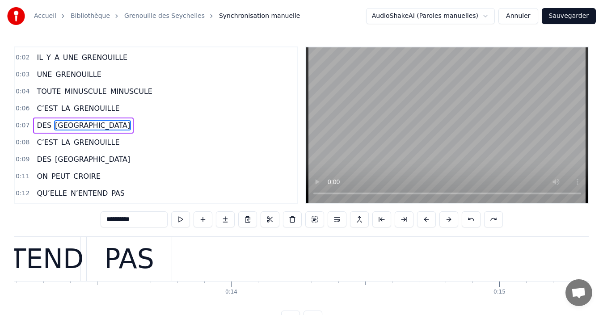
scroll to position [0, 3459]
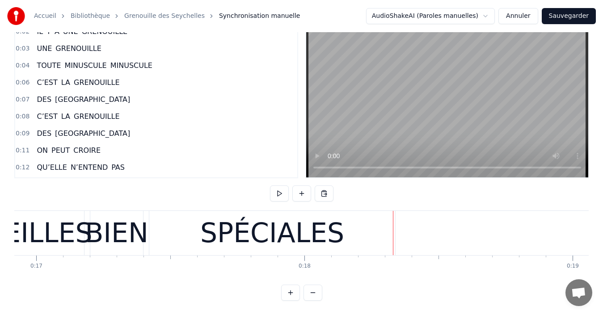
scroll to position [0, 4530]
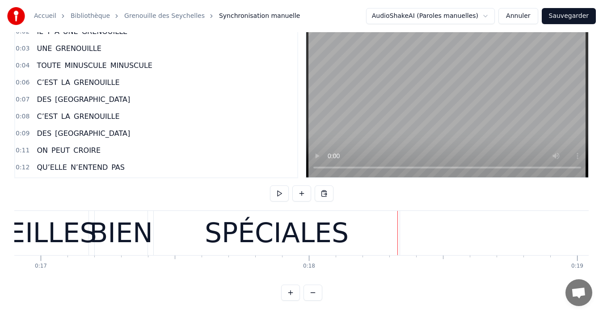
click at [79, 226] on div "OREILLES" at bounding box center [32, 233] width 128 height 40
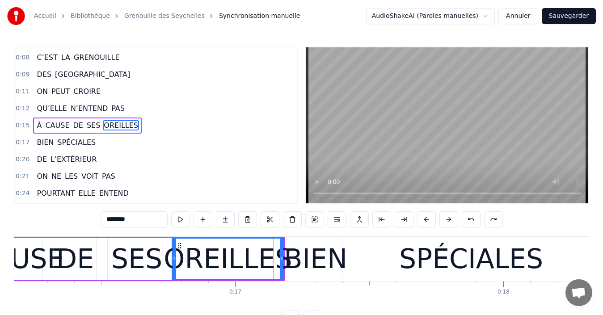
scroll to position [0, 4333]
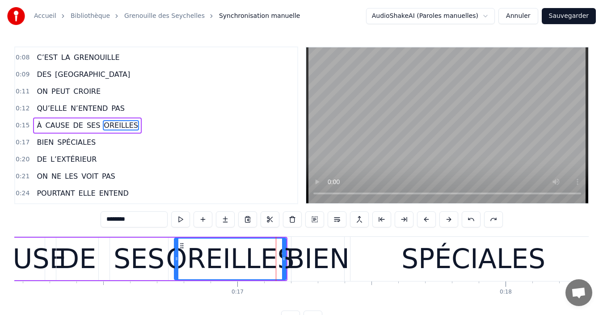
click at [133, 262] on div "SES" at bounding box center [138, 259] width 51 height 40
type input "***"
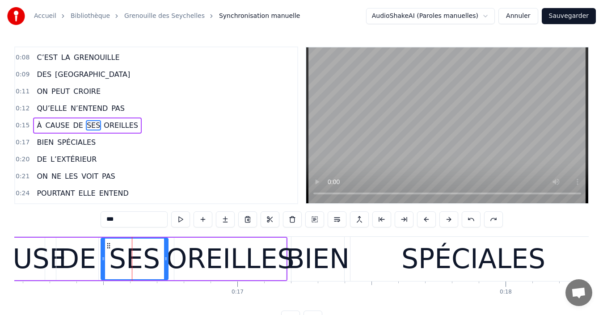
drag, startPoint x: 110, startPoint y: 255, endPoint x: 196, endPoint y: 257, distance: 85.8
click at [102, 256] on icon at bounding box center [103, 258] width 4 height 7
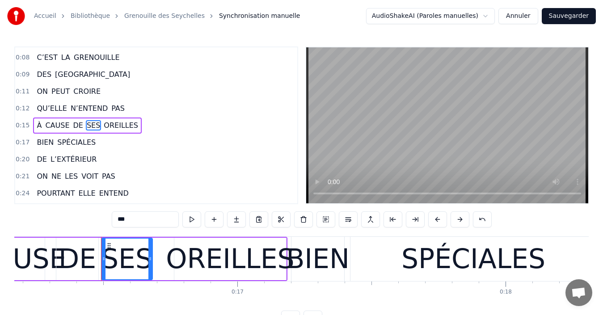
drag, startPoint x: 165, startPoint y: 259, endPoint x: 149, endPoint y: 262, distance: 15.9
click at [149, 262] on div at bounding box center [150, 259] width 4 height 41
click at [105, 264] on div "À CAUSE DE SES OREILLES" at bounding box center [125, 259] width 323 height 44
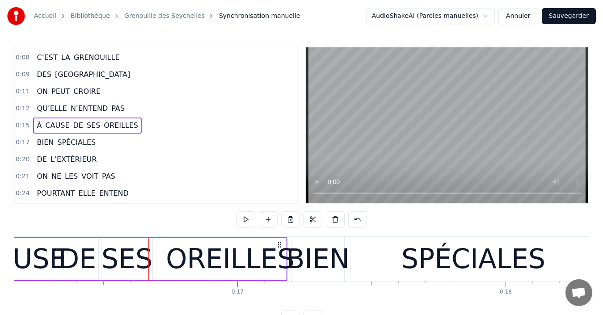
click at [99, 261] on div "À CAUSE DE SES OREILLES" at bounding box center [125, 259] width 323 height 44
click at [110, 267] on div "SES" at bounding box center [126, 259] width 51 height 40
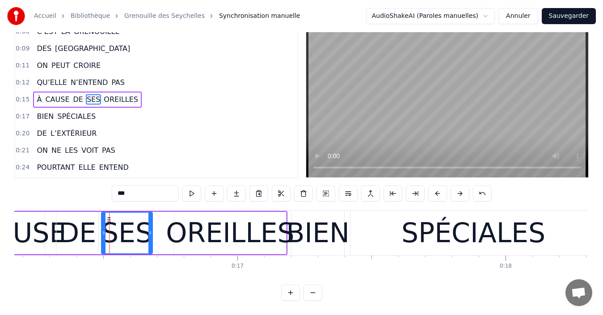
scroll to position [34, 0]
click at [111, 230] on div "SES" at bounding box center [126, 233] width 51 height 40
click at [188, 228] on div "OREILLES" at bounding box center [230, 233] width 128 height 40
type input "********"
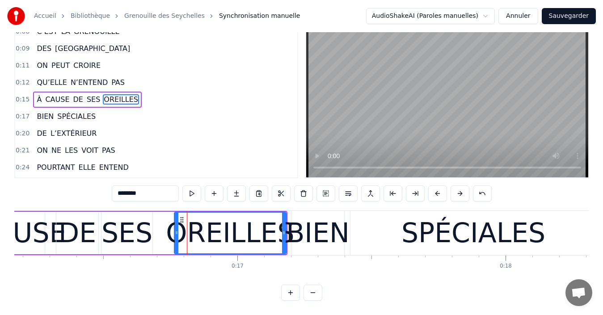
scroll to position [0, 0]
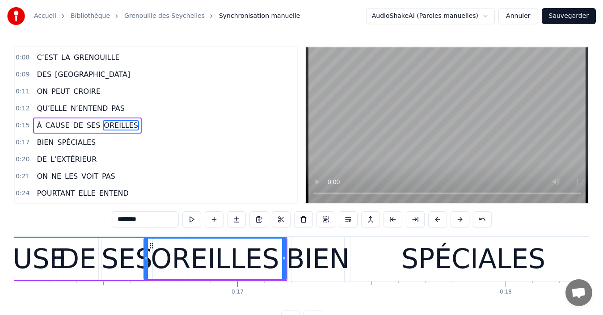
drag, startPoint x: 175, startPoint y: 264, endPoint x: 145, endPoint y: 269, distance: 30.5
click at [145, 269] on div at bounding box center [146, 259] width 4 height 41
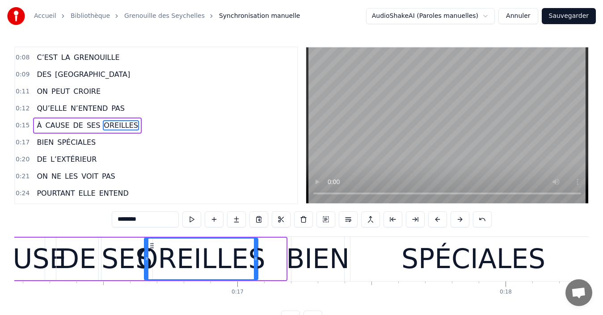
drag, startPoint x: 283, startPoint y: 261, endPoint x: 255, endPoint y: 265, distance: 28.4
click at [255, 265] on div at bounding box center [256, 259] width 4 height 41
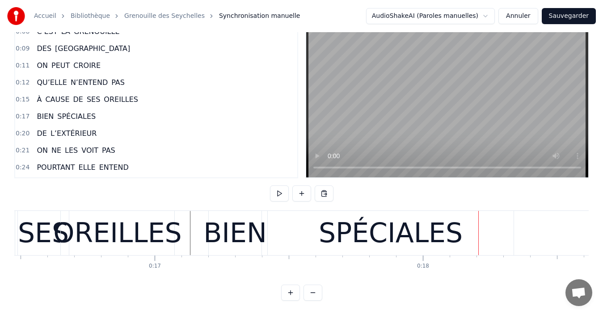
scroll to position [0, 4406]
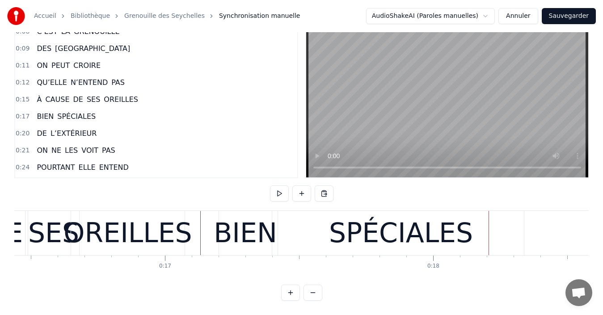
click at [295, 224] on div "SPÉCIALES" at bounding box center [401, 233] width 246 height 44
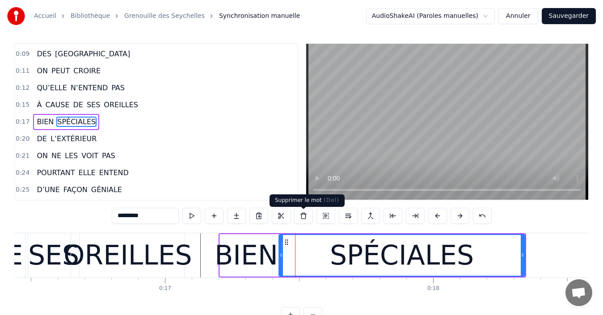
scroll to position [34, 0]
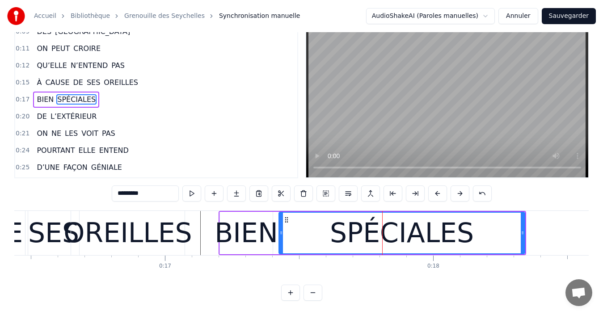
click at [288, 222] on div "SPÉCIALES" at bounding box center [401, 233] width 245 height 41
click at [296, 230] on div "SPÉCIALES" at bounding box center [401, 233] width 245 height 41
click at [348, 232] on div "SPÉCIALES" at bounding box center [402, 233] width 144 height 40
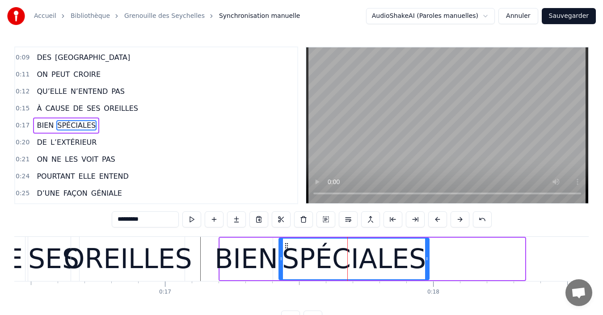
drag, startPoint x: 523, startPoint y: 258, endPoint x: 427, endPoint y: 264, distance: 95.8
click at [427, 264] on div at bounding box center [427, 259] width 4 height 41
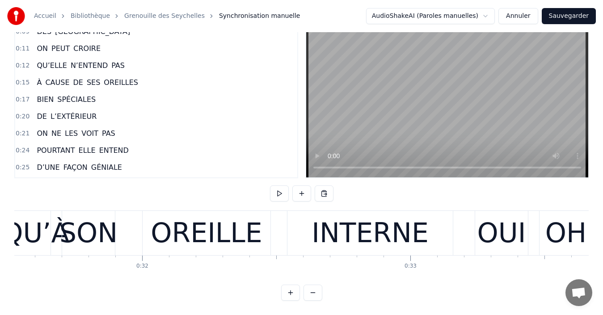
scroll to position [0, 8442]
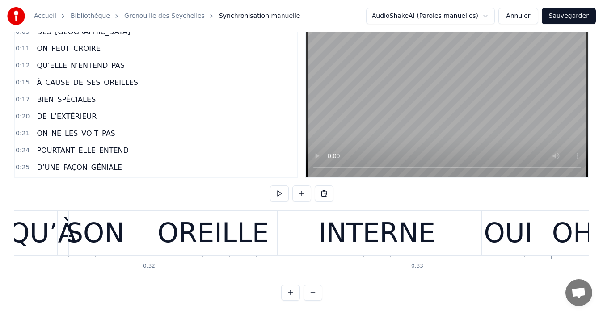
click at [139, 232] on div "SON OREILLE INTERNE" at bounding box center [264, 233] width 393 height 44
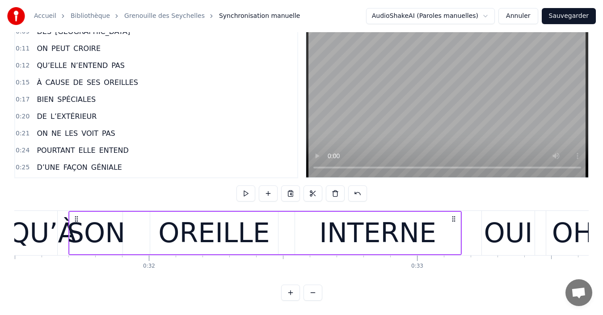
click at [147, 226] on div "SON OREILLE INTERNE" at bounding box center [264, 233] width 393 height 44
click at [271, 231] on div "OREILLE" at bounding box center [214, 233] width 128 height 42
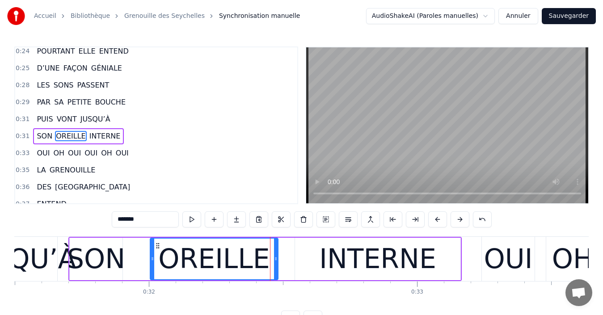
scroll to position [270, 0]
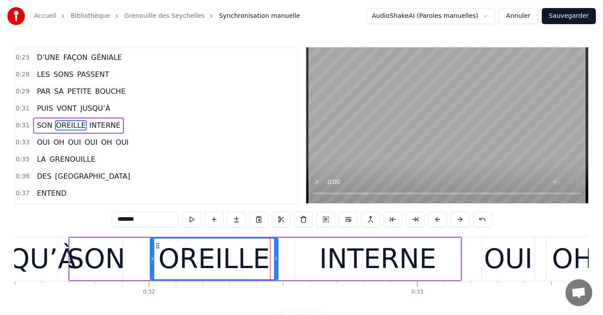
click at [289, 263] on div "SON OREILLE INTERNE" at bounding box center [264, 259] width 393 height 44
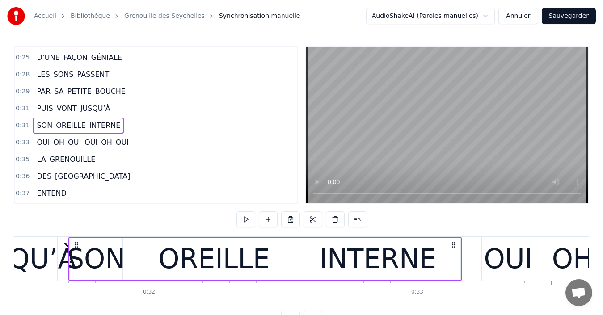
click at [279, 262] on div "SON OREILLE INTERNE" at bounding box center [264, 259] width 393 height 44
click at [309, 263] on div "INTERNE" at bounding box center [377, 259] width 165 height 42
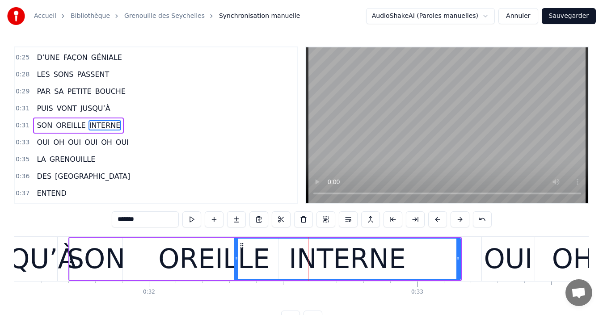
drag, startPoint x: 298, startPoint y: 260, endPoint x: 237, endPoint y: 262, distance: 60.8
click at [237, 262] on div at bounding box center [237, 259] width 4 height 41
click at [275, 260] on div "INTERNE" at bounding box center [347, 259] width 225 height 41
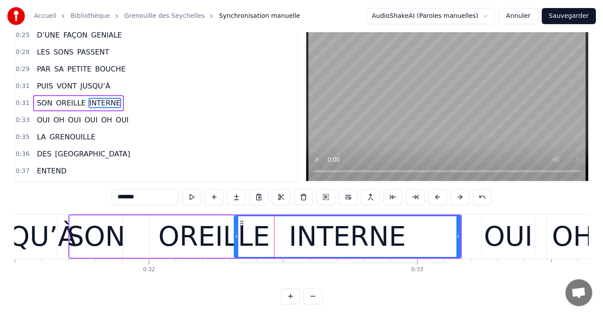
scroll to position [34, 0]
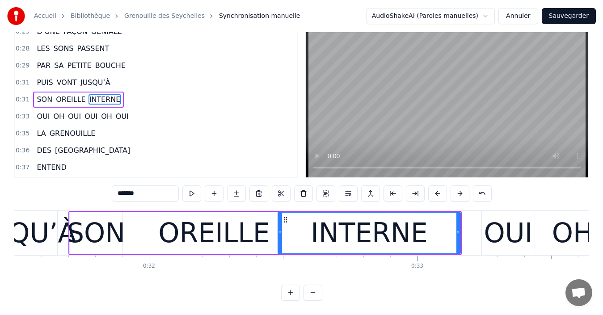
drag, startPoint x: 237, startPoint y: 226, endPoint x: 281, endPoint y: 236, distance: 45.0
click at [281, 236] on div at bounding box center [280, 233] width 4 height 41
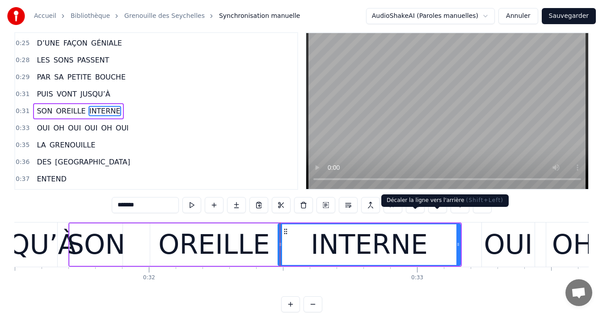
scroll to position [0, 0]
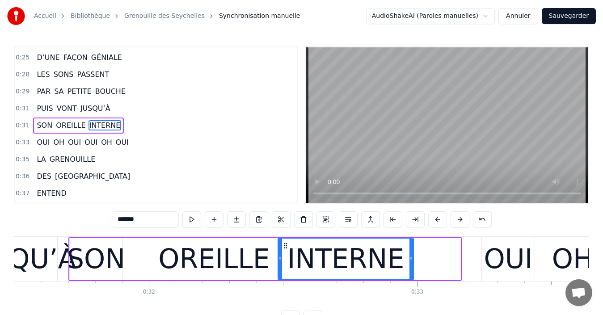
drag, startPoint x: 459, startPoint y: 261, endPoint x: 412, endPoint y: 258, distance: 47.0
click at [412, 258] on icon at bounding box center [411, 258] width 4 height 7
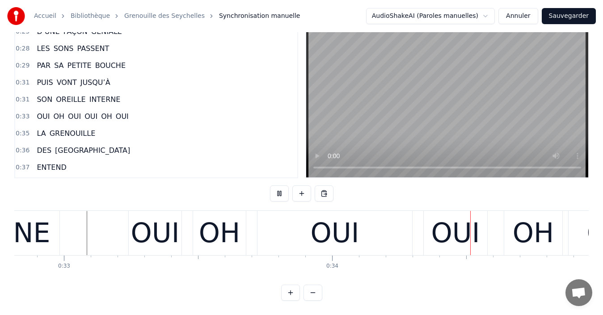
scroll to position [0, 9046]
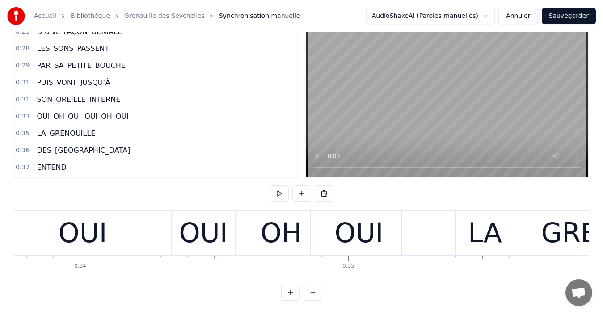
click at [55, 229] on div "OUI" at bounding box center [82, 233] width 155 height 44
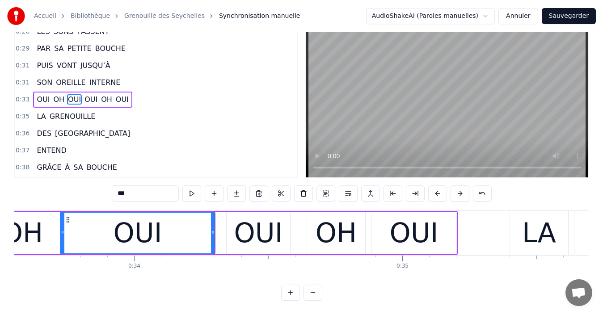
scroll to position [0, 8147]
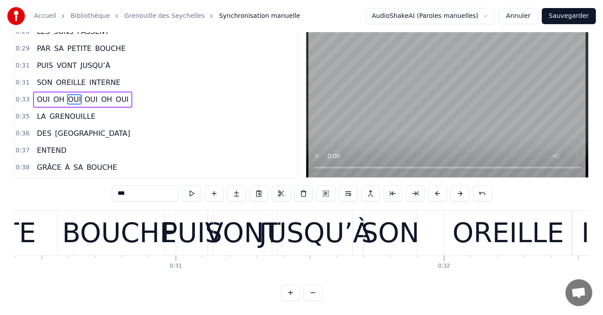
click at [432, 224] on div "SON OREILLE INTERNE" at bounding box center [536, 233] width 346 height 44
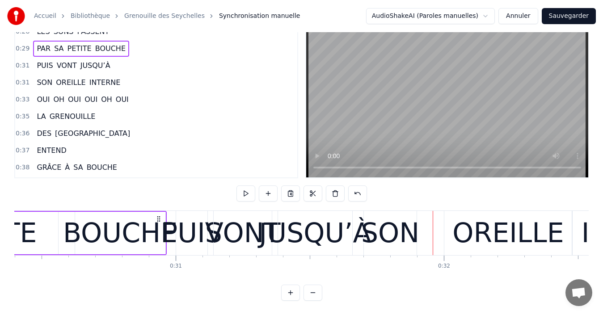
click at [437, 231] on div "SON OREILLE INTERNE" at bounding box center [536, 233] width 346 height 44
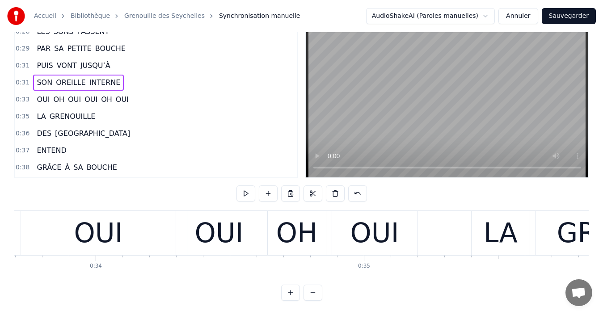
scroll to position [0, 9069]
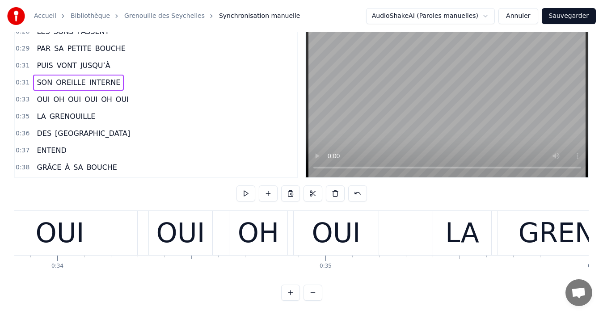
click at [107, 246] on div "OUI" at bounding box center [60, 233] width 155 height 44
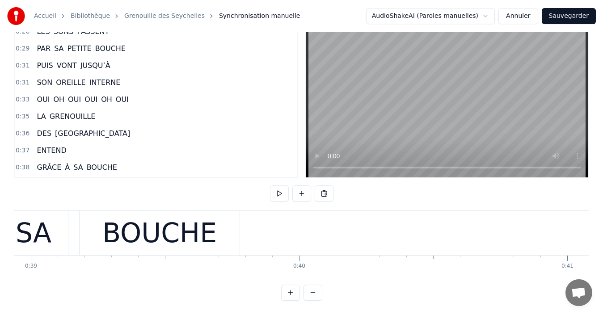
scroll to position [0, 10418]
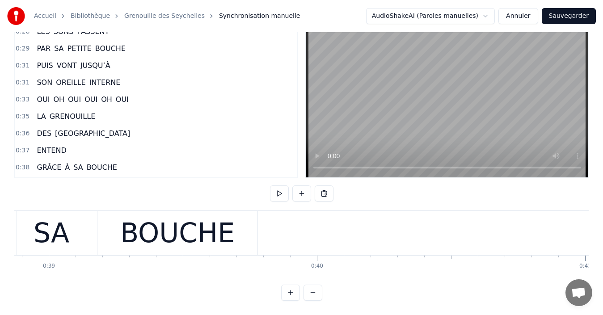
click at [112, 218] on div "BOUCHE" at bounding box center [177, 233] width 160 height 44
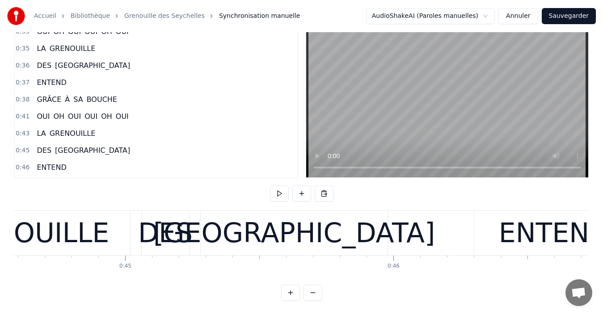
scroll to position [0, 11937]
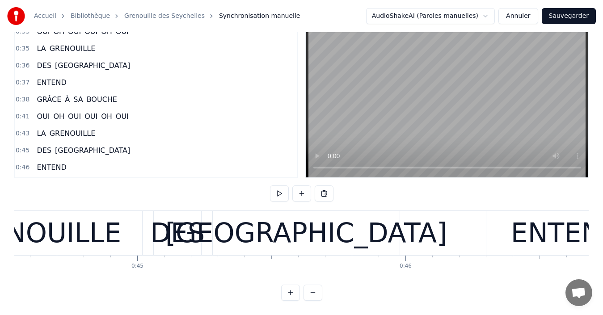
click at [162, 239] on div "DES" at bounding box center [177, 233] width 54 height 40
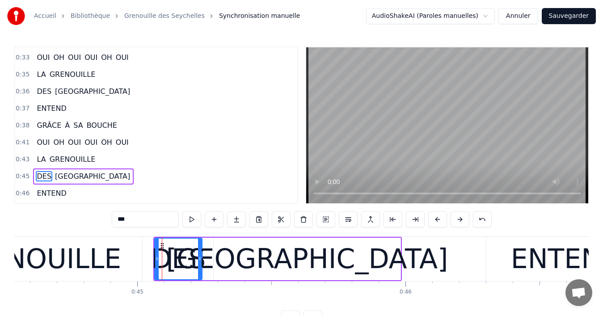
scroll to position [406, 0]
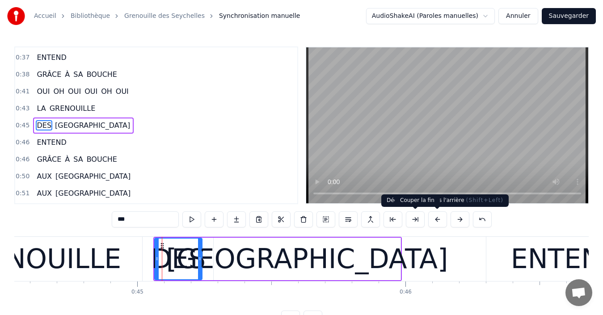
click at [438, 222] on button at bounding box center [437, 219] width 19 height 16
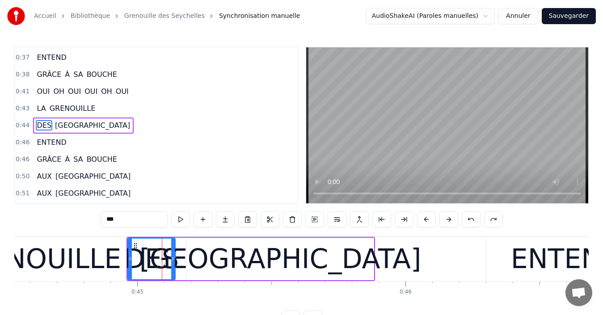
click at [96, 266] on div "GRENOUILLE" at bounding box center [36, 259] width 172 height 40
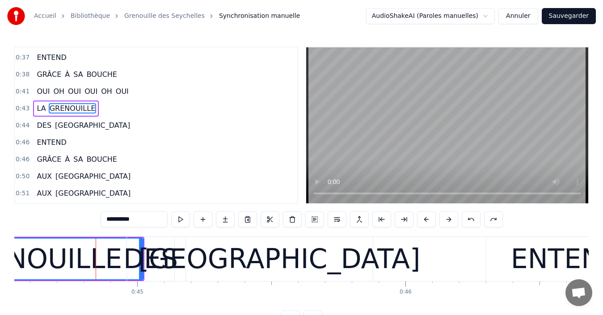
scroll to position [389, 0]
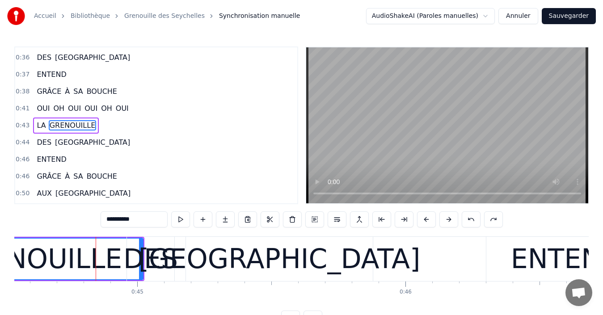
click at [201, 271] on div "[GEOGRAPHIC_DATA]" at bounding box center [279, 259] width 187 height 44
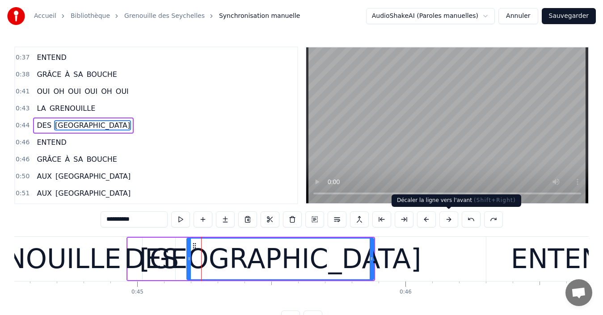
click at [445, 224] on button at bounding box center [448, 219] width 19 height 16
click at [447, 225] on div "**********" at bounding box center [302, 219] width 402 height 16
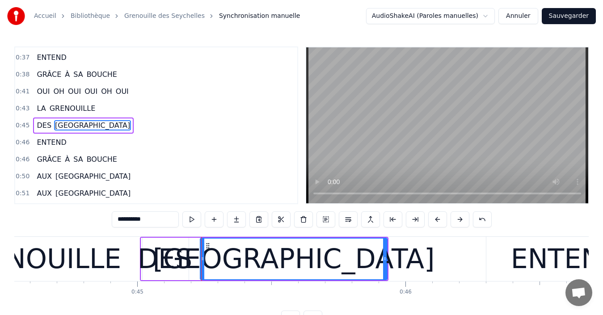
click at [448, 225] on div "**********" at bounding box center [302, 219] width 380 height 16
click at [449, 225] on div "**********" at bounding box center [302, 219] width 380 height 16
click at [87, 249] on div "GRENOUILLE" at bounding box center [36, 259] width 172 height 40
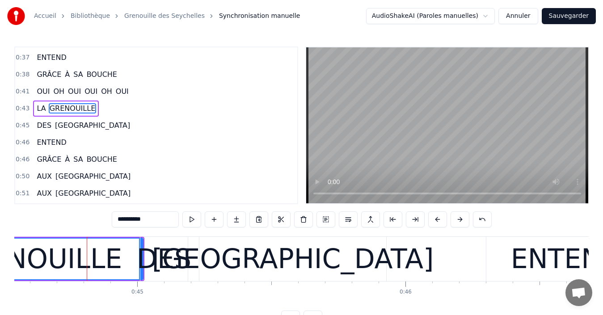
scroll to position [389, 0]
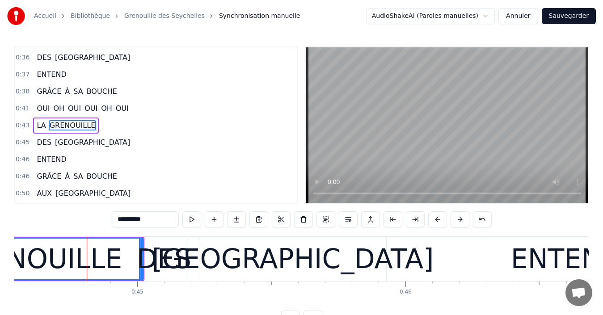
click at [171, 264] on div "DES" at bounding box center [164, 259] width 54 height 40
type input "***"
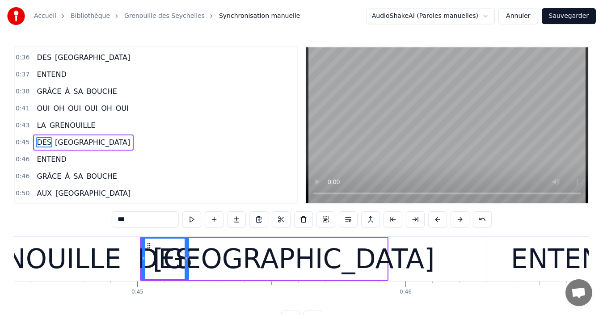
scroll to position [406, 0]
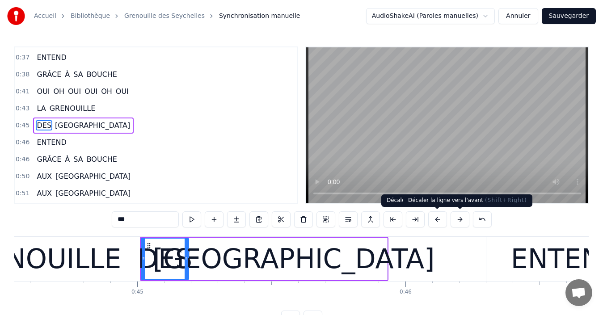
click at [457, 222] on button at bounding box center [459, 219] width 19 height 16
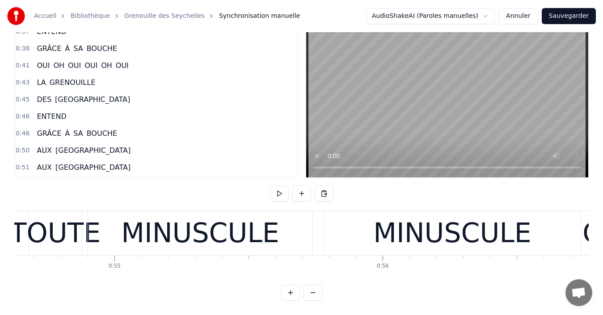
scroll to position [0, 14627]
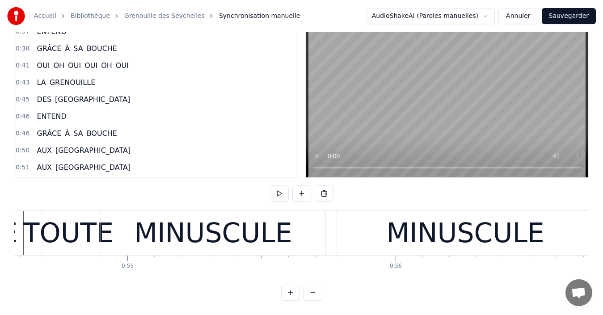
click at [134, 235] on div "MINUSCULE" at bounding box center [213, 233] width 224 height 44
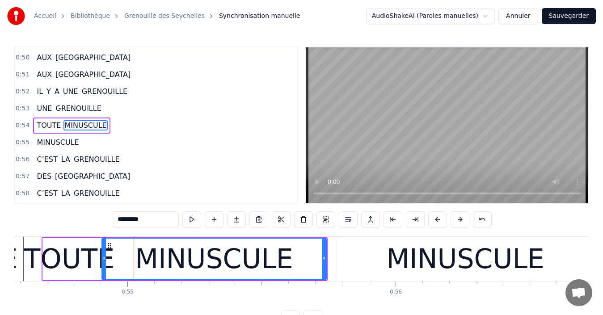
scroll to position [34, 0]
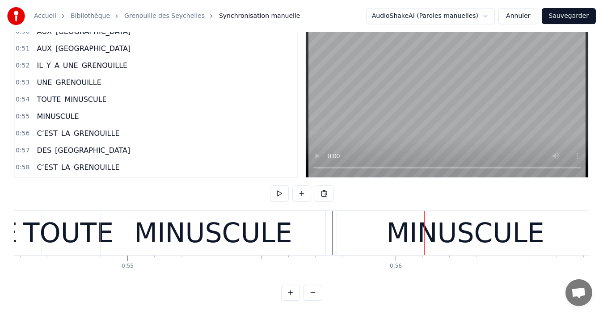
click at [411, 235] on div "MINUSCULE" at bounding box center [465, 233] width 158 height 40
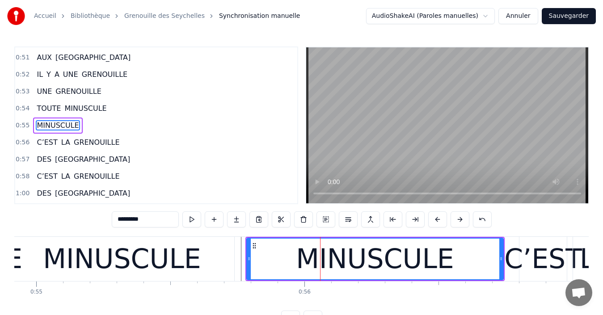
scroll to position [0, 14872]
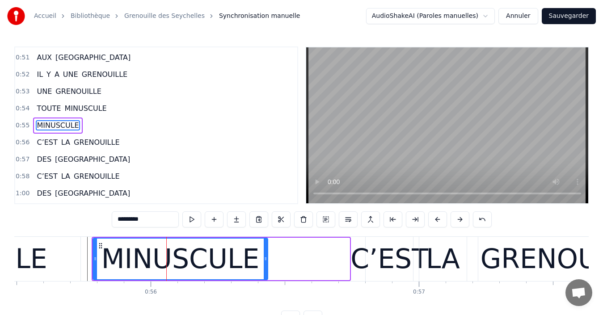
drag, startPoint x: 346, startPoint y: 262, endPoint x: 264, endPoint y: 268, distance: 82.0
click at [264, 268] on div at bounding box center [266, 259] width 4 height 41
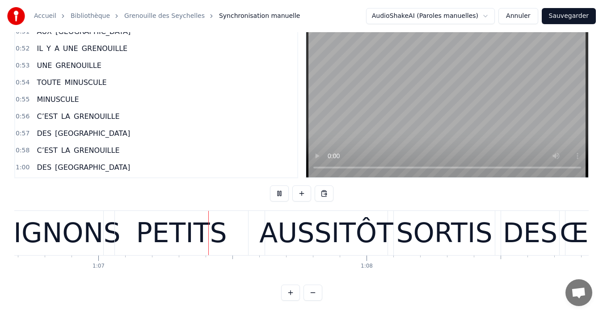
scroll to position [0, 17873]
click at [229, 237] on div "PETITS" at bounding box center [180, 233] width 133 height 44
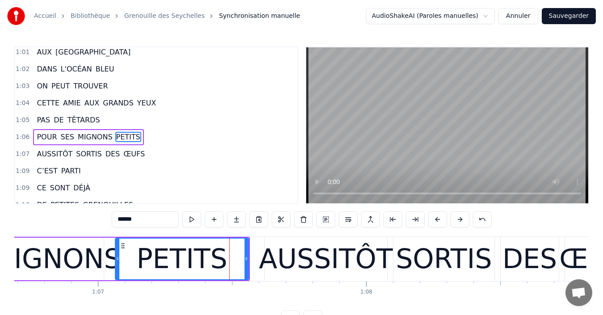
scroll to position [711, 0]
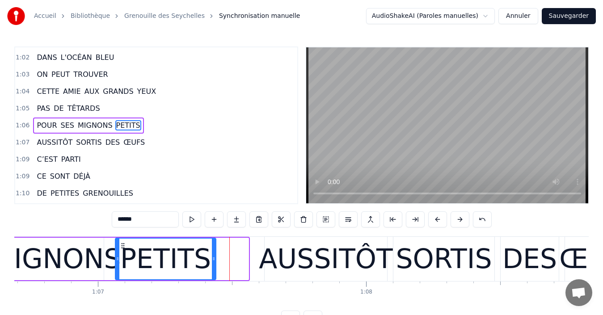
drag, startPoint x: 245, startPoint y: 259, endPoint x: 212, endPoint y: 259, distance: 32.6
click at [212, 259] on icon at bounding box center [214, 258] width 4 height 7
click at [123, 265] on div "PETITS" at bounding box center [166, 259] width 100 height 41
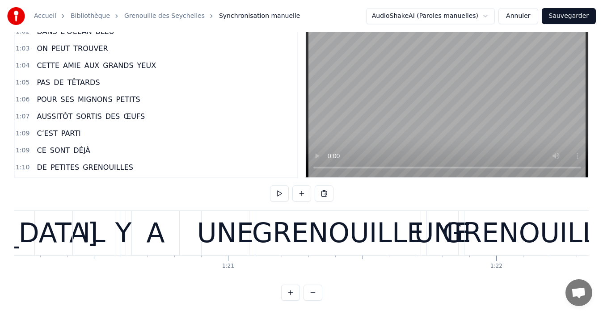
scroll to position [0, 21481]
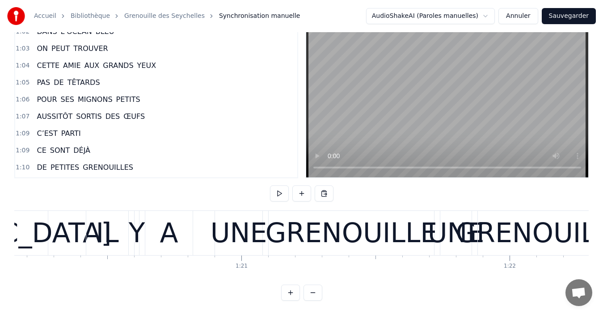
click at [87, 236] on div "IL" at bounding box center [107, 233] width 42 height 44
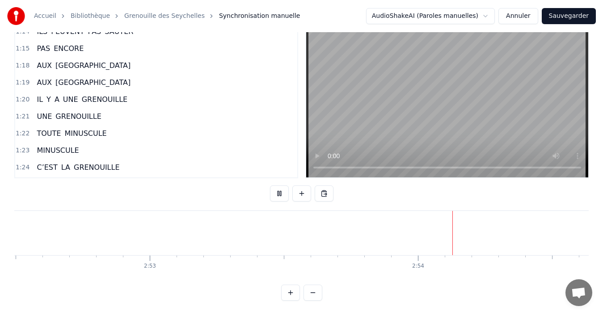
scroll to position [0, 46496]
click at [575, 14] on button "Sauvegarder" at bounding box center [568, 16] width 54 height 16
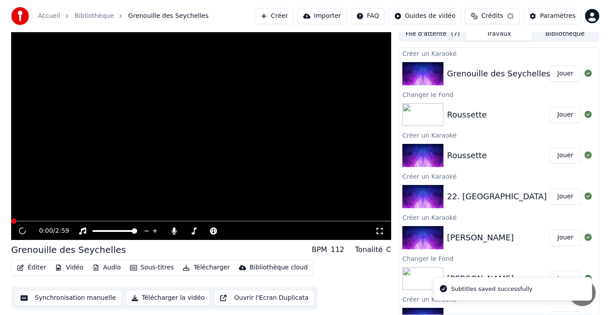
scroll to position [6, 0]
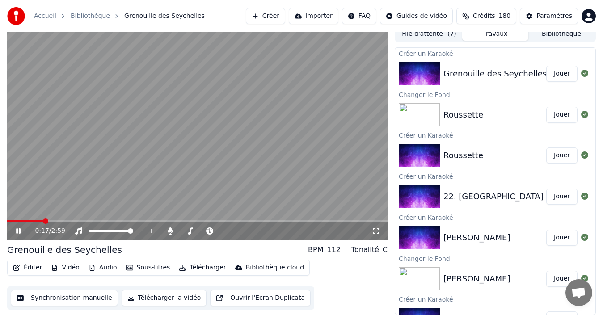
click at [18, 230] on icon at bounding box center [24, 230] width 21 height 7
click at [65, 269] on button "Vidéo" at bounding box center [64, 267] width 35 height 13
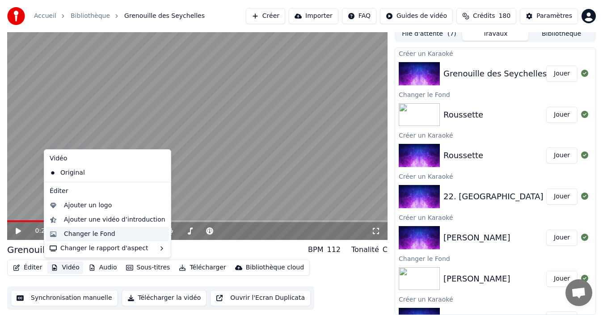
click at [93, 237] on div "Changer le Fond" at bounding box center [89, 234] width 51 height 9
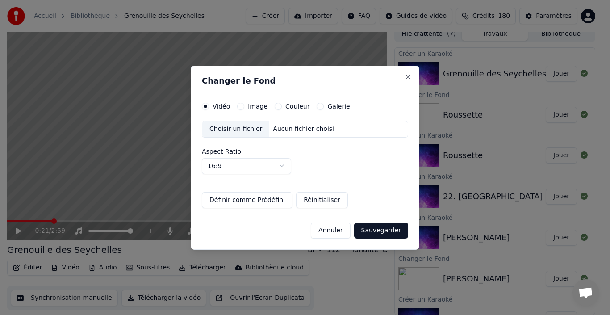
click at [276, 105] on button "Couleur" at bounding box center [278, 106] width 7 height 7
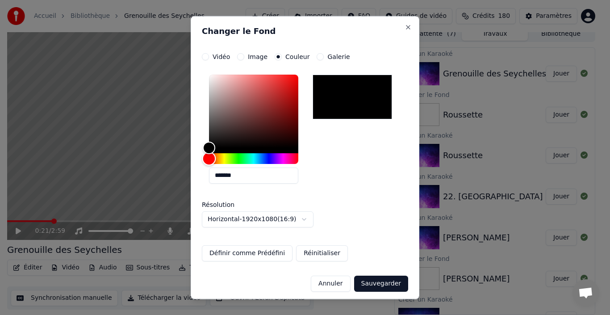
click at [241, 162] on div "Hue" at bounding box center [253, 158] width 89 height 11
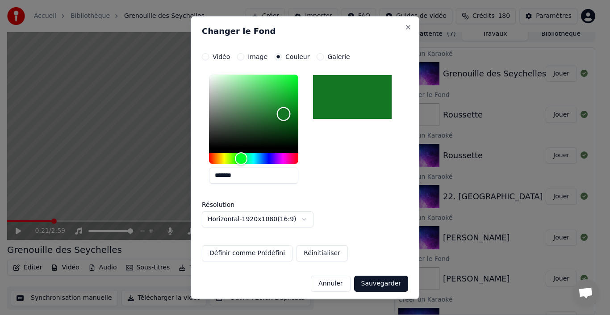
click at [284, 114] on div "Color" at bounding box center [253, 110] width 89 height 73
type input "*******"
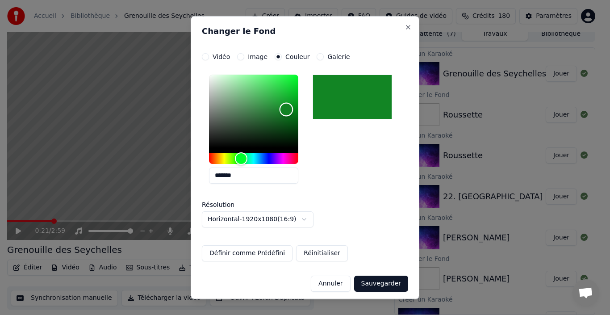
click at [286, 109] on div "Color" at bounding box center [287, 110] width 14 height 14
click at [384, 282] on button "Sauvegarder" at bounding box center [381, 283] width 54 height 16
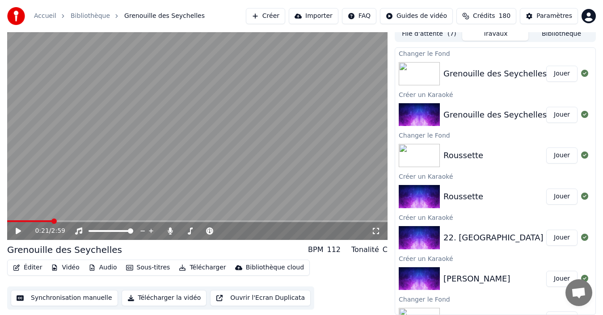
click at [18, 230] on icon at bounding box center [18, 231] width 5 height 6
click at [14, 230] on icon at bounding box center [24, 230] width 21 height 7
click at [280, 15] on button "Créer" at bounding box center [265, 16] width 39 height 16
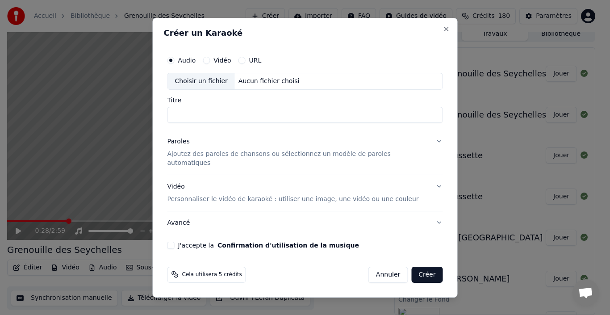
click at [198, 84] on div "Choisir un fichier" at bounding box center [201, 81] width 67 height 16
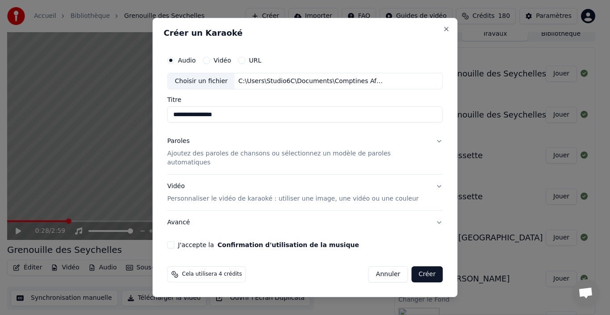
drag, startPoint x: 192, startPoint y: 120, endPoint x: 132, endPoint y: 125, distance: 60.5
click at [132, 125] on body "**********" at bounding box center [301, 151] width 603 height 315
type input "**********"
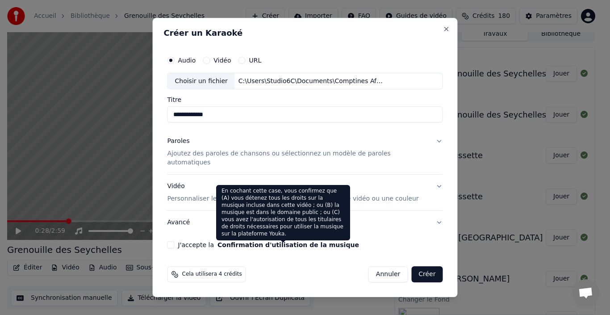
click at [224, 196] on div "En cochant cette case, vous confirmez que (A) vous détenez tous les droits sur …" at bounding box center [283, 212] width 134 height 55
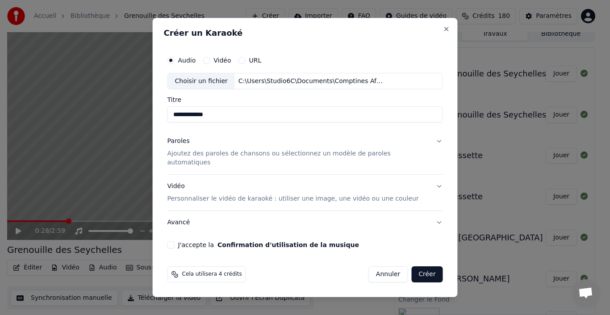
click at [197, 157] on p "Ajoutez des paroles de chansons ou sélectionnez un modèle de paroles automatiqu…" at bounding box center [298, 159] width 261 height 18
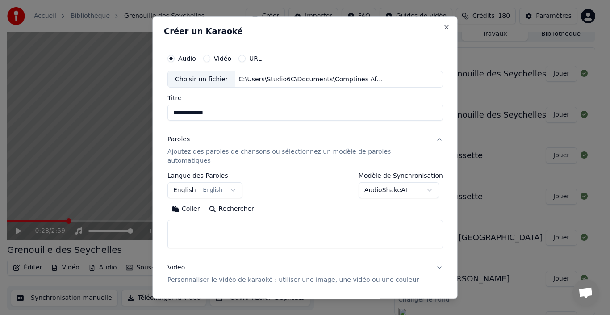
click at [217, 220] on textarea at bounding box center [306, 234] width 276 height 29
paste textarea "**********"
type textarea "**********"
click at [224, 182] on button "English English" at bounding box center [205, 190] width 75 height 16
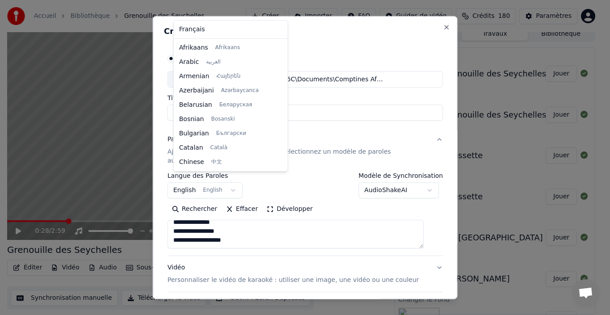
scroll to position [71, 0]
select select "**"
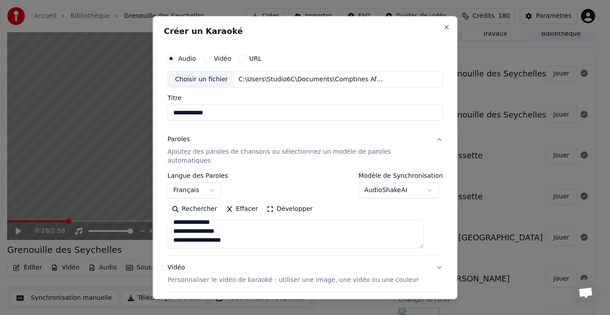
scroll to position [70, 0]
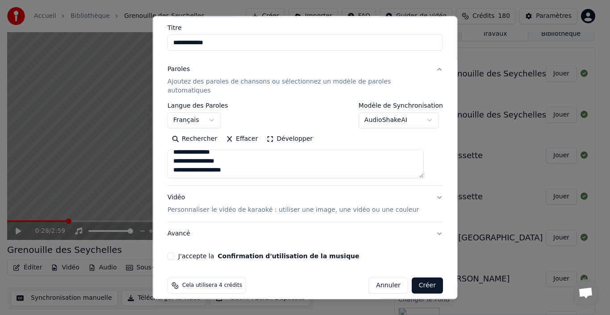
click at [175, 252] on button "J'accepte la Confirmation d'utilisation de la musique" at bounding box center [171, 255] width 7 height 7
click at [188, 195] on div "Vidéo Personnaliser le vidéo de karaoké : utiliser une image, une vidéo ou une …" at bounding box center [293, 203] width 251 height 21
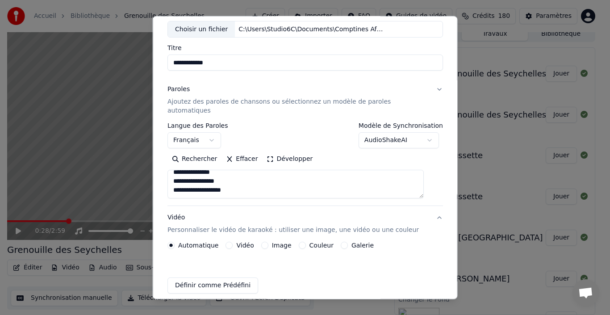
scroll to position [46, 0]
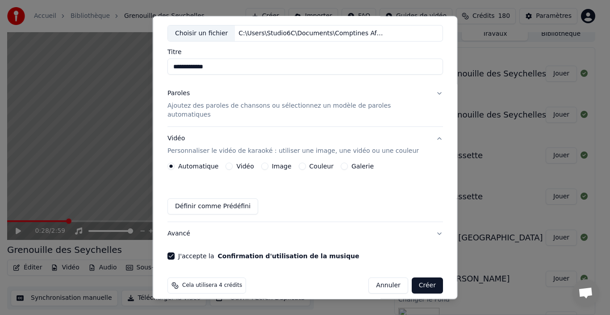
click at [270, 163] on div "Image" at bounding box center [276, 166] width 30 height 7
click at [267, 163] on button "Image" at bounding box center [264, 166] width 7 height 7
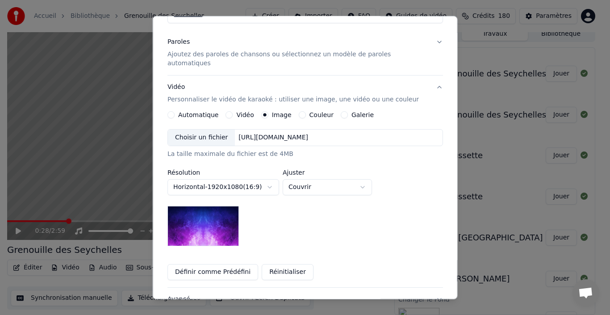
scroll to position [163, 0]
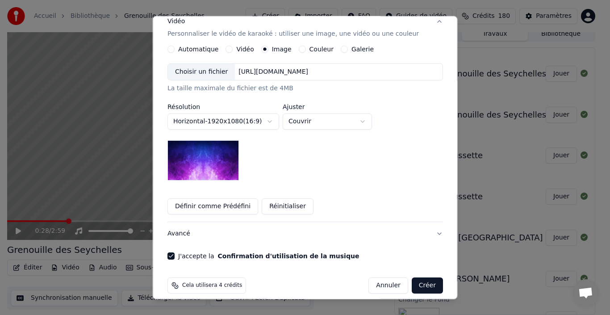
click at [197, 161] on img at bounding box center [203, 160] width 71 height 40
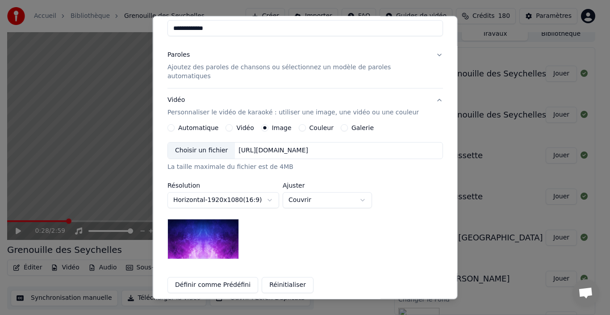
scroll to position [74, 0]
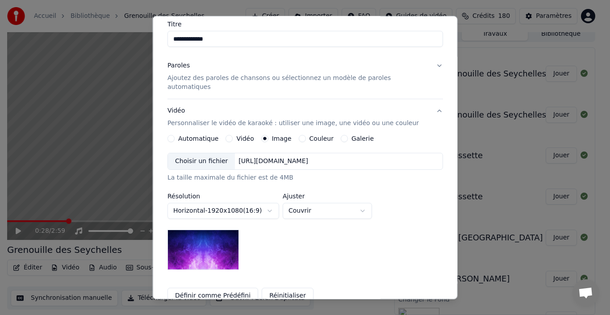
click at [302, 135] on button "Couleur" at bounding box center [301, 138] width 7 height 7
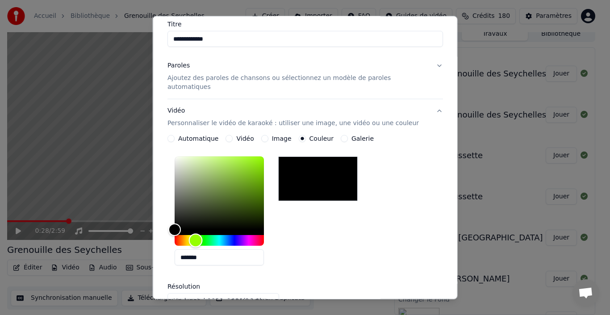
click at [202, 235] on div "Hue" at bounding box center [219, 240] width 89 height 11
type input "*******"
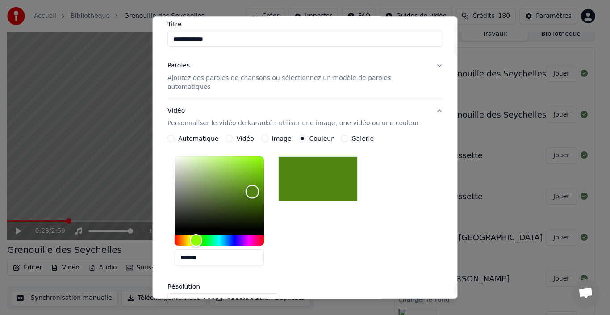
click at [258, 183] on div "Color" at bounding box center [219, 192] width 89 height 73
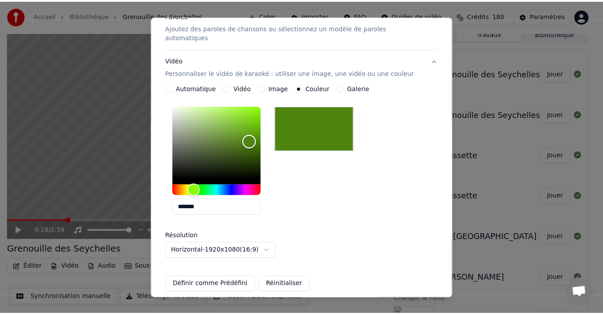
scroll to position [202, 0]
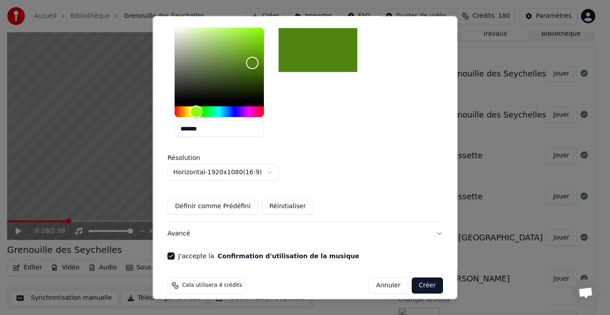
click at [207, 202] on button "Définir comme Prédéfini" at bounding box center [213, 206] width 91 height 16
click at [419, 277] on button "Créer" at bounding box center [426, 285] width 31 height 16
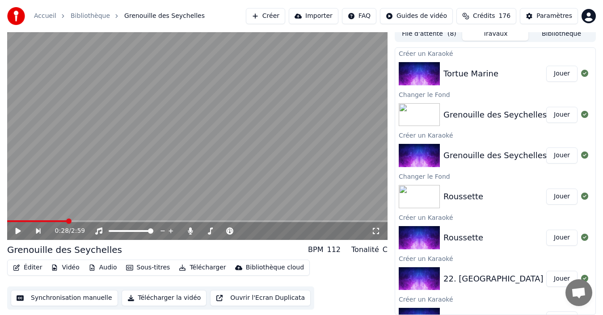
click at [555, 75] on button "Jouer" at bounding box center [561, 74] width 31 height 16
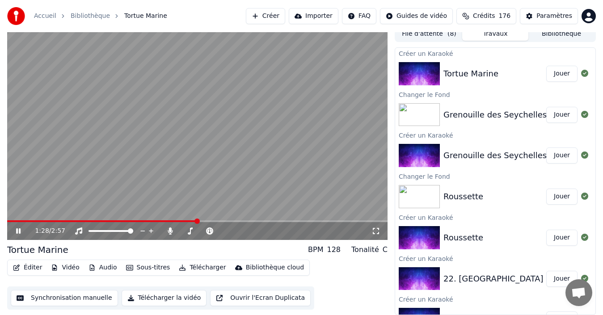
click at [47, 296] on button "Synchronisation manuelle" at bounding box center [64, 298] width 107 height 16
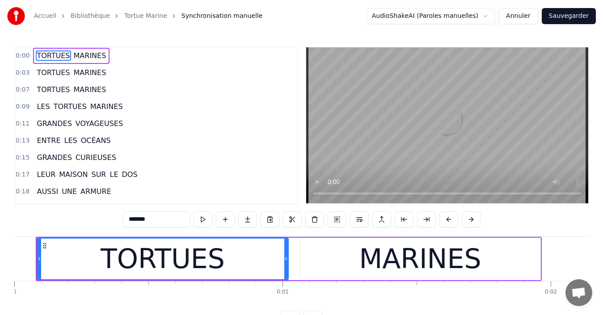
scroll to position [34, 0]
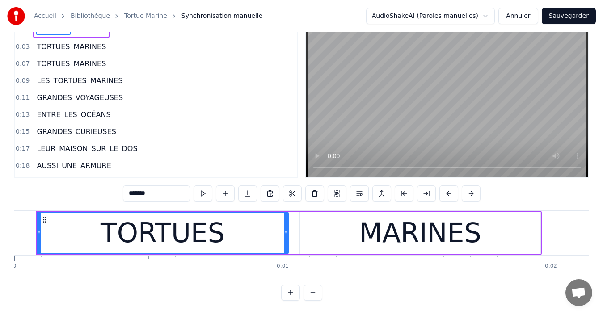
click at [314, 293] on button at bounding box center [312, 293] width 19 height 16
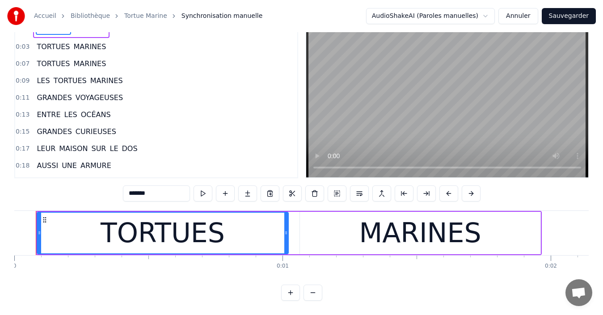
click at [314, 293] on button at bounding box center [312, 293] width 19 height 16
click at [312, 291] on button at bounding box center [312, 293] width 19 height 16
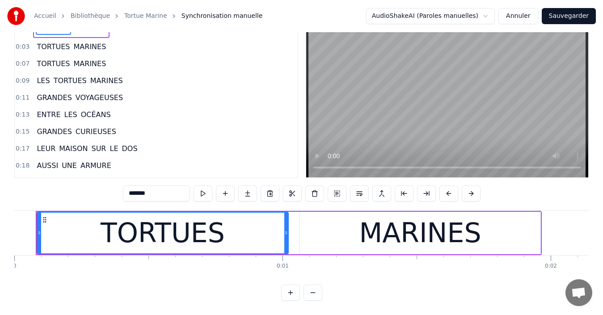
click at [312, 291] on div at bounding box center [301, 293] width 41 height 16
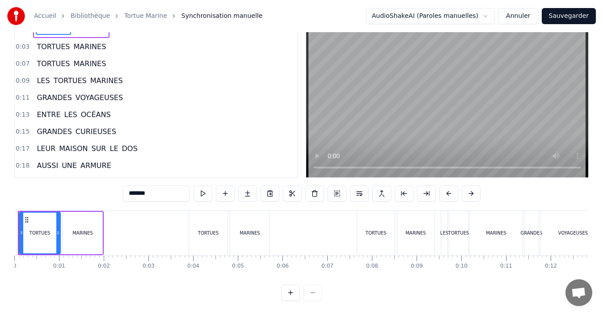
click at [13, 232] on div "Accueil Bibliothèque Tortue Marine Synchronisation manuelle AudioShakeAI (Parol…" at bounding box center [301, 137] width 603 height 327
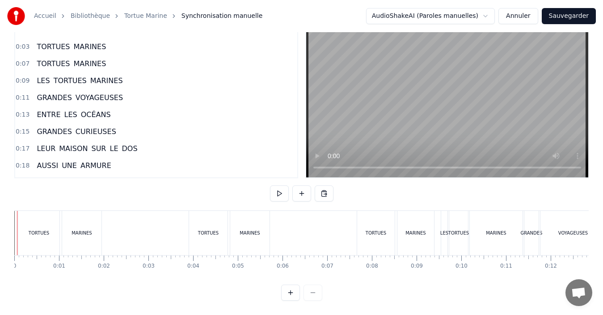
drag, startPoint x: 16, startPoint y: 247, endPoint x: 12, endPoint y: 246, distance: 4.7
click at [12, 246] on div "Accueil Bibliothèque Tortue Marine Synchronisation manuelle AudioShakeAI (Parol…" at bounding box center [301, 137] width 603 height 327
click at [80, 230] on div "MARINES" at bounding box center [81, 233] width 21 height 7
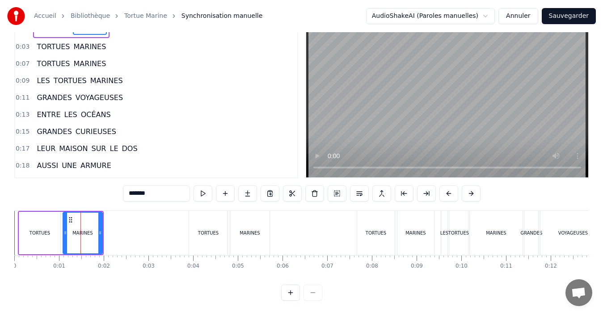
scroll to position [0, 0]
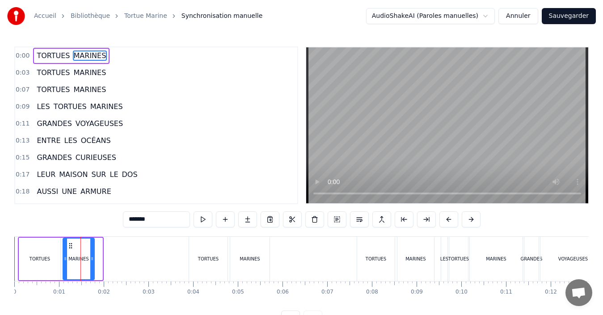
drag, startPoint x: 99, startPoint y: 258, endPoint x: 91, endPoint y: 257, distance: 8.2
click at [91, 257] on icon at bounding box center [92, 258] width 4 height 7
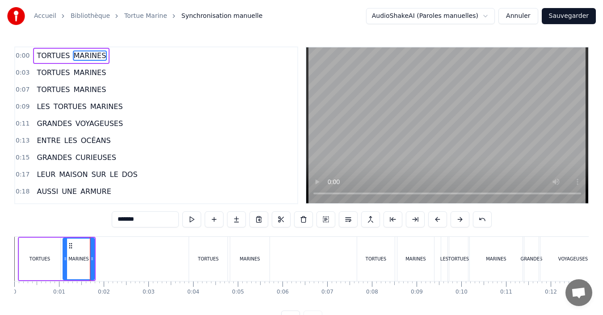
click at [68, 263] on div "MARINES" at bounding box center [78, 259] width 30 height 41
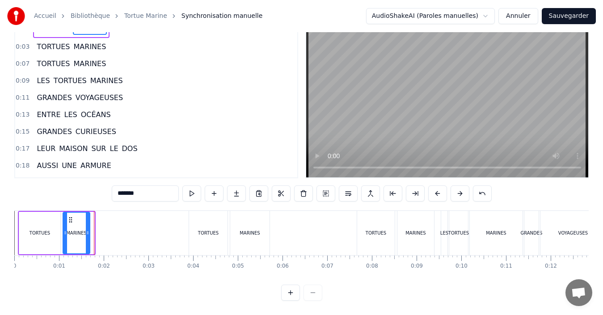
click at [87, 230] on div at bounding box center [88, 233] width 4 height 41
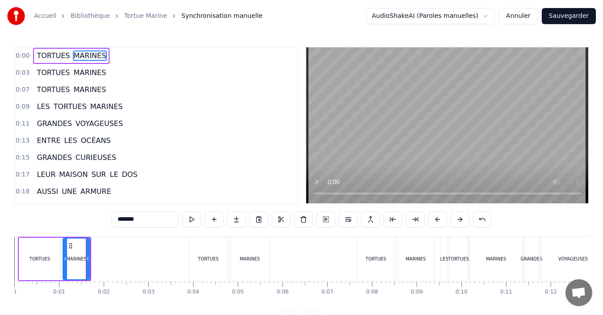
click at [69, 249] on div "MARINES" at bounding box center [76, 259] width 26 height 41
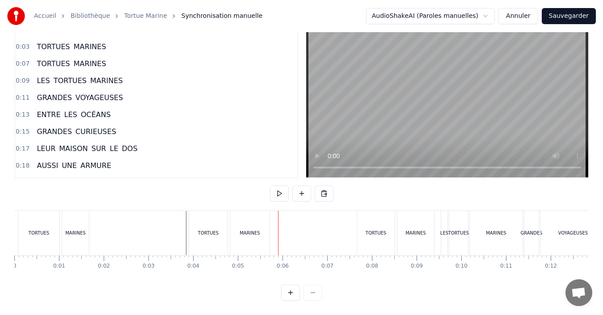
click at [255, 230] on div "MARINES" at bounding box center [249, 233] width 21 height 7
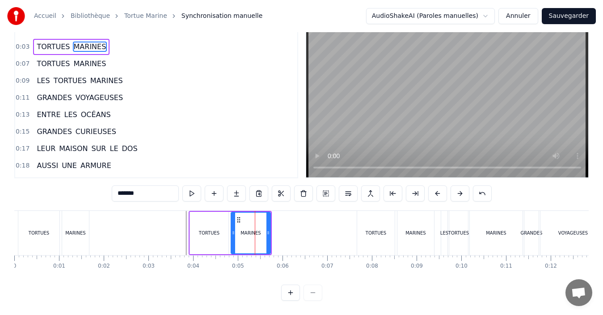
scroll to position [0, 0]
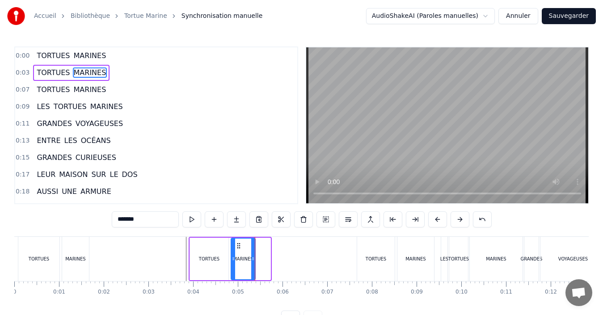
drag, startPoint x: 269, startPoint y: 260, endPoint x: 254, endPoint y: 258, distance: 15.4
click at [254, 258] on icon at bounding box center [253, 258] width 4 height 7
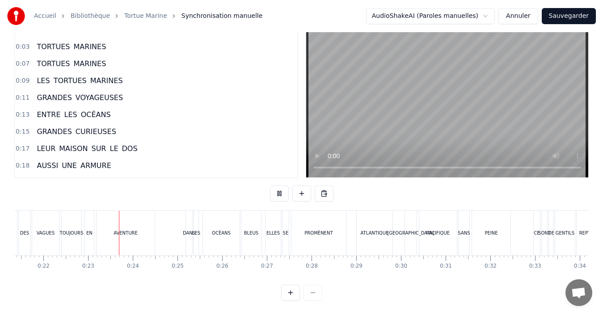
scroll to position [0, 984]
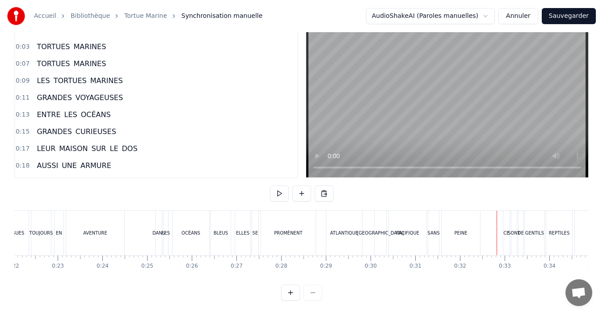
click at [410, 230] on div "PACIFIQUE" at bounding box center [407, 233] width 23 height 7
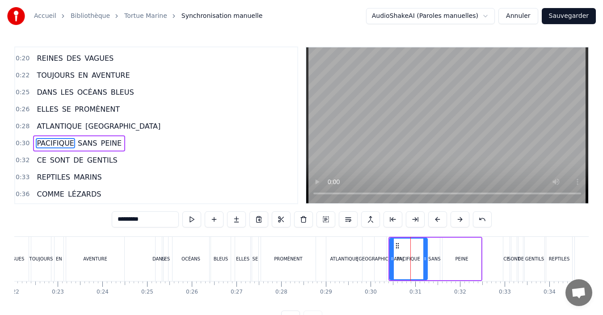
scroll to position [168, 0]
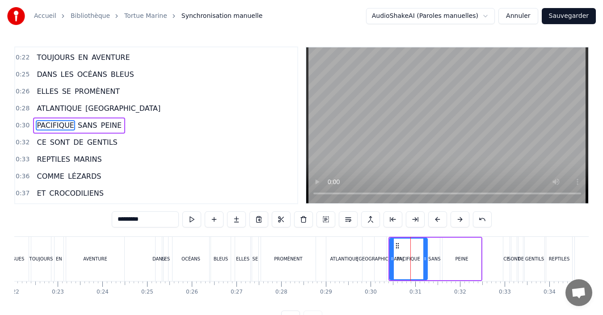
click at [396, 266] on div "PACIFIQUE" at bounding box center [408, 259] width 37 height 41
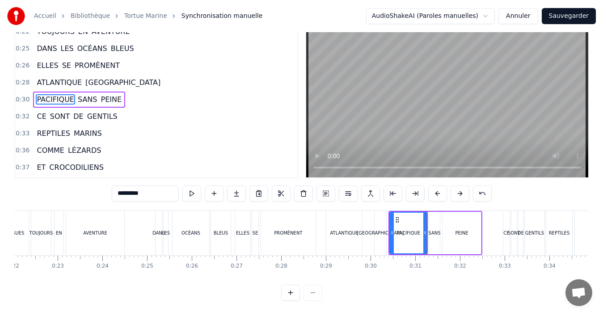
click at [449, 227] on div "PEINE" at bounding box center [461, 233] width 38 height 42
type input "*****"
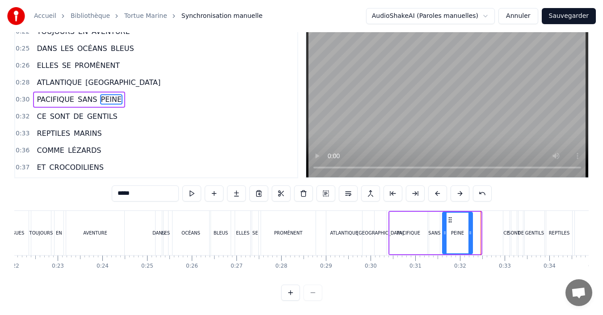
drag, startPoint x: 474, startPoint y: 233, endPoint x: 469, endPoint y: 233, distance: 5.4
click at [469, 233] on div at bounding box center [470, 233] width 4 height 41
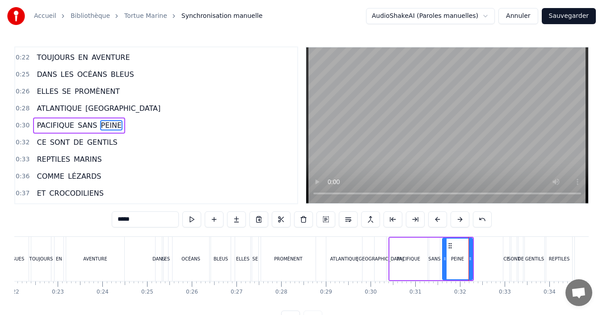
click at [496, 230] on div "0:00 TORTUES MARINES 0:03 TORTUES MARINES 0:07 TORTUES MARINES 0:09 LES TORTUES…" at bounding box center [301, 186] width 574 height 280
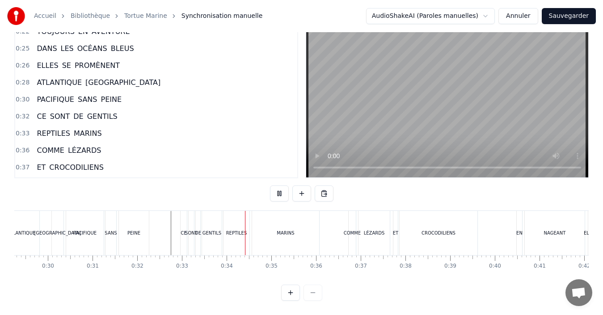
scroll to position [0, 1472]
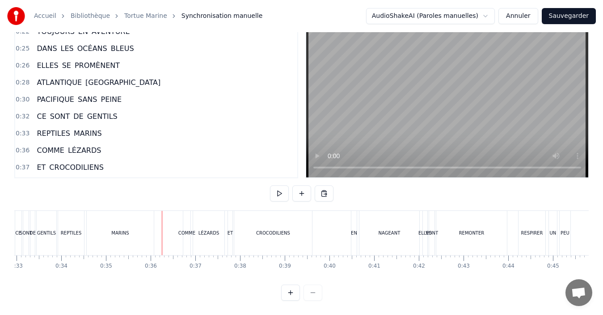
click at [93, 222] on div "MARINS" at bounding box center [120, 233] width 67 height 44
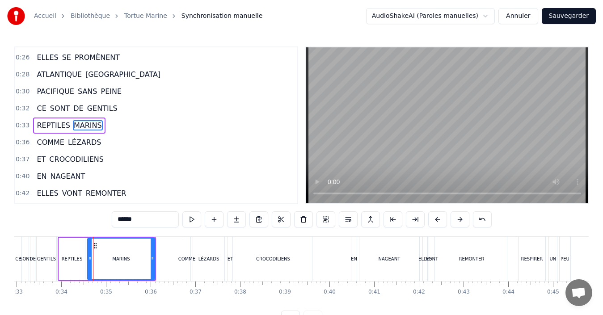
scroll to position [34, 0]
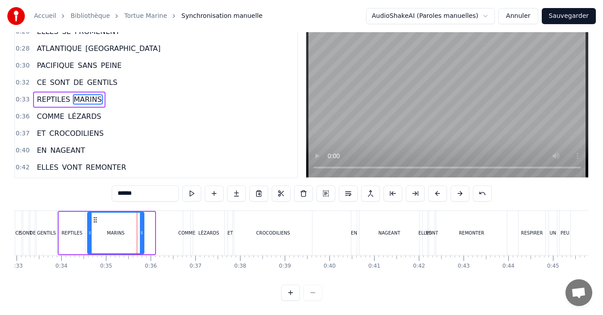
drag, startPoint x: 150, startPoint y: 229, endPoint x: 139, endPoint y: 228, distance: 11.2
click at [140, 228] on div at bounding box center [142, 233] width 4 height 41
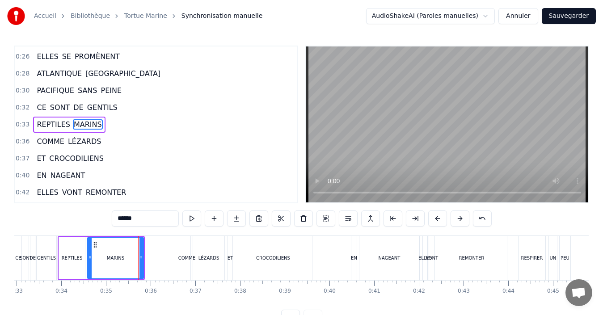
scroll to position [0, 0]
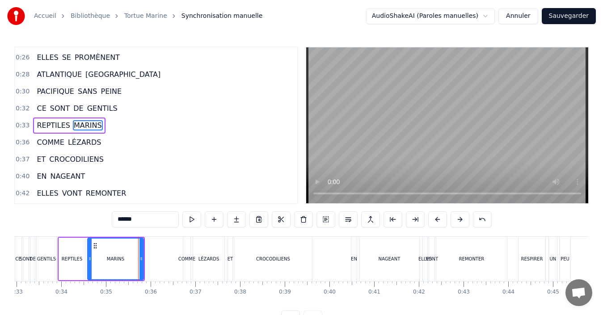
click at [179, 260] on div "COMME" at bounding box center [186, 258] width 17 height 7
type input "*****"
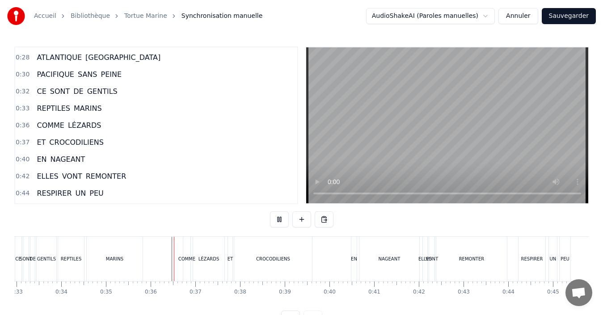
scroll to position [34, 0]
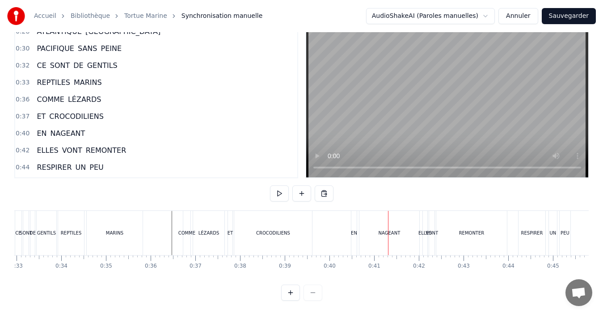
click at [262, 218] on div "CROCODILIENS" at bounding box center [273, 233] width 78 height 44
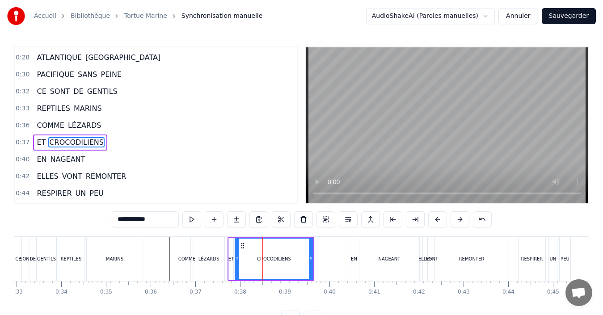
scroll to position [236, 0]
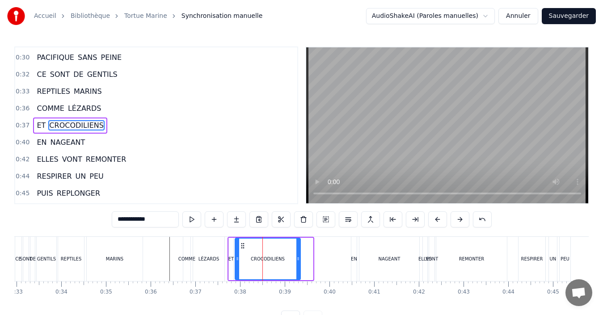
drag, startPoint x: 310, startPoint y: 261, endPoint x: 297, endPoint y: 260, distance: 12.5
click at [297, 260] on icon at bounding box center [298, 258] width 4 height 7
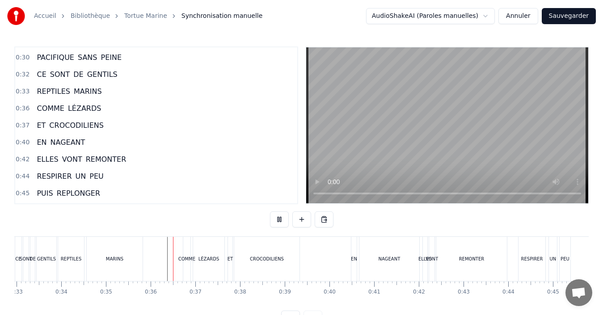
scroll to position [34, 0]
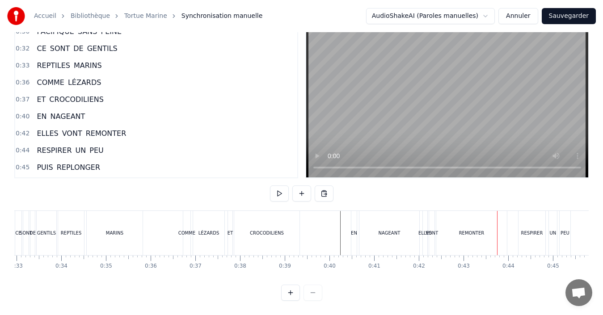
click at [480, 230] on div "REMONTER" at bounding box center [471, 233] width 71 height 44
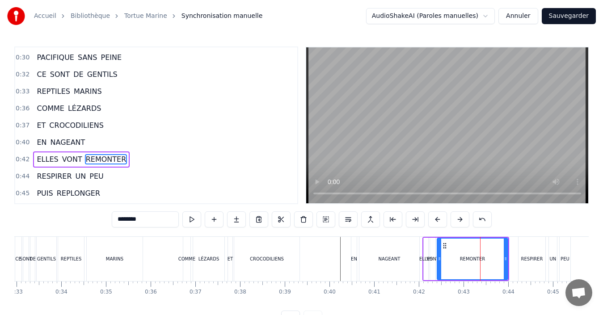
scroll to position [270, 0]
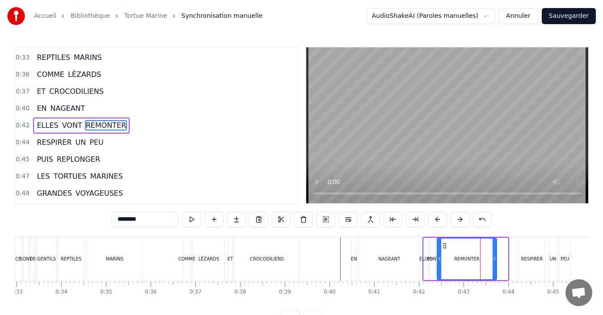
drag, startPoint x: 506, startPoint y: 264, endPoint x: 495, endPoint y: 264, distance: 11.2
click at [495, 264] on div at bounding box center [494, 259] width 4 height 41
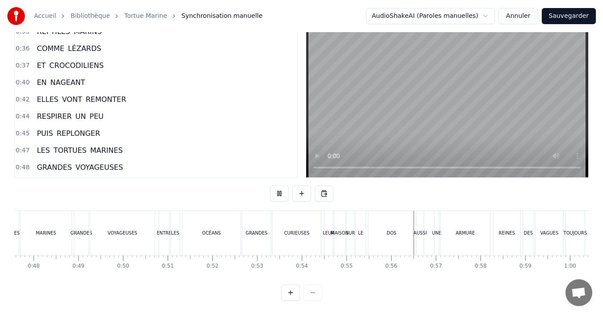
scroll to position [0, 2452]
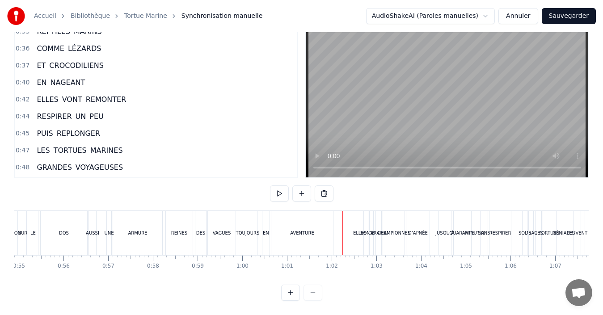
click at [306, 217] on div "AVENTURE" at bounding box center [302, 233] width 62 height 44
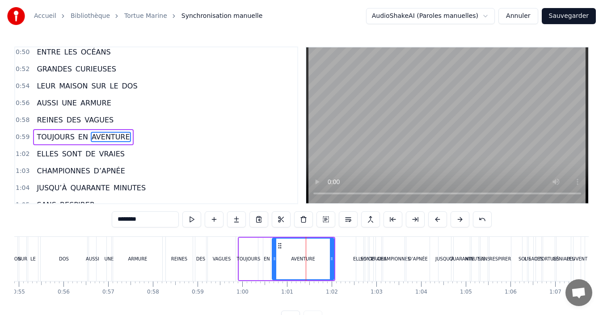
scroll to position [440, 0]
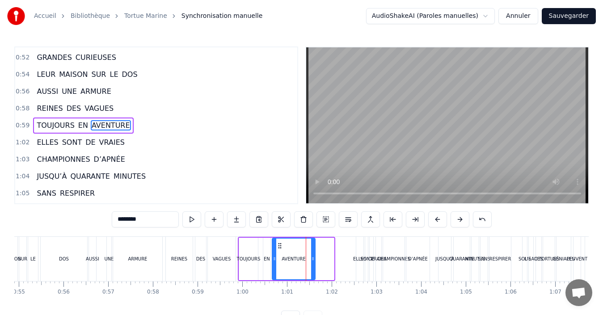
drag, startPoint x: 330, startPoint y: 260, endPoint x: 311, endPoint y: 260, distance: 18.8
click at [311, 260] on icon at bounding box center [313, 258] width 4 height 7
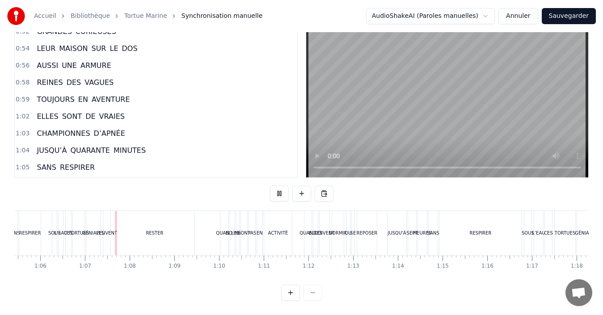
scroll to position [0, 2945]
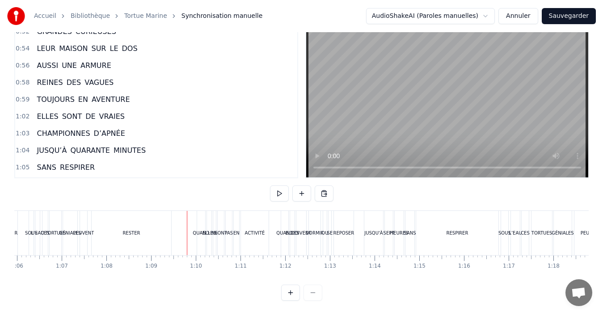
click at [126, 230] on div "RESTER" at bounding box center [130, 233] width 17 height 7
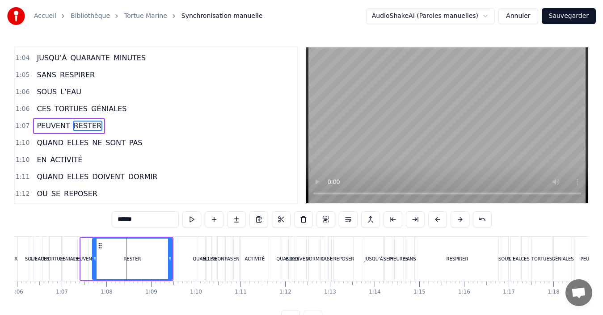
scroll to position [558, 0]
drag, startPoint x: 169, startPoint y: 258, endPoint x: 148, endPoint y: 258, distance: 21.4
click at [148, 258] on circle at bounding box center [148, 257] width 0 height 0
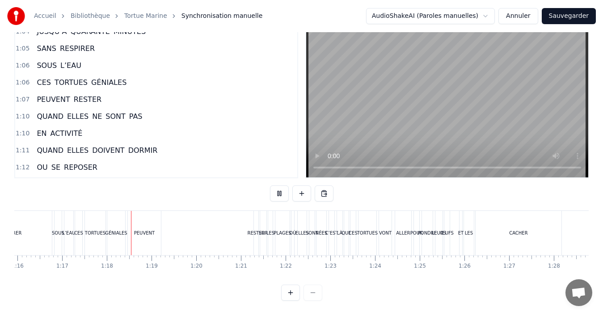
scroll to position [0, 3434]
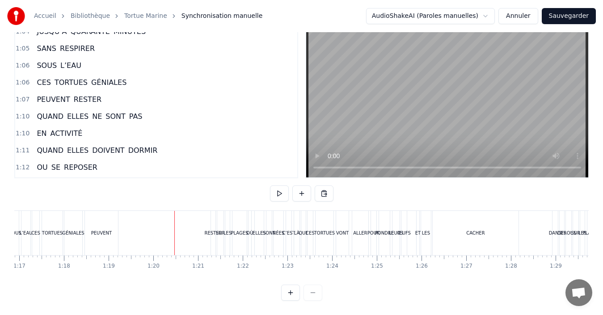
click at [211, 229] on div "RESTER" at bounding box center [213, 233] width 4 height 44
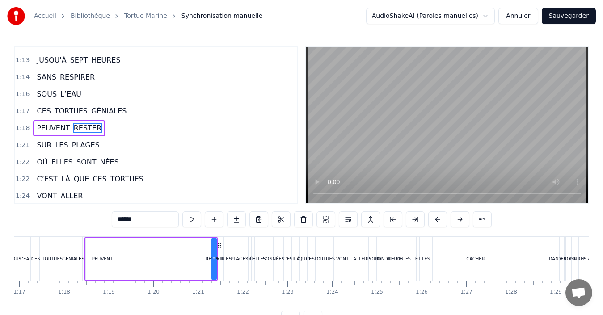
scroll to position [711, 0]
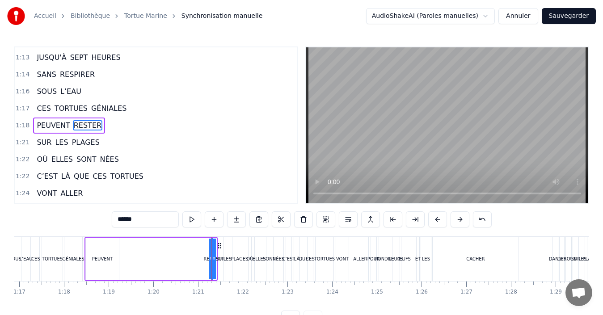
drag, startPoint x: 214, startPoint y: 260, endPoint x: 177, endPoint y: 256, distance: 36.8
click at [177, 256] on div "PEUVENT RESTER" at bounding box center [150, 259] width 133 height 44
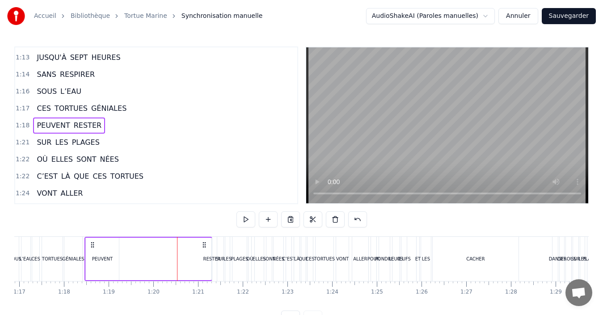
click at [205, 260] on div "RESTER" at bounding box center [211, 258] width 17 height 7
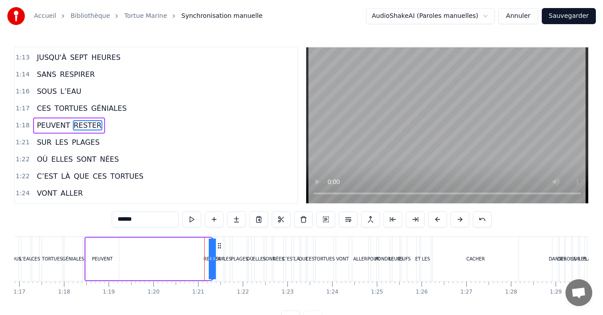
drag, startPoint x: 210, startPoint y: 263, endPoint x: 193, endPoint y: 261, distance: 17.1
click at [193, 261] on div "PEUVENT RESTER" at bounding box center [148, 259] width 128 height 44
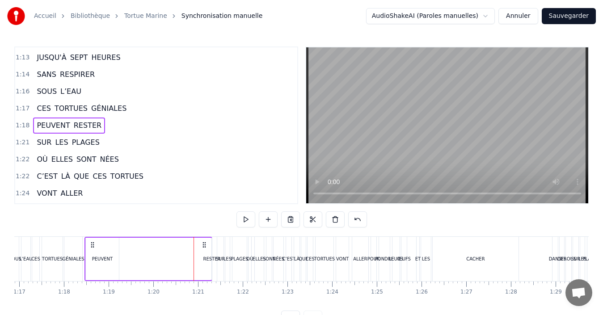
click at [211, 264] on div "RESTER" at bounding box center [211, 259] width 1 height 42
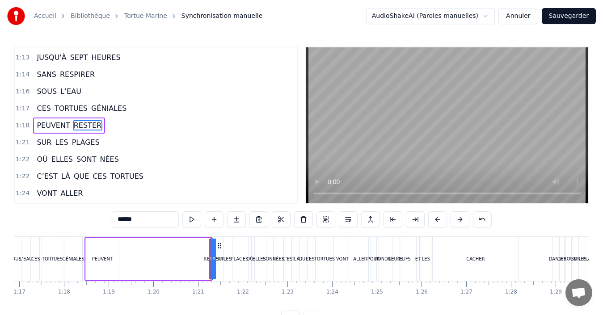
drag, startPoint x: 215, startPoint y: 264, endPoint x: 226, endPoint y: 268, distance: 12.0
click at [226, 268] on div "TORTUES MARINES TORTUES MARINES TORTUES MARINES LES TORTUES MARINES GRANDES VOY…" at bounding box center [541, 258] width 7922 height 45
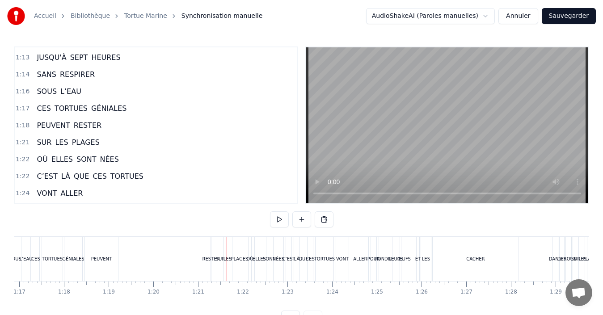
click at [207, 263] on div "PEUVENT RESTER" at bounding box center [148, 259] width 128 height 44
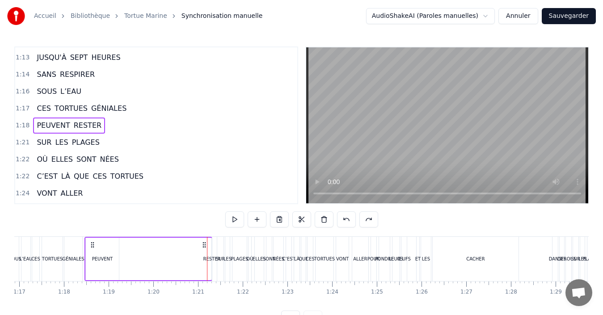
click at [162, 247] on div "PEUVENT RESTER" at bounding box center [148, 259] width 128 height 44
click at [205, 245] on icon at bounding box center [204, 244] width 7 height 7
click at [203, 246] on icon at bounding box center [204, 244] width 7 height 7
click at [180, 258] on div "PEUVENT RESTER" at bounding box center [148, 259] width 128 height 44
click at [209, 278] on div "PEUVENT RESTER" at bounding box center [148, 259] width 128 height 44
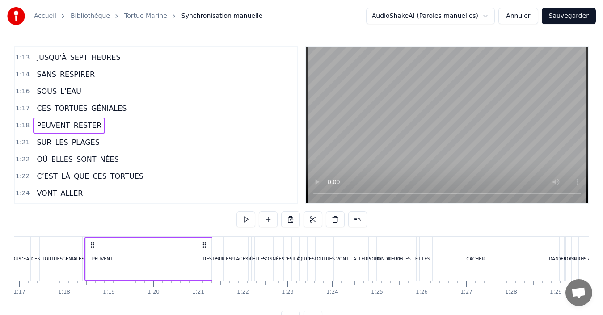
click at [94, 263] on div "PEUVENT" at bounding box center [102, 259] width 33 height 42
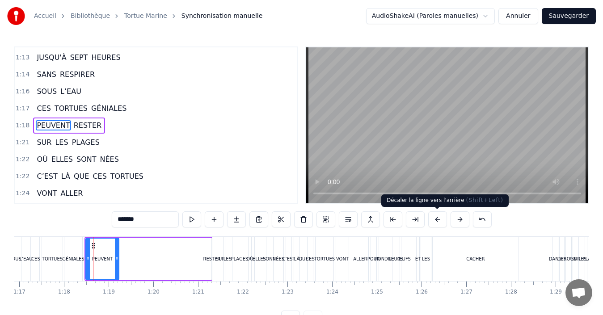
click at [435, 222] on button at bounding box center [437, 219] width 19 height 16
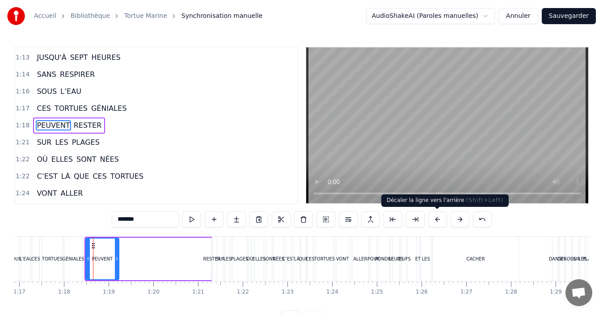
click at [435, 222] on button at bounding box center [437, 219] width 19 height 16
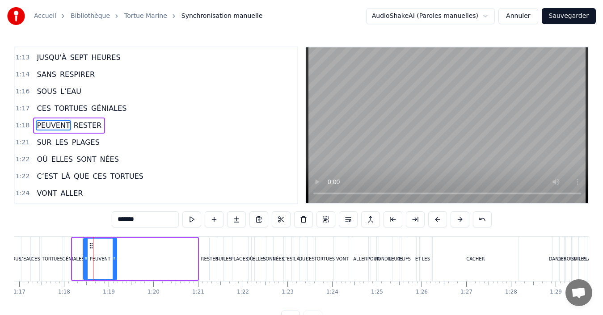
click at [435, 222] on button at bounding box center [437, 219] width 19 height 16
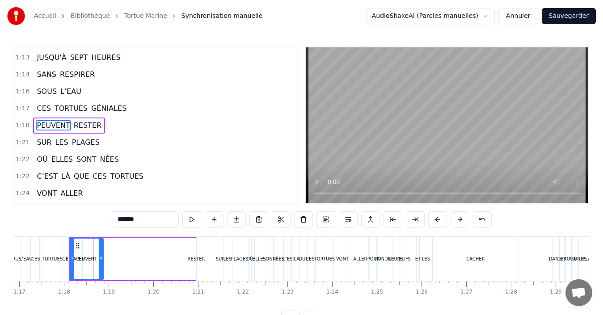
drag, startPoint x: 172, startPoint y: 268, endPoint x: 178, endPoint y: 269, distance: 5.8
click at [172, 268] on div "PEUVENT RESTER" at bounding box center [133, 259] width 128 height 44
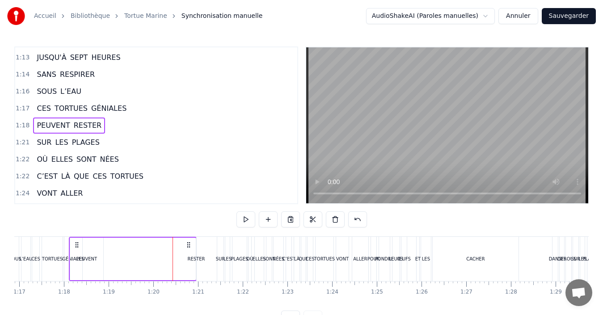
click at [193, 267] on div "PEUVENT RESTER" at bounding box center [133, 259] width 128 height 44
click at [194, 262] on div "RESTER" at bounding box center [195, 258] width 17 height 7
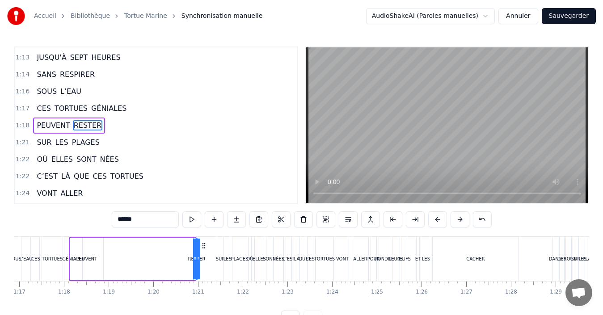
click at [210, 264] on div "TORTUES MARINES TORTUES MARINES TORTUES MARINES LES TORTUES MARINES GRANDES VOY…" at bounding box center [541, 258] width 7922 height 45
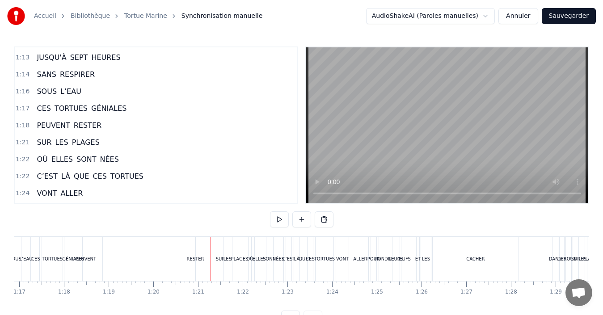
click at [201, 262] on div "RESTER" at bounding box center [194, 258] width 17 height 7
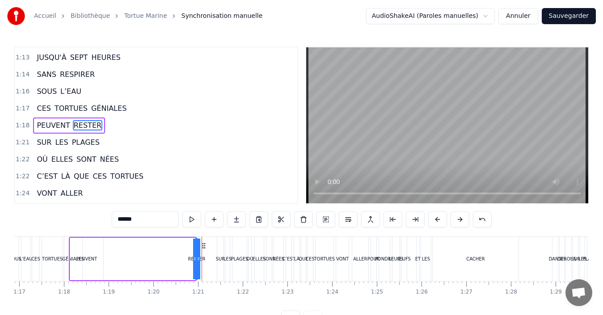
click at [178, 257] on div "PEUVENT RESTER" at bounding box center [133, 259] width 128 height 44
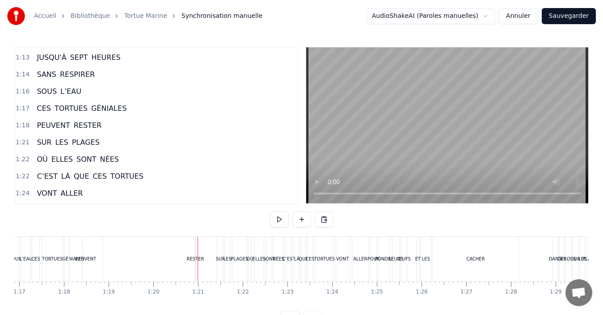
click at [193, 260] on div "RESTER" at bounding box center [194, 258] width 17 height 7
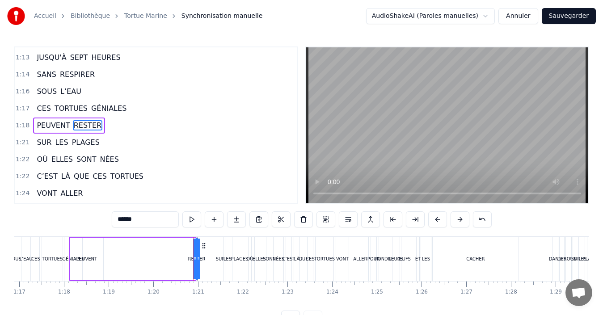
click at [194, 255] on div "TORTUES MARINES TORTUES MARINES TORTUES MARINES LES TORTUES MARINES GRANDES VOY…" at bounding box center [541, 258] width 7922 height 45
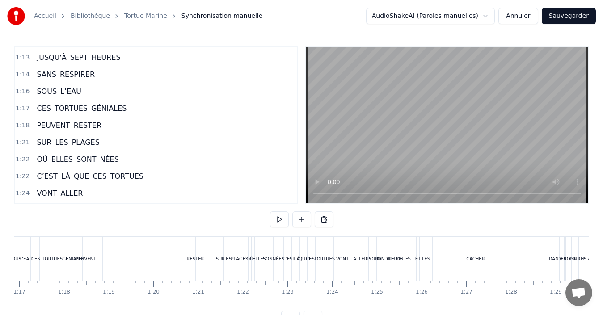
click at [191, 258] on div "RESTER" at bounding box center [194, 258] width 17 height 7
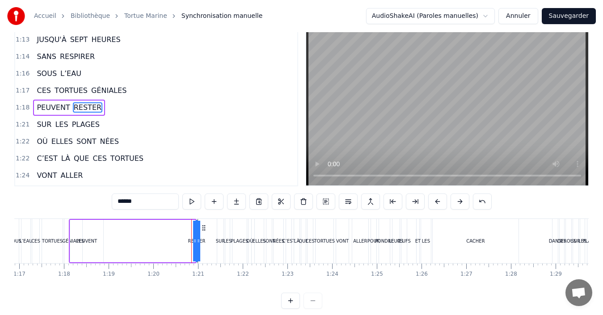
scroll to position [34, 0]
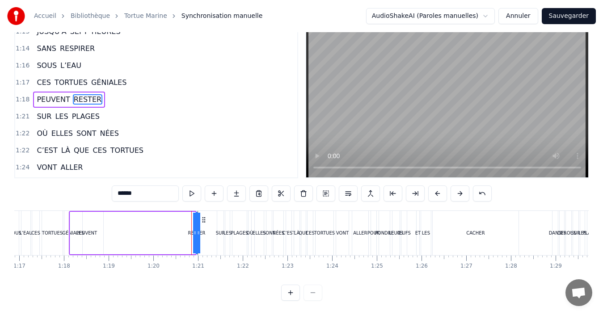
click at [292, 289] on button at bounding box center [290, 293] width 19 height 16
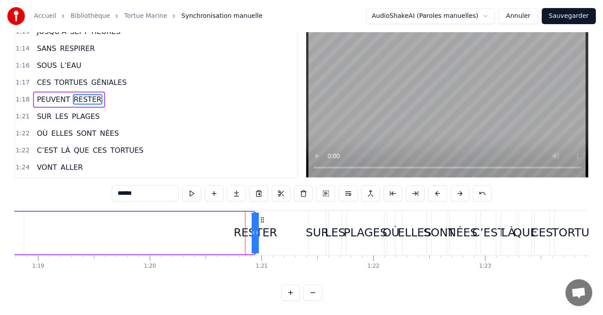
scroll to position [0, 8983]
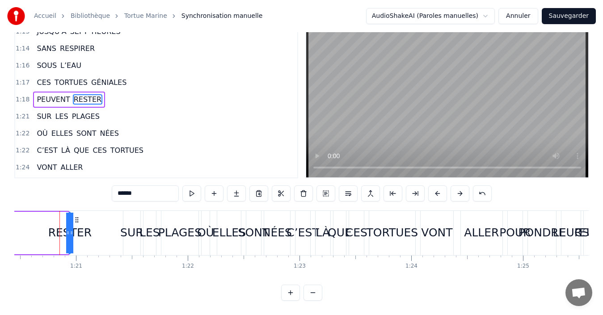
drag, startPoint x: 67, startPoint y: 228, endPoint x: 52, endPoint y: 225, distance: 15.5
click at [70, 225] on div "RESTER" at bounding box center [70, 233] width 0 height 41
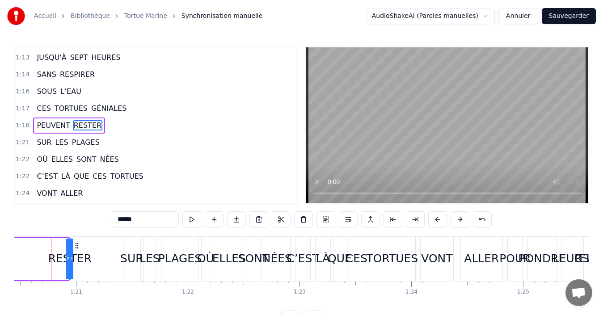
scroll to position [0, 8975]
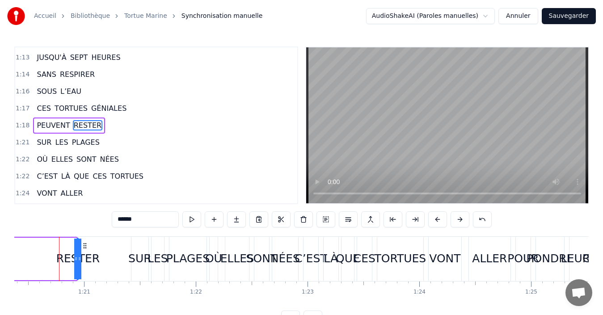
drag, startPoint x: 80, startPoint y: 260, endPoint x: 92, endPoint y: 260, distance: 11.2
click at [78, 260] on div "RESTER" at bounding box center [78, 259] width 0 height 41
click at [78, 258] on div "RESTER" at bounding box center [78, 259] width 0 height 41
drag, startPoint x: 75, startPoint y: 259, endPoint x: 69, endPoint y: 259, distance: 5.4
click at [78, 259] on div "RESTER" at bounding box center [78, 259] width 0 height 41
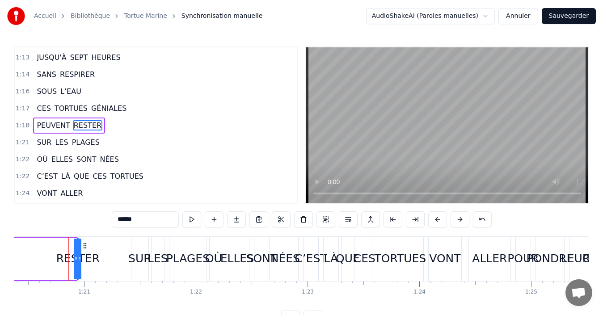
click at [76, 257] on icon at bounding box center [76, 258] width 4 height 7
click at [76, 258] on icon at bounding box center [76, 258] width 4 height 7
click at [78, 260] on div "RESTER" at bounding box center [78, 259] width 0 height 41
click at [78, 261] on icon at bounding box center [76, 258] width 4 height 7
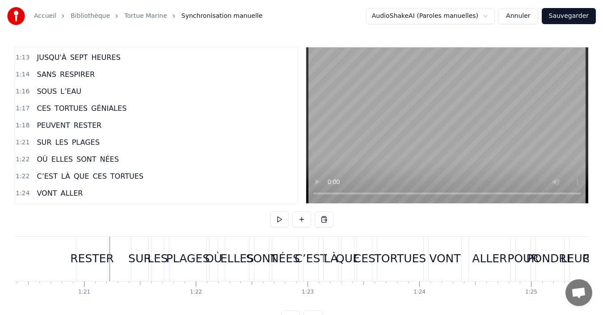
click at [75, 260] on div "RESTER" at bounding box center [91, 258] width 43 height 17
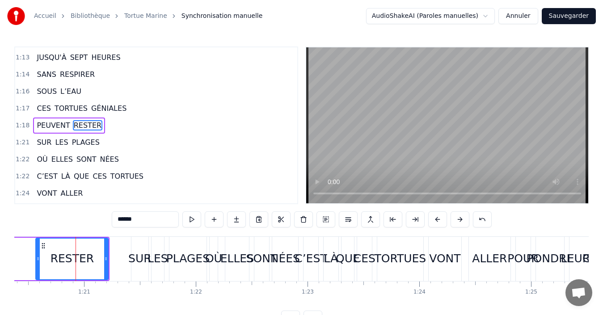
drag, startPoint x: 79, startPoint y: 260, endPoint x: 37, endPoint y: 255, distance: 41.7
click at [37, 255] on icon at bounding box center [38, 258] width 4 height 7
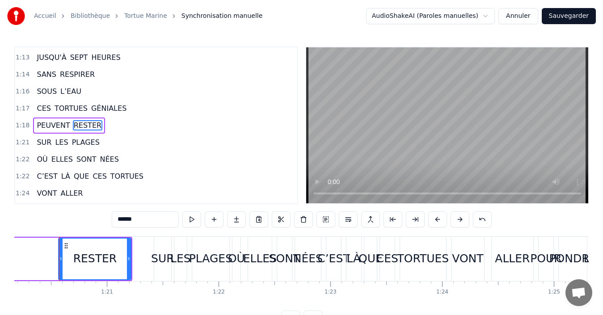
click at [107, 263] on div "RESTER" at bounding box center [94, 258] width 43 height 17
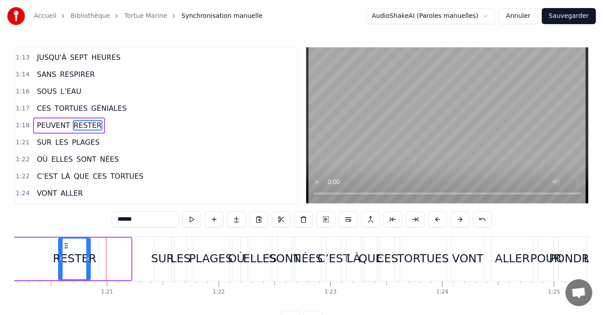
drag, startPoint x: 127, startPoint y: 261, endPoint x: 87, endPoint y: 259, distance: 40.7
click at [87, 259] on icon at bounding box center [88, 258] width 4 height 7
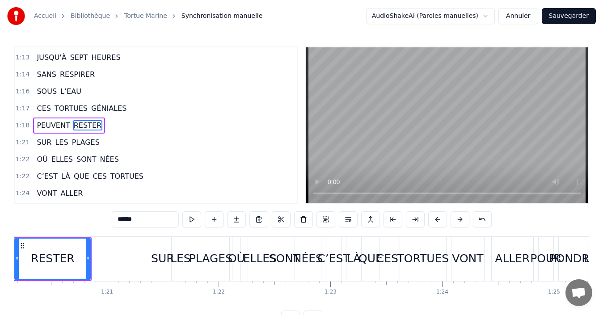
drag, startPoint x: 59, startPoint y: 260, endPoint x: 15, endPoint y: 258, distance: 43.8
click at [15, 258] on icon at bounding box center [17, 258] width 4 height 7
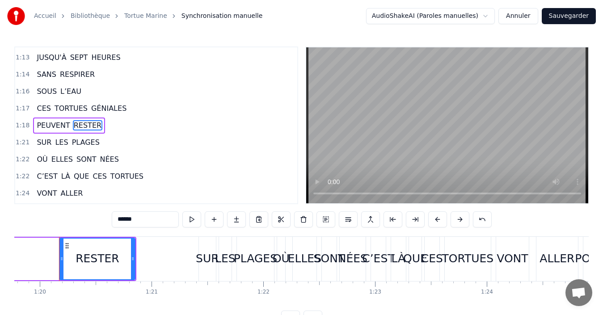
scroll to position [34, 0]
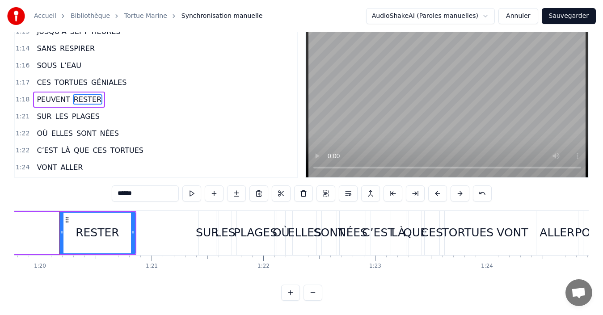
click at [310, 293] on button at bounding box center [312, 293] width 19 height 16
click at [311, 296] on button at bounding box center [312, 293] width 19 height 16
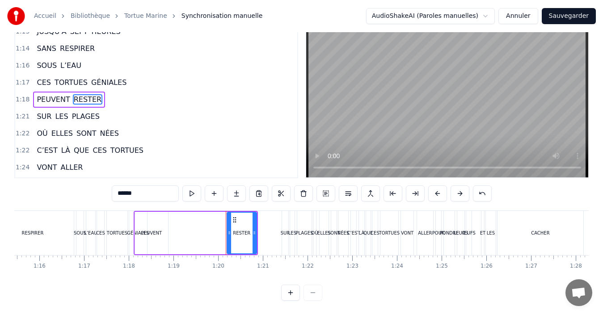
scroll to position [0, 3357]
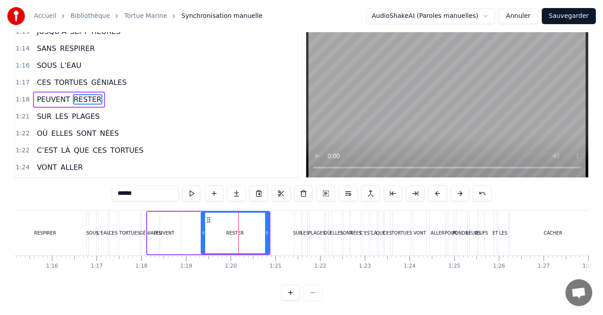
drag, startPoint x: 241, startPoint y: 227, endPoint x: 202, endPoint y: 227, distance: 38.4
click at [202, 229] on icon at bounding box center [203, 232] width 4 height 7
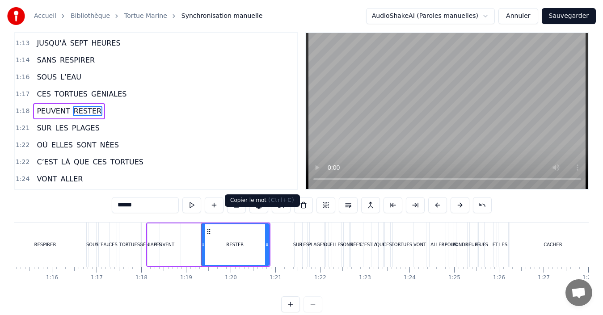
scroll to position [0, 0]
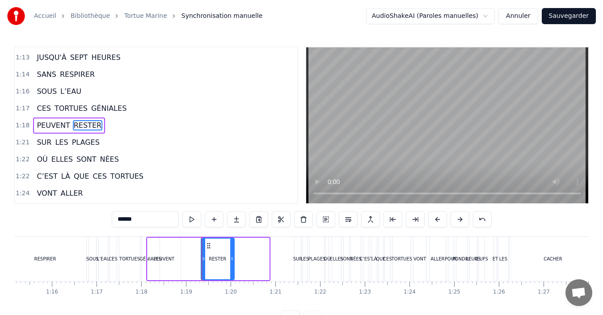
drag, startPoint x: 268, startPoint y: 262, endPoint x: 175, endPoint y: 270, distance: 93.2
click at [233, 260] on div at bounding box center [232, 259] width 4 height 41
click at [192, 257] on div "PEUVENT RESTER" at bounding box center [190, 259] width 89 height 44
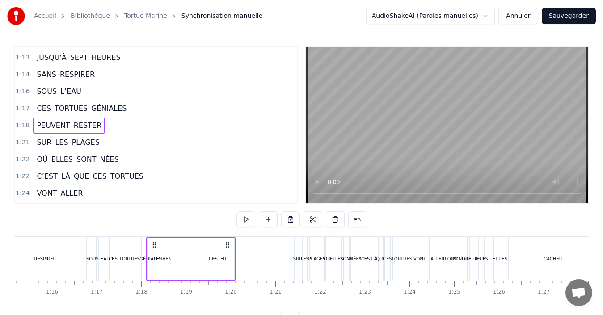
click at [202, 246] on div "RESTER" at bounding box center [217, 259] width 33 height 42
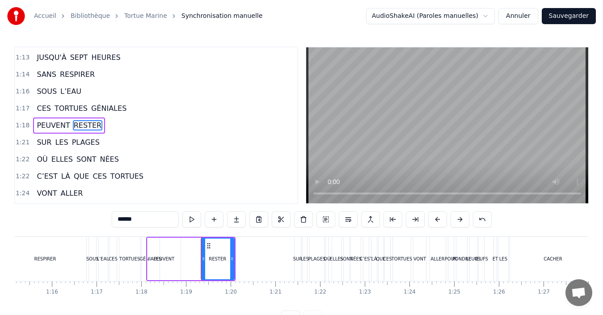
click at [186, 243] on div "PEUVENT RESTER" at bounding box center [190, 259] width 89 height 44
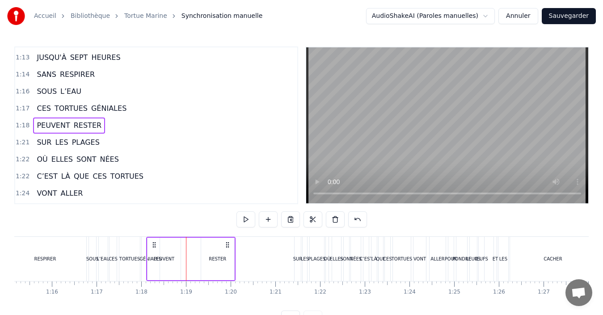
click at [201, 243] on div "RESTER" at bounding box center [217, 259] width 33 height 42
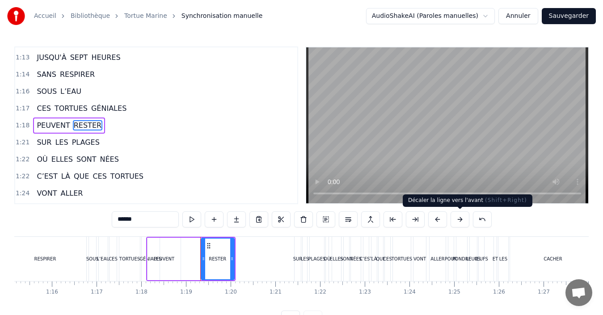
click at [458, 224] on button at bounding box center [459, 219] width 19 height 16
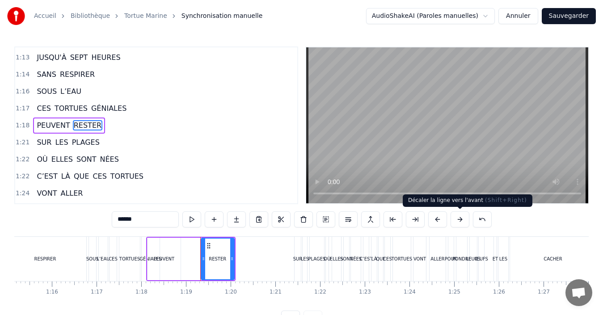
click at [458, 224] on button at bounding box center [459, 219] width 19 height 16
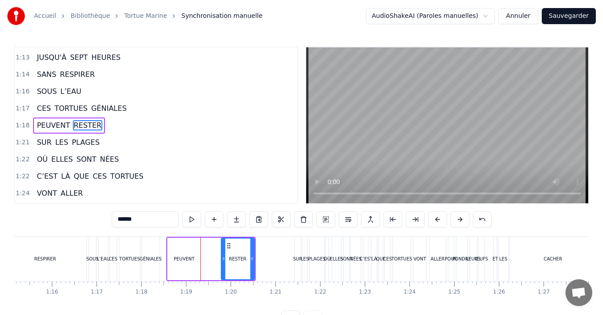
click at [461, 219] on button at bounding box center [459, 219] width 19 height 16
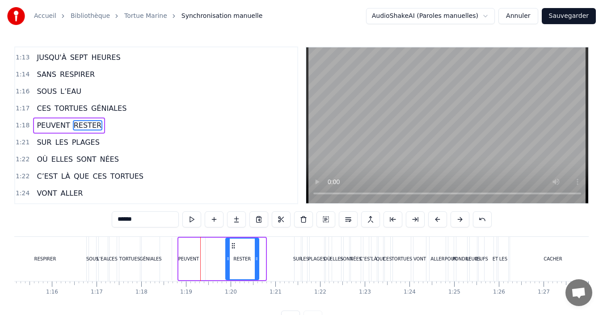
click at [461, 219] on button at bounding box center [459, 219] width 19 height 16
click at [234, 260] on circle at bounding box center [234, 260] width 0 height 0
click at [197, 269] on div "PEUVENT" at bounding box center [197, 259] width 33 height 42
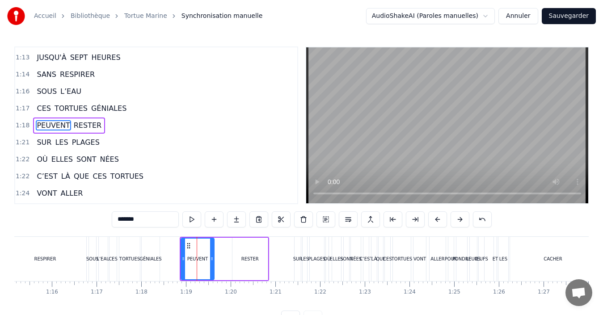
click at [244, 263] on div "RESTER" at bounding box center [249, 259] width 35 height 42
type input "******"
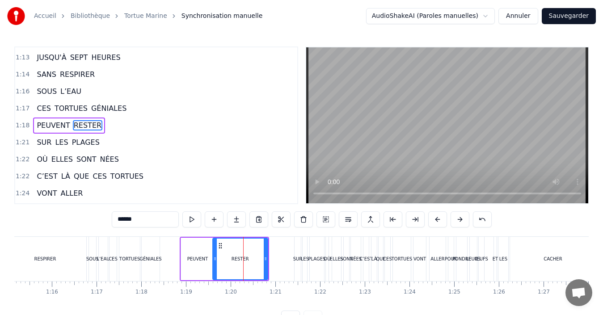
drag, startPoint x: 235, startPoint y: 264, endPoint x: 215, endPoint y: 263, distance: 19.7
click at [215, 263] on div at bounding box center [215, 259] width 4 height 41
drag, startPoint x: 264, startPoint y: 263, endPoint x: 233, endPoint y: 261, distance: 31.8
click at [233, 261] on div at bounding box center [234, 259] width 4 height 41
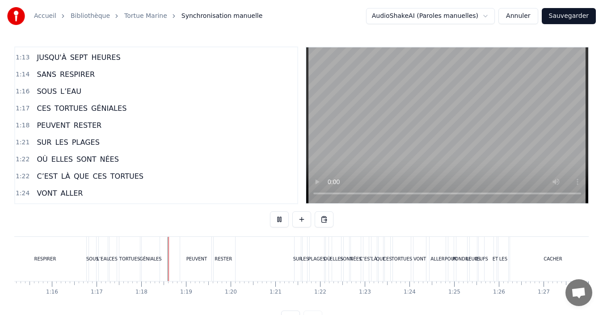
scroll to position [34, 0]
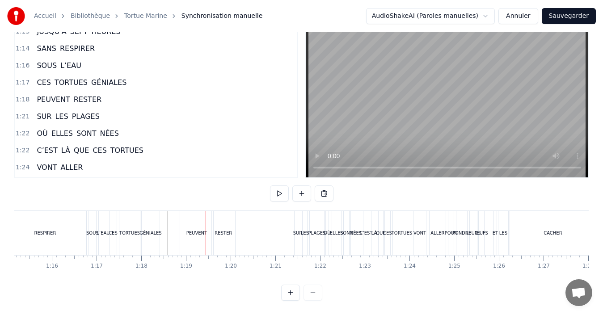
click at [160, 231] on div "CES TORTUES GÉNIALES" at bounding box center [135, 233] width 53 height 44
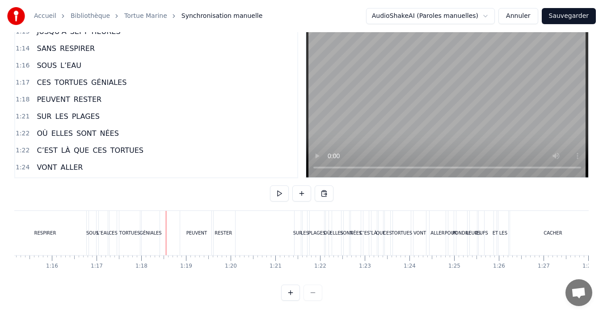
click at [203, 236] on div "PEUVENT" at bounding box center [196, 233] width 33 height 44
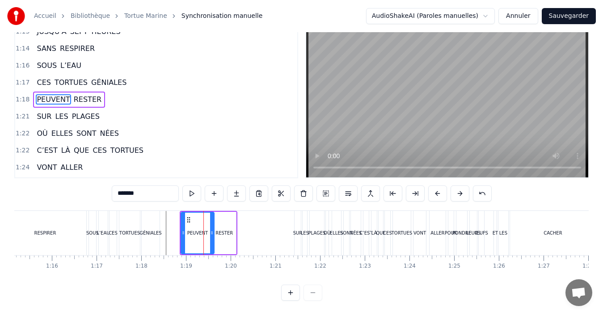
scroll to position [0, 0]
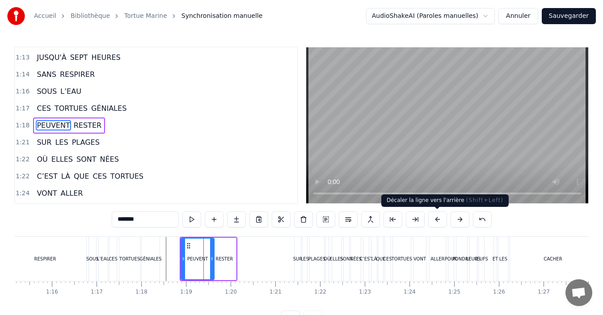
click at [435, 222] on button at bounding box center [437, 219] width 19 height 16
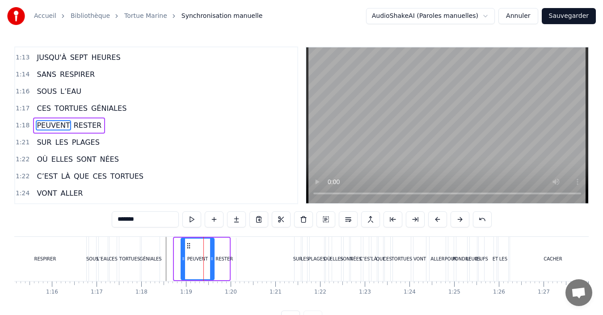
click at [435, 222] on button at bounding box center [437, 219] width 19 height 16
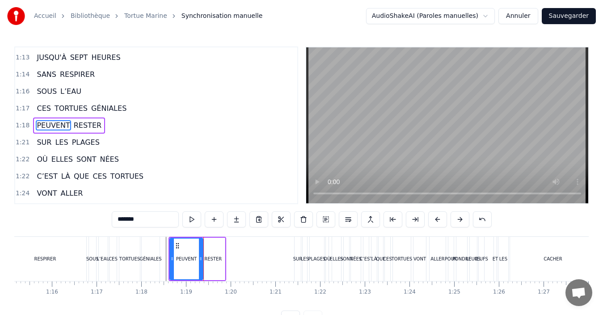
click at [435, 222] on button at bounding box center [437, 219] width 19 height 16
drag, startPoint x: 196, startPoint y: 264, endPoint x: 185, endPoint y: 261, distance: 11.4
click at [185, 261] on div at bounding box center [187, 259] width 4 height 41
click at [206, 265] on div "RESTER" at bounding box center [210, 259] width 23 height 42
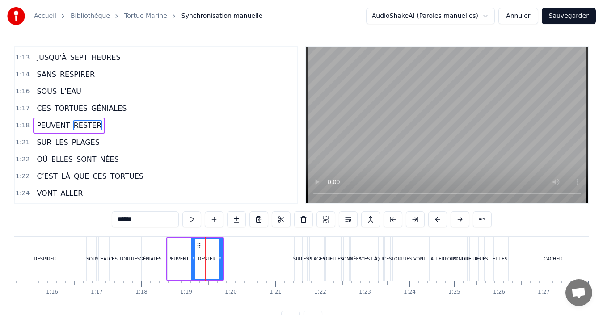
drag, startPoint x: 202, startPoint y: 263, endPoint x: 194, endPoint y: 263, distance: 8.1
click at [194, 263] on div at bounding box center [194, 259] width 4 height 41
click at [218, 260] on icon at bounding box center [220, 258] width 4 height 7
click at [216, 260] on icon at bounding box center [217, 258] width 4 height 7
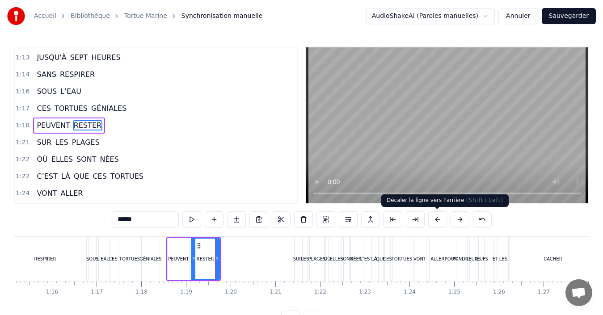
click at [437, 222] on button at bounding box center [437, 219] width 19 height 16
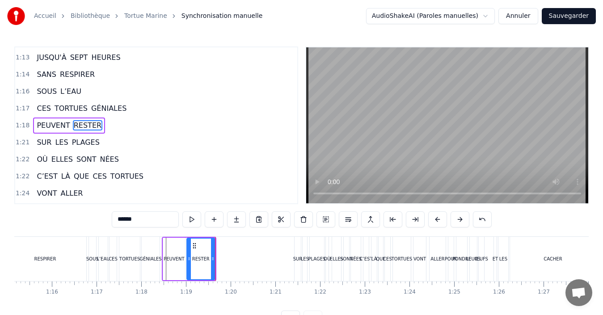
click at [437, 222] on button at bounding box center [437, 219] width 19 height 16
click at [150, 256] on div "GÉNIALES" at bounding box center [150, 258] width 22 height 7
type input "********"
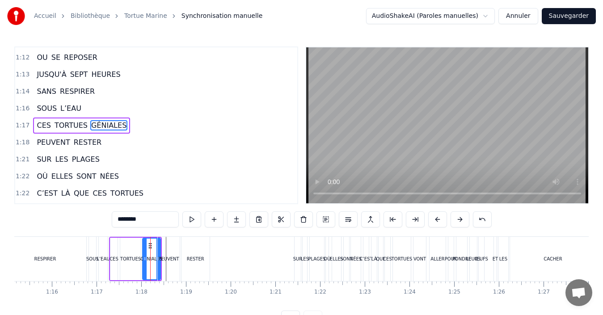
scroll to position [34, 0]
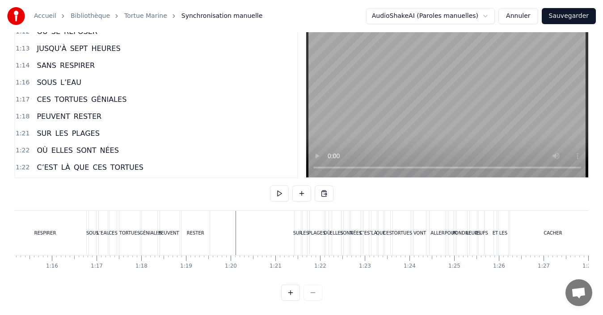
click at [190, 231] on div "RESTER" at bounding box center [195, 233] width 28 height 44
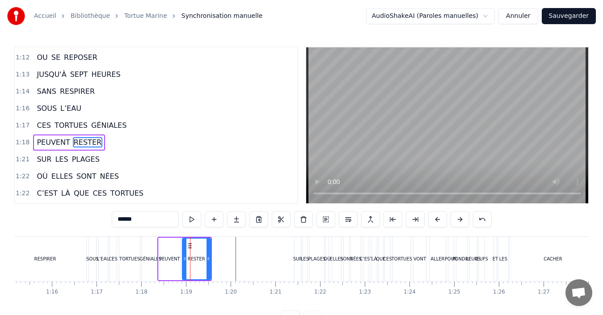
scroll to position [711, 0]
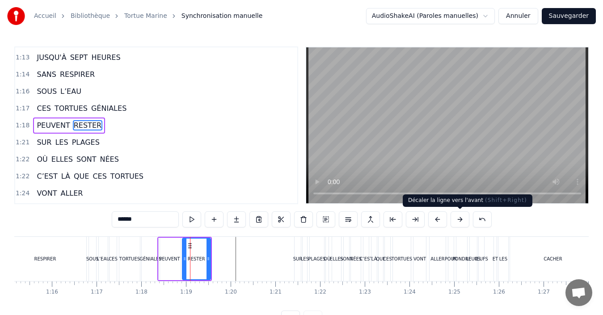
click at [461, 221] on button at bounding box center [459, 219] width 19 height 16
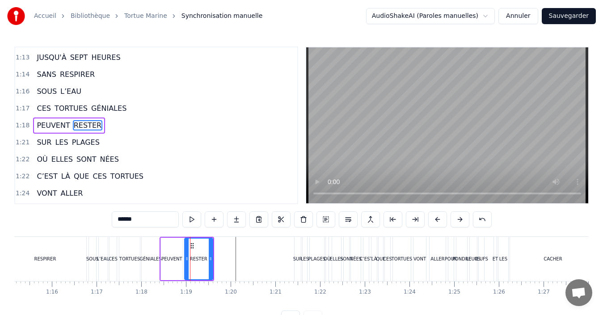
click at [178, 261] on div "PEUVENT" at bounding box center [171, 258] width 21 height 7
type input "*******"
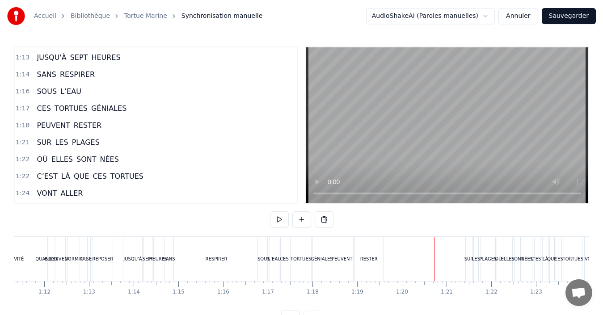
scroll to position [0, 3123]
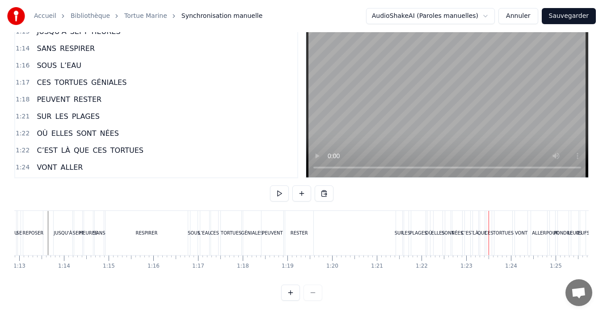
scroll to position [0, 3243]
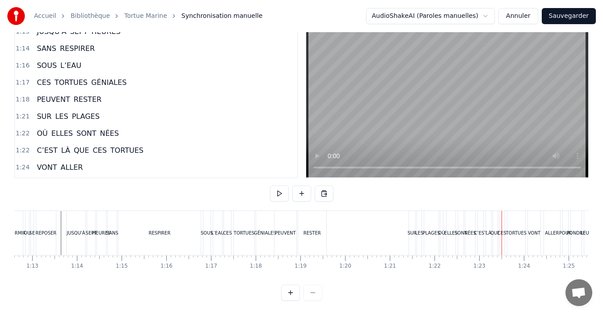
click at [296, 235] on div "PEUVENT" at bounding box center [285, 233] width 23 height 44
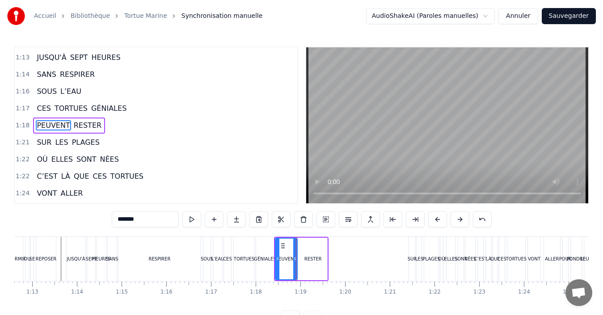
scroll to position [34, 0]
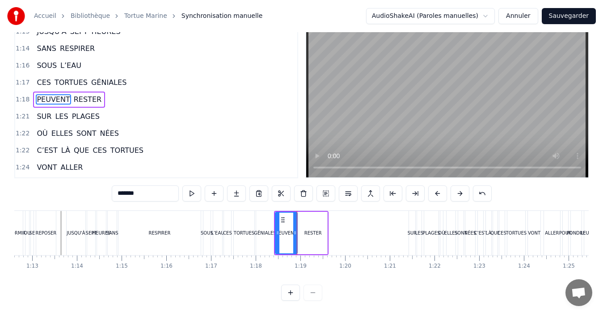
click at [310, 230] on div "RESTER" at bounding box center [313, 233] width 28 height 42
type input "******"
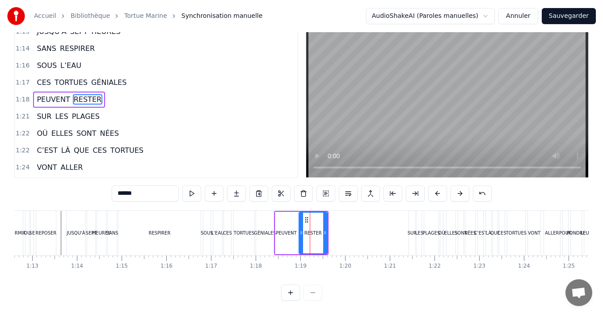
scroll to position [0, 0]
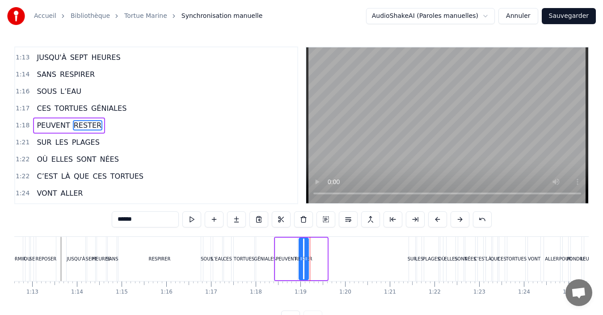
drag, startPoint x: 325, startPoint y: 260, endPoint x: 306, endPoint y: 259, distance: 18.8
click at [306, 259] on icon at bounding box center [306, 258] width 4 height 7
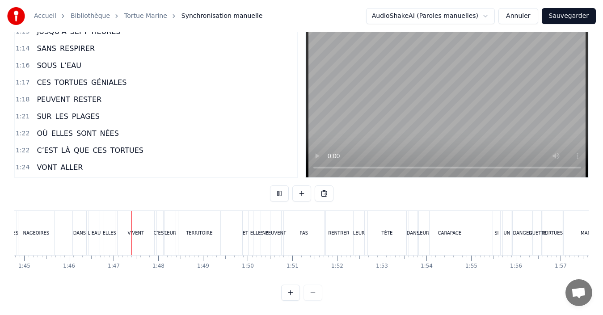
scroll to position [0, 4725]
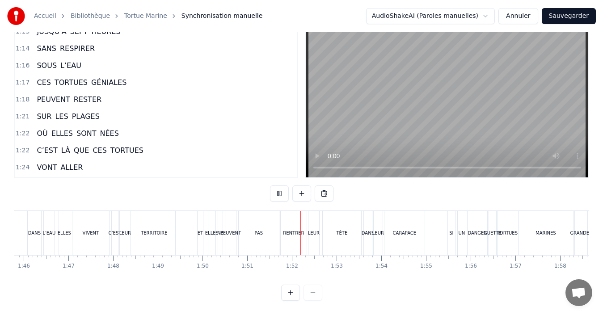
click at [156, 229] on div "TERRITOIRE" at bounding box center [154, 233] width 42 height 44
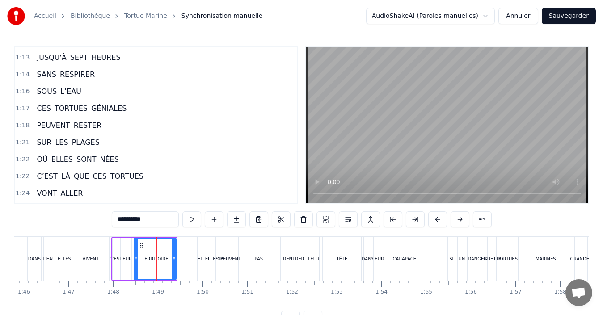
scroll to position [1017, 0]
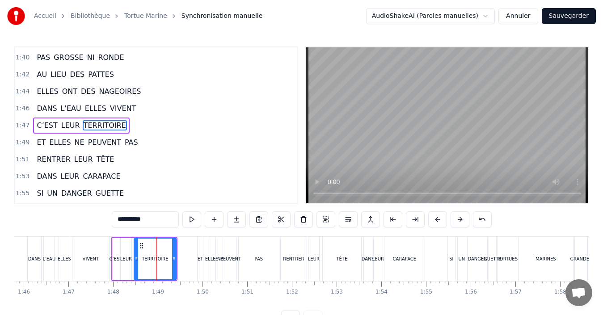
click at [140, 265] on div "TERRITOIRE" at bounding box center [154, 259] width 41 height 41
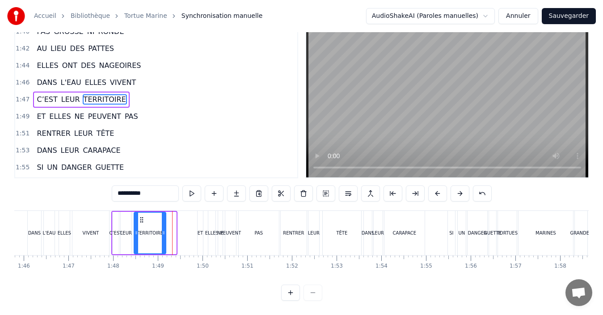
drag, startPoint x: 174, startPoint y: 224, endPoint x: 163, endPoint y: 222, distance: 10.4
click at [163, 229] on icon at bounding box center [164, 232] width 4 height 7
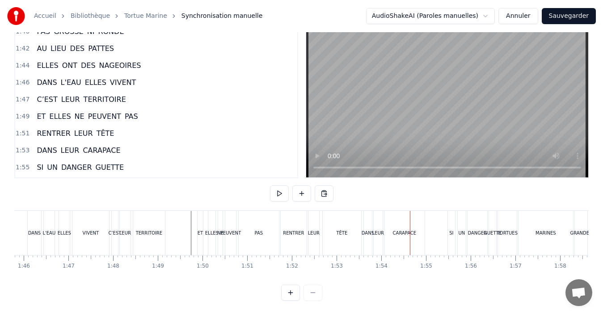
click at [346, 230] on div "TÊTE" at bounding box center [341, 233] width 11 height 7
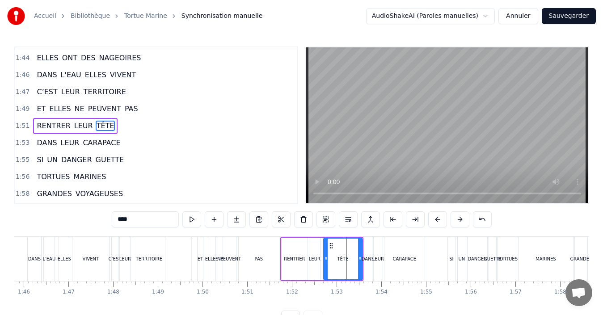
scroll to position [1051, 0]
drag, startPoint x: 360, startPoint y: 259, endPoint x: 340, endPoint y: 261, distance: 20.2
click at [340, 261] on icon at bounding box center [340, 258] width 4 height 7
click at [330, 269] on div "TÊTE" at bounding box center [332, 259] width 17 height 41
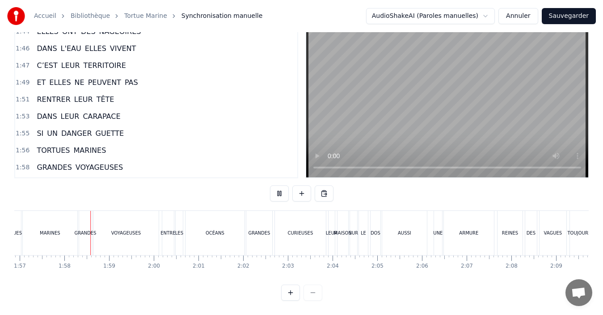
scroll to position [0, 5221]
click at [128, 230] on div "VOYAGEUSES" at bounding box center [125, 233] width 29 height 7
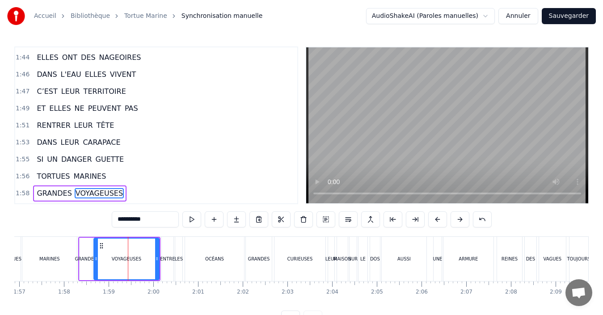
scroll to position [1118, 0]
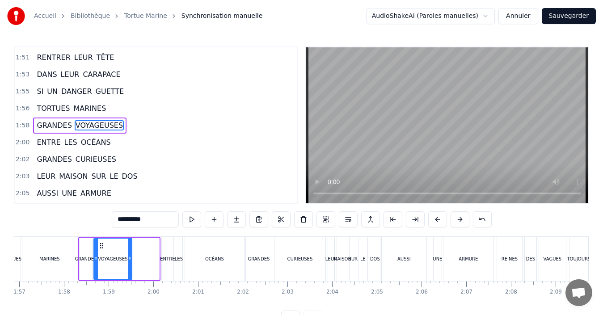
drag, startPoint x: 158, startPoint y: 264, endPoint x: 131, endPoint y: 262, distance: 27.3
click at [131, 262] on div at bounding box center [130, 259] width 4 height 41
click at [99, 269] on div "VOYAGEUSES" at bounding box center [112, 259] width 37 height 41
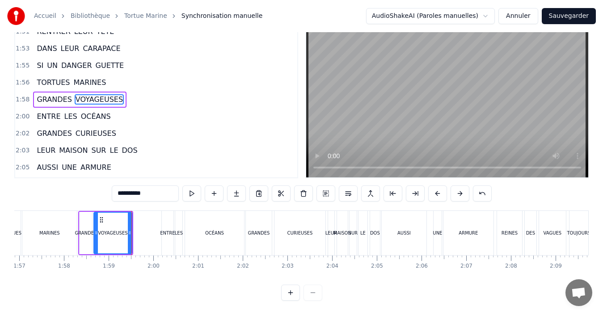
click at [84, 236] on div "GRANDES" at bounding box center [86, 233] width 13 height 42
type input "*******"
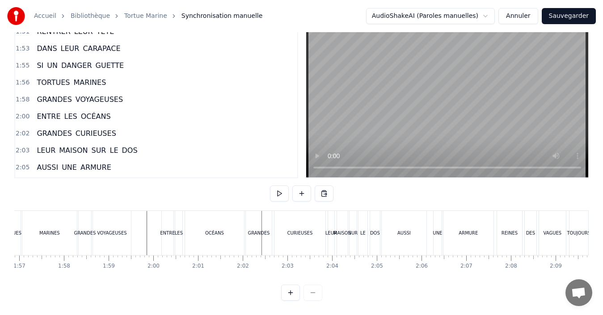
click at [214, 233] on div "OCÉANS" at bounding box center [214, 233] width 59 height 44
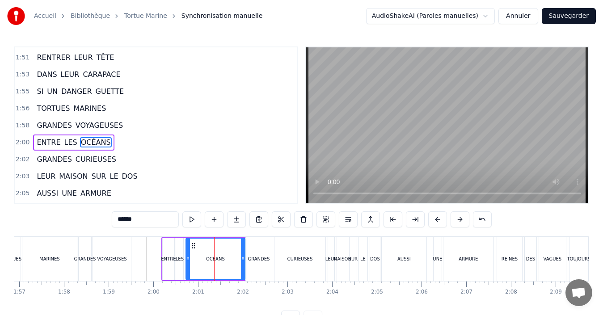
scroll to position [1135, 0]
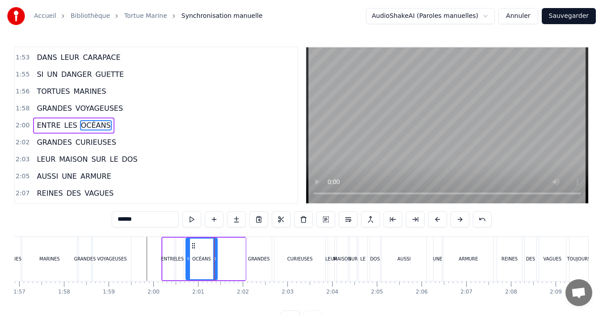
drag, startPoint x: 242, startPoint y: 261, endPoint x: 214, endPoint y: 259, distance: 27.8
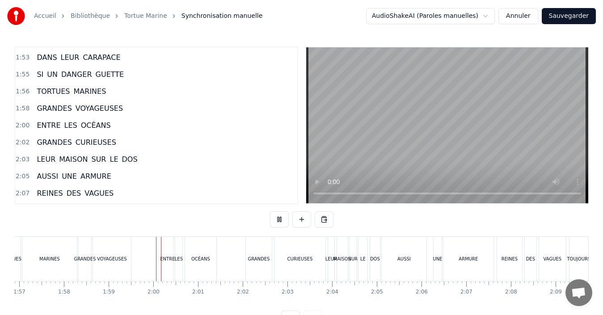
scroll to position [34, 0]
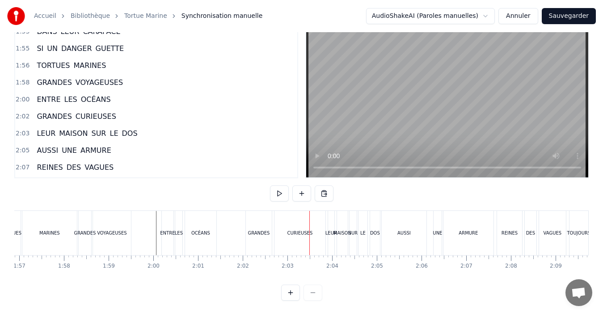
click at [249, 234] on div "GRANDES" at bounding box center [259, 233] width 26 height 44
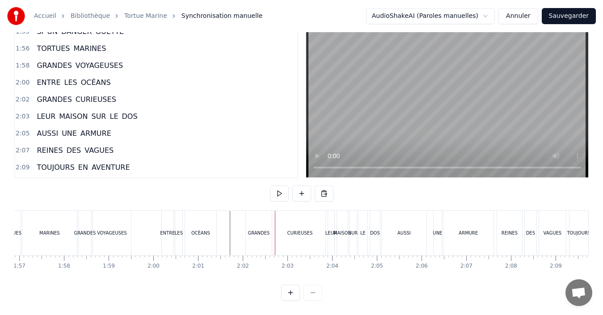
click at [249, 230] on div "GRANDES" at bounding box center [258, 233] width 22 height 7
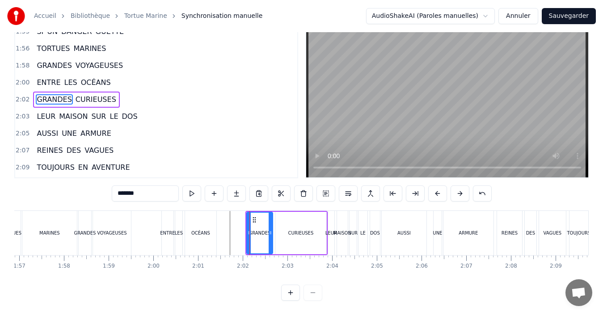
scroll to position [0, 0]
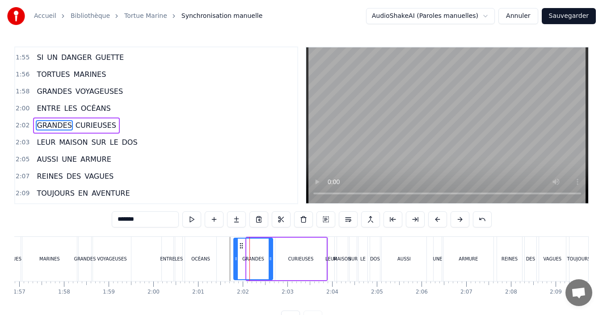
drag, startPoint x: 248, startPoint y: 258, endPoint x: 235, endPoint y: 256, distance: 13.1
click at [235, 256] on icon at bounding box center [236, 258] width 4 height 7
drag, startPoint x: 269, startPoint y: 260, endPoint x: 260, endPoint y: 260, distance: 8.9
click at [260, 260] on icon at bounding box center [262, 258] width 4 height 7
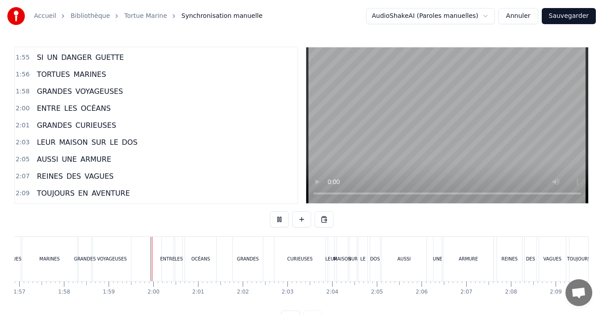
scroll to position [34, 0]
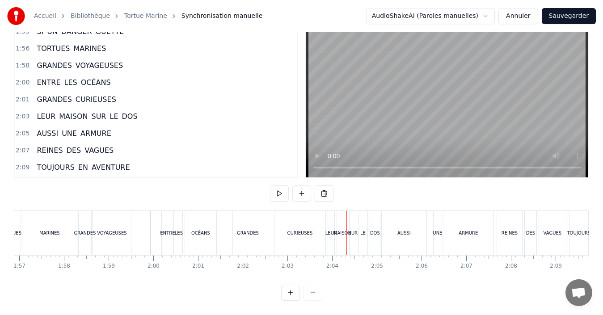
click at [293, 236] on div "CURIEUSES" at bounding box center [299, 233] width 51 height 44
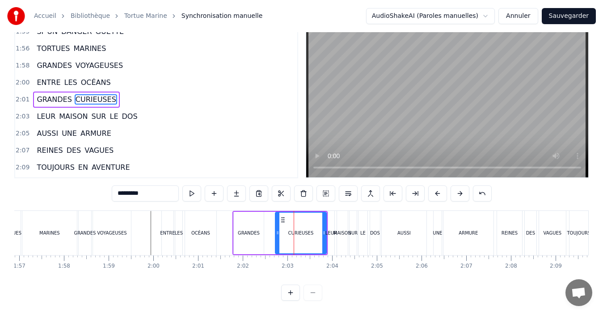
scroll to position [0, 0]
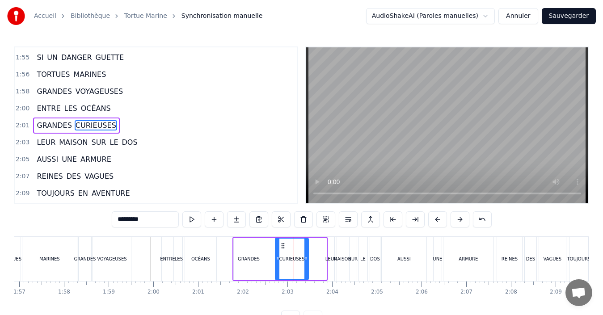
drag, startPoint x: 322, startPoint y: 265, endPoint x: 304, endPoint y: 265, distance: 17.9
click at [304, 265] on div at bounding box center [306, 259] width 4 height 41
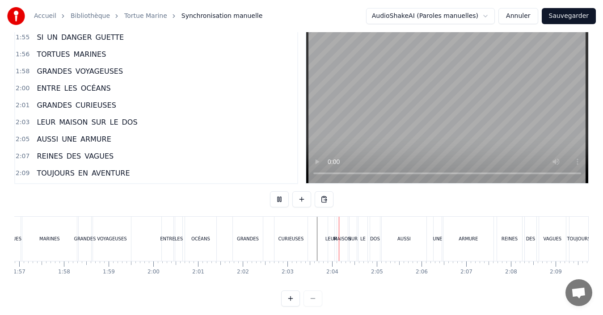
scroll to position [34, 0]
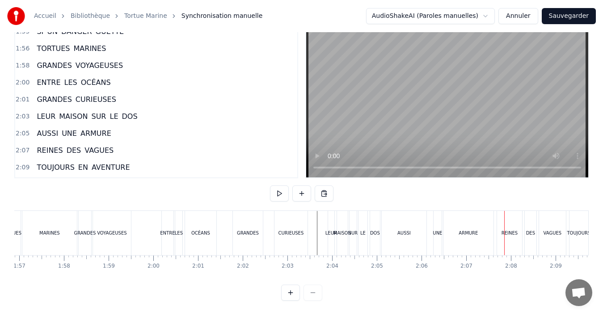
click at [470, 232] on div "ARMURE" at bounding box center [468, 233] width 50 height 44
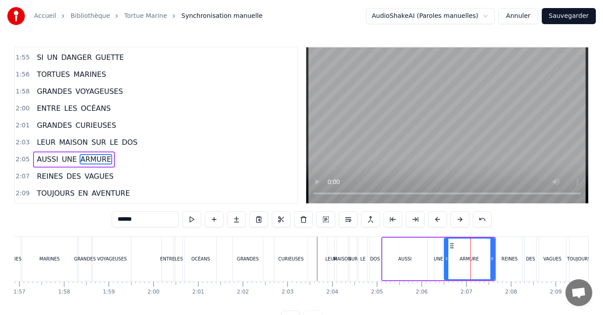
scroll to position [1186, 0]
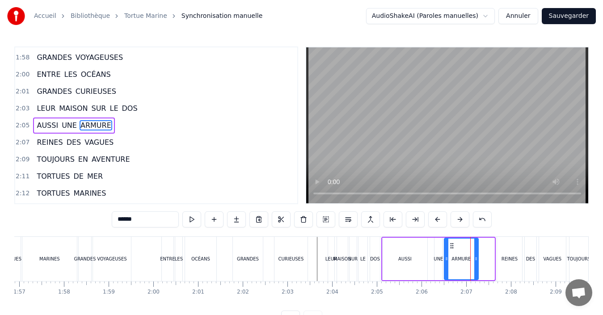
drag, startPoint x: 490, startPoint y: 258, endPoint x: 474, endPoint y: 260, distance: 16.2
click at [474, 260] on icon at bounding box center [476, 258] width 4 height 7
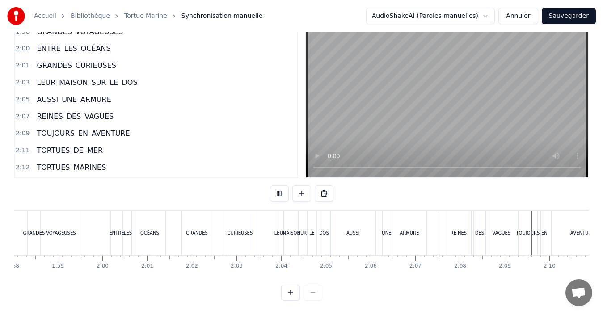
scroll to position [0, 5721]
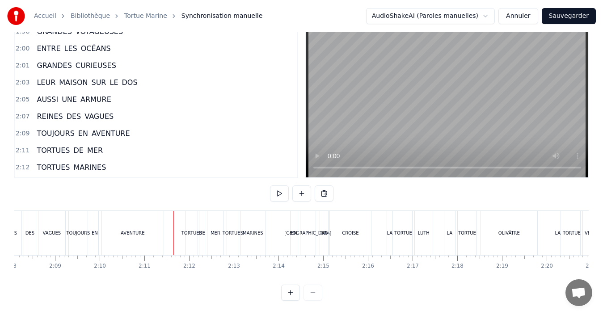
click at [135, 230] on div "AVENTURE" at bounding box center [133, 233] width 24 height 7
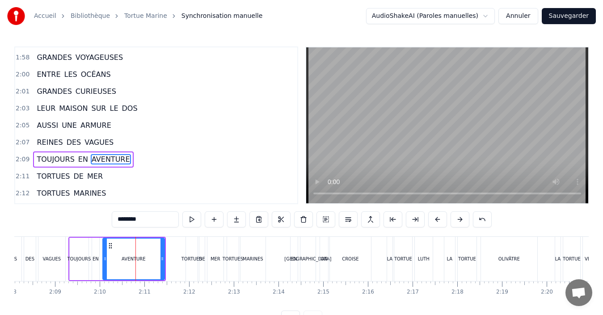
scroll to position [1220, 0]
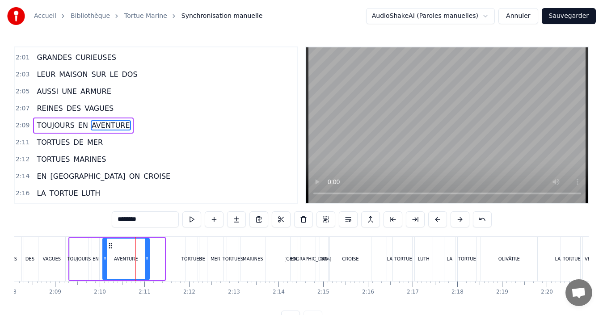
drag, startPoint x: 161, startPoint y: 257, endPoint x: 146, endPoint y: 256, distance: 15.2
click at [146, 256] on icon at bounding box center [147, 258] width 4 height 7
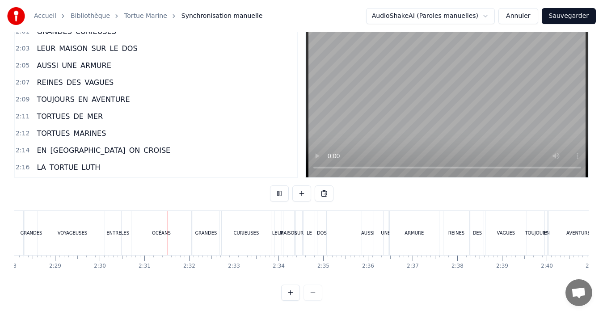
scroll to position [0, 6701]
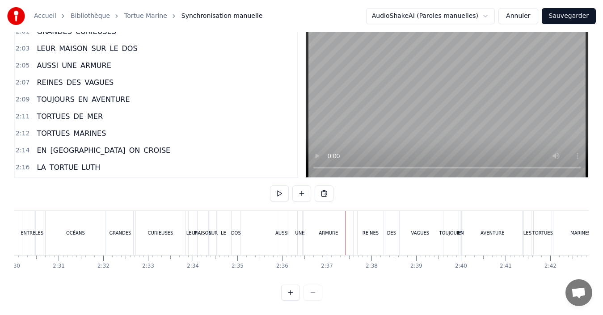
click at [308, 226] on div "ARMURE" at bounding box center [328, 233] width 49 height 44
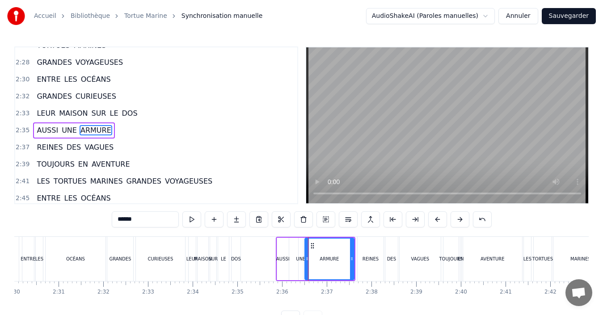
scroll to position [1475, 0]
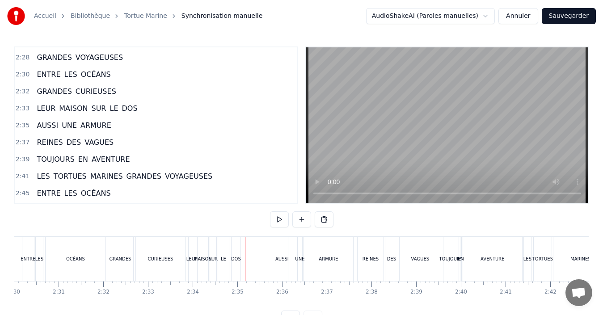
click at [283, 264] on div "AUSSI" at bounding box center [282, 259] width 12 height 44
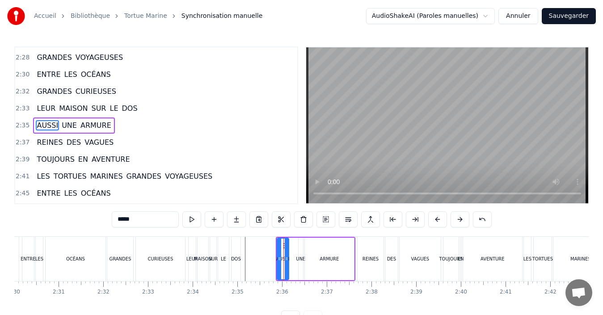
click at [310, 264] on div "ARMURE" at bounding box center [329, 259] width 49 height 42
type input "******"
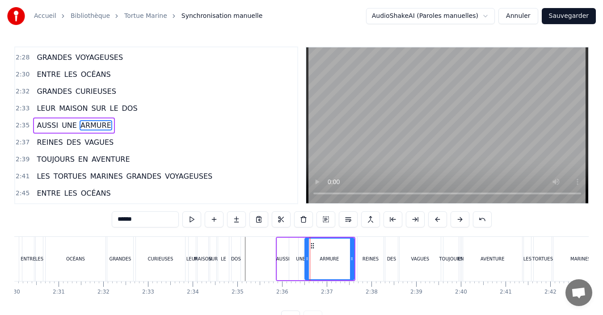
click at [295, 268] on div "AUSSI UNE ARMURE" at bounding box center [316, 259] width 80 height 44
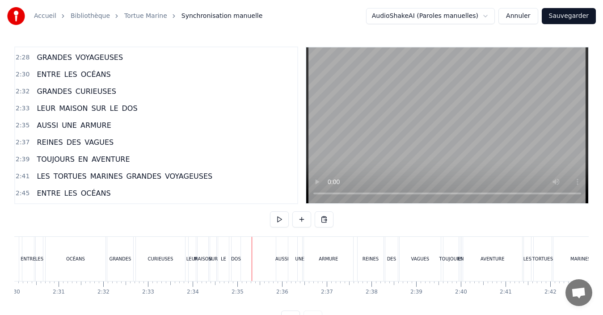
click at [283, 264] on div "AUSSI" at bounding box center [282, 259] width 12 height 44
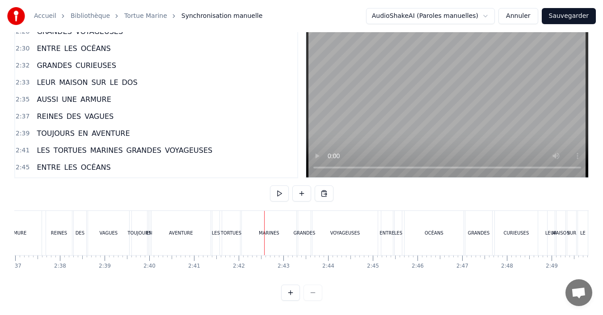
scroll to position [0, 6999]
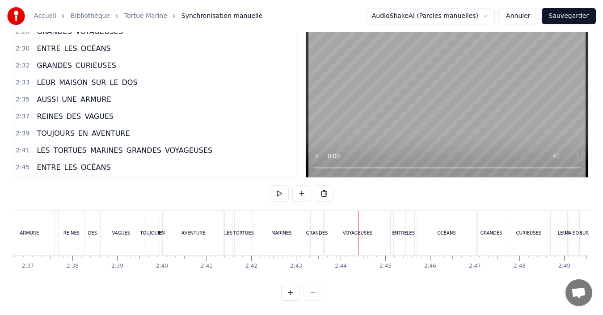
click at [285, 230] on div "MARINES" at bounding box center [281, 233] width 54 height 44
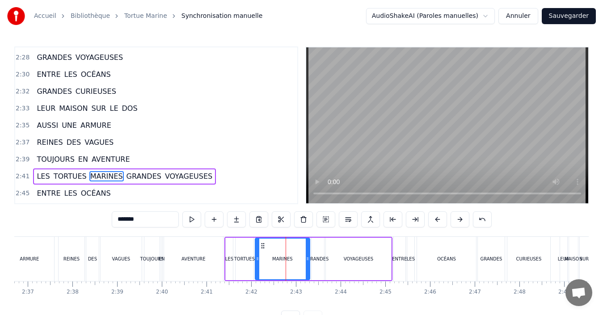
scroll to position [1526, 0]
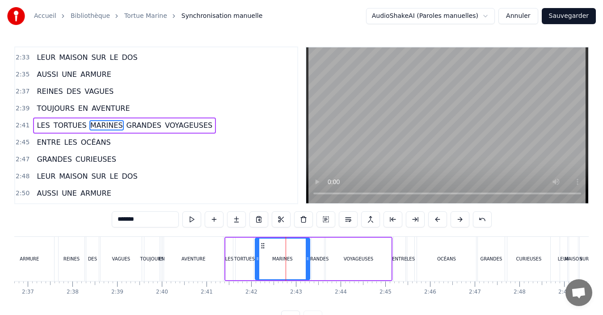
click at [347, 273] on div "VOYAGEUSES" at bounding box center [358, 259] width 65 height 42
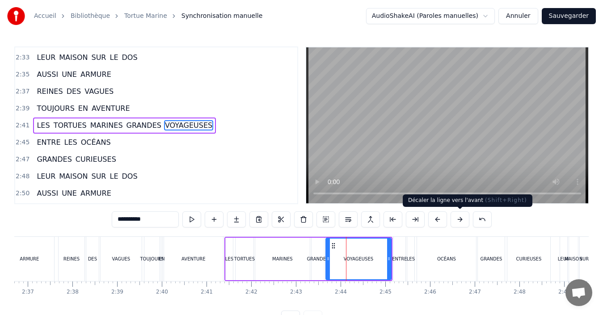
click at [459, 224] on button at bounding box center [459, 219] width 19 height 16
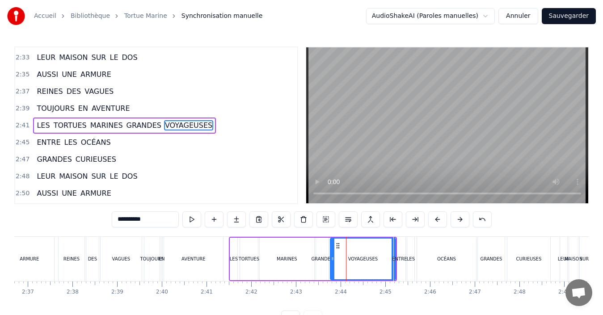
click at [460, 224] on button at bounding box center [459, 219] width 19 height 16
click at [460, 225] on button at bounding box center [459, 219] width 19 height 16
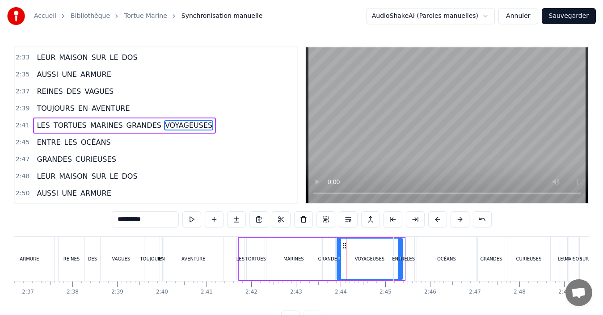
click at [461, 225] on button at bounding box center [459, 219] width 19 height 16
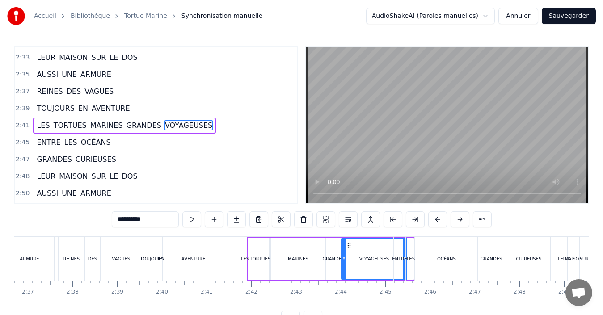
click at [461, 225] on button at bounding box center [459, 219] width 19 height 16
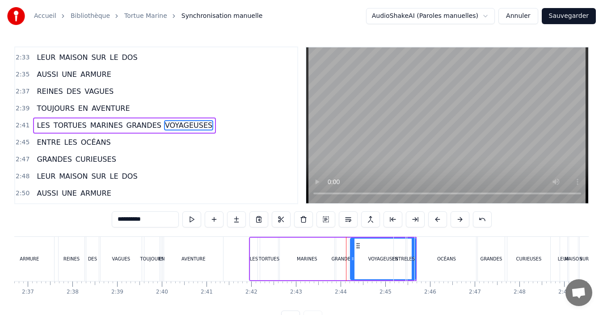
click at [461, 225] on button at bounding box center [459, 219] width 19 height 16
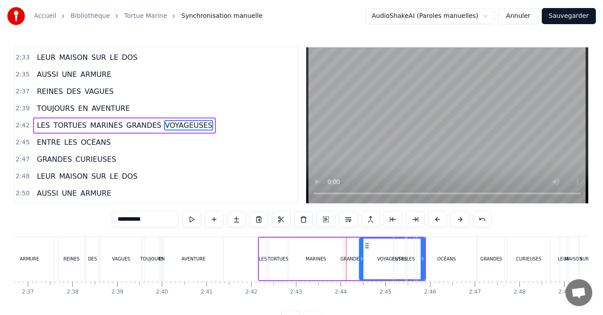
click at [461, 225] on button at bounding box center [459, 219] width 19 height 16
click at [297, 256] on div "MARINES" at bounding box center [318, 259] width 54 height 42
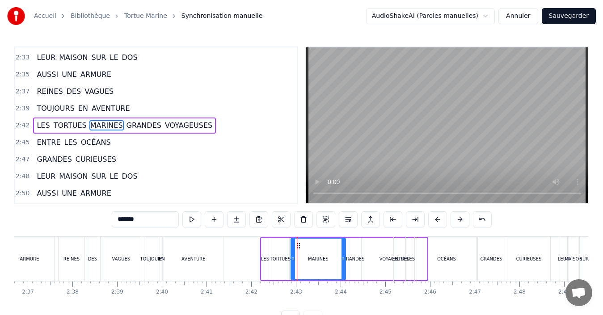
click at [271, 263] on div "TORTUES" at bounding box center [280, 259] width 18 height 42
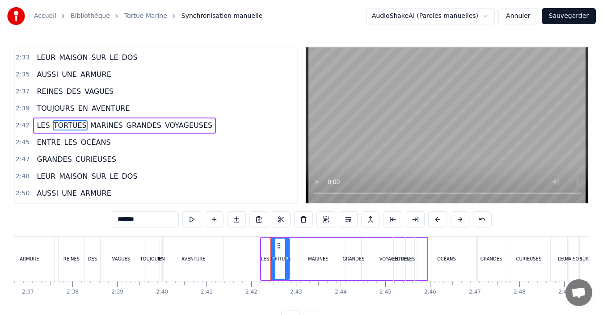
click at [348, 252] on div "GRANDES" at bounding box center [353, 259] width 13 height 42
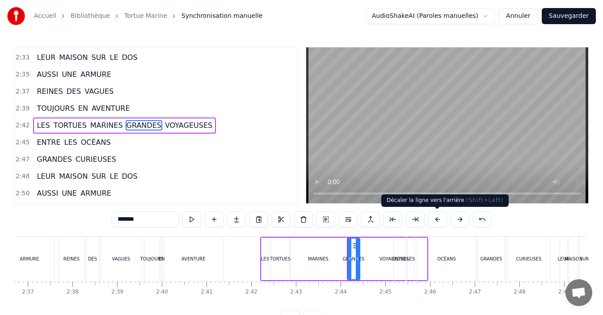
click at [435, 224] on button at bounding box center [437, 219] width 19 height 16
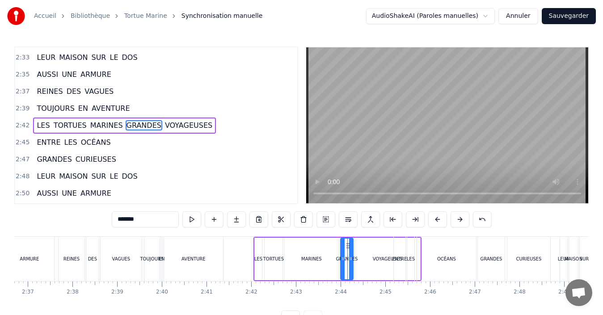
click at [435, 224] on button at bounding box center [437, 219] width 19 height 16
click at [253, 265] on div "LES" at bounding box center [251, 259] width 7 height 42
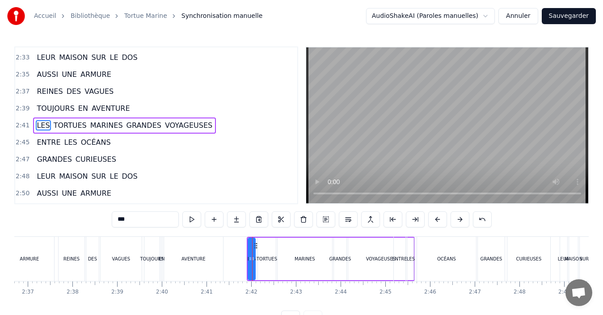
scroll to position [34, 0]
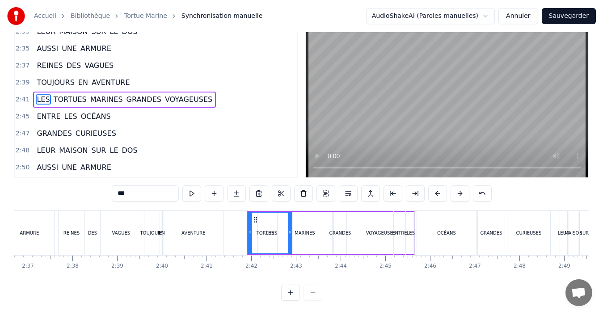
drag, startPoint x: 252, startPoint y: 224, endPoint x: 289, endPoint y: 228, distance: 36.8
click at [289, 229] on icon at bounding box center [290, 232] width 4 height 7
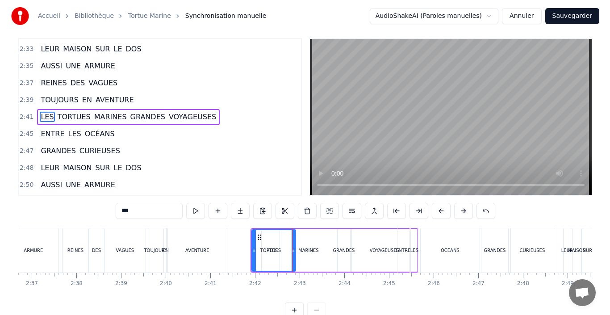
scroll to position [0, 0]
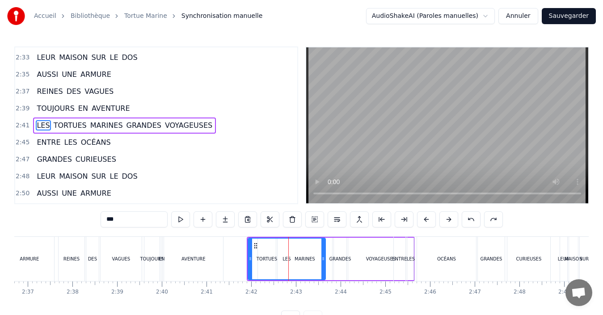
drag, startPoint x: 252, startPoint y: 257, endPoint x: 322, endPoint y: 261, distance: 70.2
click at [322, 261] on icon at bounding box center [323, 258] width 4 height 7
click at [292, 267] on div "LES" at bounding box center [286, 259] width 76 height 41
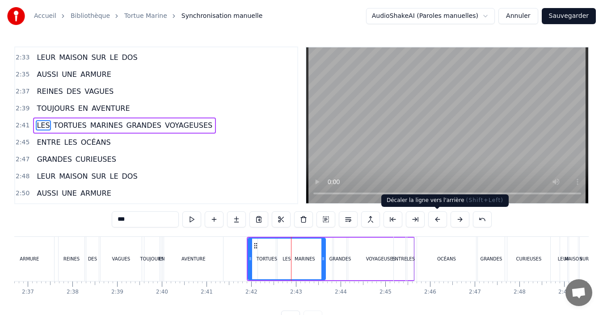
click at [432, 223] on button at bounding box center [437, 219] width 19 height 16
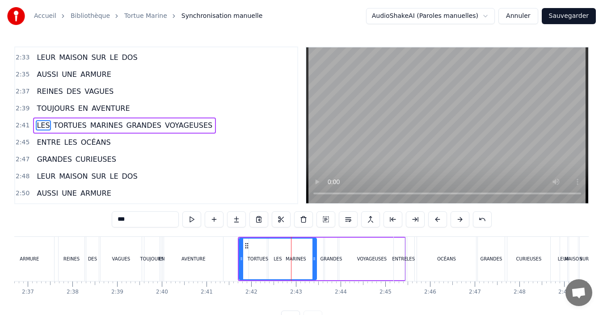
click at [433, 224] on button at bounding box center [437, 219] width 19 height 16
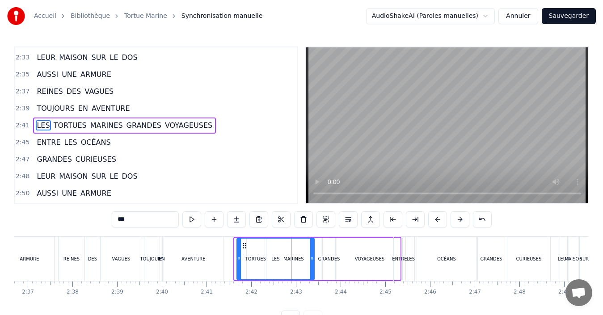
click at [433, 224] on button at bounding box center [437, 219] width 19 height 16
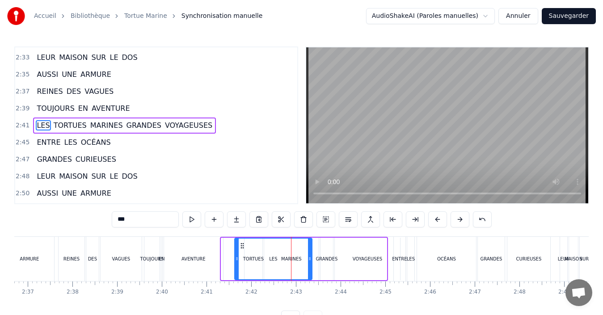
click at [433, 224] on button at bounding box center [437, 219] width 19 height 16
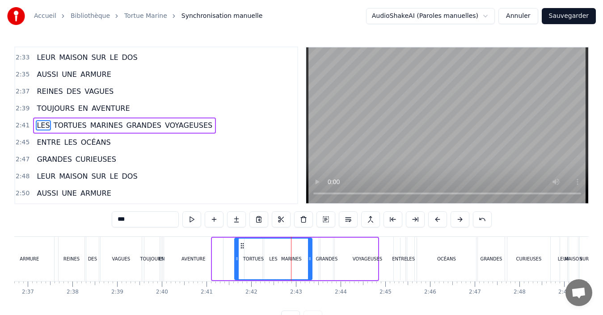
click at [433, 224] on button at bounding box center [437, 219] width 19 height 16
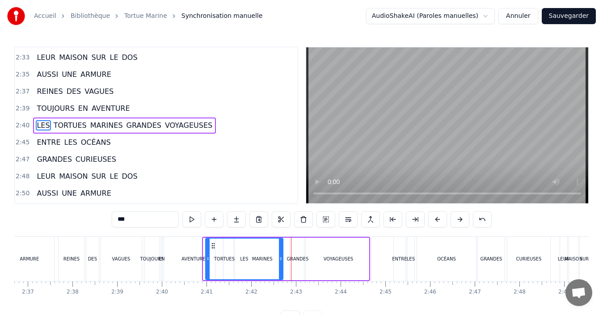
click at [433, 224] on button at bounding box center [437, 219] width 19 height 16
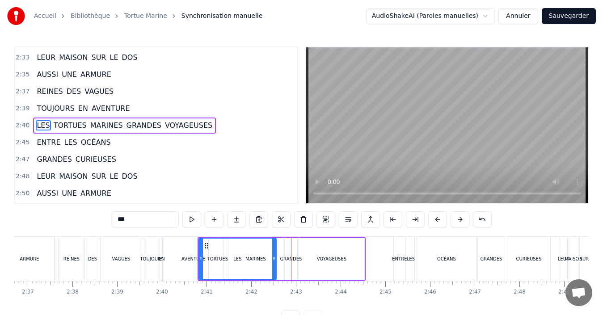
click at [433, 224] on button at bounding box center [437, 219] width 19 height 16
click at [342, 273] on div "VOYAGEUSES" at bounding box center [329, 259] width 65 height 42
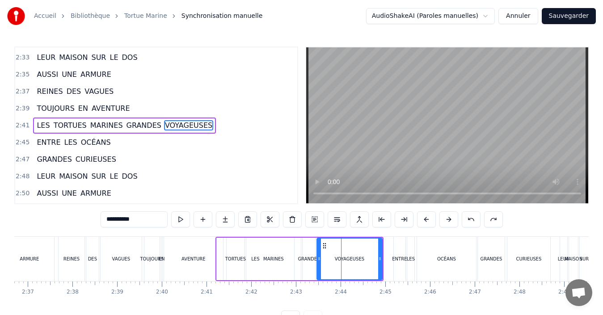
click at [226, 264] on div "TORTUES" at bounding box center [235, 259] width 18 height 42
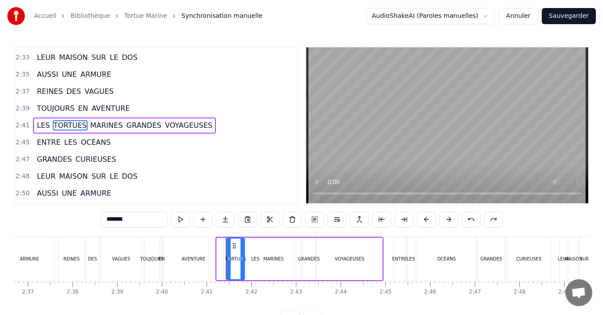
click at [284, 261] on div "MARINES" at bounding box center [273, 259] width 54 height 42
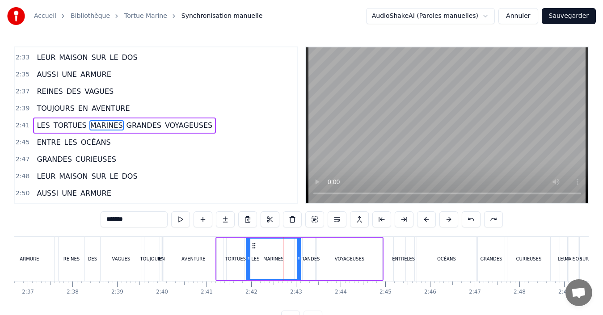
click at [327, 265] on div "VOYAGEUSES" at bounding box center [349, 259] width 65 height 42
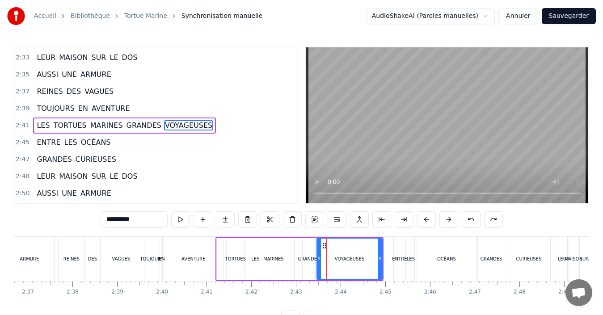
click at [126, 130] on span "GRANDES" at bounding box center [144, 125] width 37 height 10
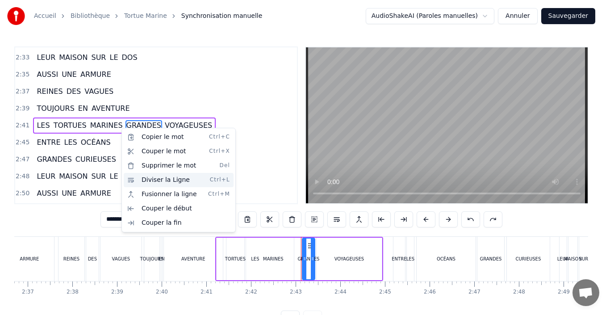
click at [150, 180] on div "Diviser la Ligne Ctrl+L" at bounding box center [179, 180] width 110 height 14
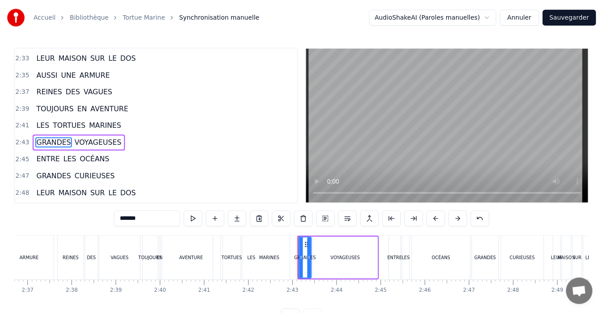
scroll to position [1543, 0]
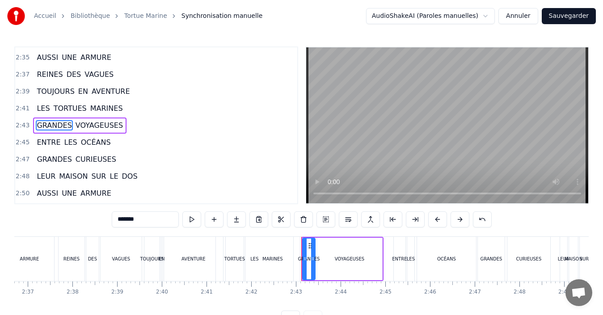
click at [257, 269] on div "MARINES" at bounding box center [272, 259] width 54 height 44
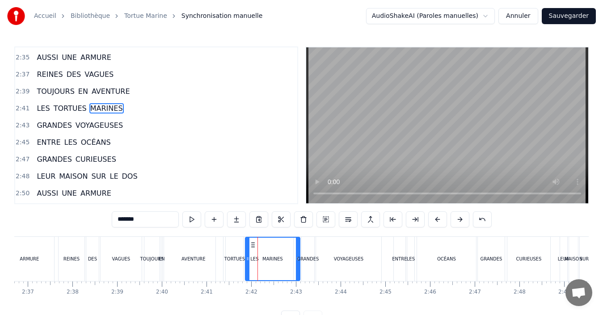
scroll to position [1526, 0]
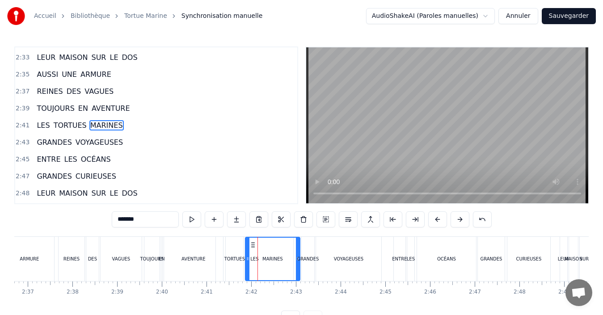
click at [53, 127] on span "TORTUES" at bounding box center [70, 125] width 35 height 10
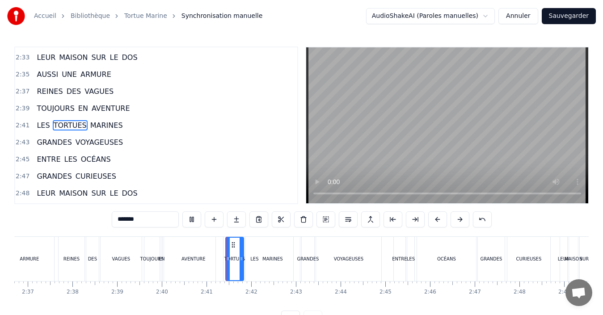
scroll to position [1575, 0]
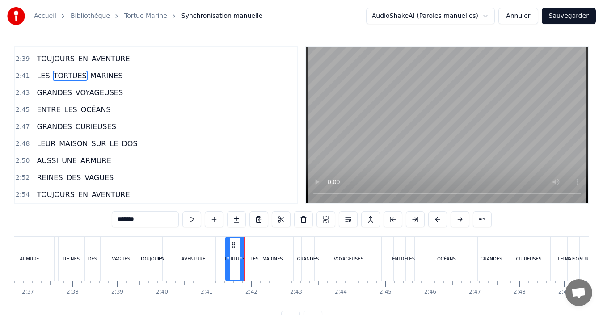
click at [187, 274] on div "AVENTURE" at bounding box center [193, 259] width 59 height 44
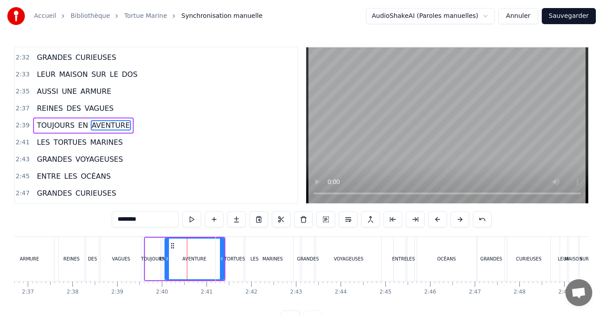
click at [255, 259] on div "MARINES" at bounding box center [272, 259] width 54 height 44
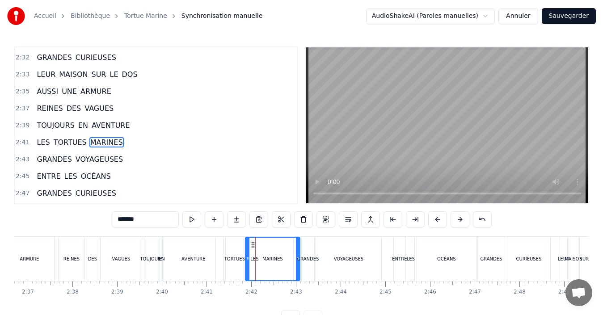
scroll to position [1526, 0]
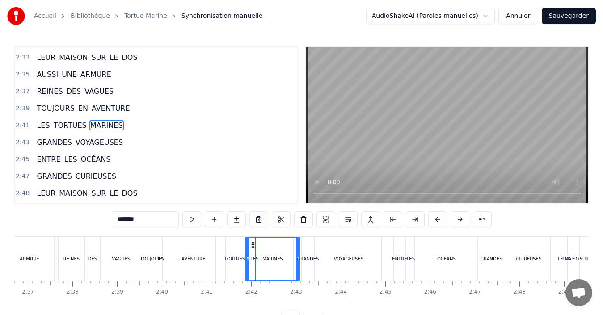
click at [101, 277] on div "VAGUES" at bounding box center [121, 259] width 41 height 44
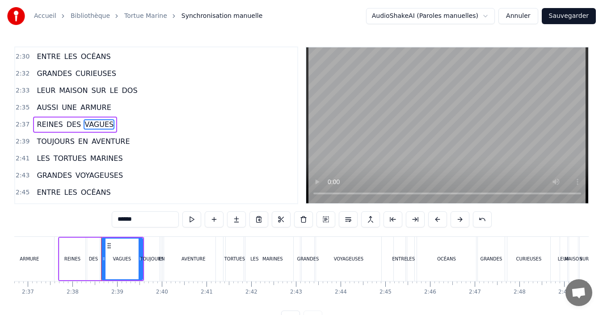
scroll to position [1492, 0]
drag, startPoint x: 535, startPoint y: 310, endPoint x: 230, endPoint y: 278, distance: 305.9
click at [526, 311] on div "0:00 TORTUES MARINES 0:03 TORTUES MARINES 0:07 TORTUES MARINES 0:09 LES TORTUES…" at bounding box center [301, 186] width 574 height 280
click at [276, 264] on div "MARINES" at bounding box center [272, 259] width 54 height 44
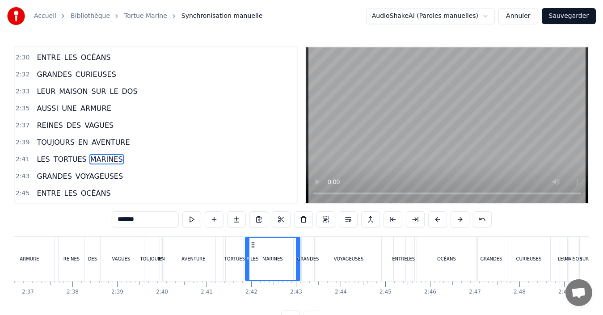
scroll to position [1526, 0]
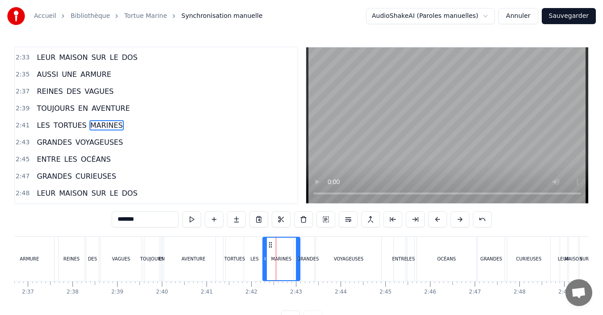
drag, startPoint x: 246, startPoint y: 259, endPoint x: 263, endPoint y: 264, distance: 18.2
click at [263, 264] on div at bounding box center [265, 259] width 4 height 42
click at [235, 260] on div "TORTUES" at bounding box center [234, 258] width 21 height 7
type input "*******"
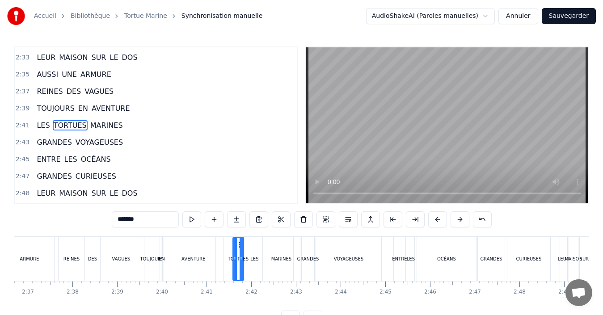
drag, startPoint x: 228, startPoint y: 260, endPoint x: 235, endPoint y: 263, distance: 7.6
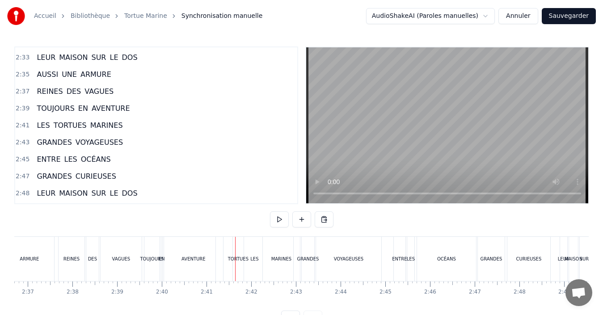
click at [224, 260] on div "LES" at bounding box center [254, 259] width 77 height 44
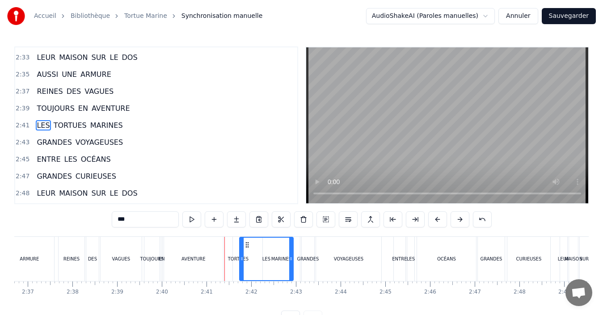
drag, startPoint x: 216, startPoint y: 262, endPoint x: 240, endPoint y: 269, distance: 24.9
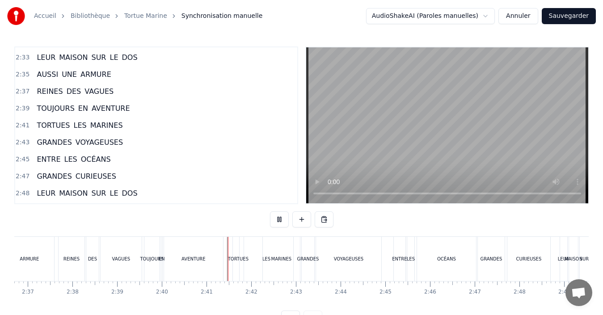
scroll to position [34, 0]
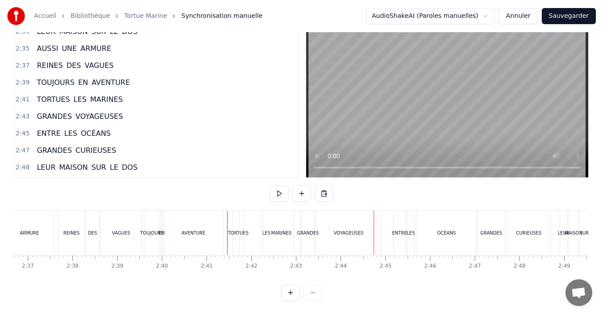
click at [224, 234] on div "TOUJOURS EN AVENTURE" at bounding box center [184, 233] width 81 height 44
click at [241, 231] on div "TORTUES" at bounding box center [238, 233] width 11 height 44
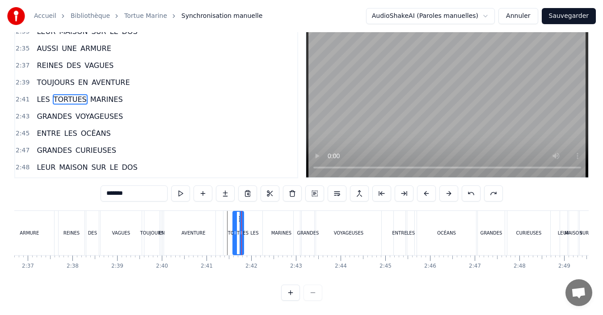
scroll to position [0, 0]
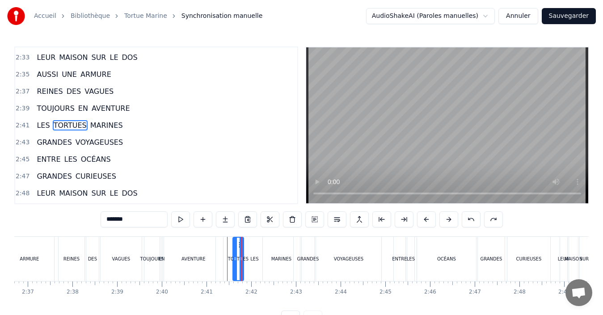
click at [208, 259] on div "AVENTURE" at bounding box center [193, 259] width 59 height 44
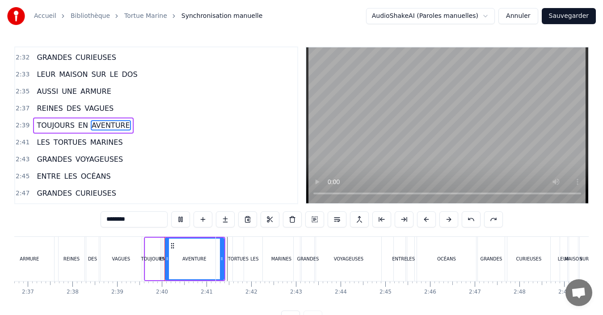
scroll to position [34, 0]
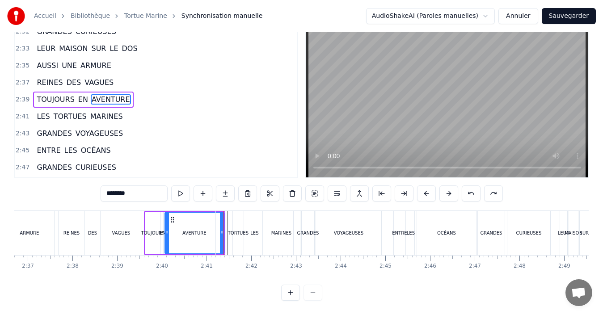
click at [242, 232] on div "TORTUES" at bounding box center [238, 233] width 11 height 44
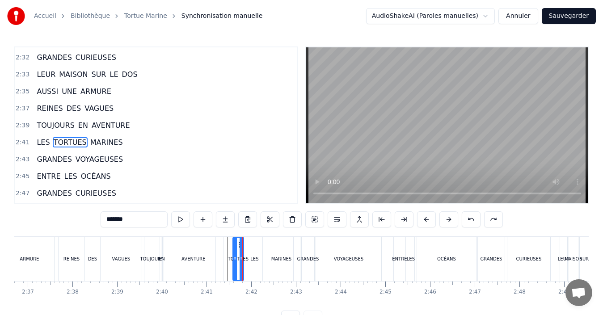
scroll to position [1526, 0]
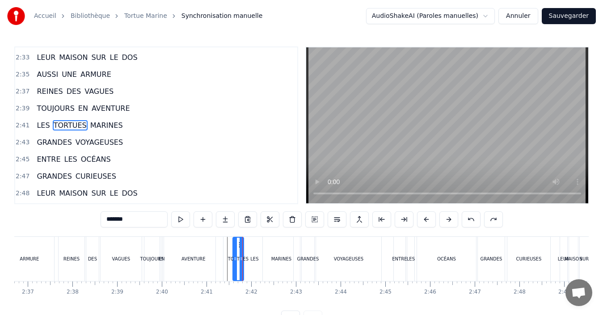
click at [222, 272] on div "LES" at bounding box center [254, 259] width 77 height 44
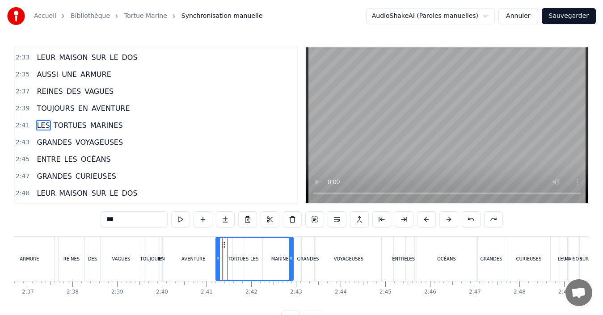
scroll to position [34, 0]
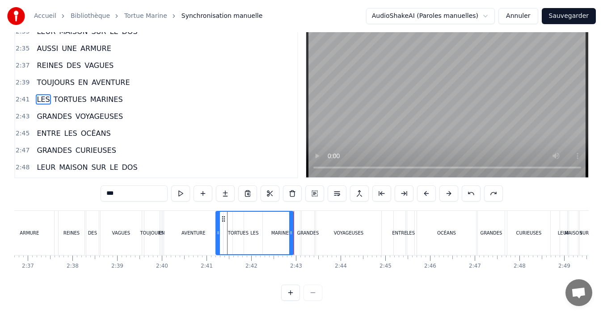
click at [197, 230] on div "AVENTURE" at bounding box center [193, 233] width 59 height 44
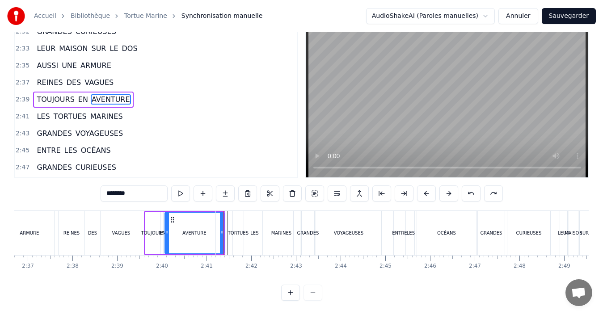
click at [241, 230] on div "TORTUES" at bounding box center [238, 233] width 11 height 44
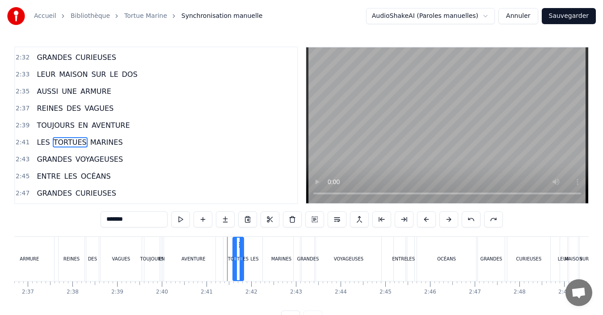
scroll to position [1526, 0]
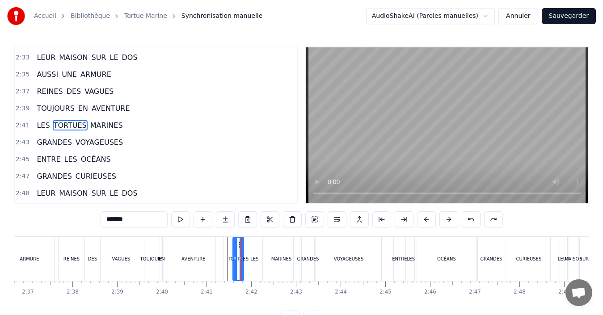
click at [227, 250] on div "LES" at bounding box center [254, 259] width 77 height 44
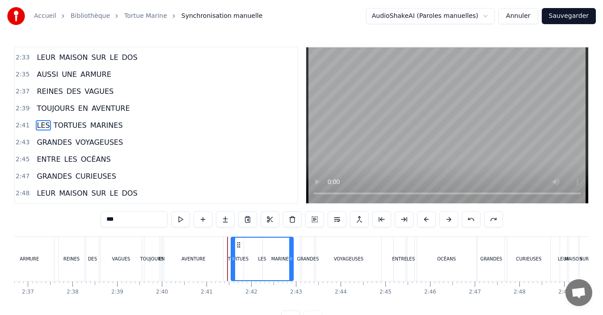
drag, startPoint x: 217, startPoint y: 260, endPoint x: 232, endPoint y: 264, distance: 15.7
click at [232, 264] on div at bounding box center [233, 259] width 4 height 42
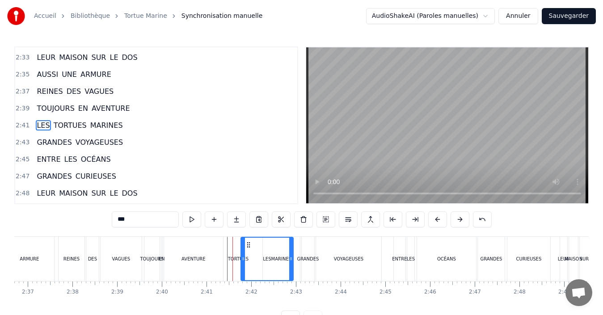
drag, startPoint x: 233, startPoint y: 260, endPoint x: 243, endPoint y: 263, distance: 10.3
drag, startPoint x: 289, startPoint y: 267, endPoint x: 268, endPoint y: 262, distance: 22.4
click at [270, 262] on div at bounding box center [272, 259] width 4 height 42
click at [282, 267] on div "MARINES" at bounding box center [281, 259] width 37 height 44
type input "*******"
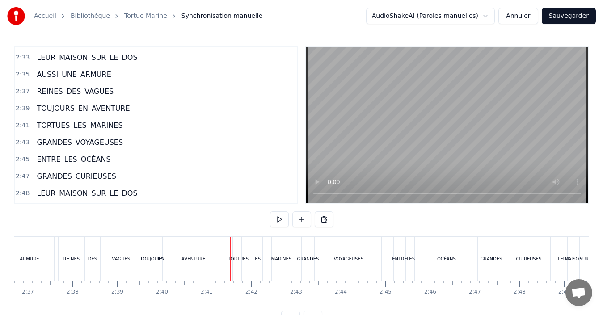
click at [190, 268] on div "AVENTURE" at bounding box center [193, 259] width 59 height 44
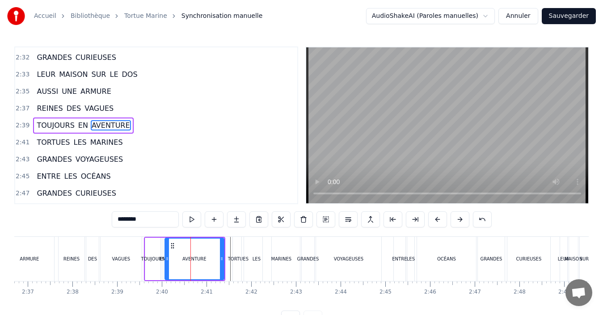
scroll to position [34, 0]
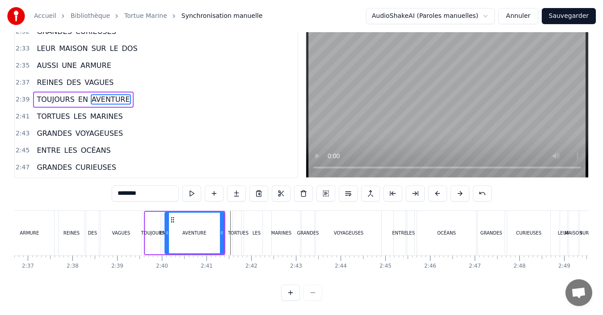
click at [234, 236] on div "TORTUES" at bounding box center [238, 233] width 11 height 44
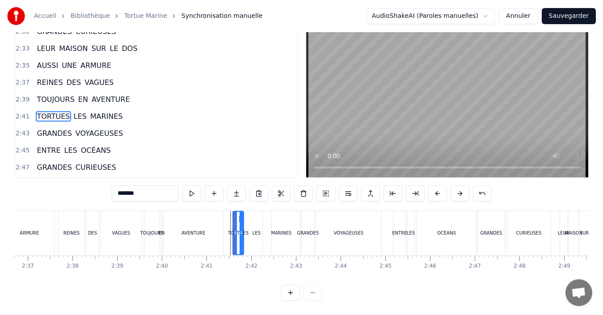
type input "*******"
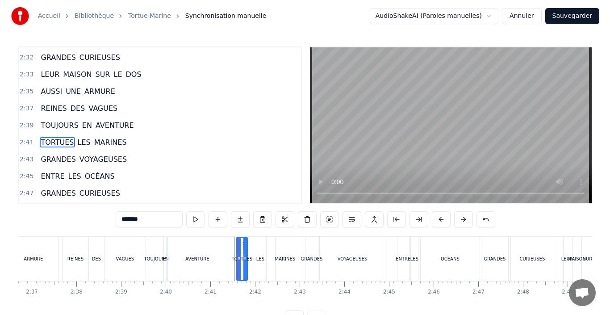
scroll to position [1526, 0]
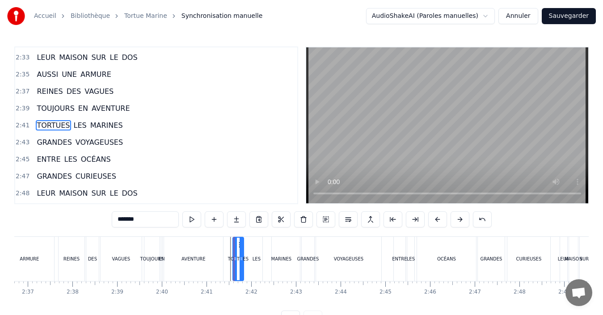
click at [573, 22] on button "Sauvegarder" at bounding box center [568, 16] width 54 height 16
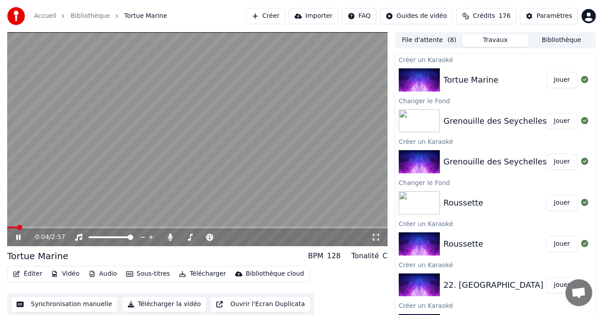
click at [20, 239] on icon at bounding box center [18, 237] width 4 height 5
click at [278, 17] on button "Créer" at bounding box center [265, 16] width 39 height 16
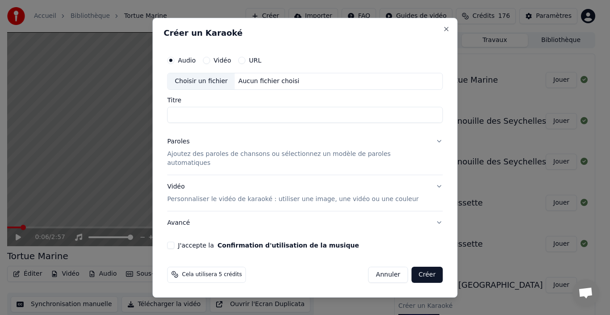
click at [203, 86] on div "Choisir un fichier" at bounding box center [201, 81] width 67 height 16
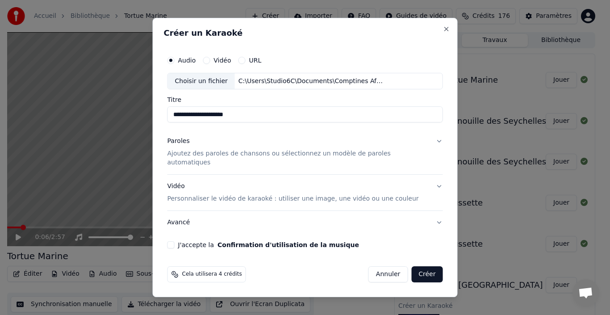
click at [191, 120] on input "**********" at bounding box center [306, 115] width 276 height 16
click at [193, 119] on input "**********" at bounding box center [306, 115] width 276 height 16
type input "**********"
click at [190, 146] on div "Paroles" at bounding box center [179, 141] width 22 height 9
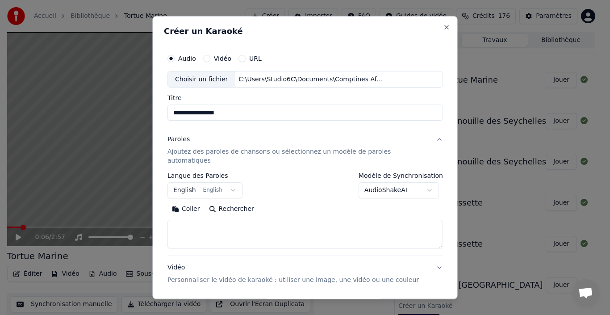
click at [203, 184] on button "English English" at bounding box center [205, 190] width 75 height 16
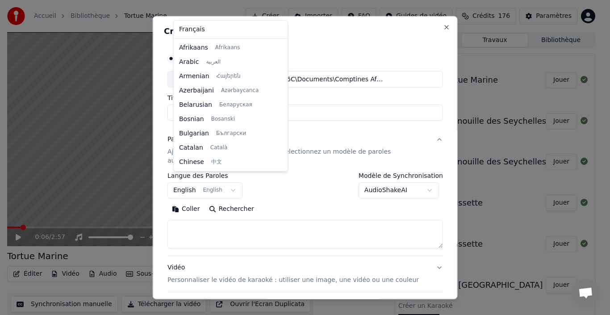
scroll to position [71, 0]
select select "**"
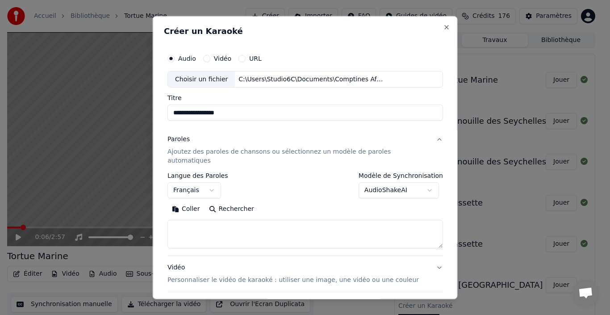
click at [208, 220] on textarea at bounding box center [306, 234] width 276 height 29
click at [214, 220] on textarea at bounding box center [306, 234] width 276 height 29
paste textarea "**********"
type textarea "**********"
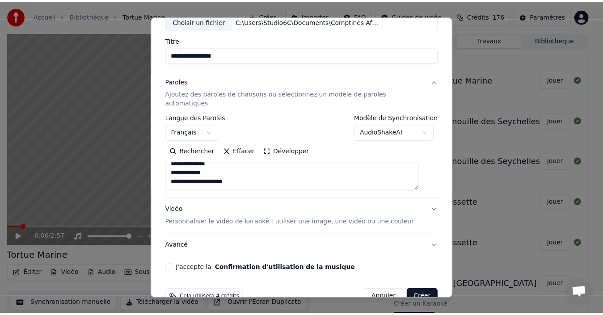
scroll to position [70, 0]
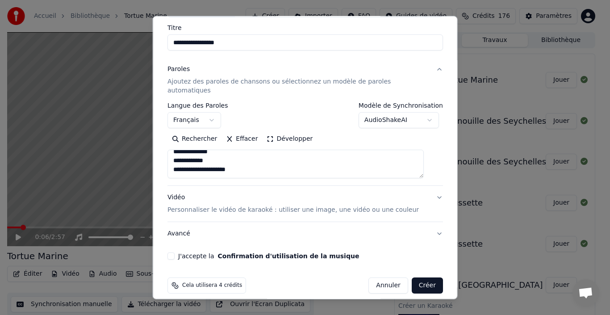
click at [175, 252] on button "J'accepte la Confirmation d'utilisation de la musique" at bounding box center [171, 255] width 7 height 7
click at [415, 280] on button "Créer" at bounding box center [426, 285] width 31 height 16
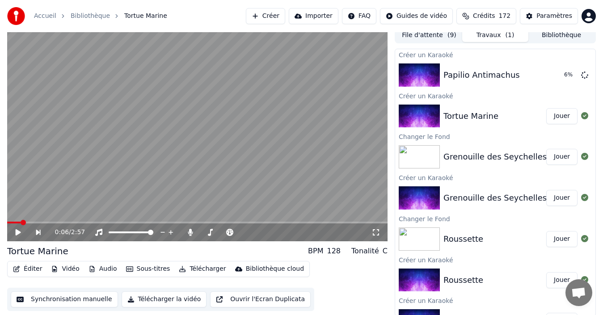
scroll to position [6, 0]
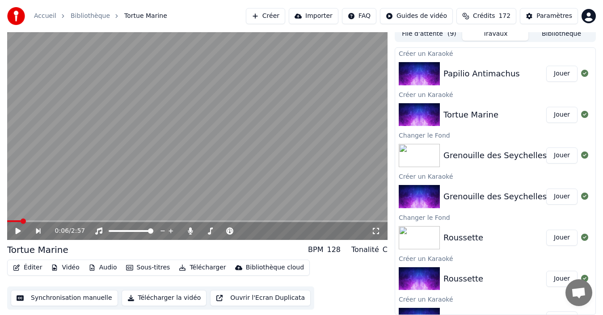
click at [561, 79] on button "Jouer" at bounding box center [561, 74] width 31 height 16
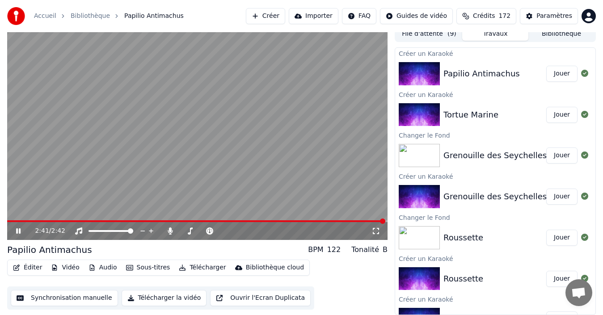
click at [17, 231] on icon at bounding box center [18, 230] width 4 height 5
click at [62, 297] on button "Synchronisation manuelle" at bounding box center [64, 298] width 107 height 16
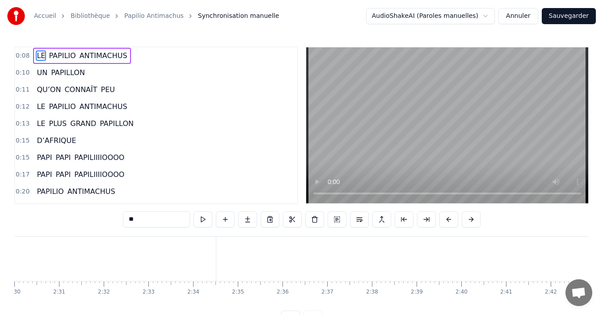
scroll to position [0, 6258]
click at [268, 264] on div "PAPILIIIIOOOO" at bounding box center [255, 259] width 805 height 44
type input "**********"
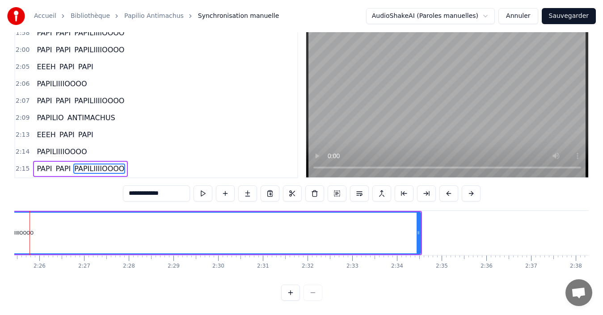
scroll to position [0, 6462]
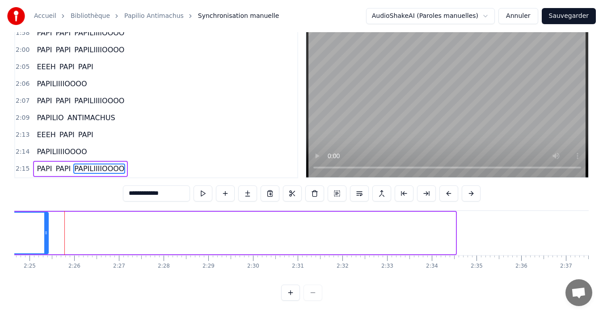
drag, startPoint x: 453, startPoint y: 230, endPoint x: 230, endPoint y: 250, distance: 224.2
click at [46, 241] on div at bounding box center [46, 233] width 4 height 41
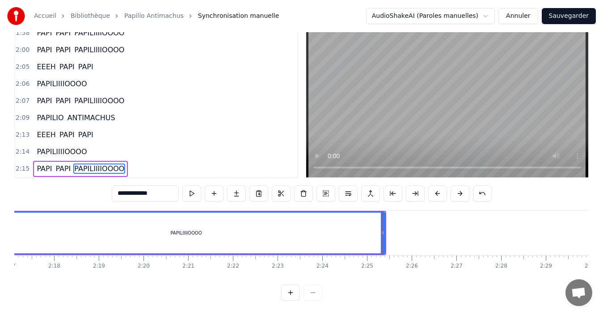
scroll to position [0, 6031]
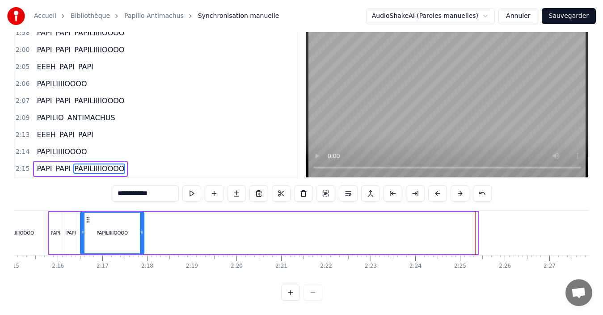
drag, startPoint x: 466, startPoint y: 235, endPoint x: 141, endPoint y: 239, distance: 325.2
click at [141, 239] on div at bounding box center [142, 233] width 4 height 41
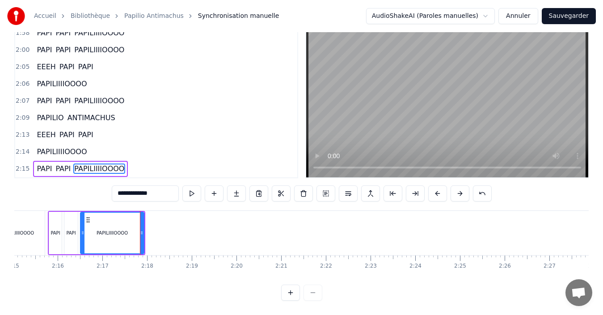
click at [87, 229] on div "PAPILIIIIOOOO" at bounding box center [112, 233] width 63 height 41
click at [584, 20] on button "Sauvegarder" at bounding box center [568, 16] width 54 height 16
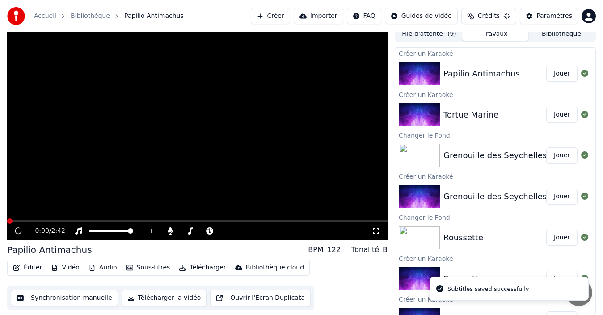
scroll to position [6, 0]
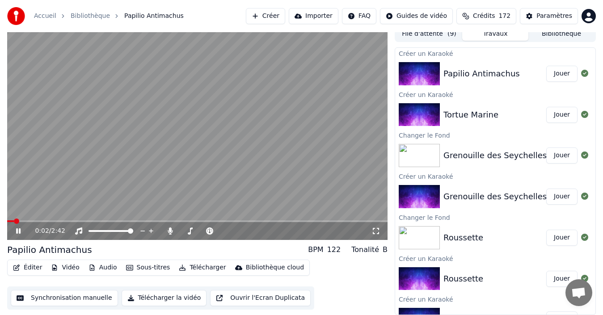
click at [444, 36] on button "File d'attente ( 9 )" at bounding box center [429, 34] width 66 height 13
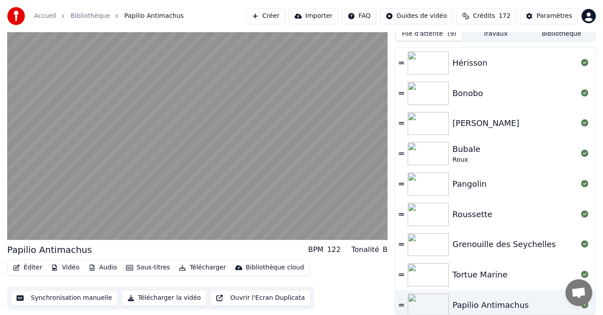
click at [566, 37] on button "Bibliothèque" at bounding box center [561, 34] width 66 height 13
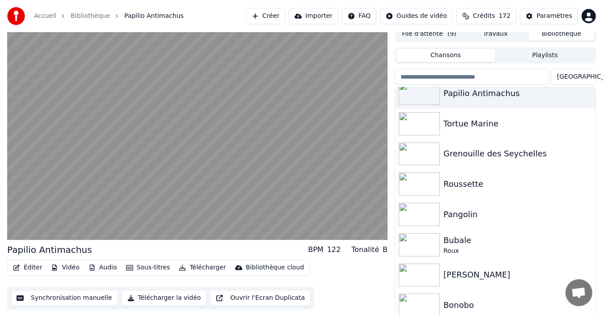
scroll to position [0, 0]
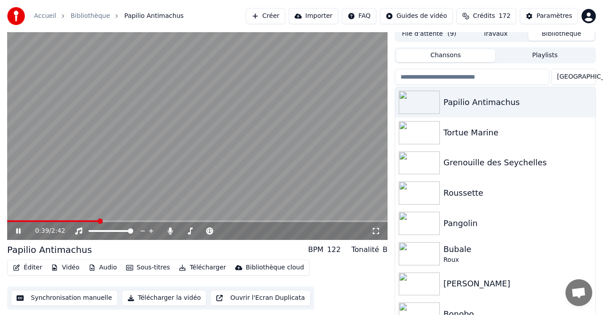
click at [19, 231] on icon at bounding box center [18, 230] width 4 height 5
